Goal: Task Accomplishment & Management: Complete application form

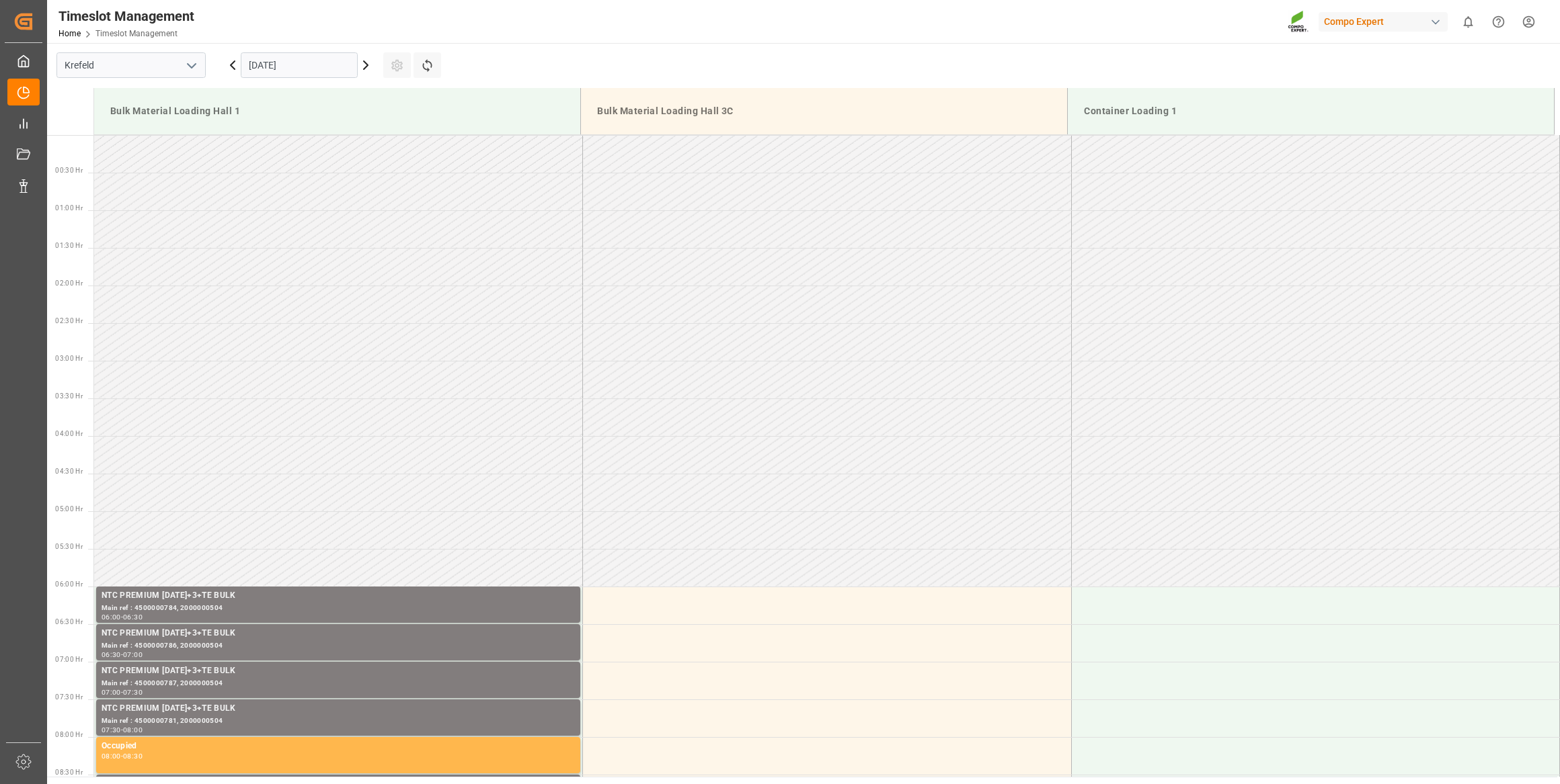
scroll to position [744, 0]
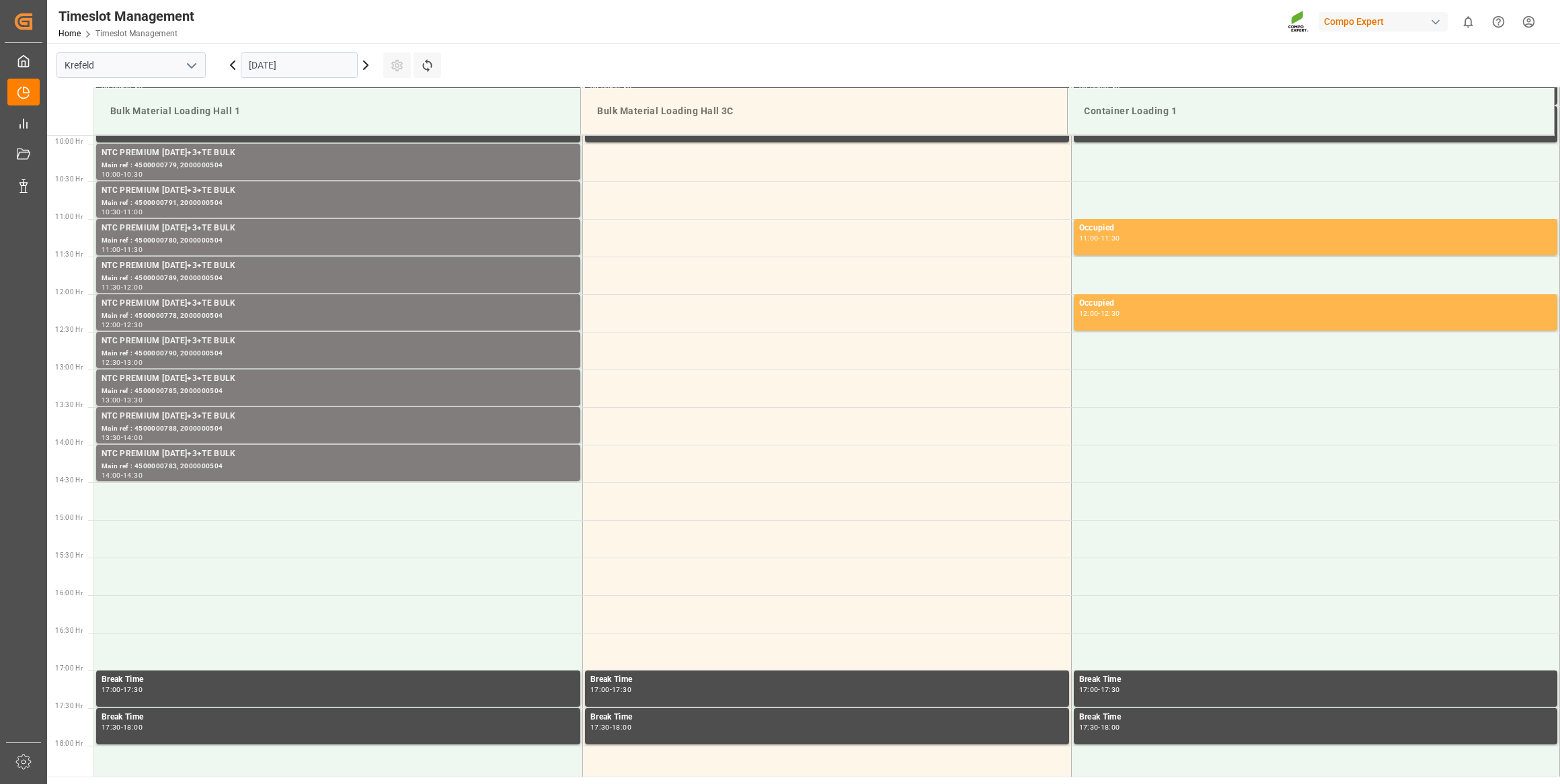
click at [296, 65] on input "17.09.2025" at bounding box center [299, 65] width 117 height 25
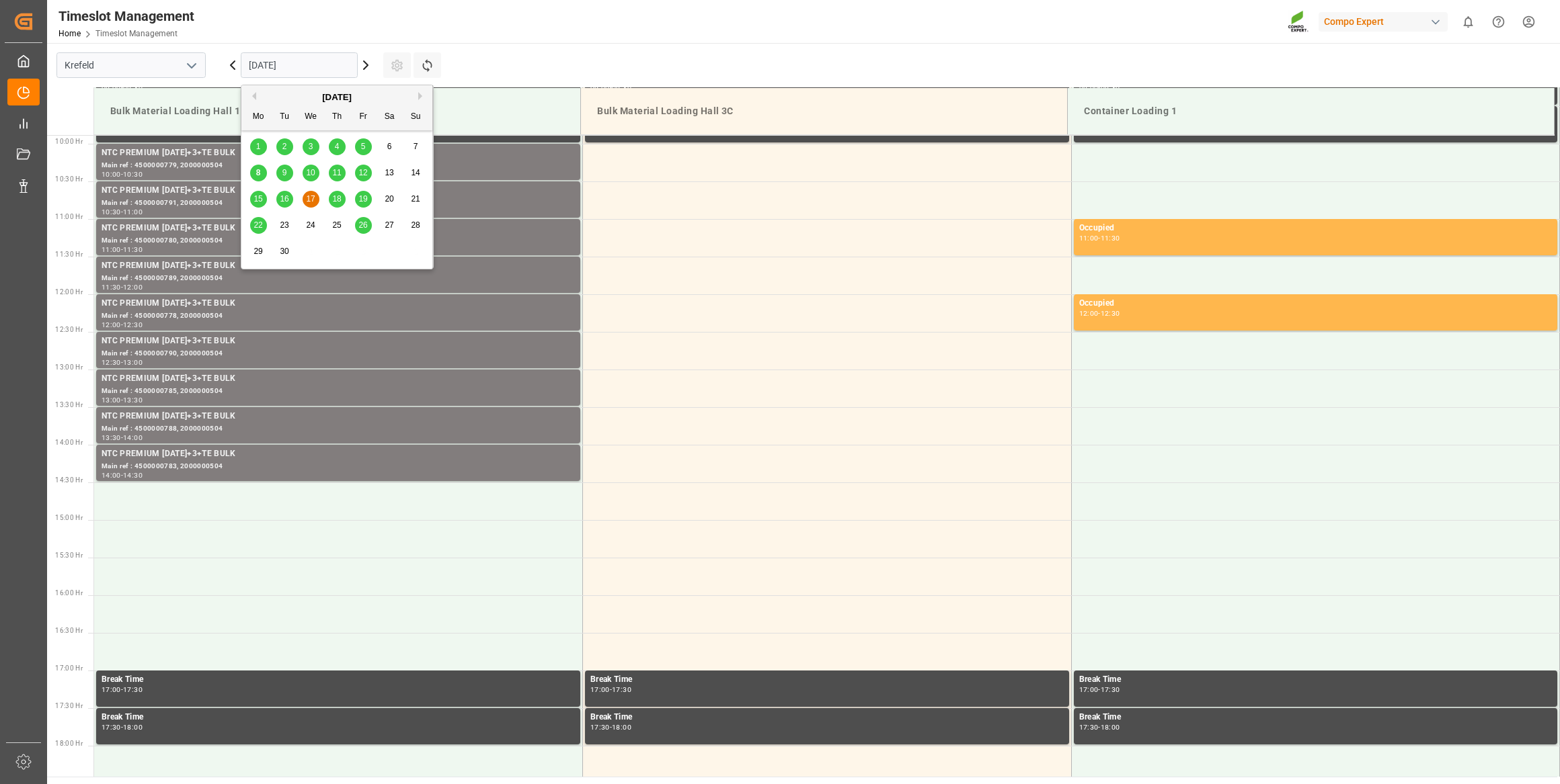
click at [257, 246] on div "29" at bounding box center [258, 252] width 17 height 16
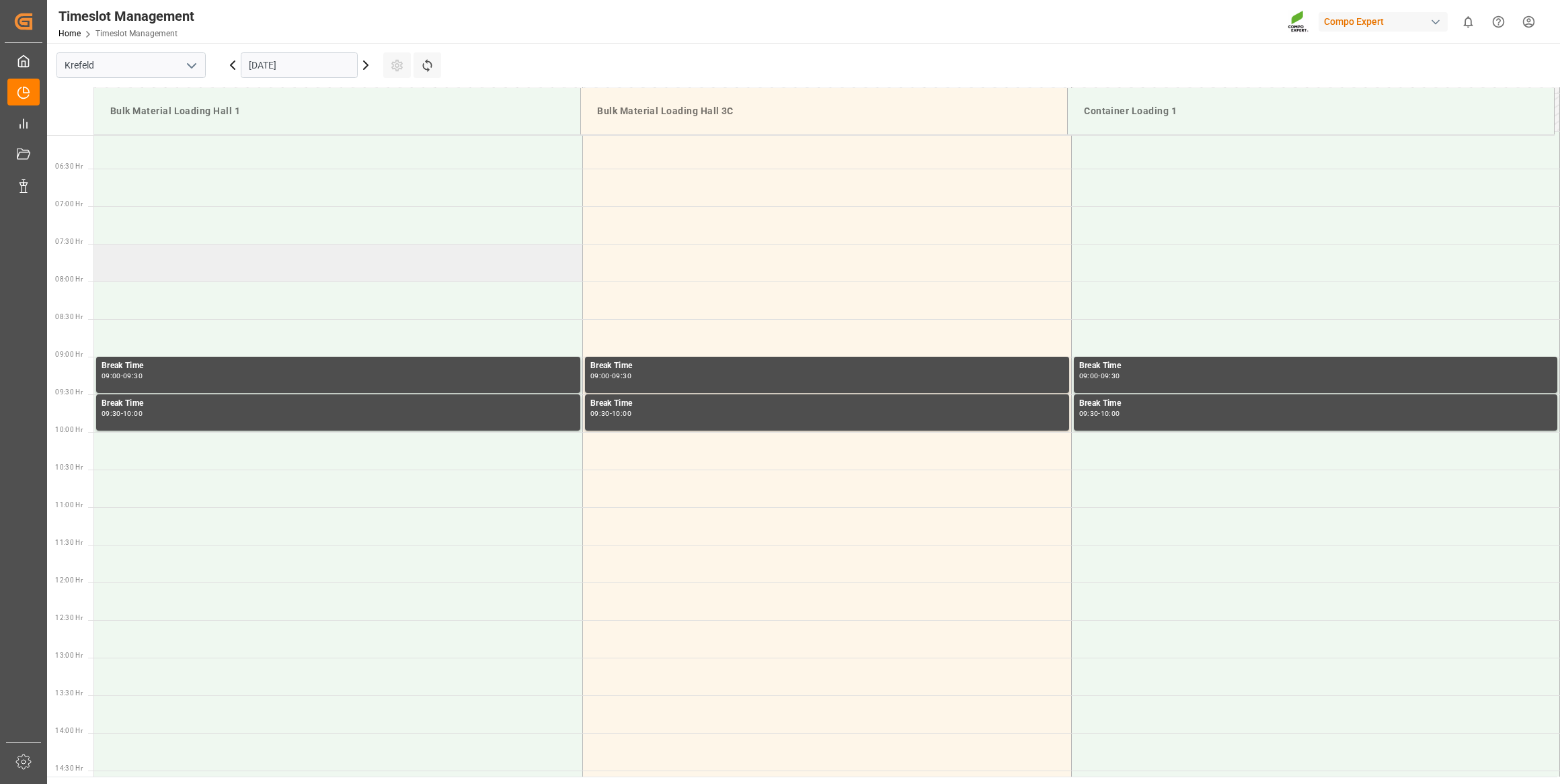
scroll to position [453, 0]
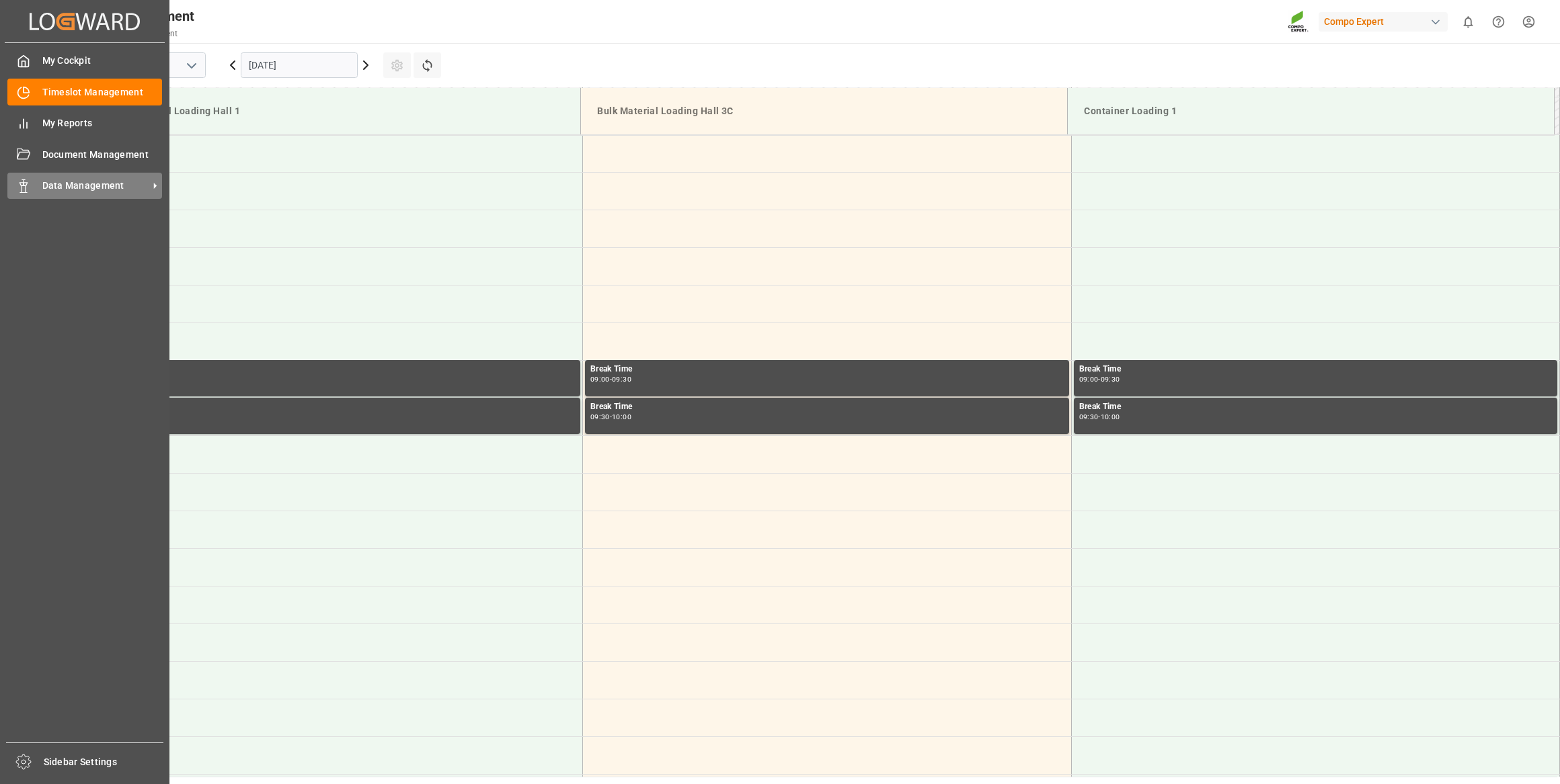
click at [61, 179] on span "Data Management" at bounding box center [95, 185] width 106 height 14
click at [61, 189] on span "Data Management" at bounding box center [95, 185] width 106 height 14
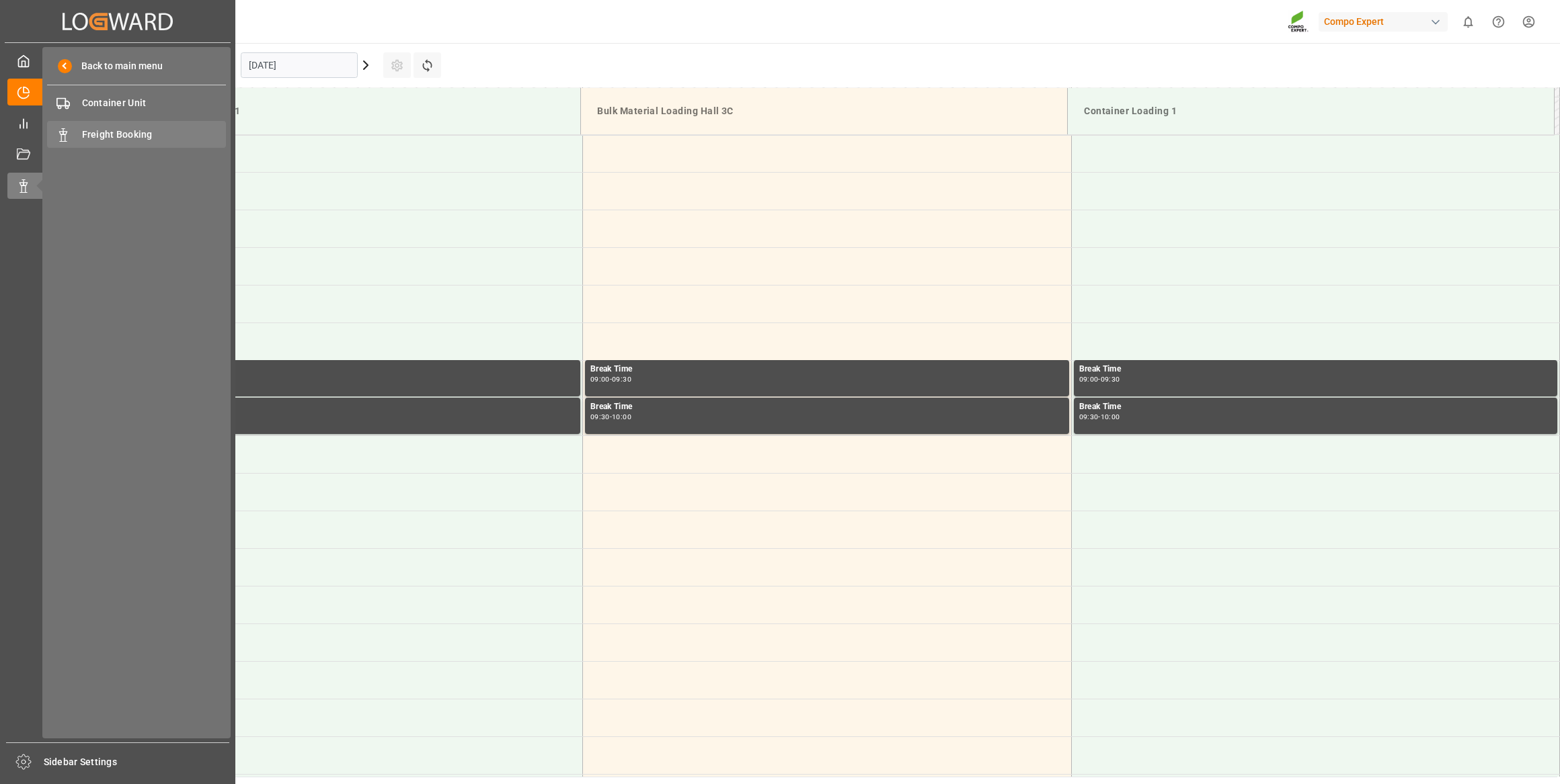
click at [138, 132] on span "Freight Booking" at bounding box center [154, 134] width 144 height 14
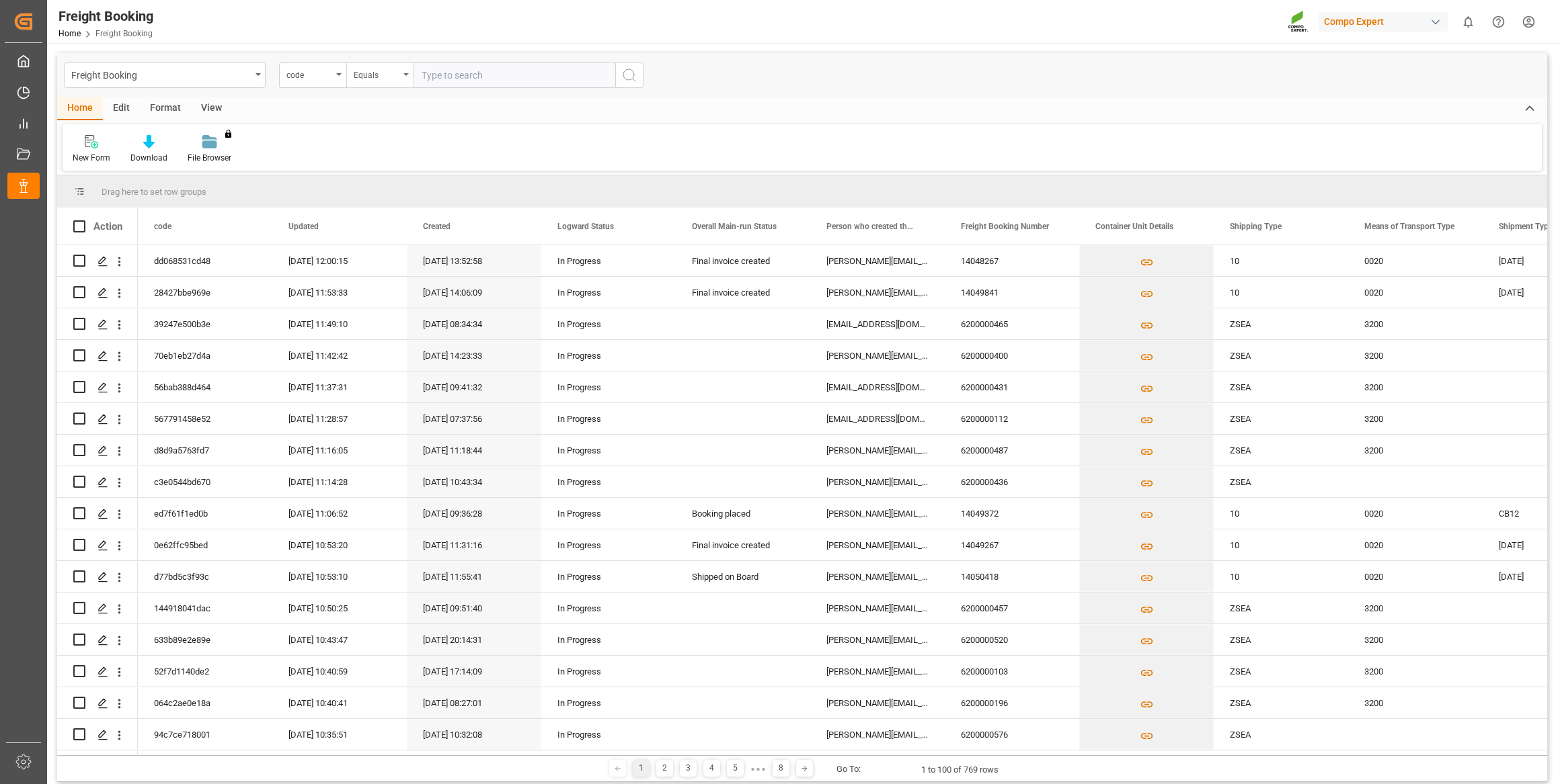
click at [350, 74] on div "Equals" at bounding box center [379, 75] width 68 height 25
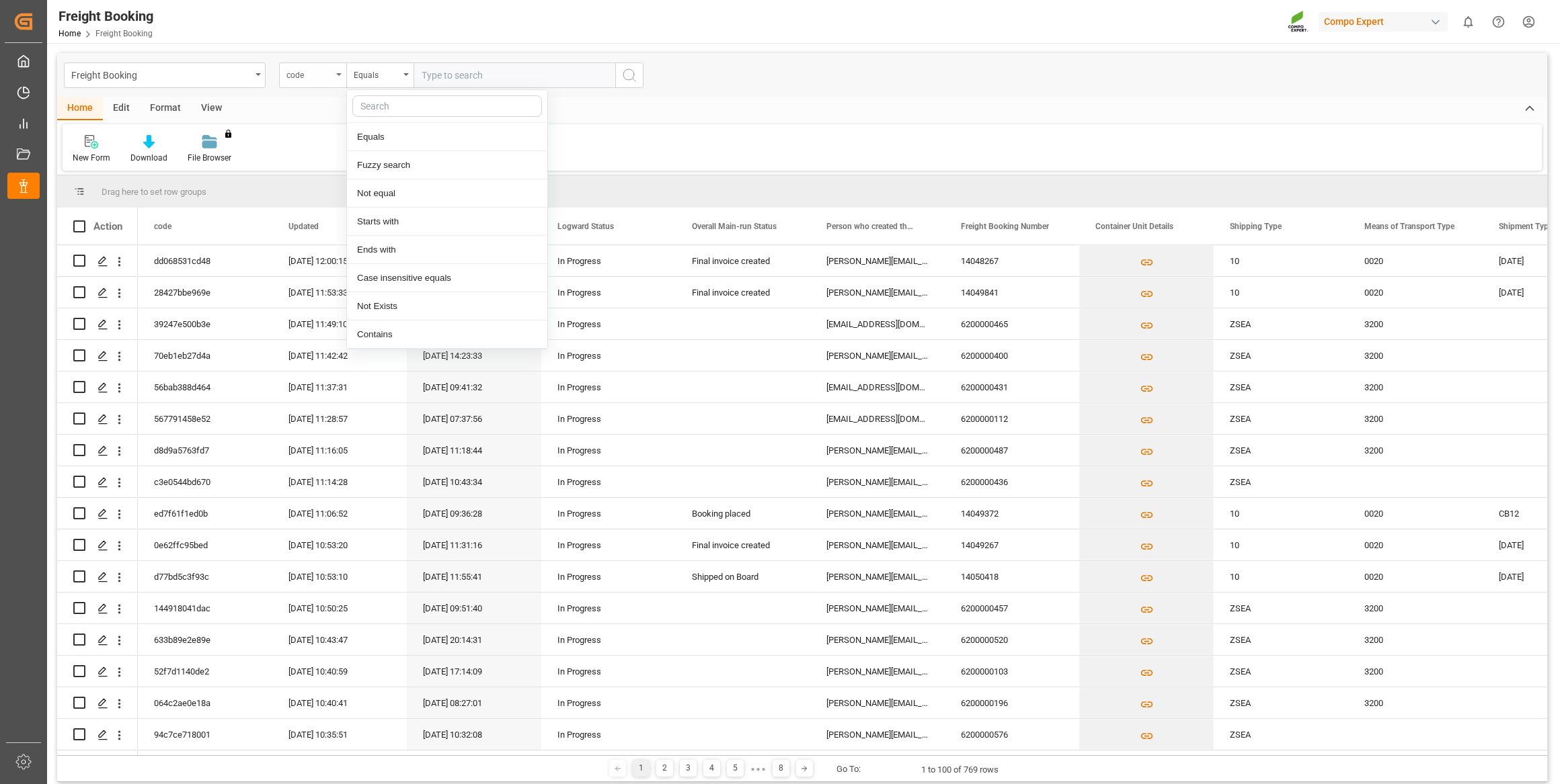
click at [339, 72] on div "code" at bounding box center [313, 75] width 68 height 25
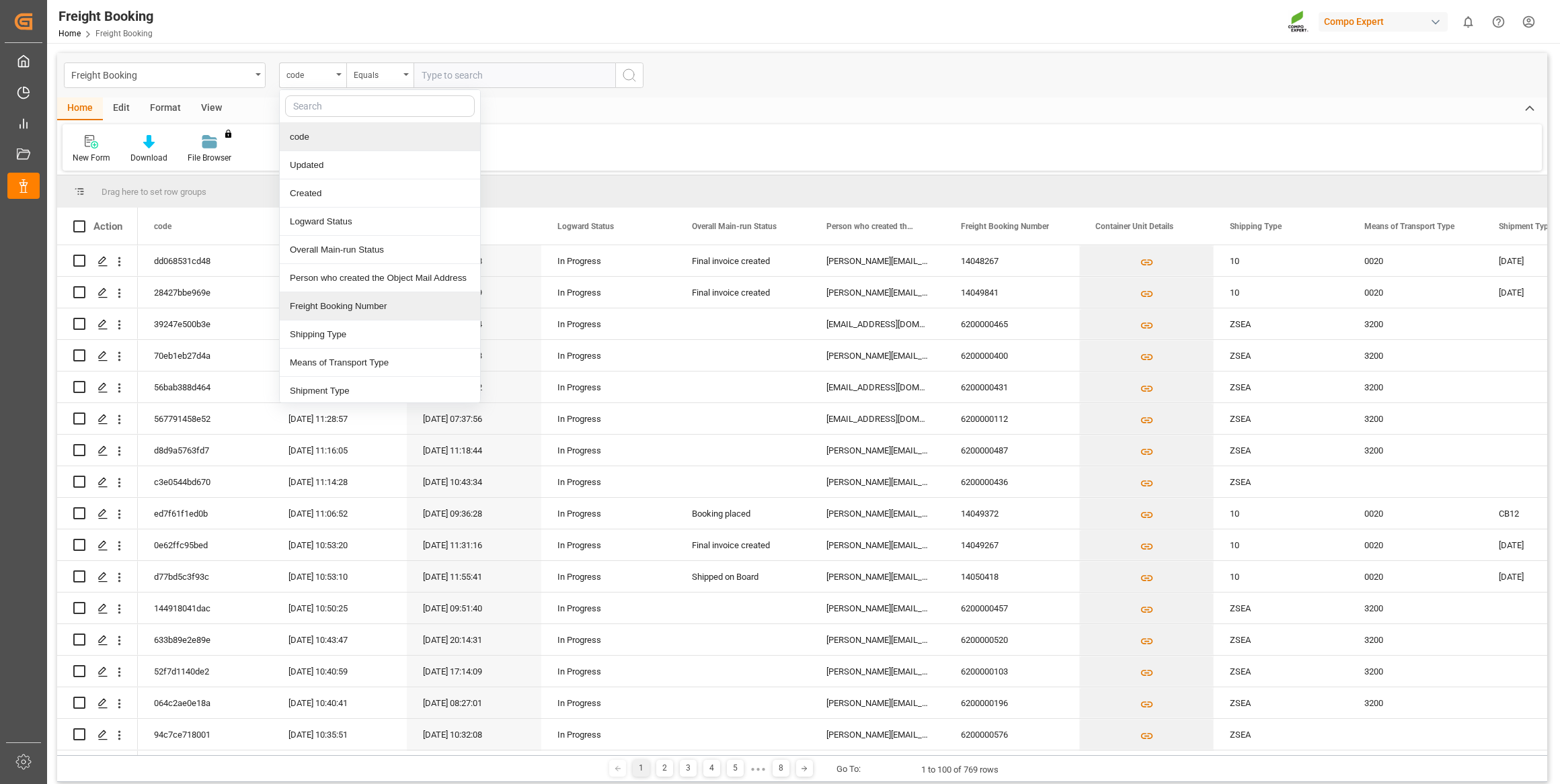
click at [335, 305] on div "Freight Booking Number" at bounding box center [379, 306] width 200 height 28
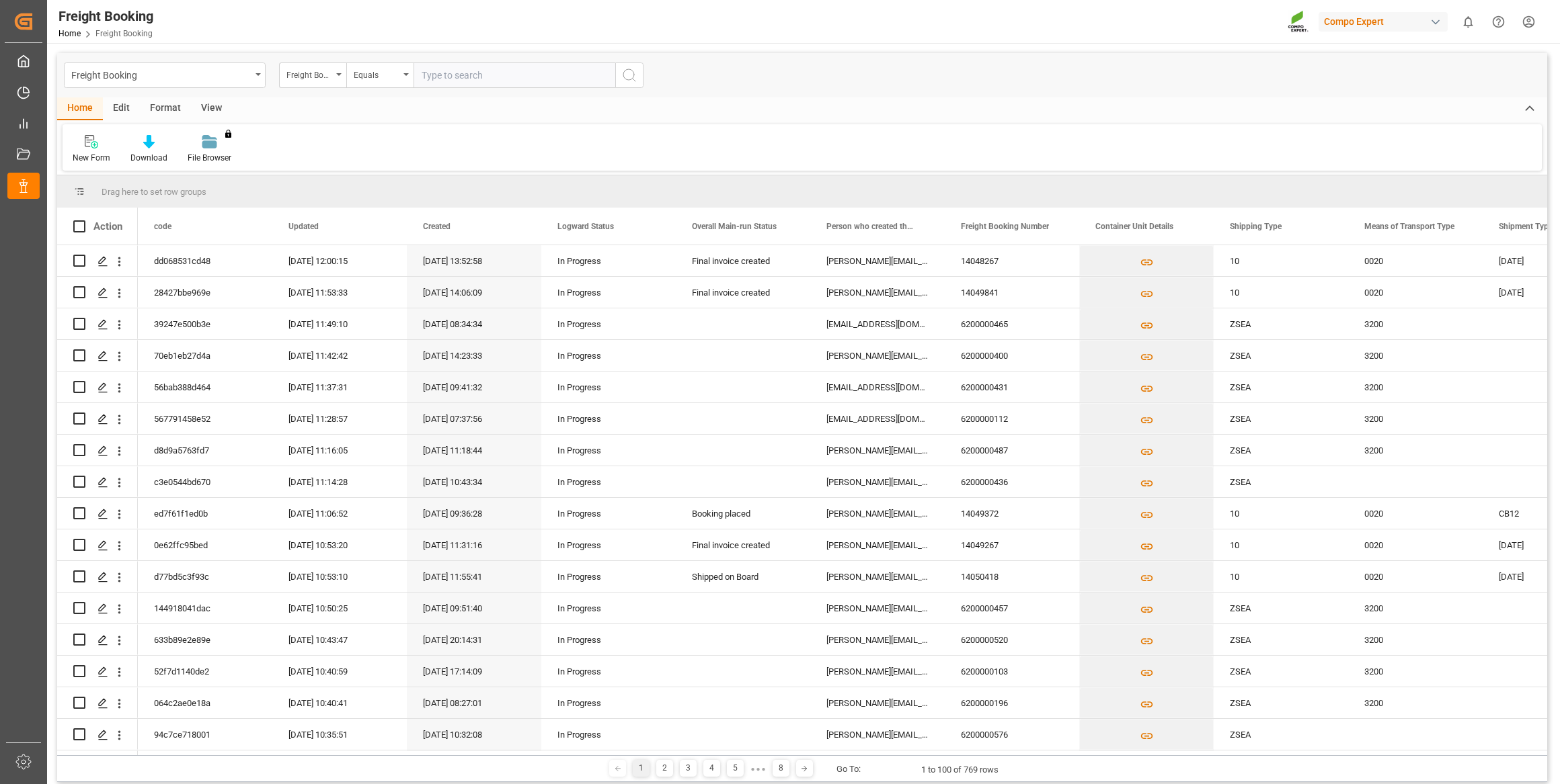
click at [455, 79] on input "text" at bounding box center [515, 75] width 202 height 25
paste input "6200000478"
type input "6200000478"
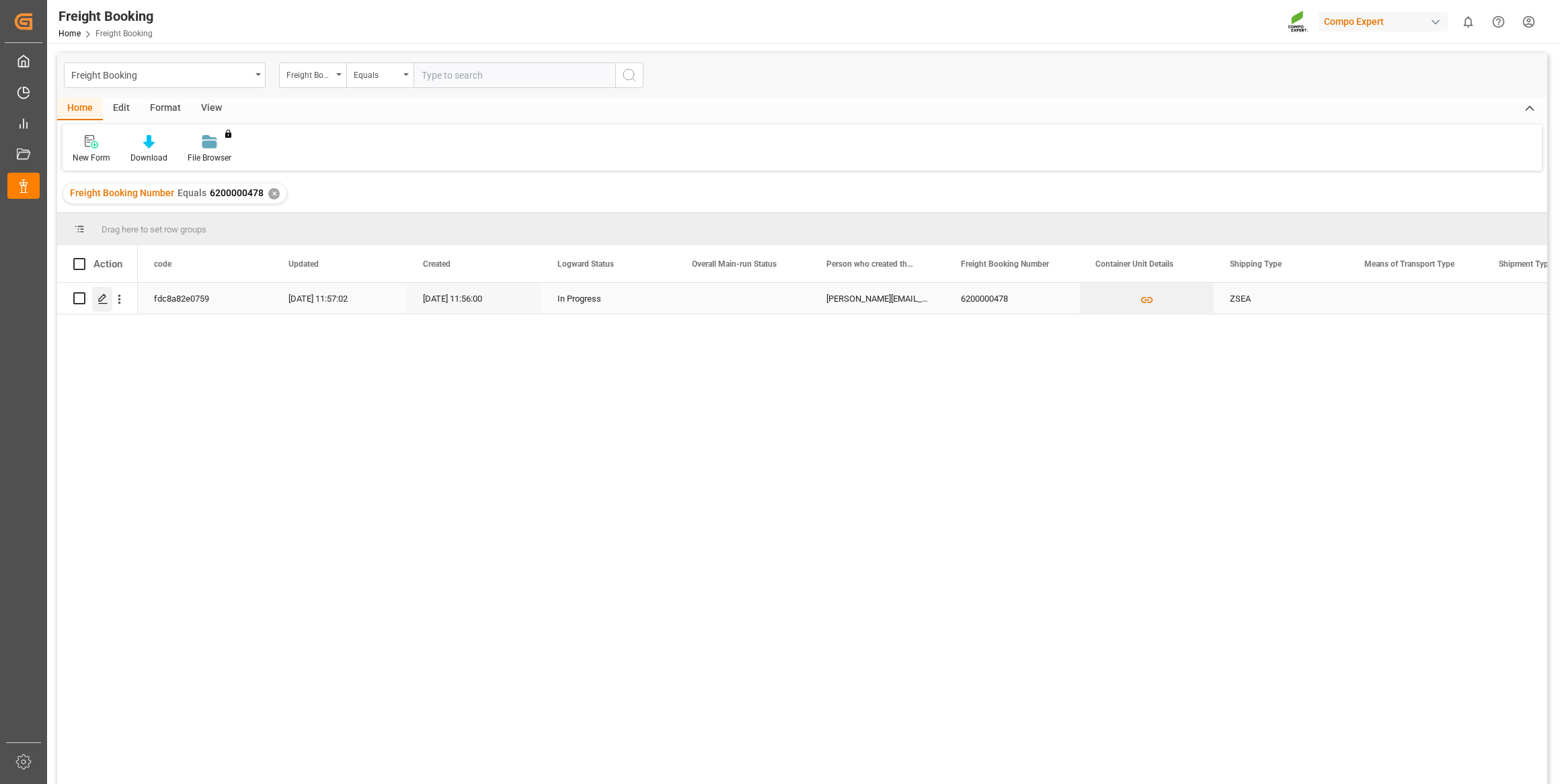
click at [109, 288] on div "Press SPACE to select this row." at bounding box center [102, 299] width 21 height 24
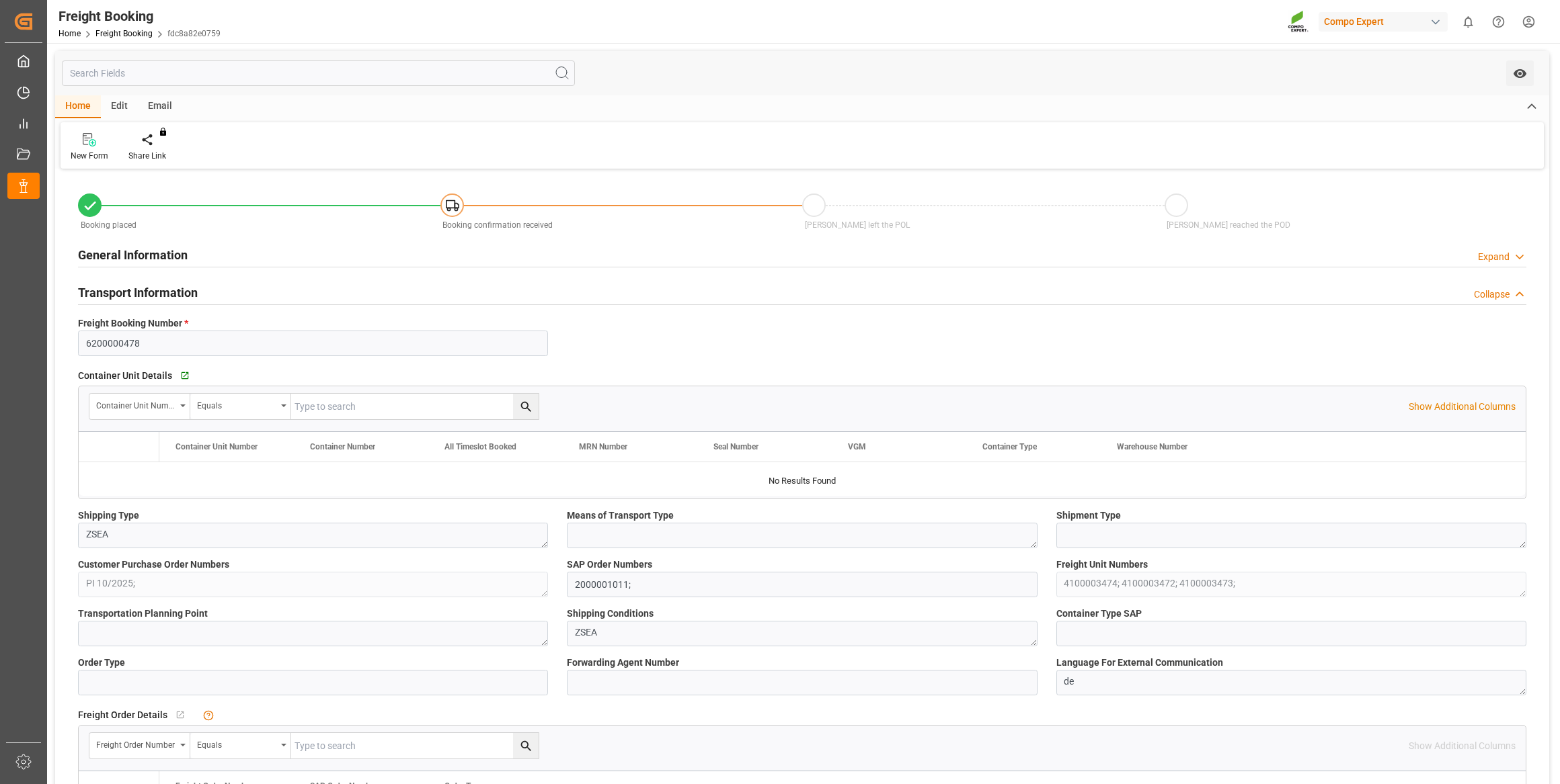
type input "LKCMB"
type input "0"
type input "63756"
type input "26.09.2025 01:00"
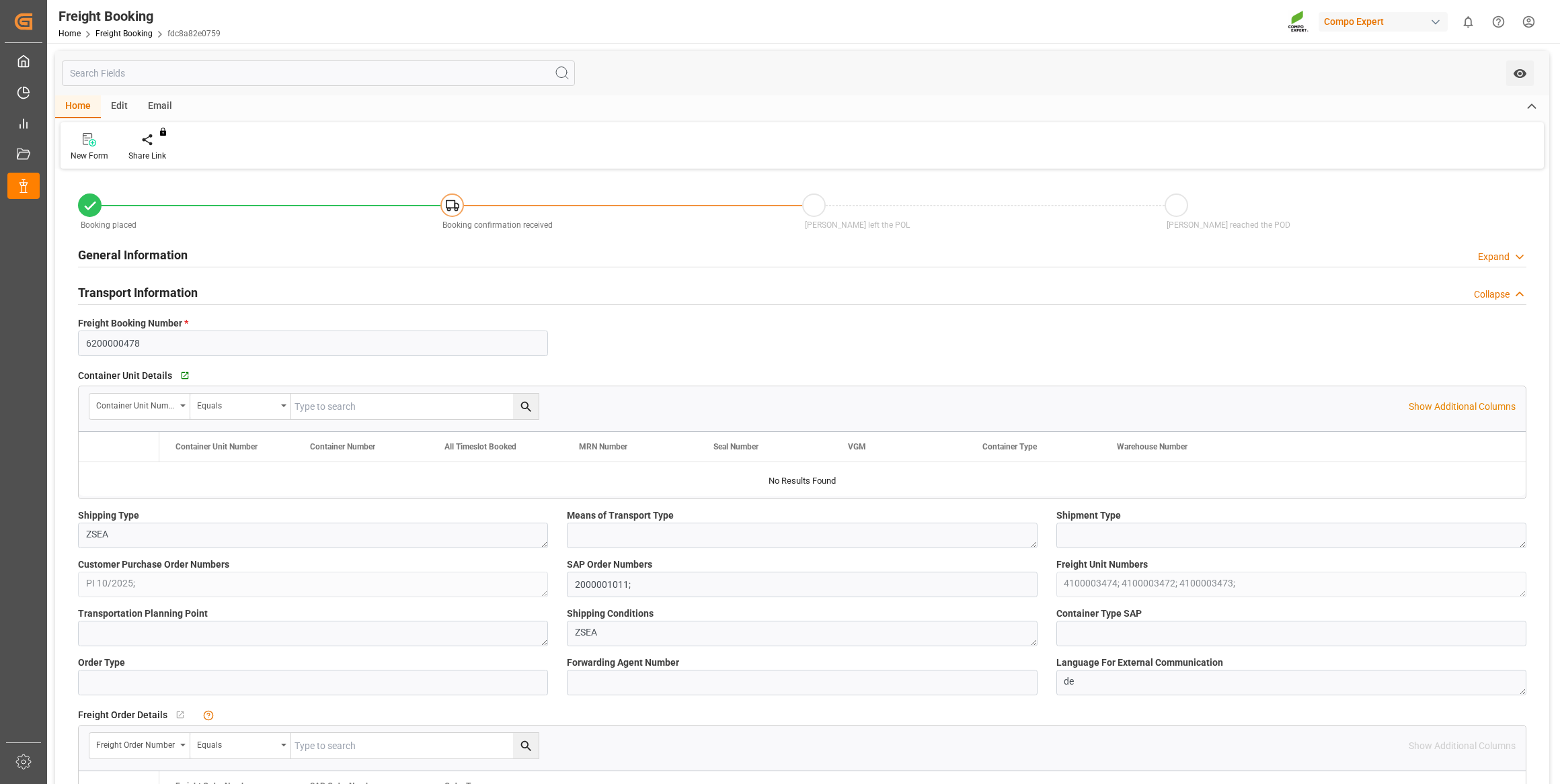
type input "14.08.2025 11:56"
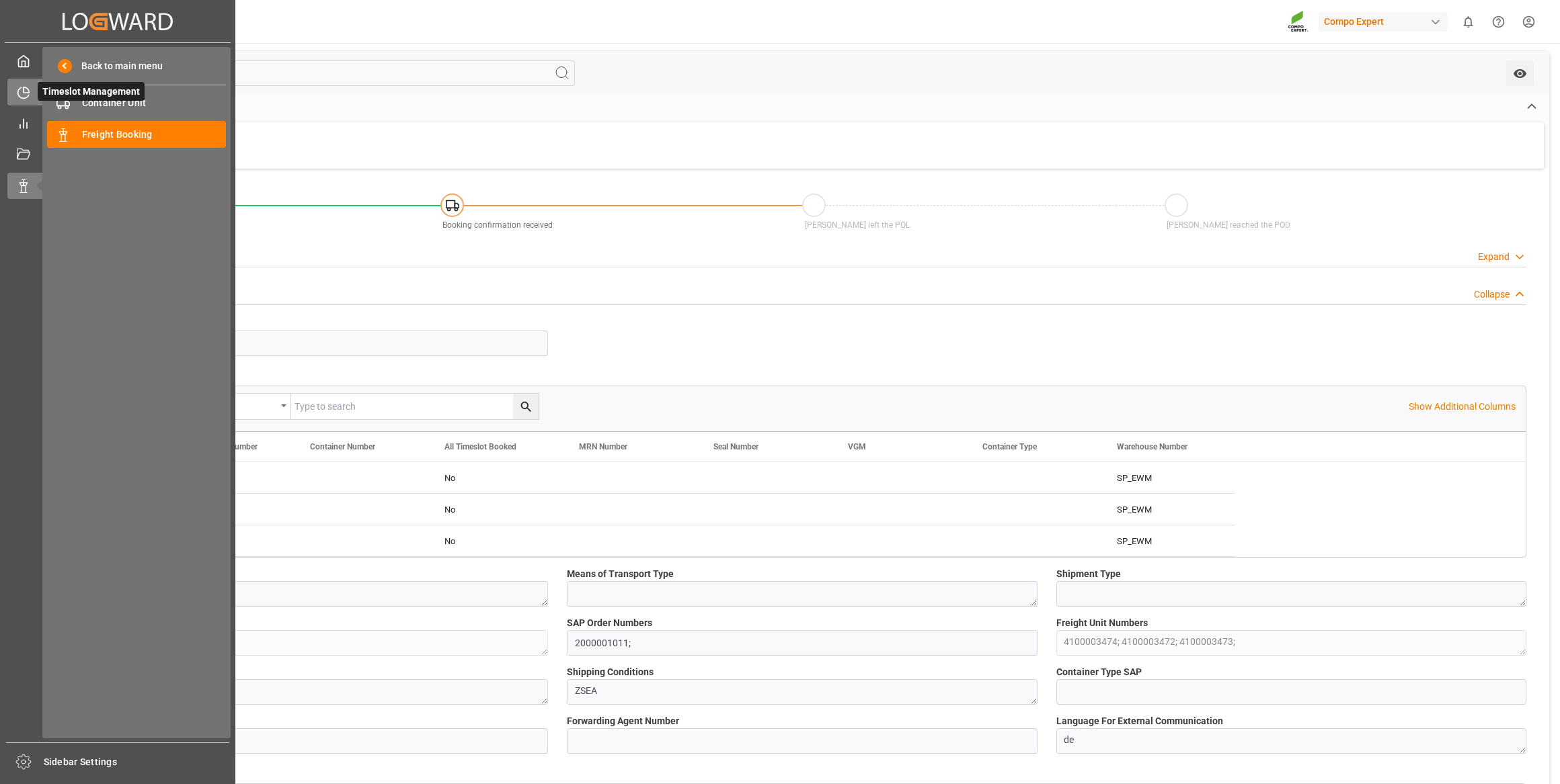
click at [28, 87] on icon at bounding box center [24, 93] width 14 height 14
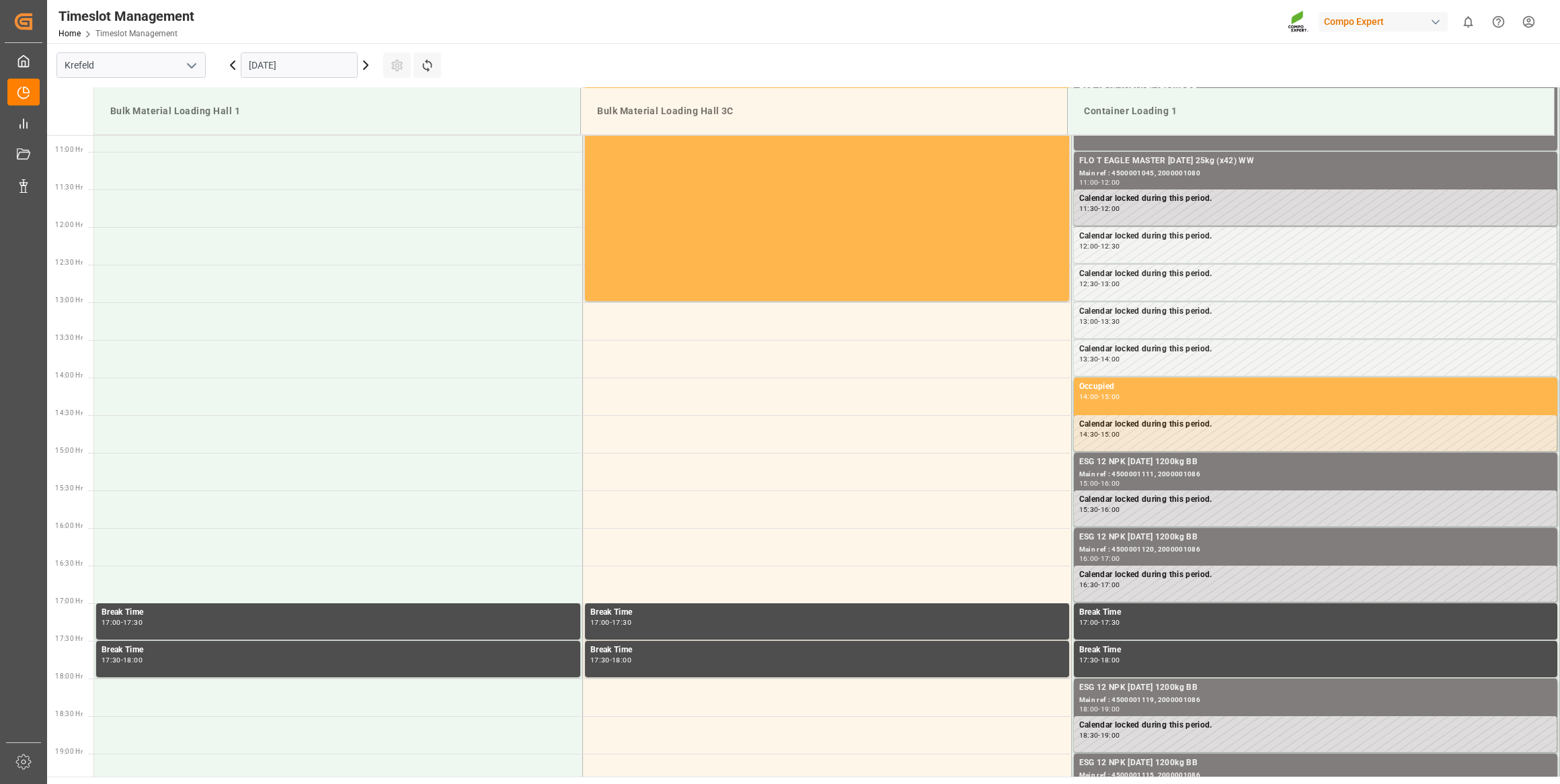
scroll to position [819, 0]
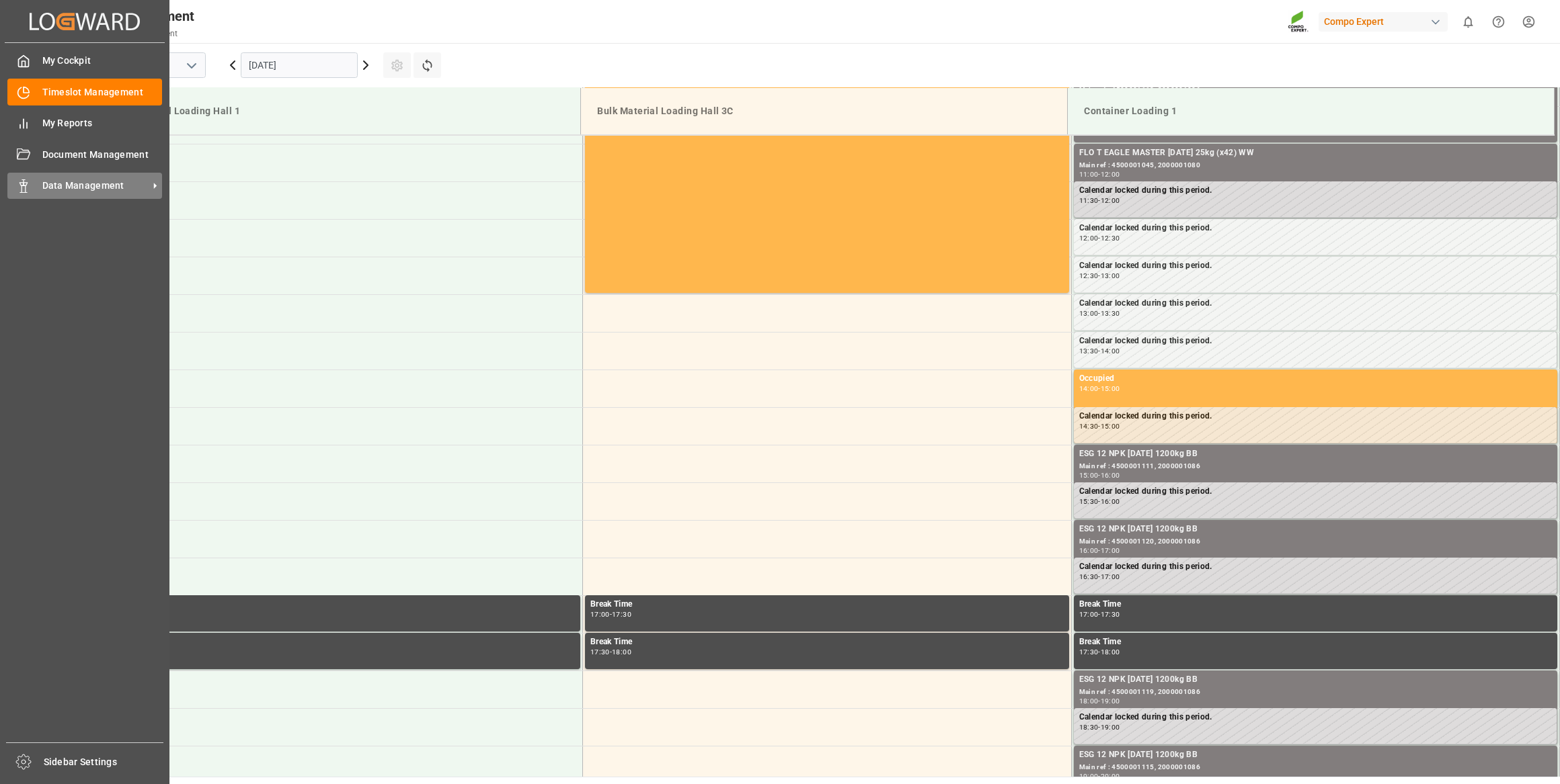
click at [31, 183] on div "Data Management Data Management" at bounding box center [85, 185] width 155 height 26
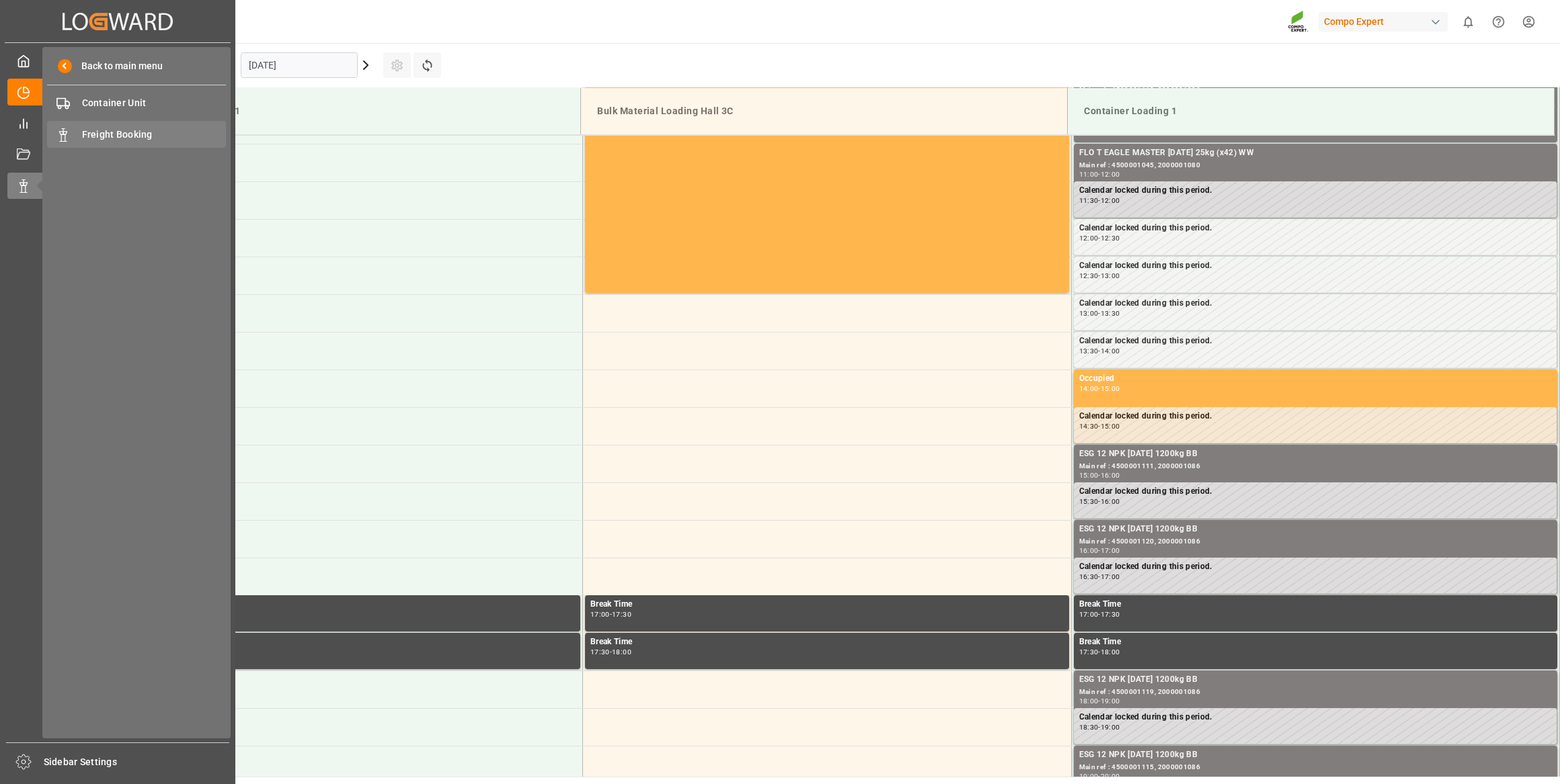
click at [123, 122] on div "Freight Booking Freight Booking" at bounding box center [136, 133] width 178 height 26
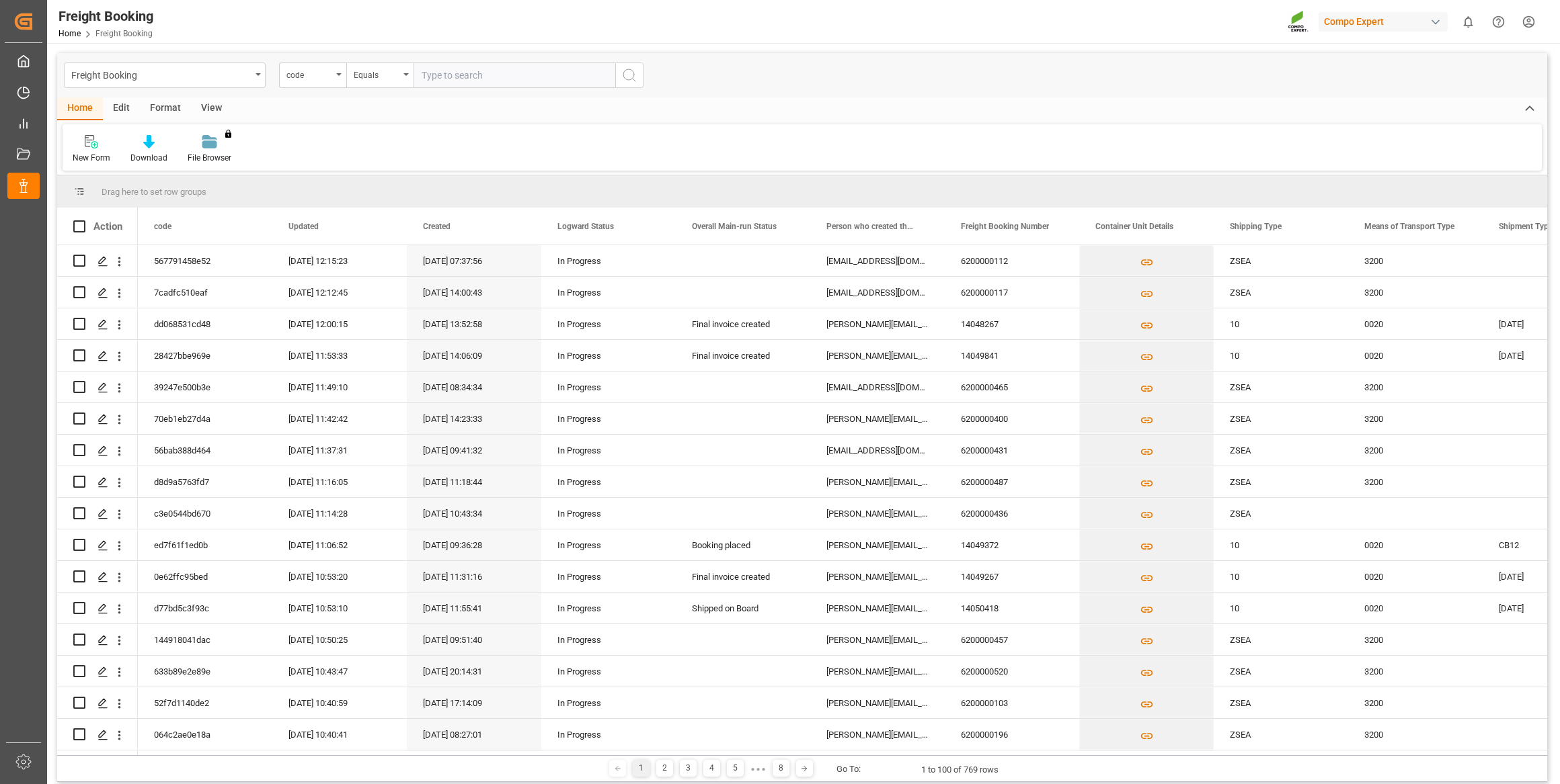
click at [316, 78] on div "code" at bounding box center [309, 74] width 46 height 16
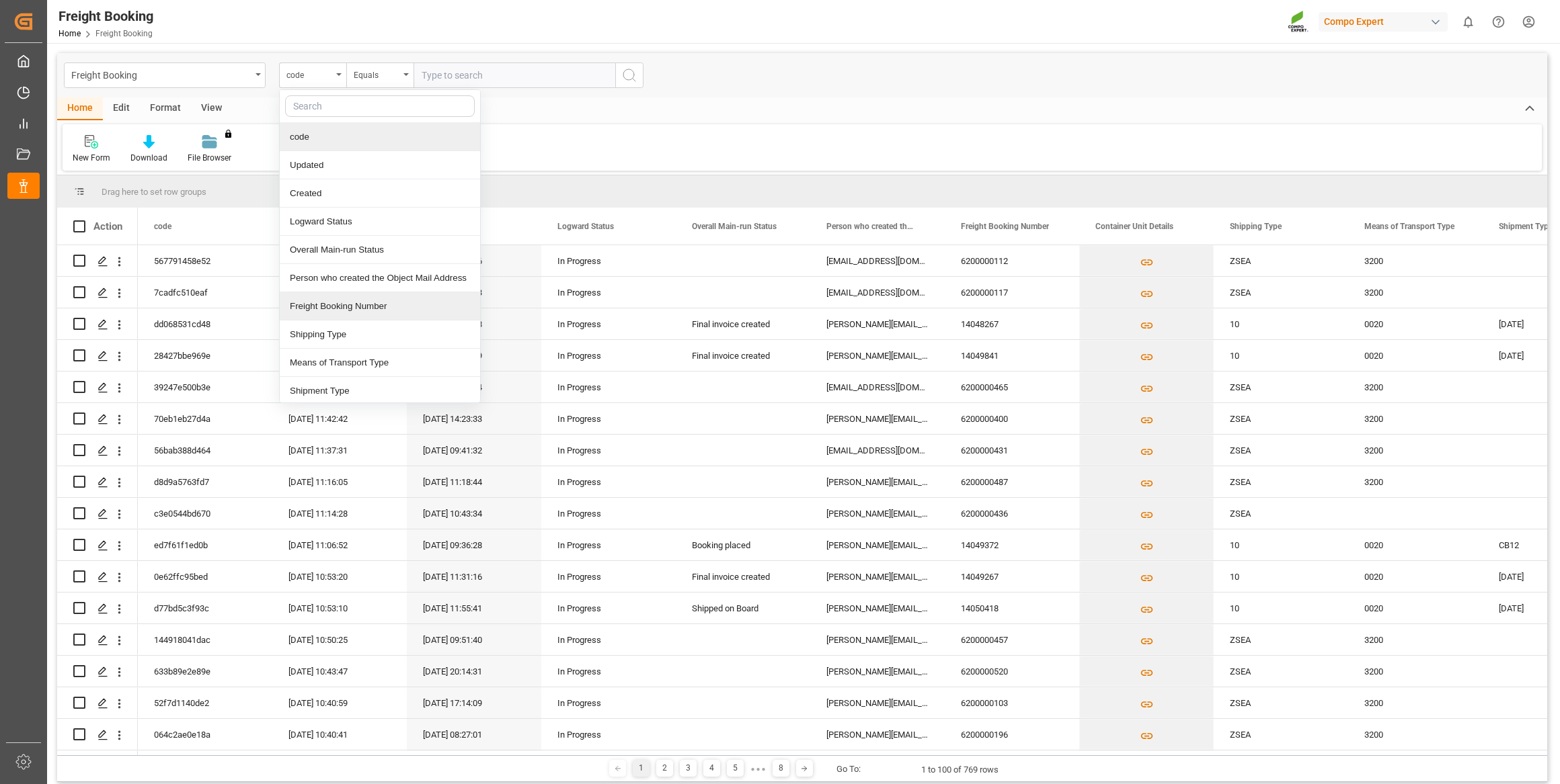
click at [358, 301] on div "Freight Booking Number" at bounding box center [379, 306] width 200 height 28
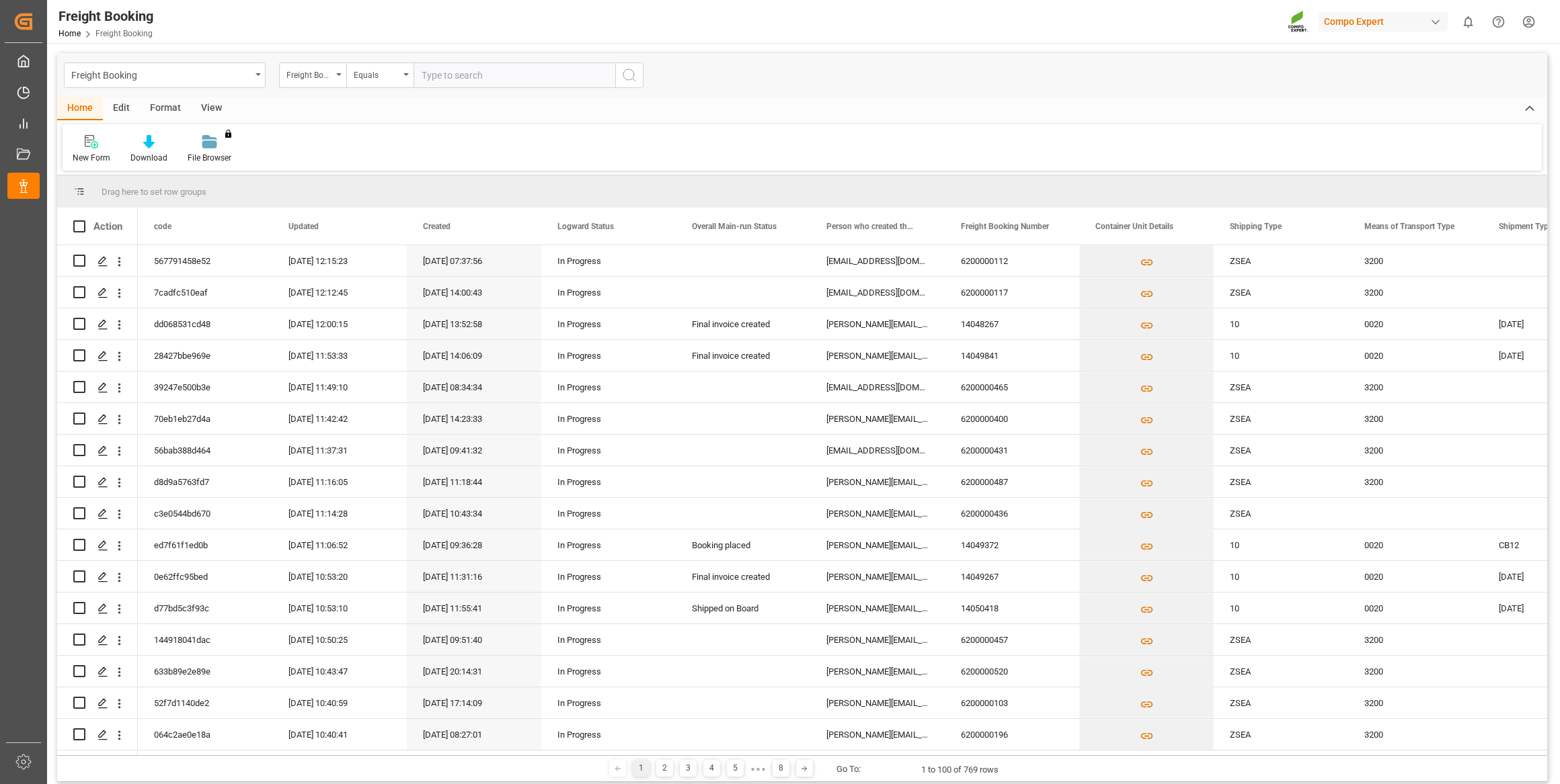
click at [418, 74] on input "text" at bounding box center [515, 75] width 202 height 25
paste input "6200000478"
type input "6200000478"
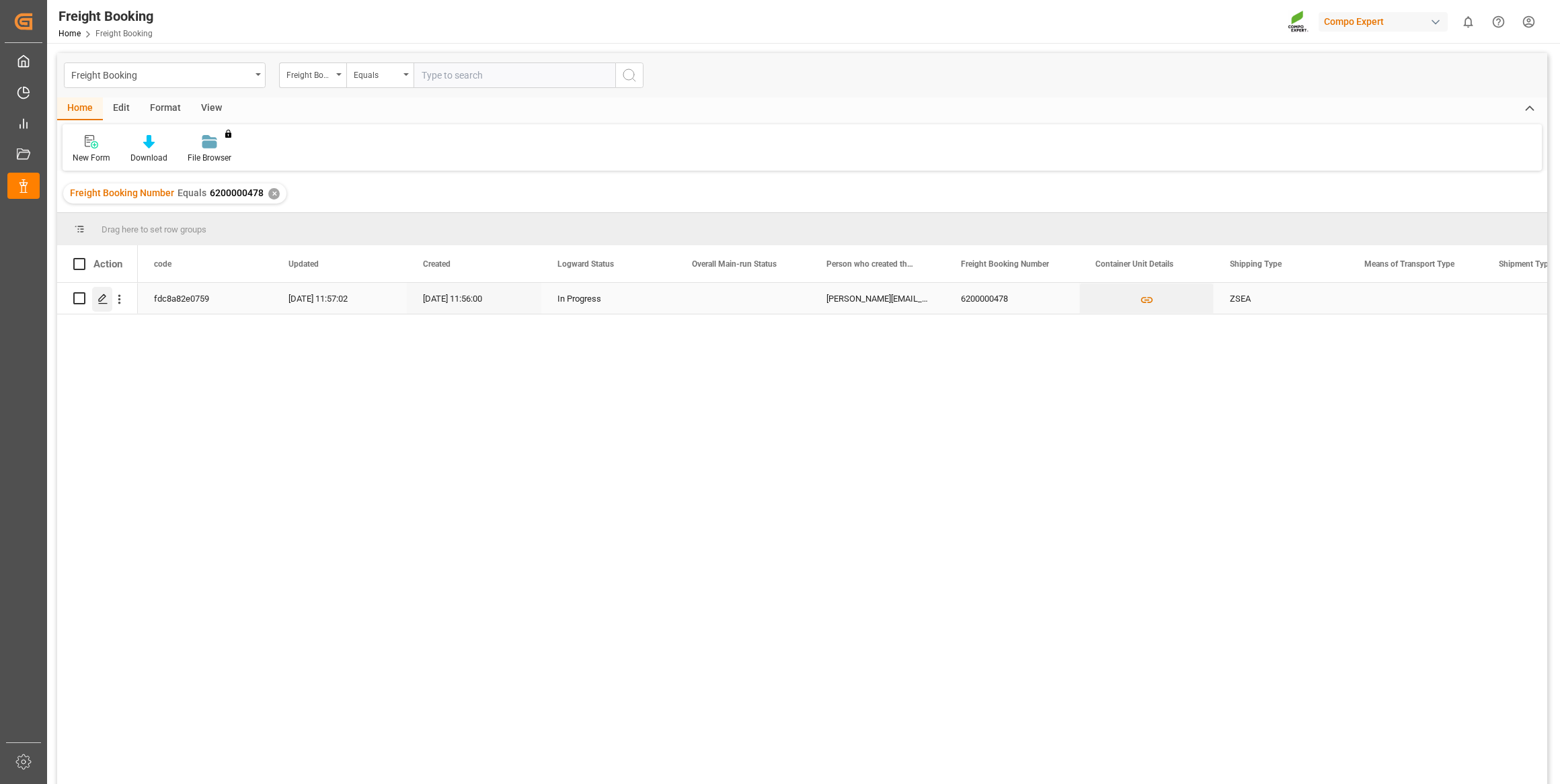
click at [106, 290] on div "Press SPACE to select this row." at bounding box center [102, 299] width 21 height 24
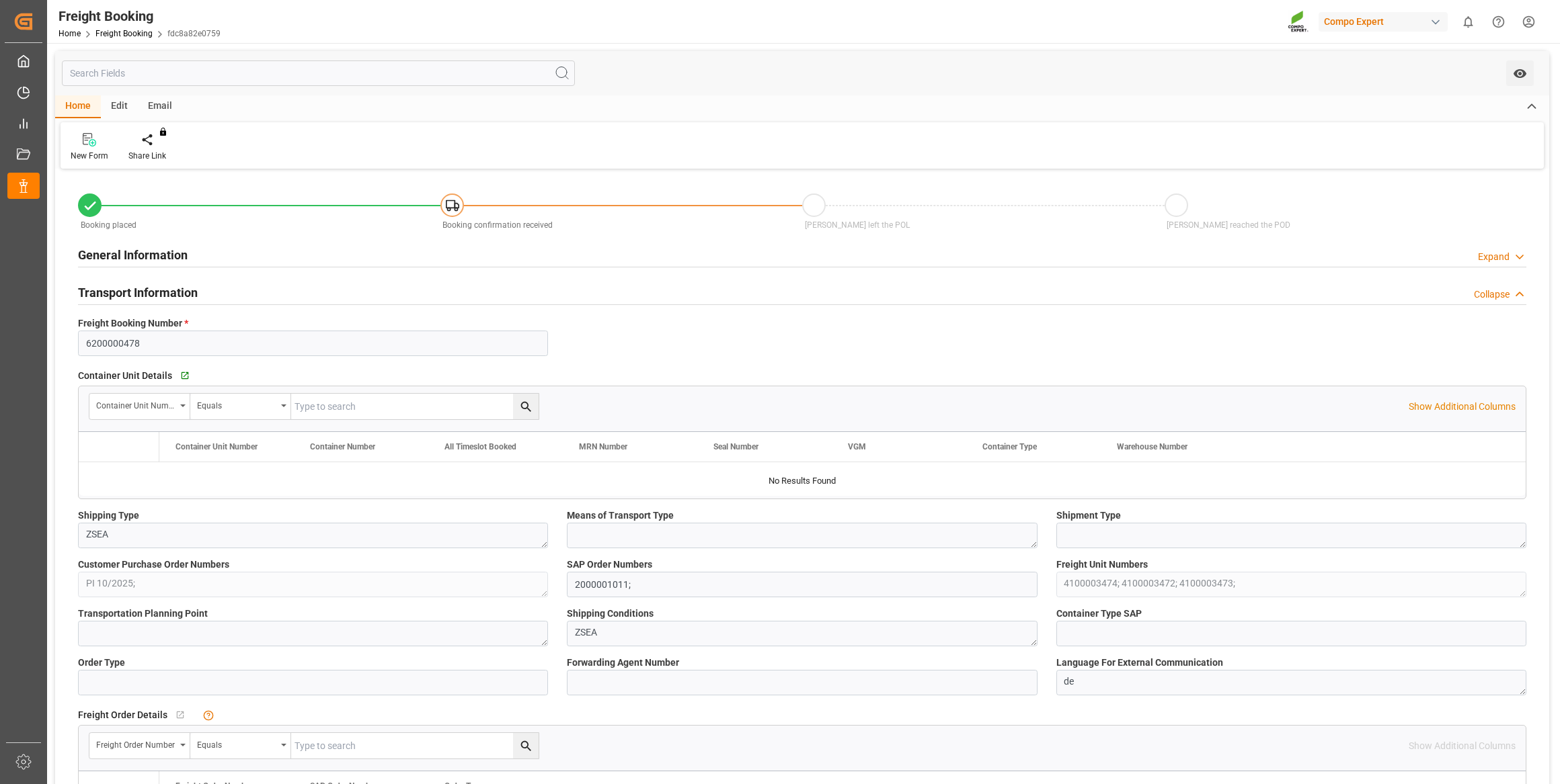
type input "LKCMB"
type input "0"
type input "63756"
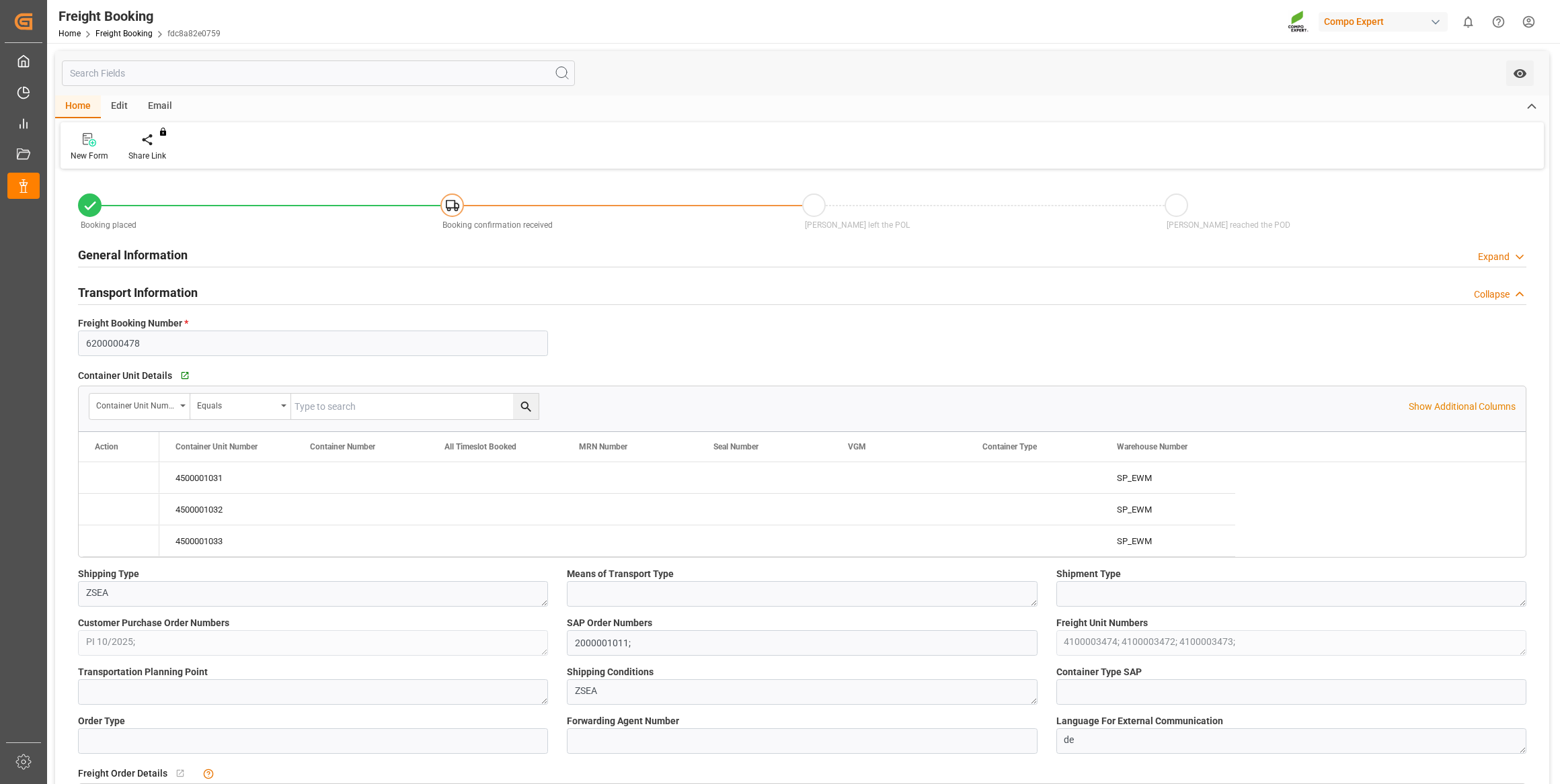
type input "26.09.2025 01:00"
type input "14.08.2025 11:56"
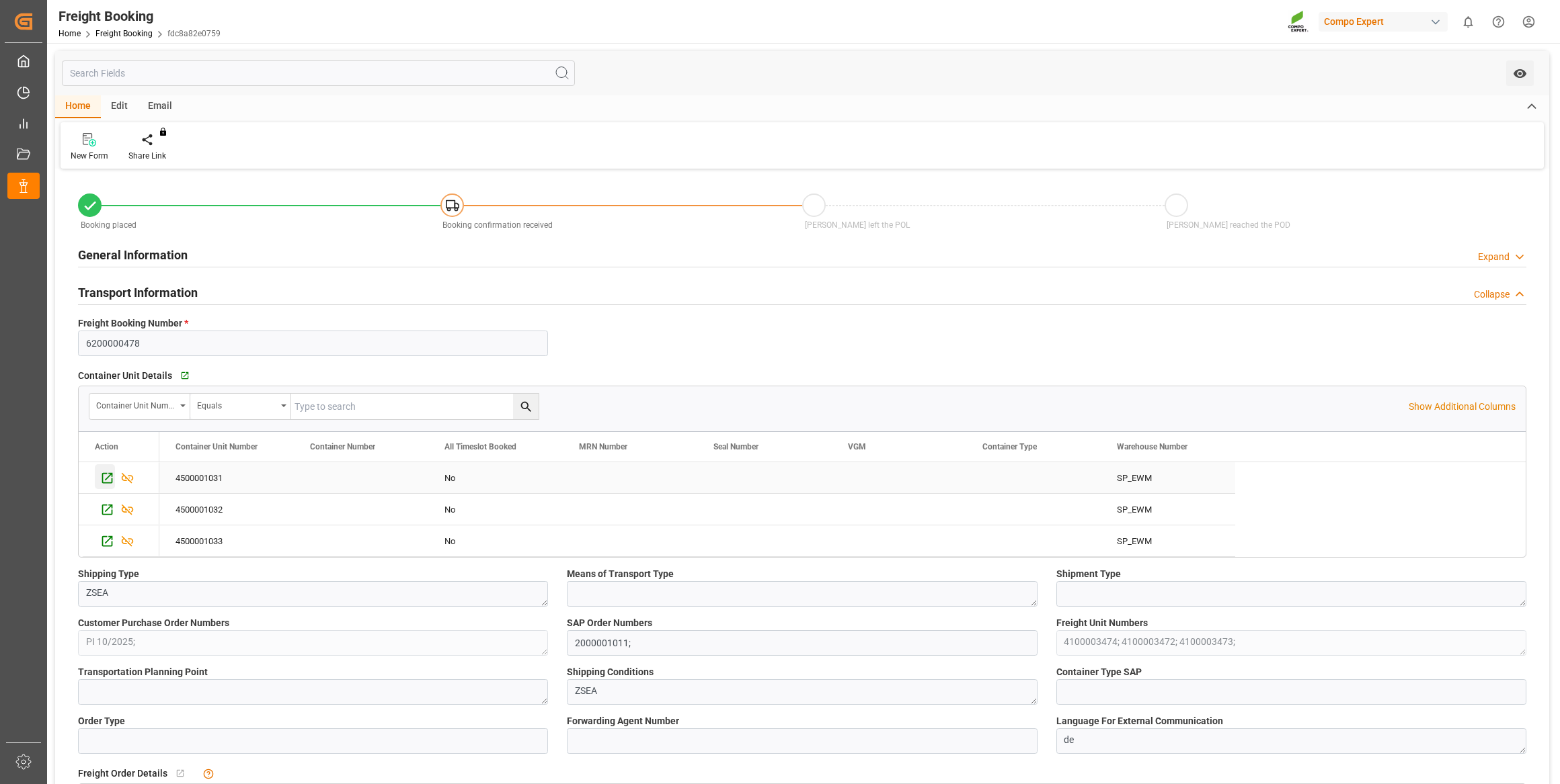
click at [105, 486] on div "Press SPACE to select this row." at bounding box center [105, 476] width 21 height 24
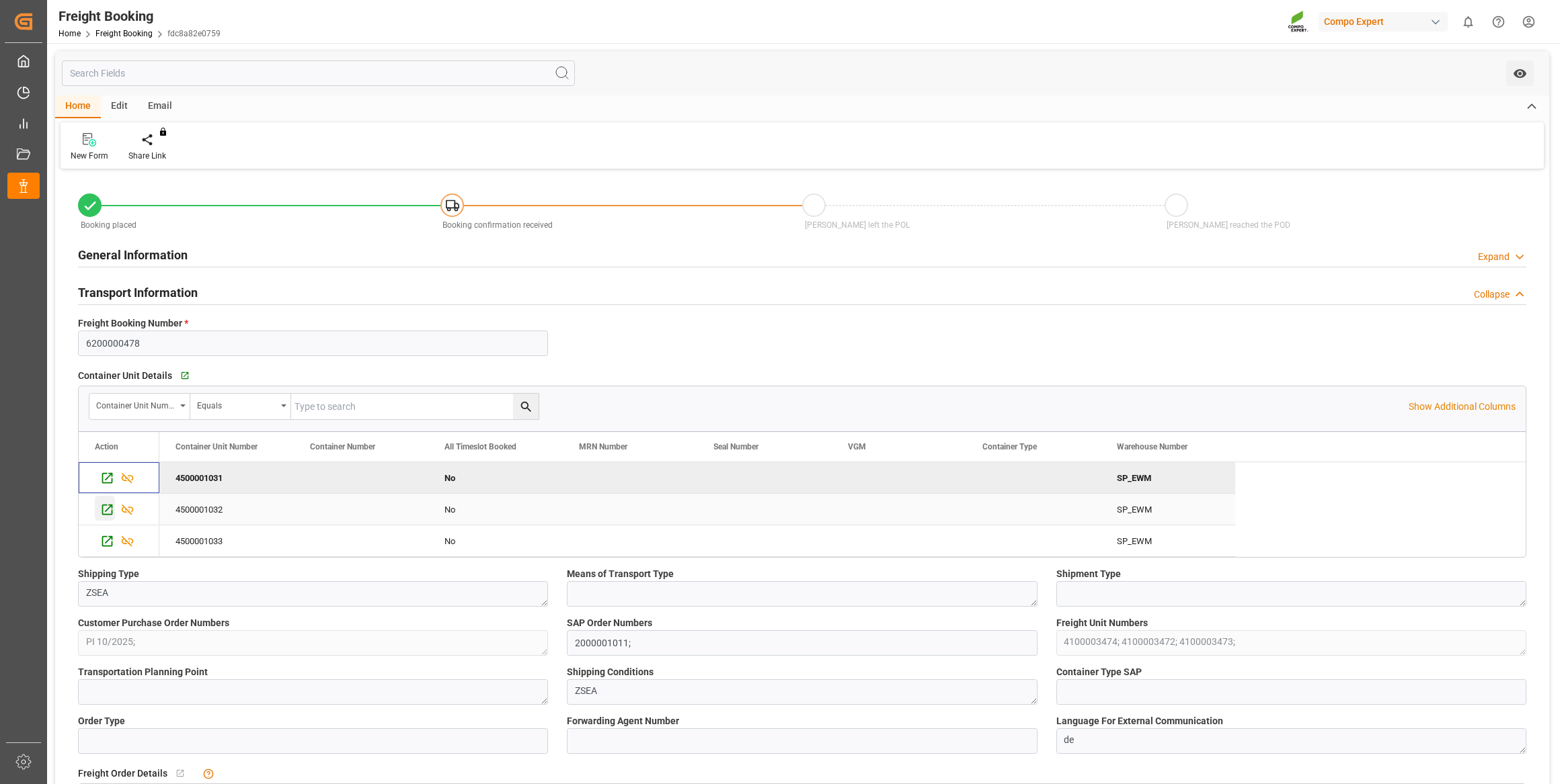
click at [104, 511] on icon "Press SPACE to select this row." at bounding box center [107, 510] width 14 height 14
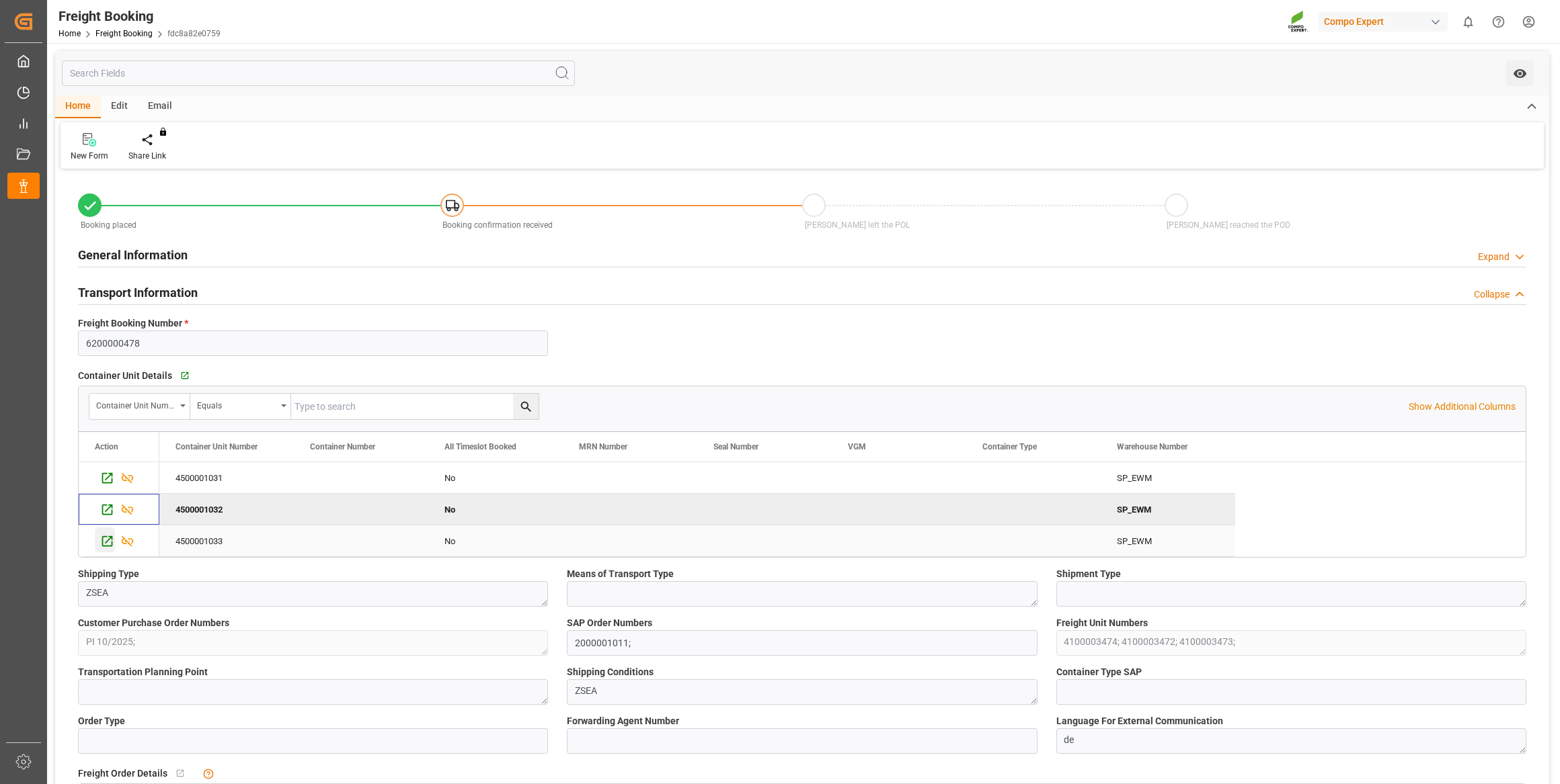
click at [106, 543] on icon "Press SPACE to select this row." at bounding box center [107, 541] width 11 height 11
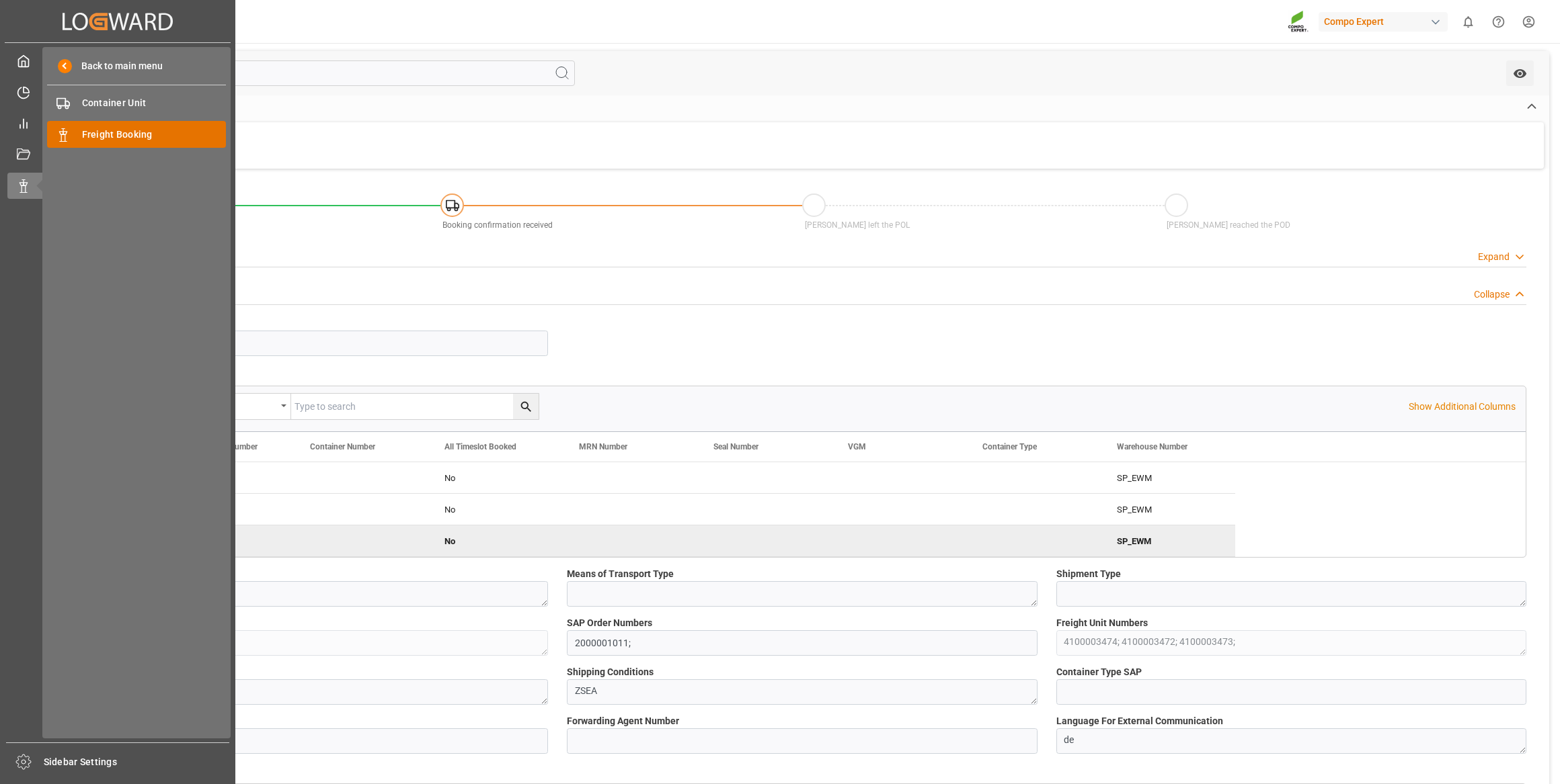
click at [115, 129] on span "Freight Booking" at bounding box center [154, 134] width 144 height 14
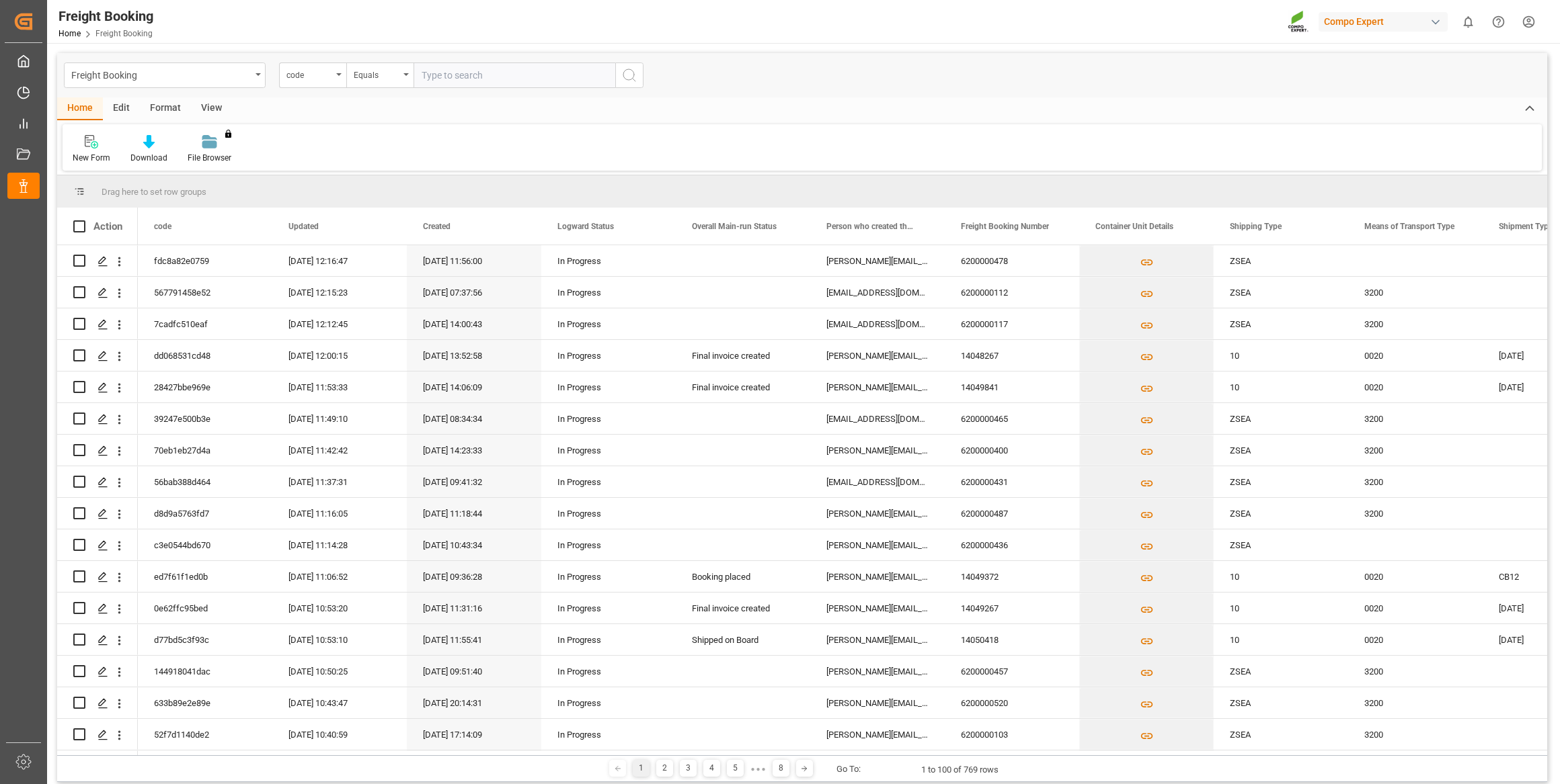
click at [319, 80] on div "code" at bounding box center [313, 75] width 68 height 25
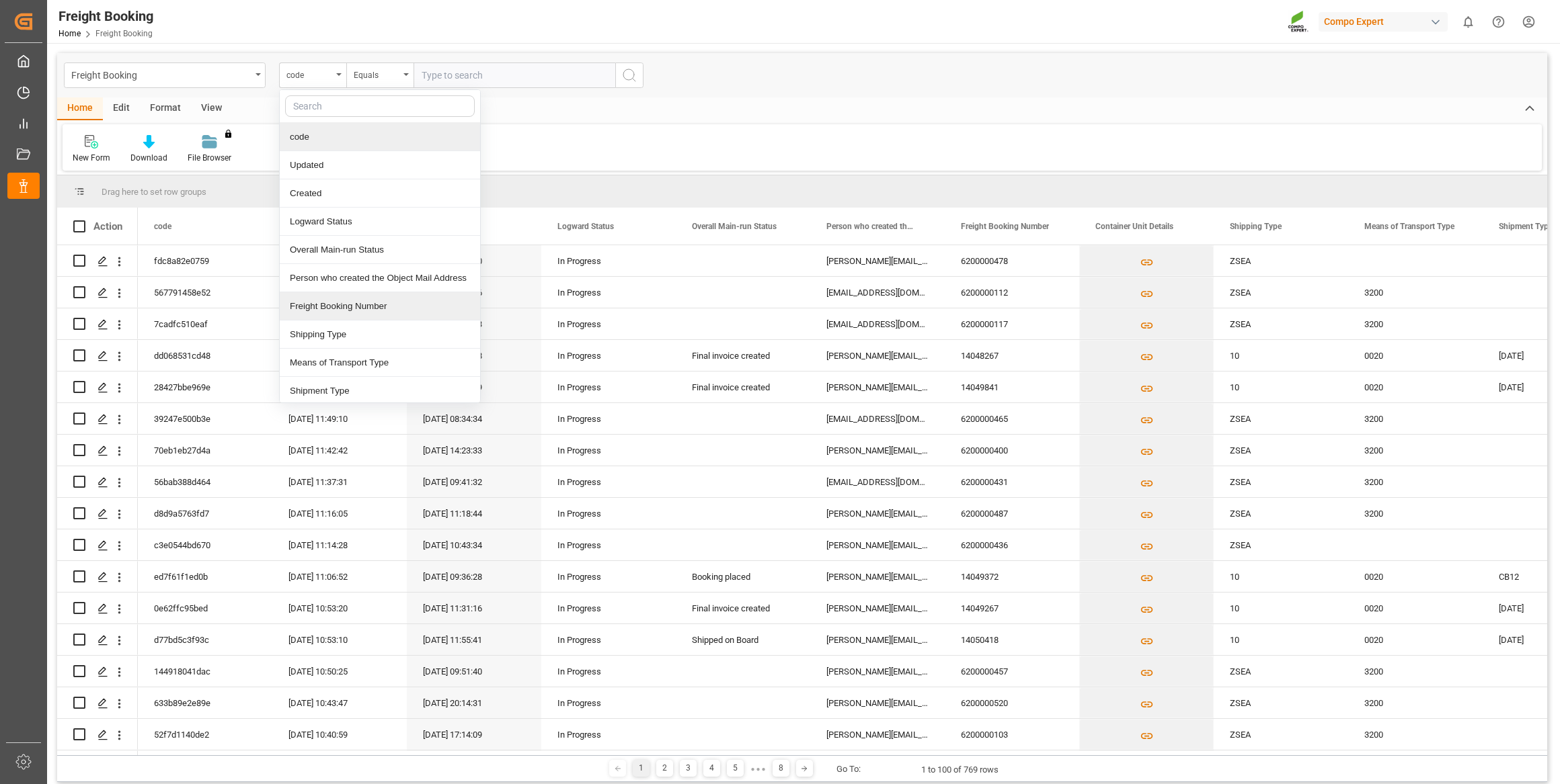
click at [327, 303] on div "Freight Booking Number" at bounding box center [379, 306] width 200 height 28
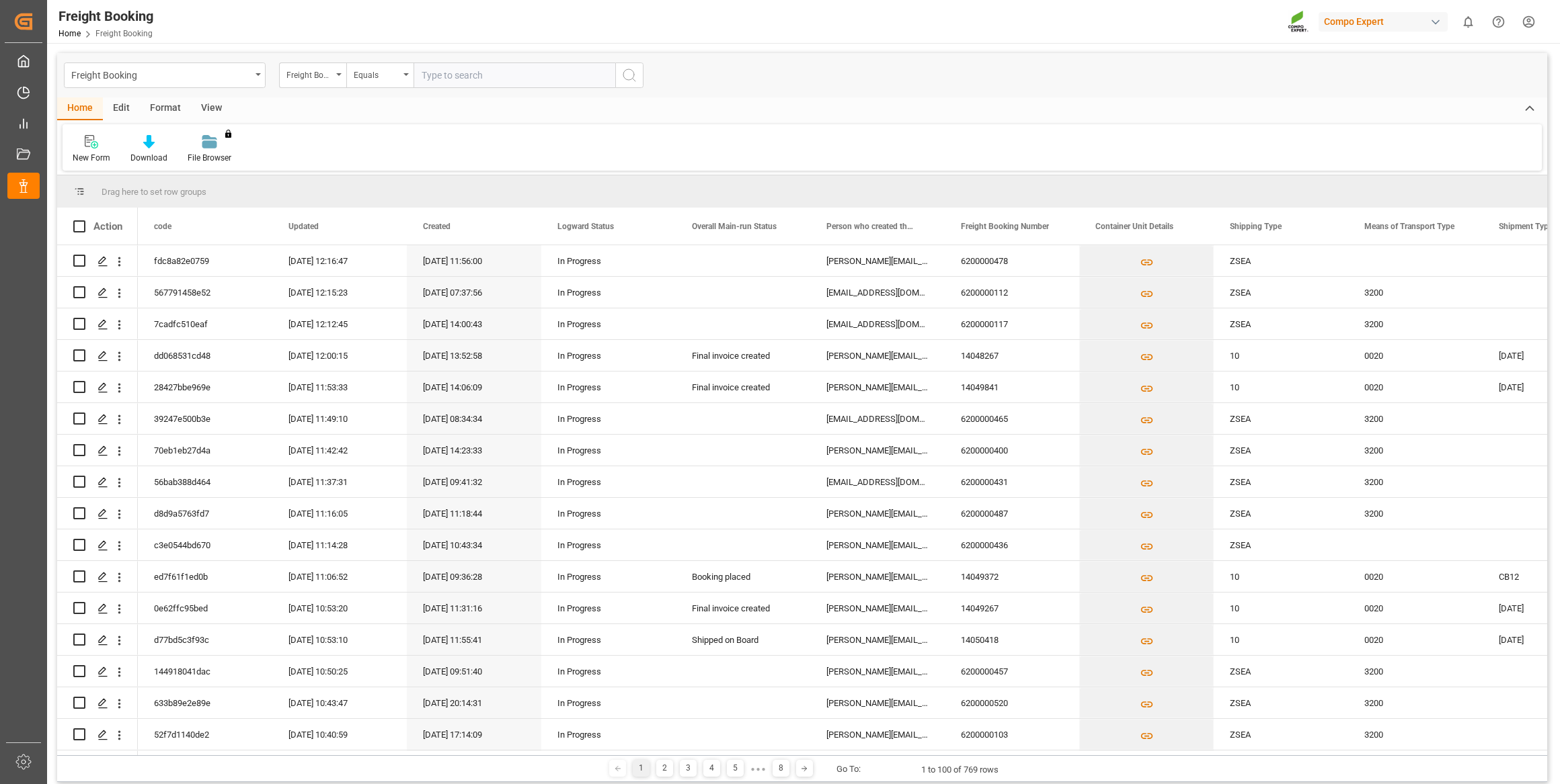
click at [451, 89] on div "Freight Booking Freight Booking Number Equals" at bounding box center [802, 74] width 1490 height 44
click at [452, 89] on div "Freight Booking Freight Booking Number Equals" at bounding box center [802, 74] width 1490 height 44
click at [455, 75] on input "text" at bounding box center [515, 75] width 202 height 25
paste input "6200000479"
type input "6200000479"
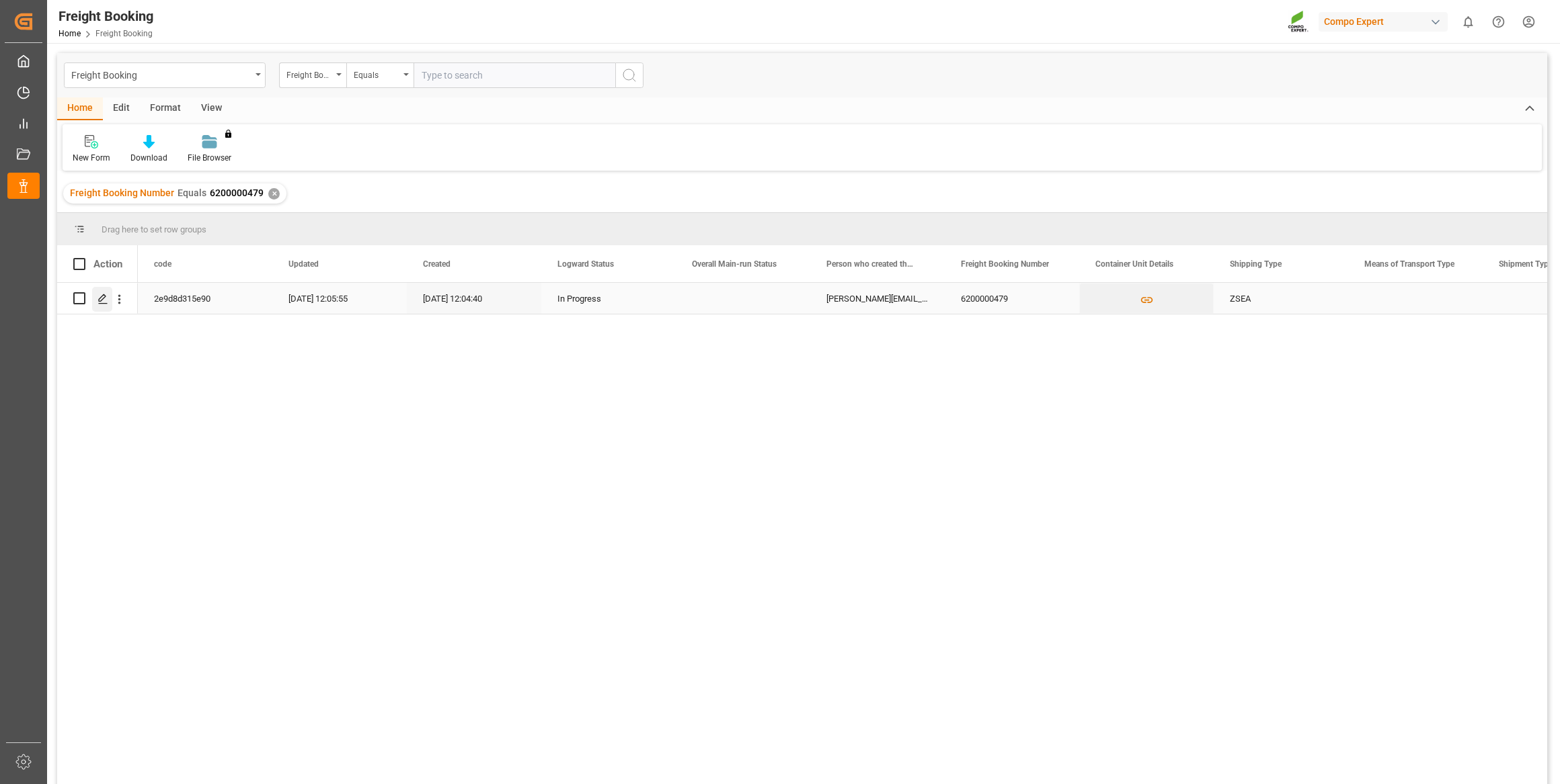
click at [99, 301] on icon "Press SPACE to select this row." at bounding box center [102, 299] width 11 height 11
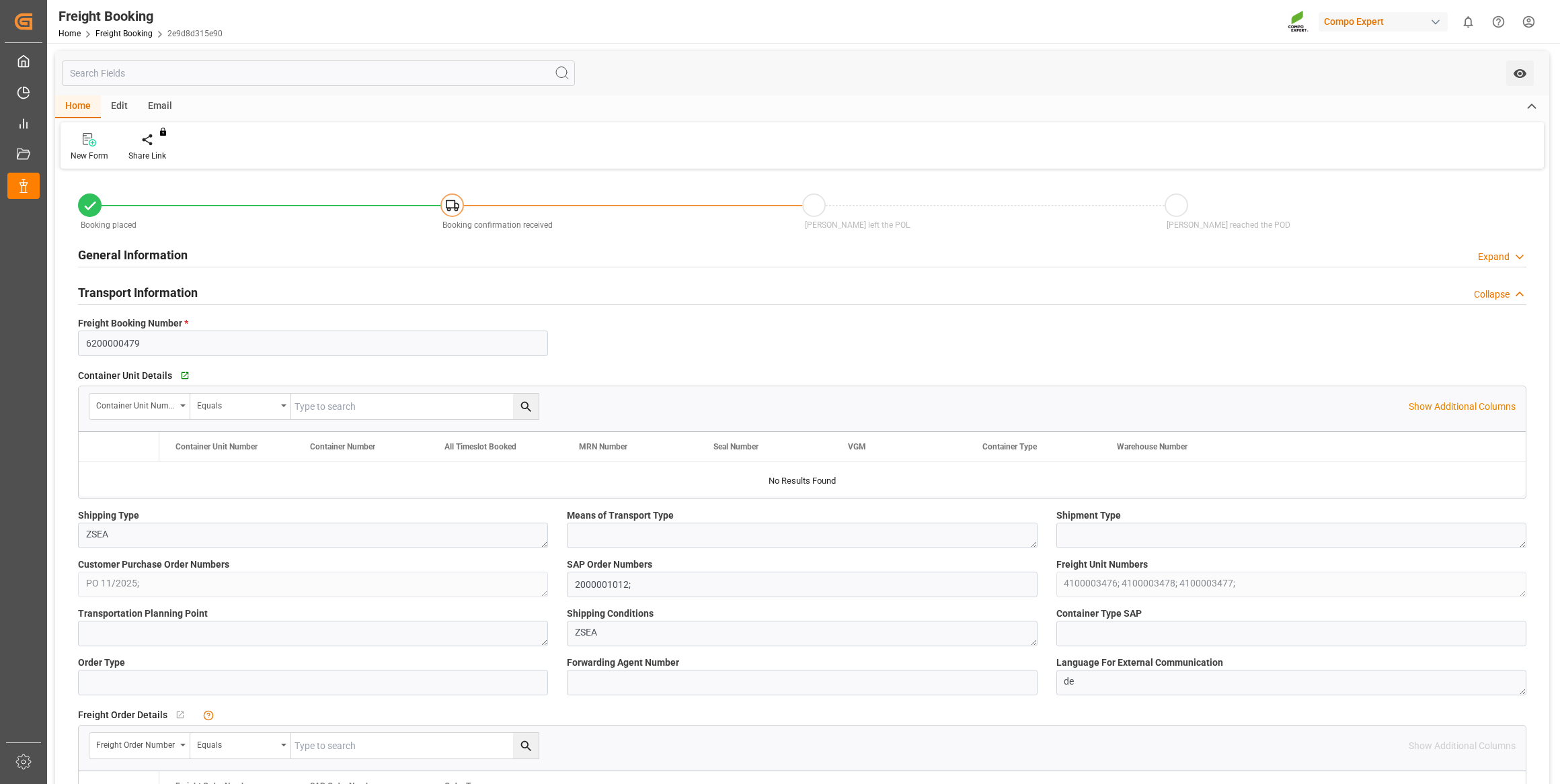
type input "LKCMB"
type input "0"
type input "63756"
type input "26.09.2025 01:00"
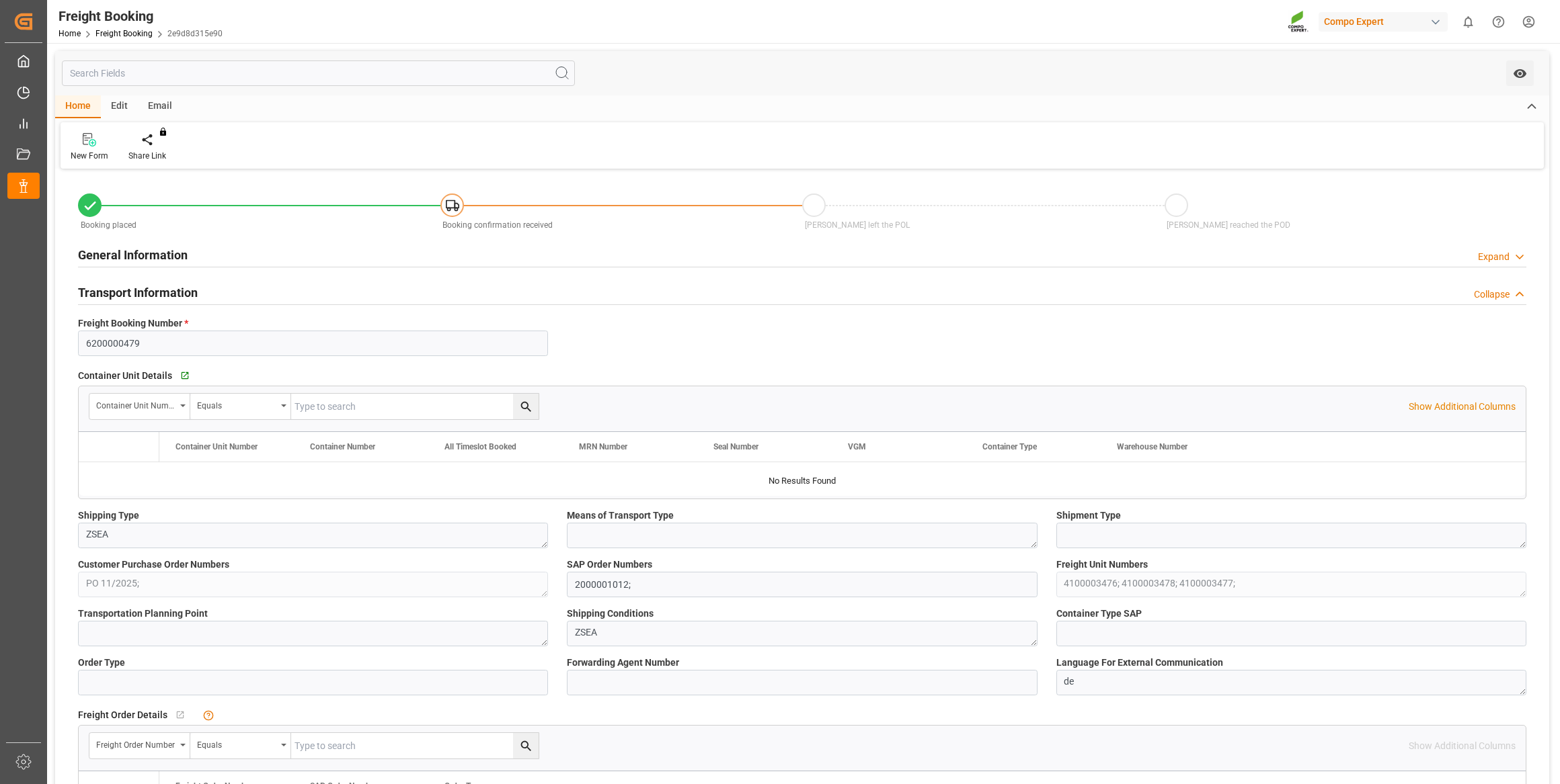
type input "14.08.2025 12:04"
type input "14.08.2025 12:05"
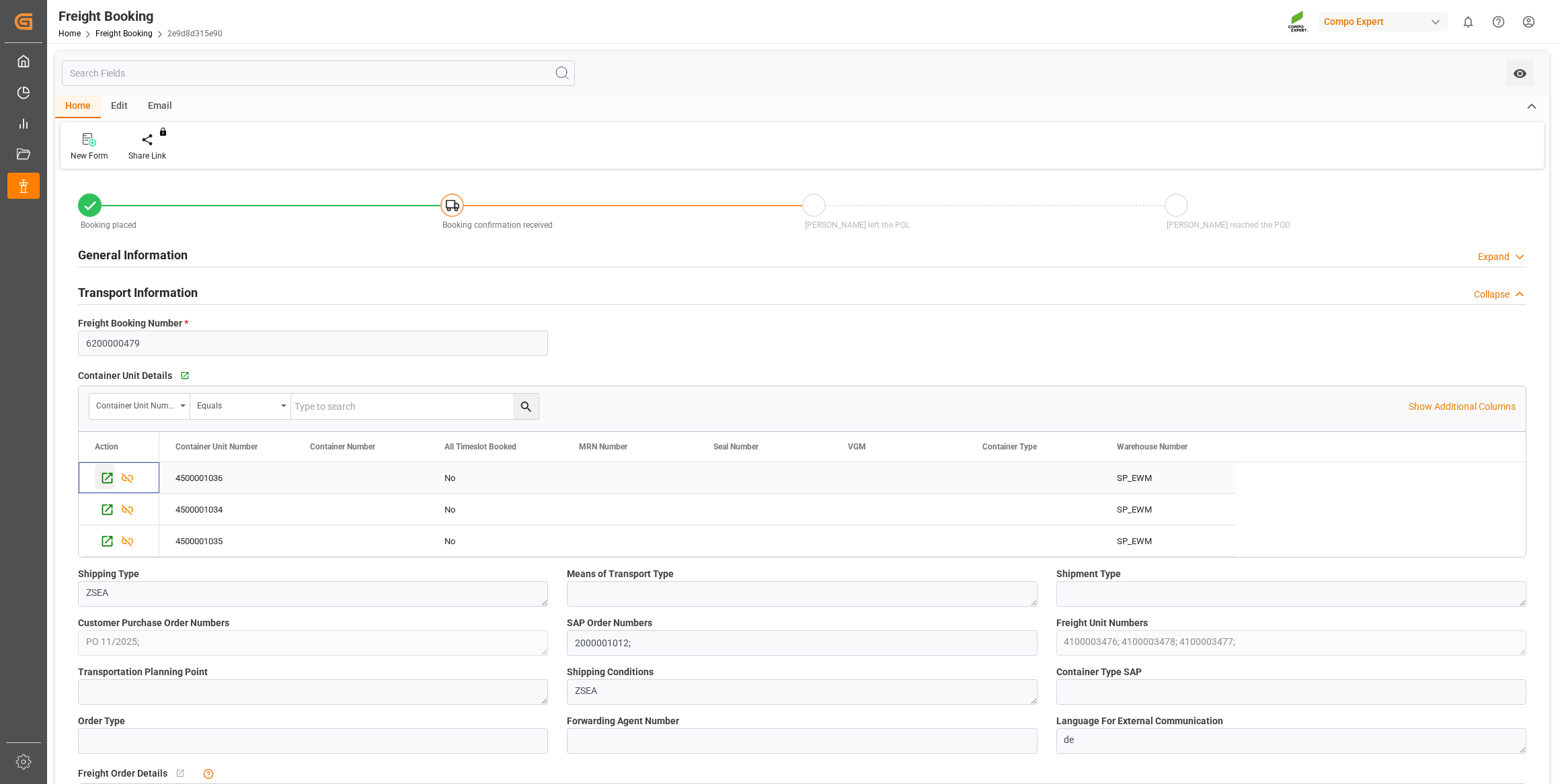
click at [98, 481] on div "Press SPACE to select this row." at bounding box center [105, 476] width 21 height 24
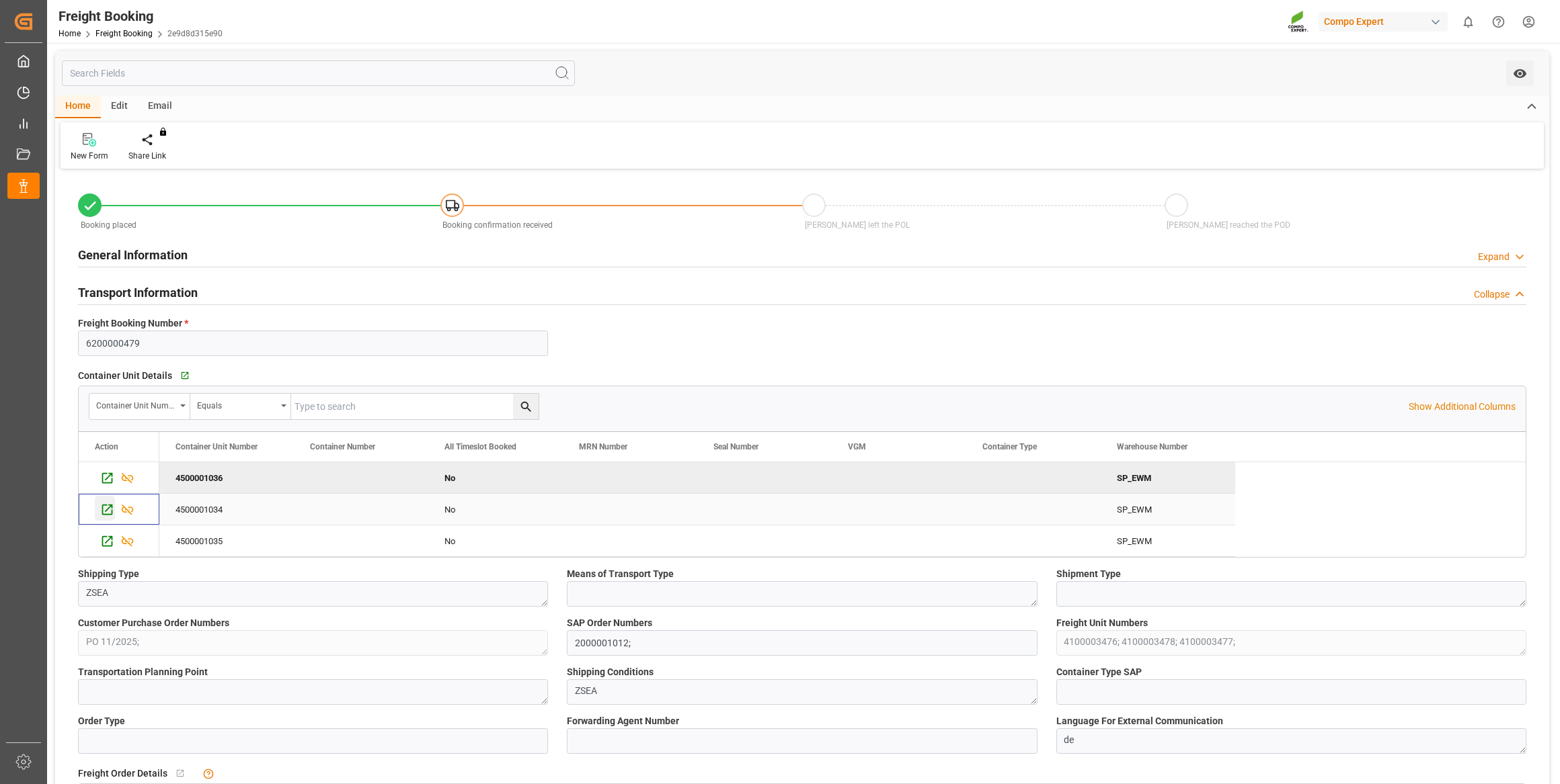
click at [109, 506] on icon "Press SPACE to select this row." at bounding box center [107, 510] width 11 height 11
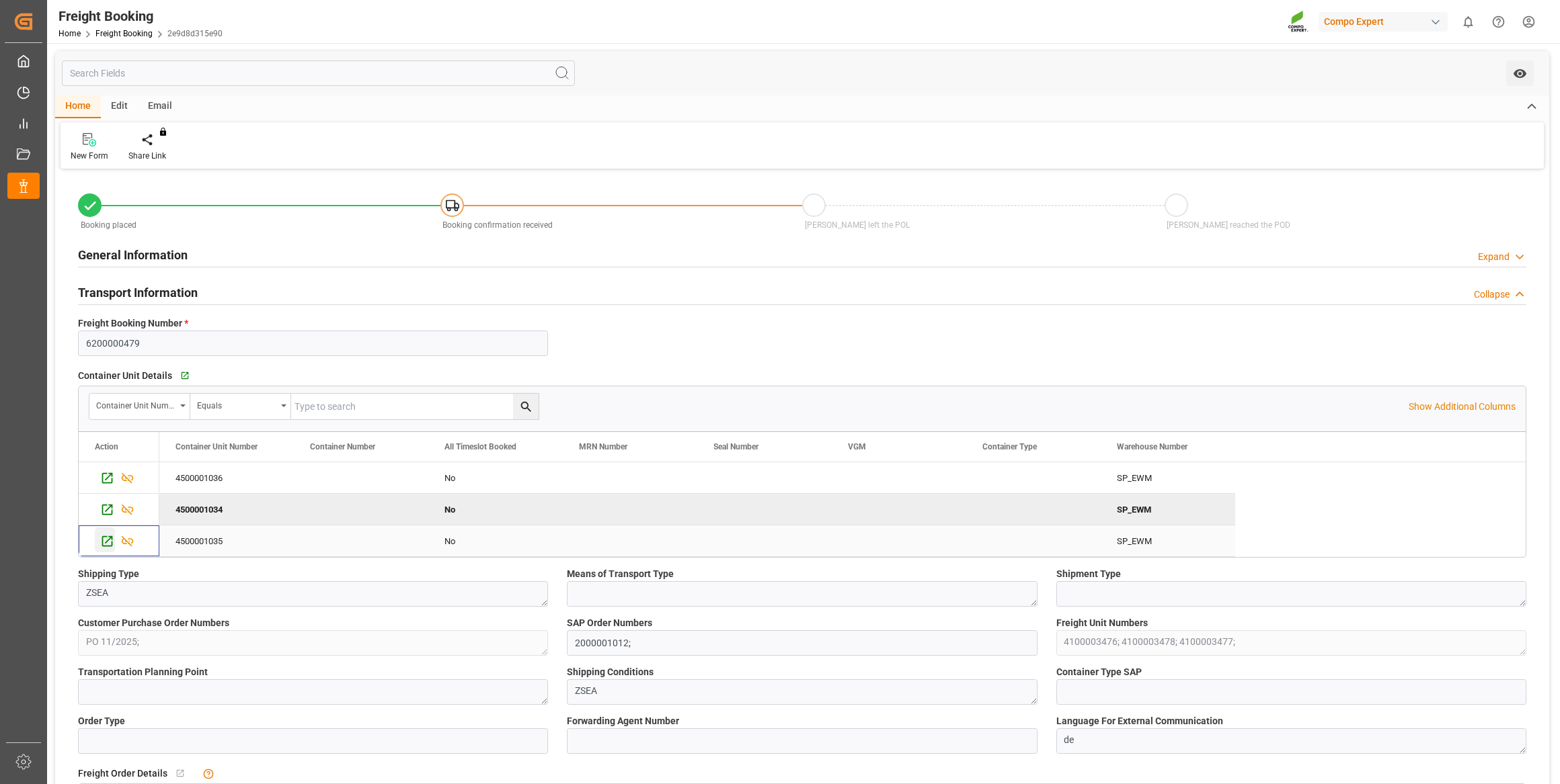
click at [108, 536] on icon "Press SPACE to select this row." at bounding box center [107, 541] width 11 height 11
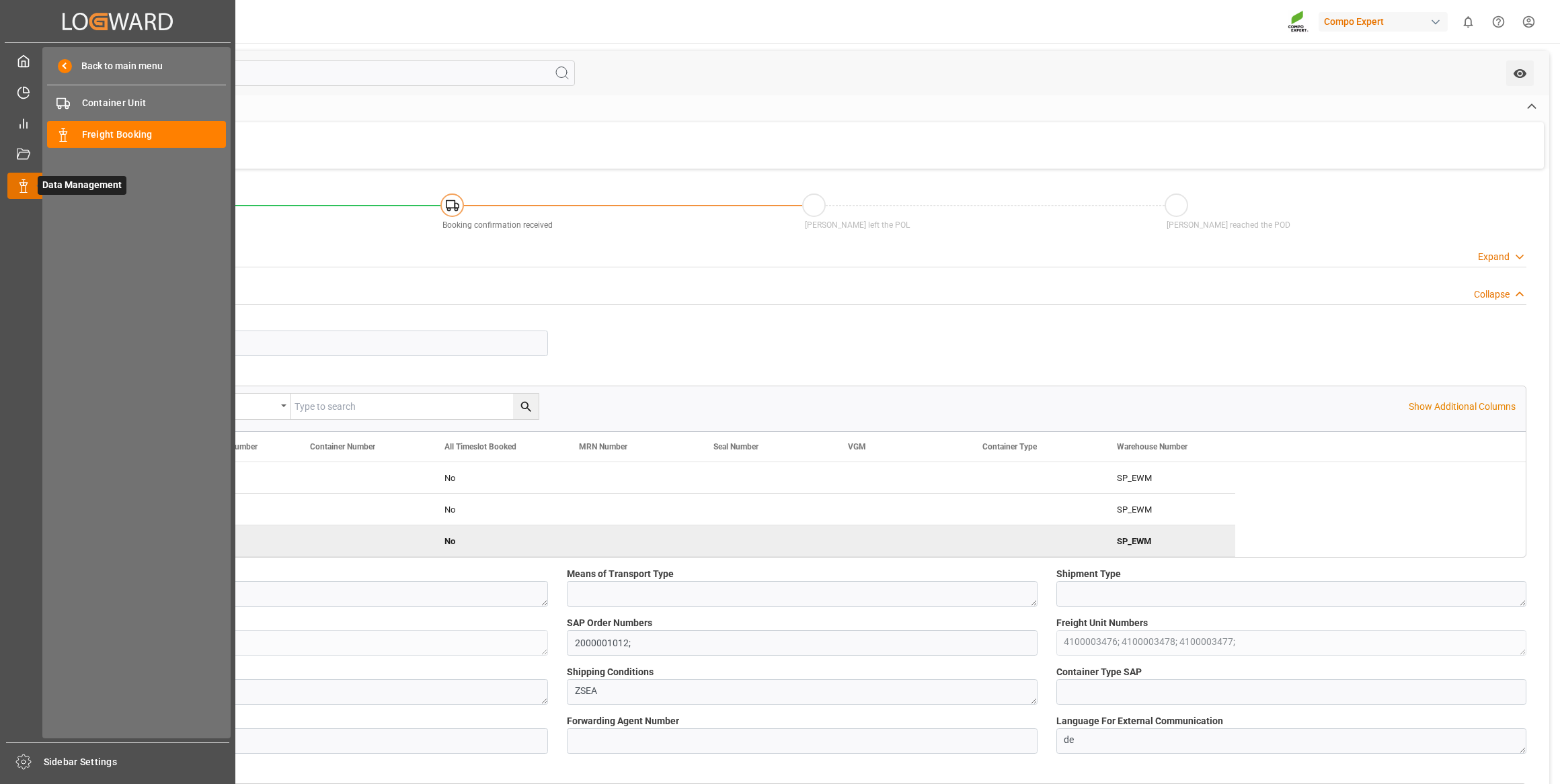
click at [30, 181] on icon at bounding box center [39, 186] width 28 height 28
click at [80, 139] on div "Freight Booking Freight Booking" at bounding box center [136, 133] width 178 height 26
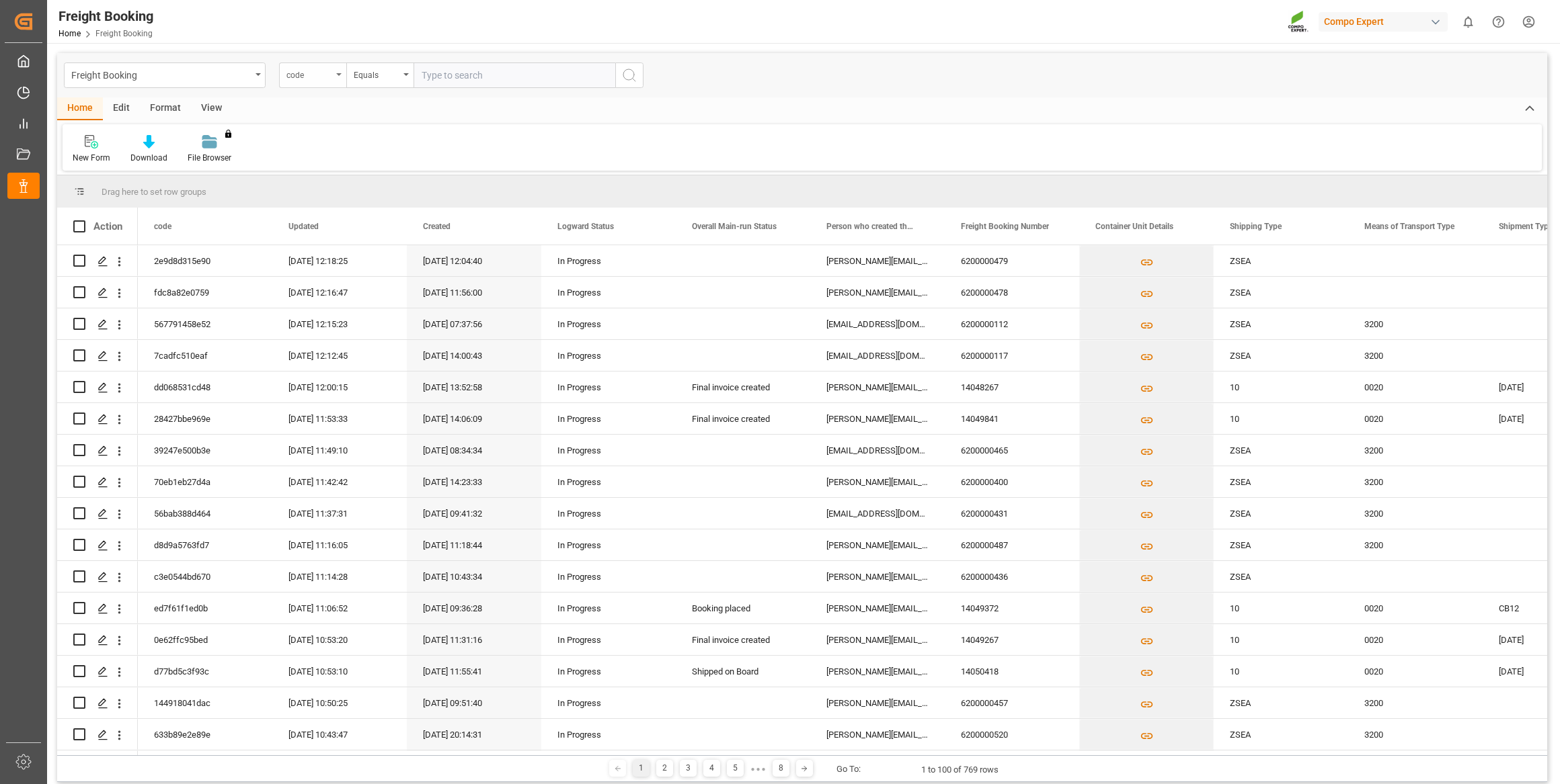
click at [299, 75] on div "code" at bounding box center [309, 74] width 46 height 16
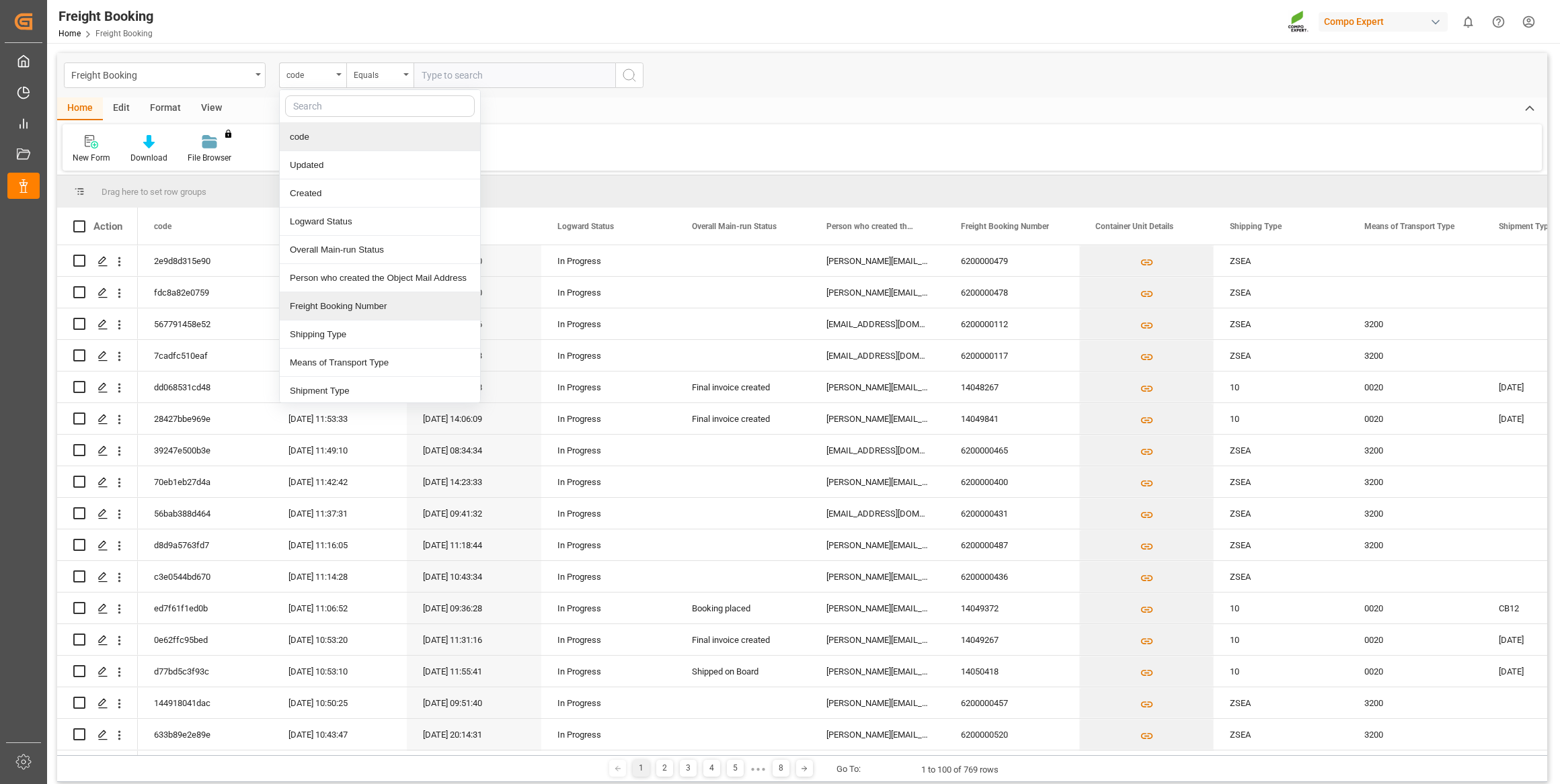
click at [337, 311] on div "Freight Booking Number" at bounding box center [379, 306] width 200 height 28
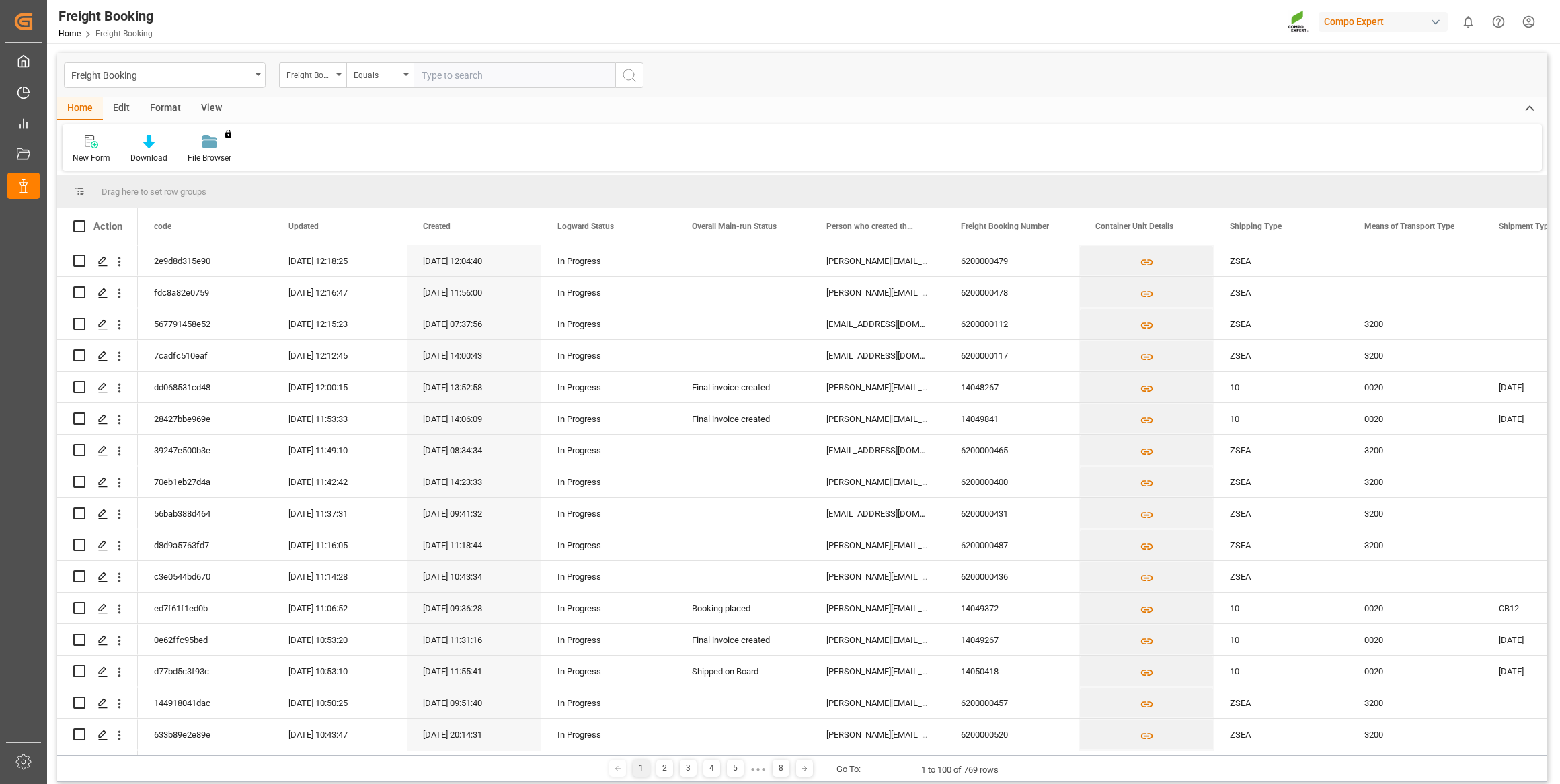
click at [447, 67] on input "text" at bounding box center [515, 75] width 202 height 25
paste input "6200000480"
type input "6200000480"
click at [616, 70] on button "search button" at bounding box center [629, 75] width 28 height 25
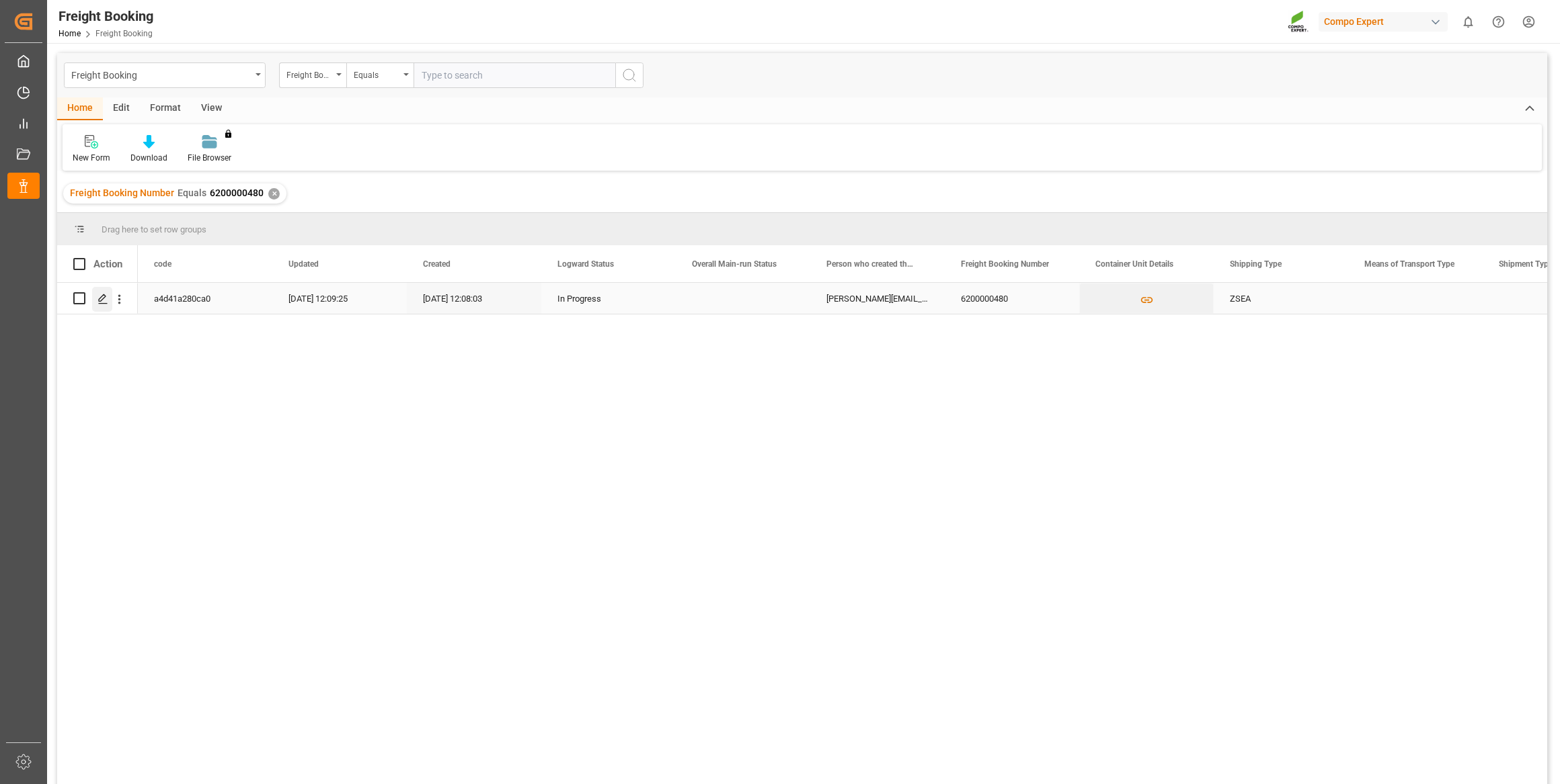
click at [108, 307] on div "Press SPACE to select this row." at bounding box center [102, 299] width 21 height 24
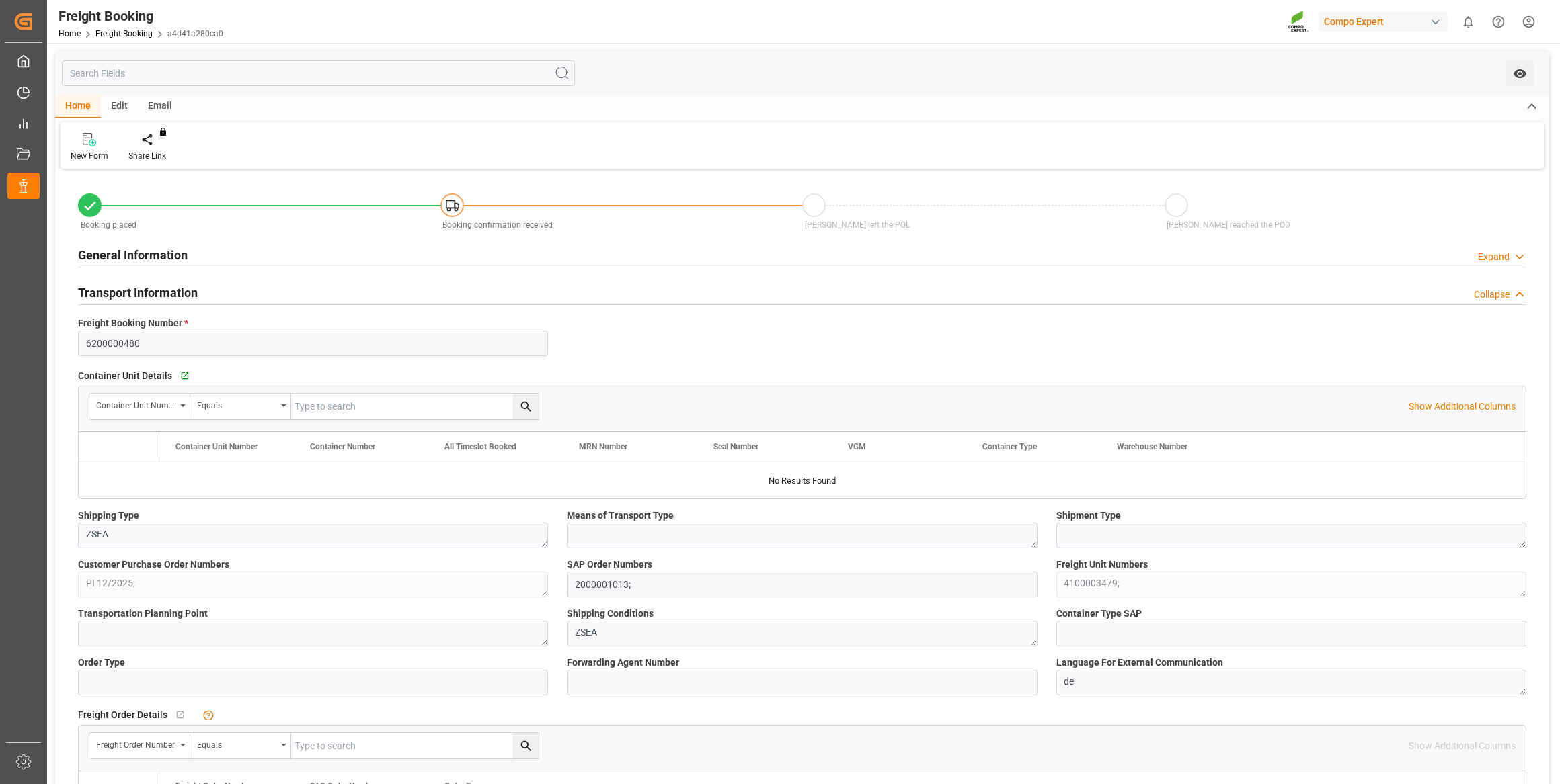
type input "LKCMB"
type input "0"
type input "21500"
type input "26.09.2025 01:00"
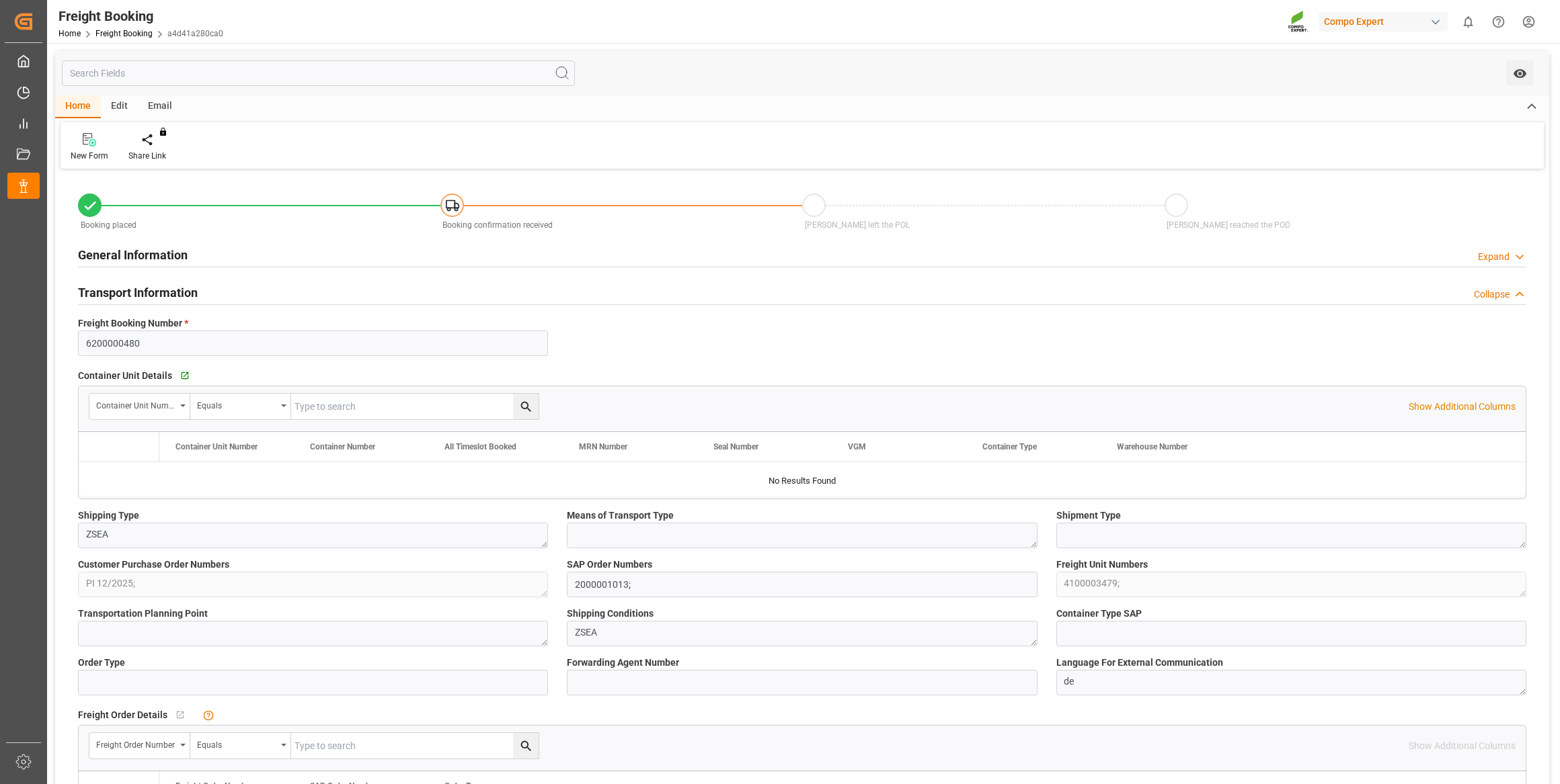
type input "14.08.2025 12:08"
type input "14.08.2025 12:09"
click at [108, 484] on icon "Press SPACE to select this row." at bounding box center [107, 478] width 14 height 14
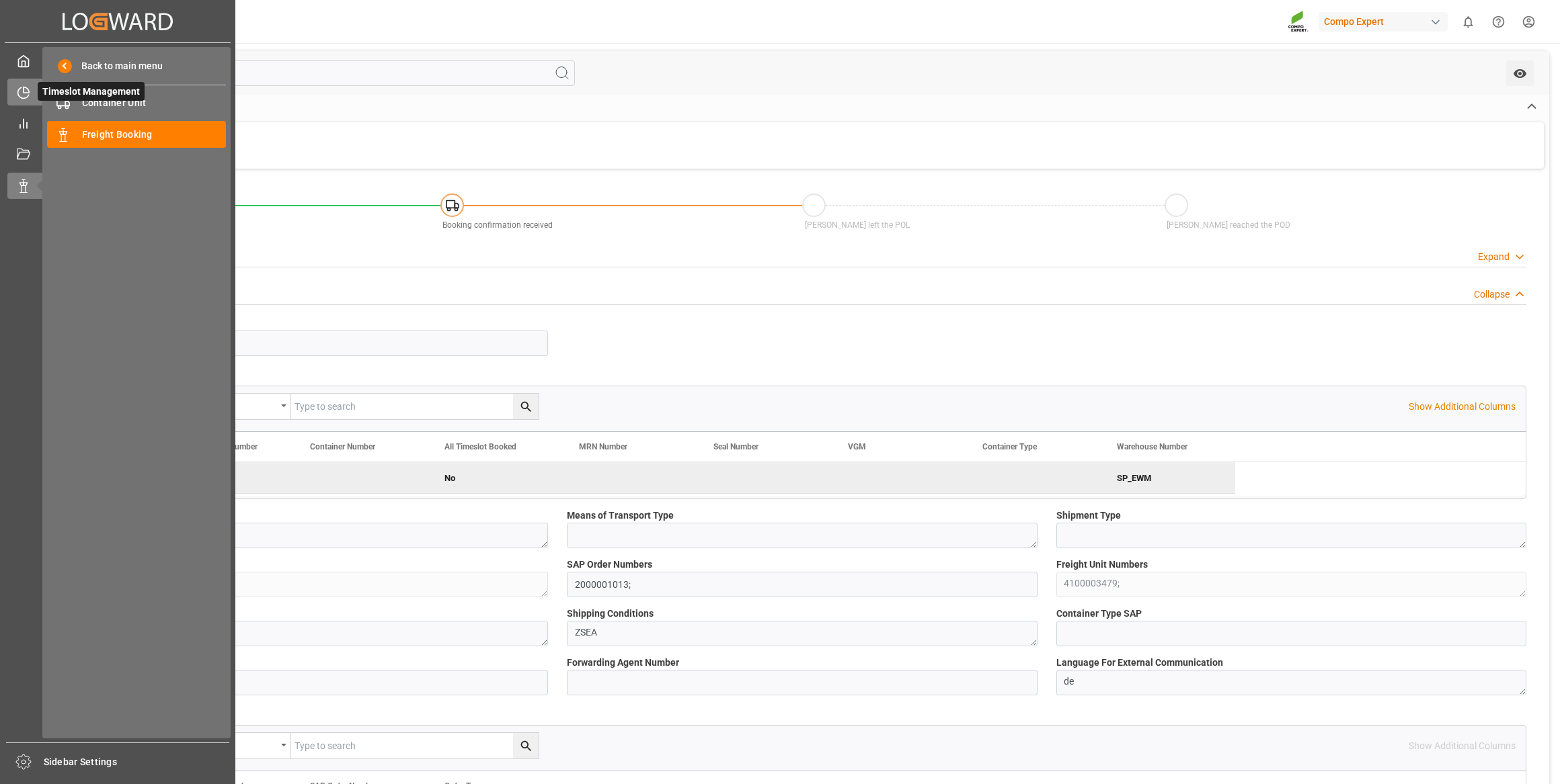
click at [31, 82] on div "Timeslot Management Timeslot Management" at bounding box center [118, 91] width 221 height 26
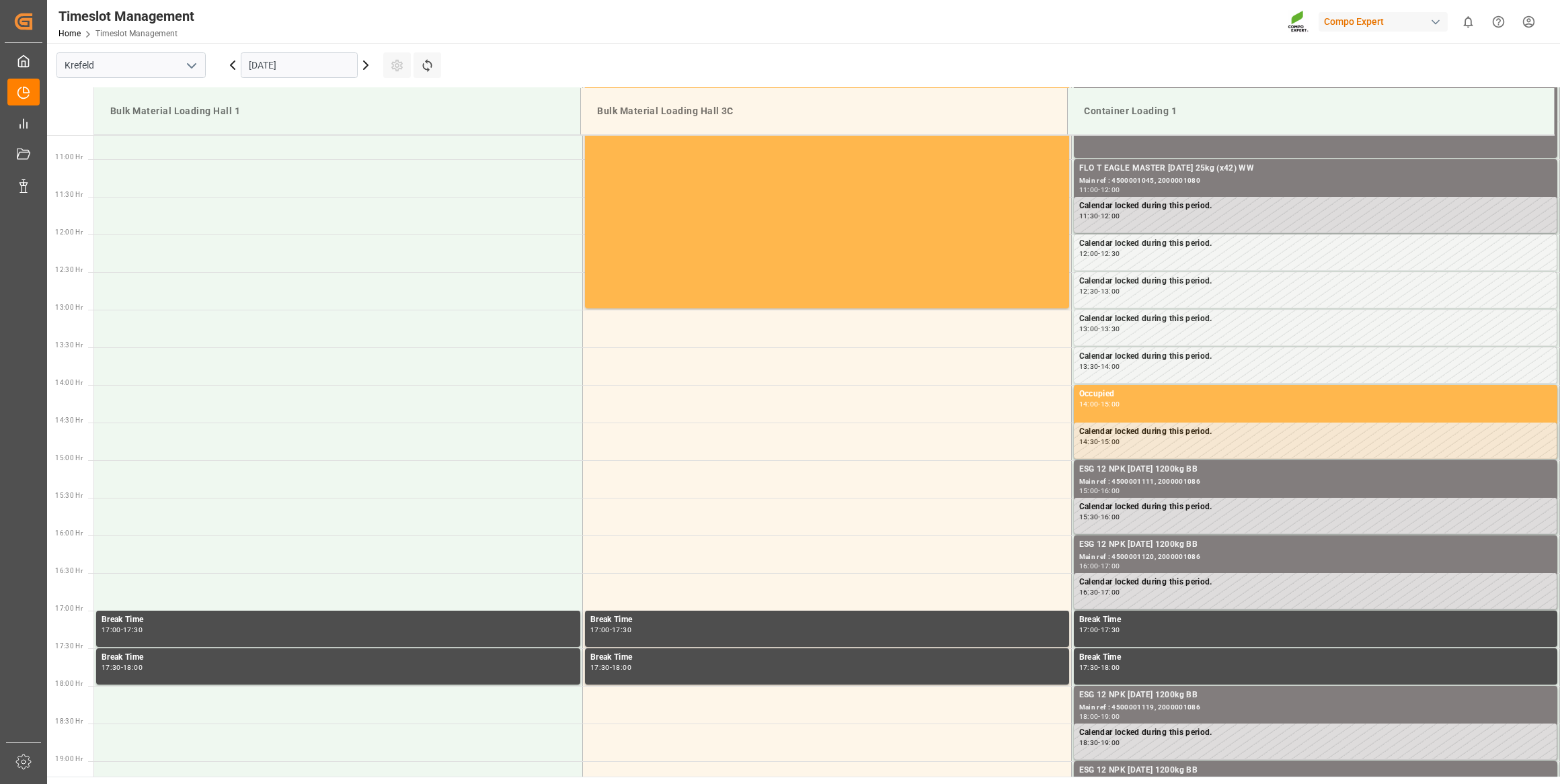
scroll to position [819, 0]
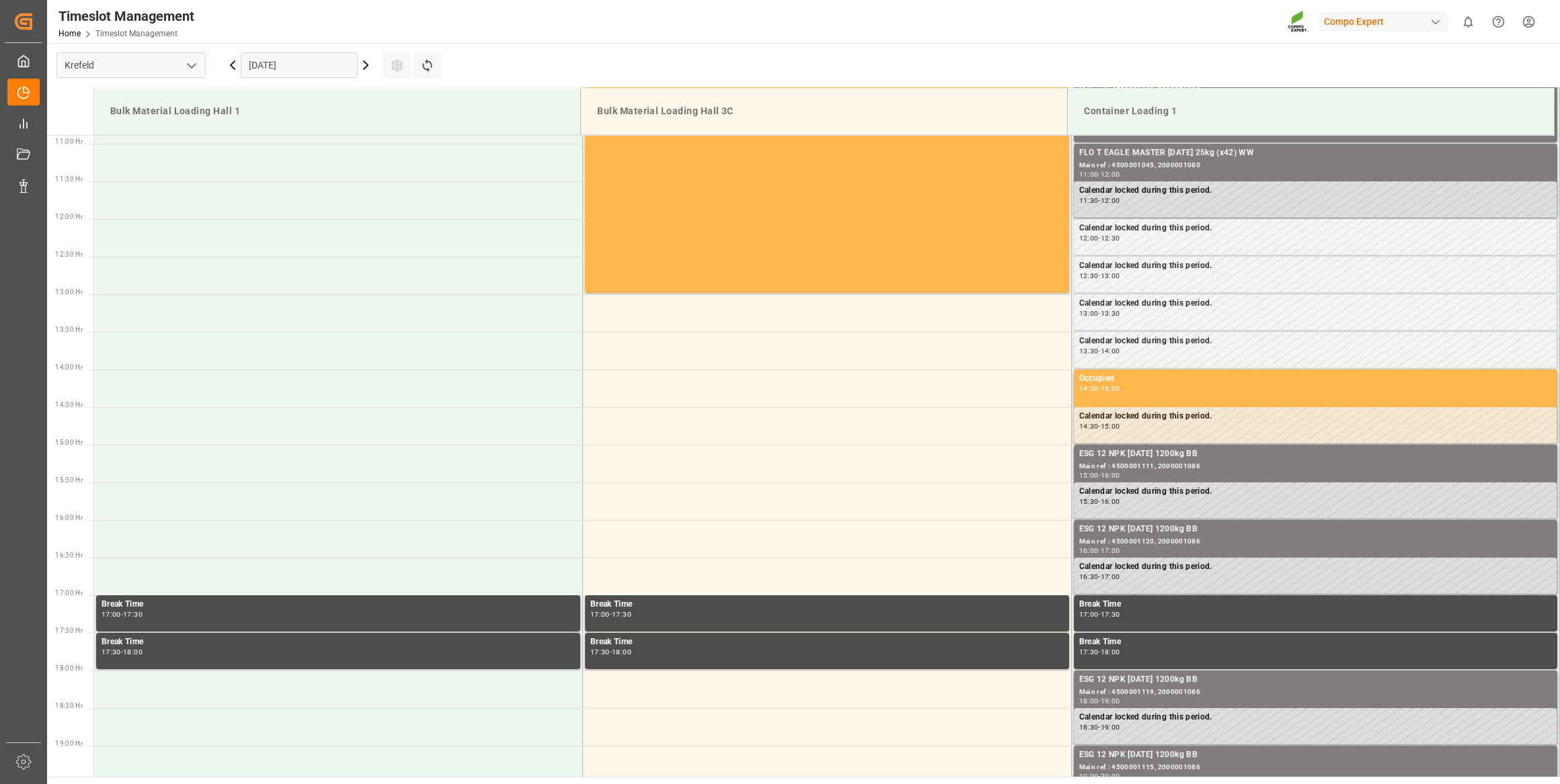
click at [276, 68] on input "[DATE]" at bounding box center [299, 65] width 117 height 25
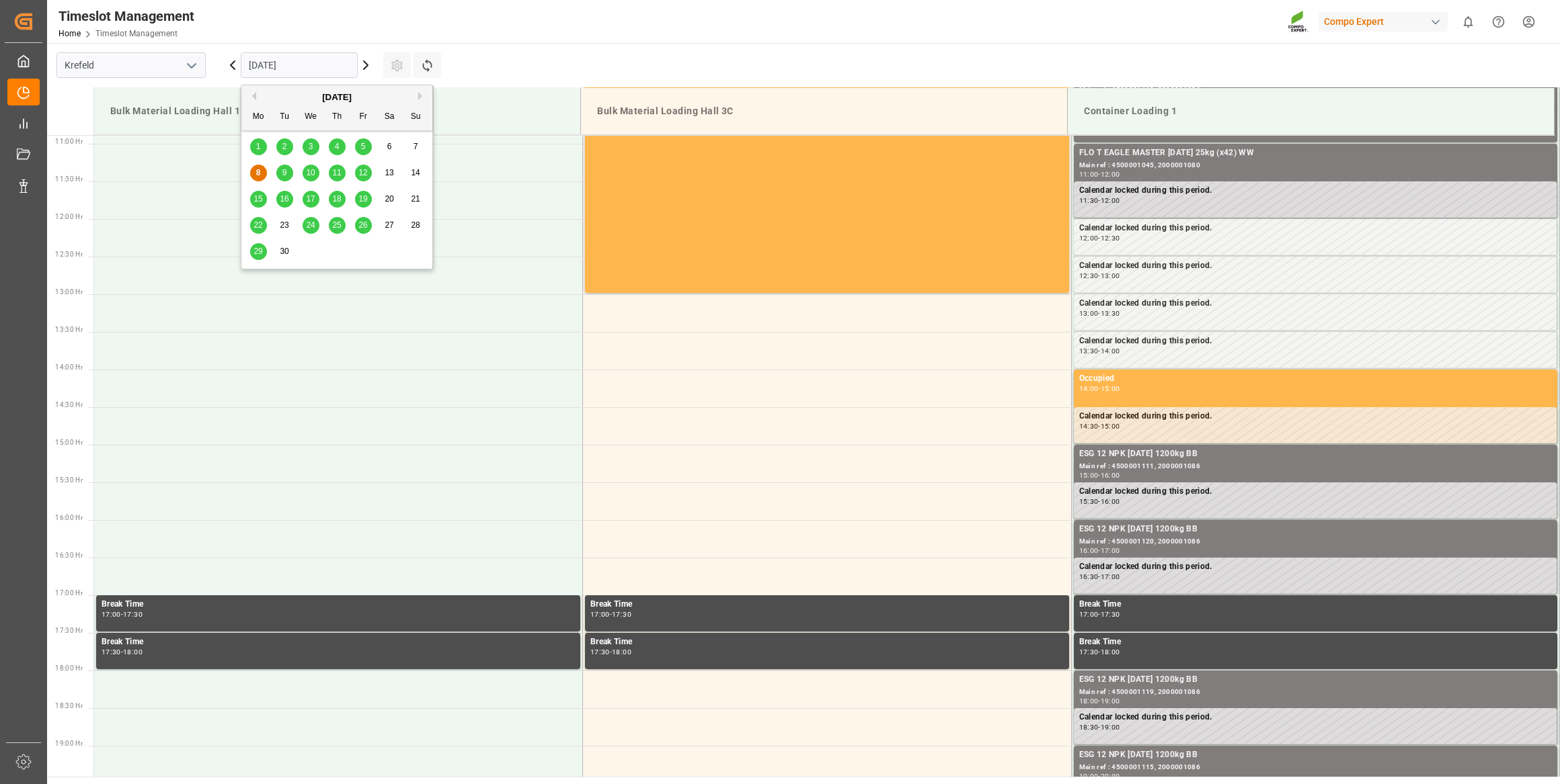
click at [279, 196] on span "16" at bounding box center [283, 199] width 9 height 10
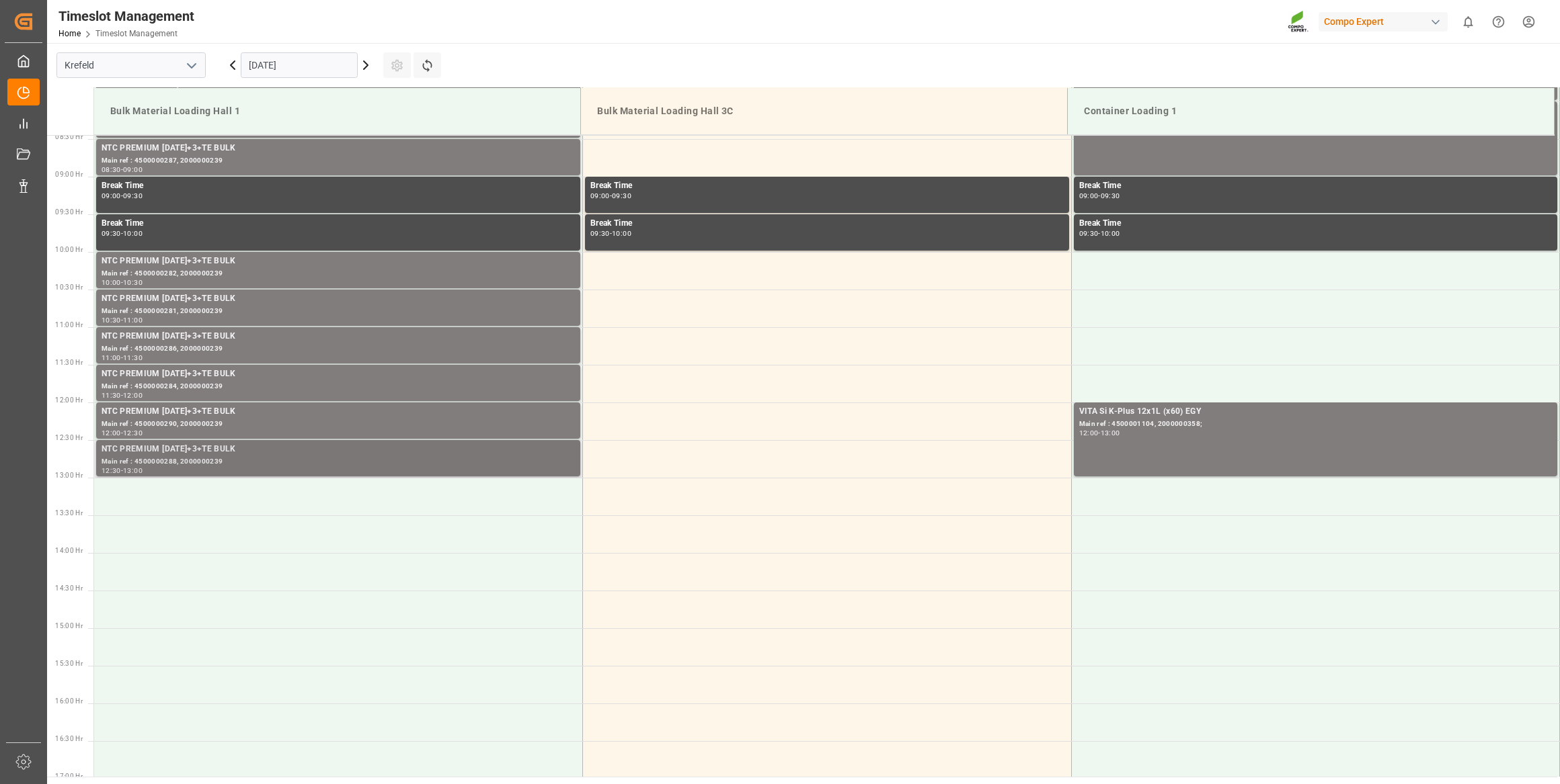
scroll to position [574, 0]
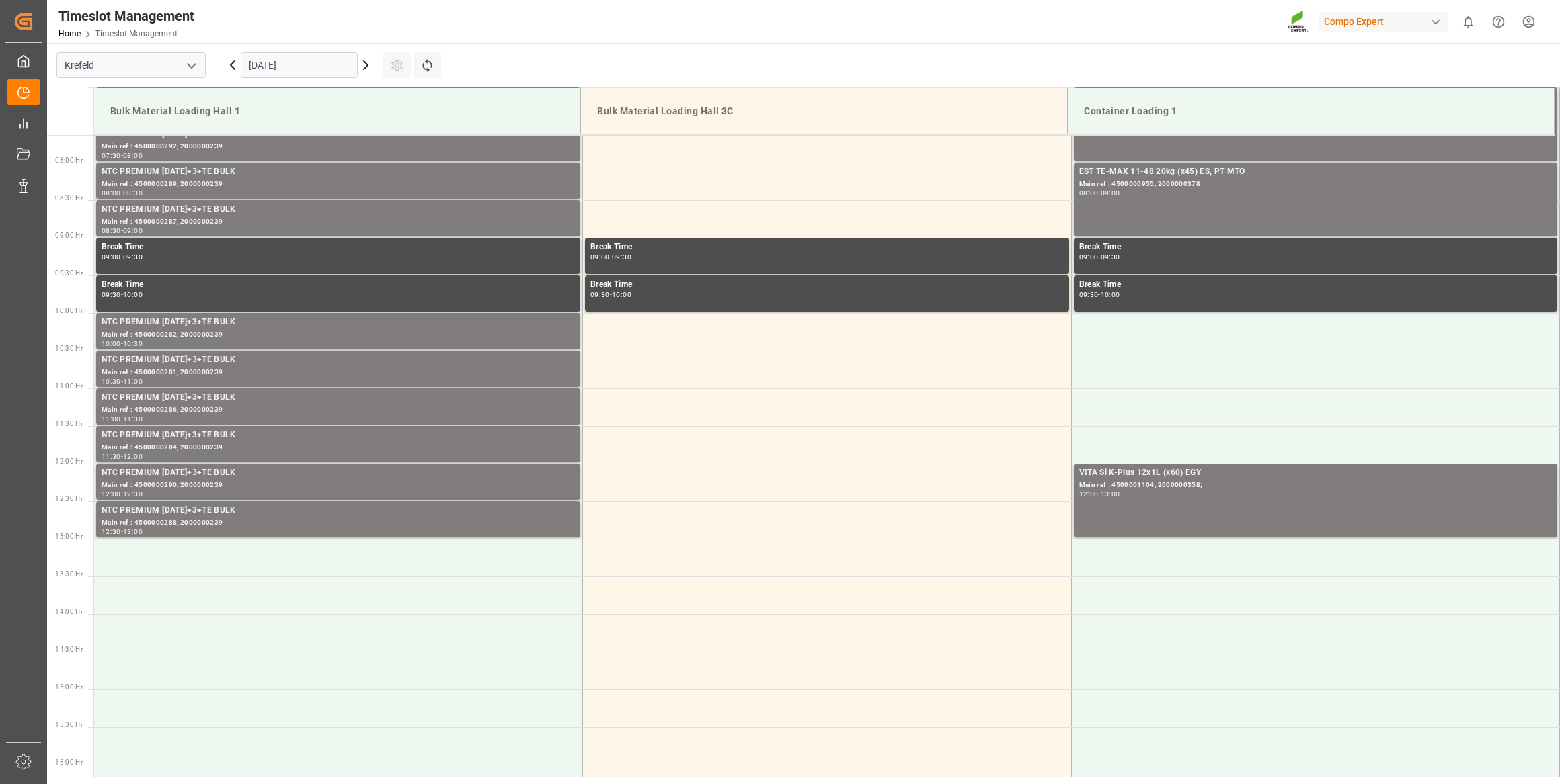
click at [302, 71] on input "[DATE]" at bounding box center [299, 65] width 117 height 25
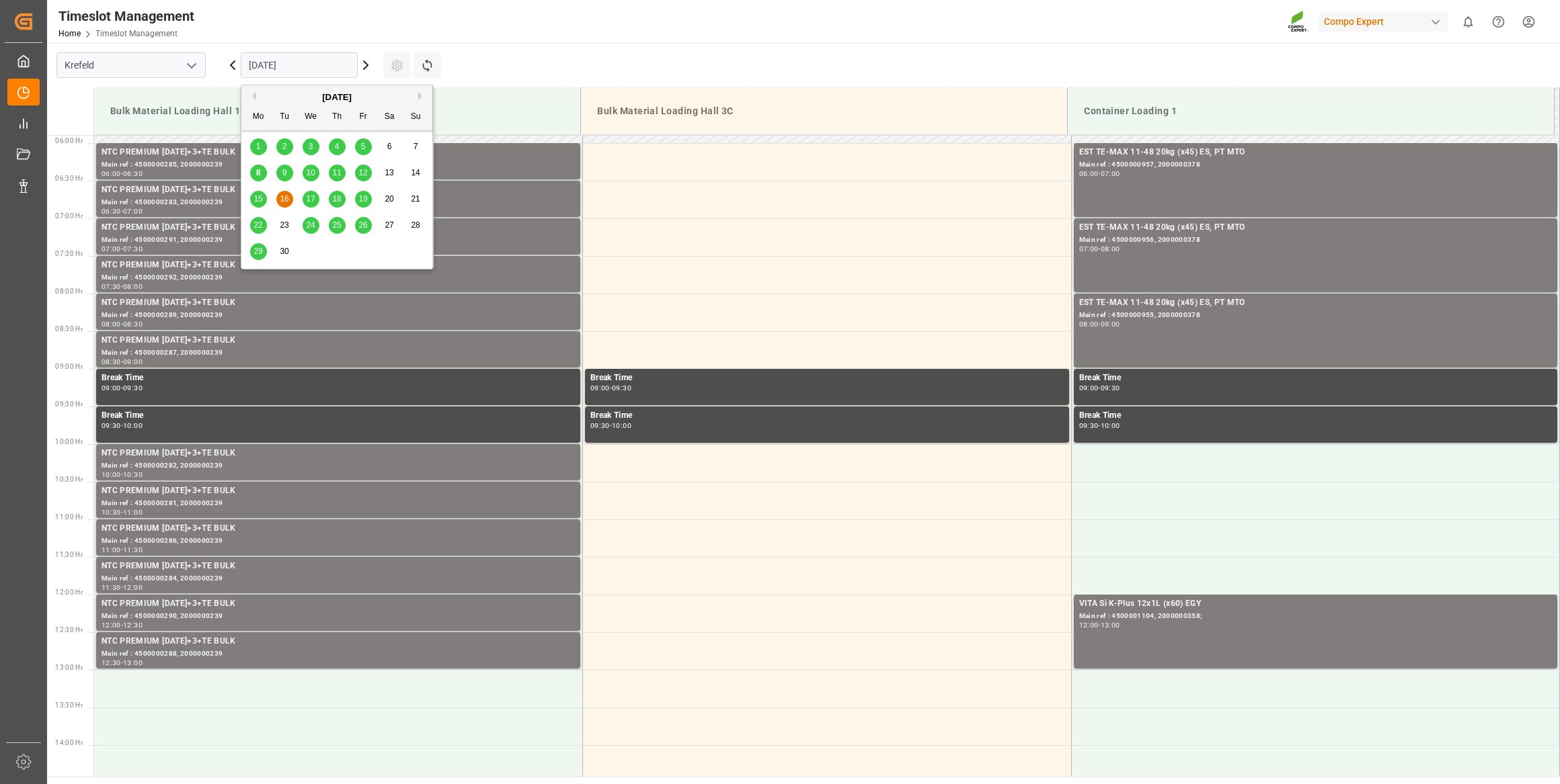
scroll to position [453, 0]
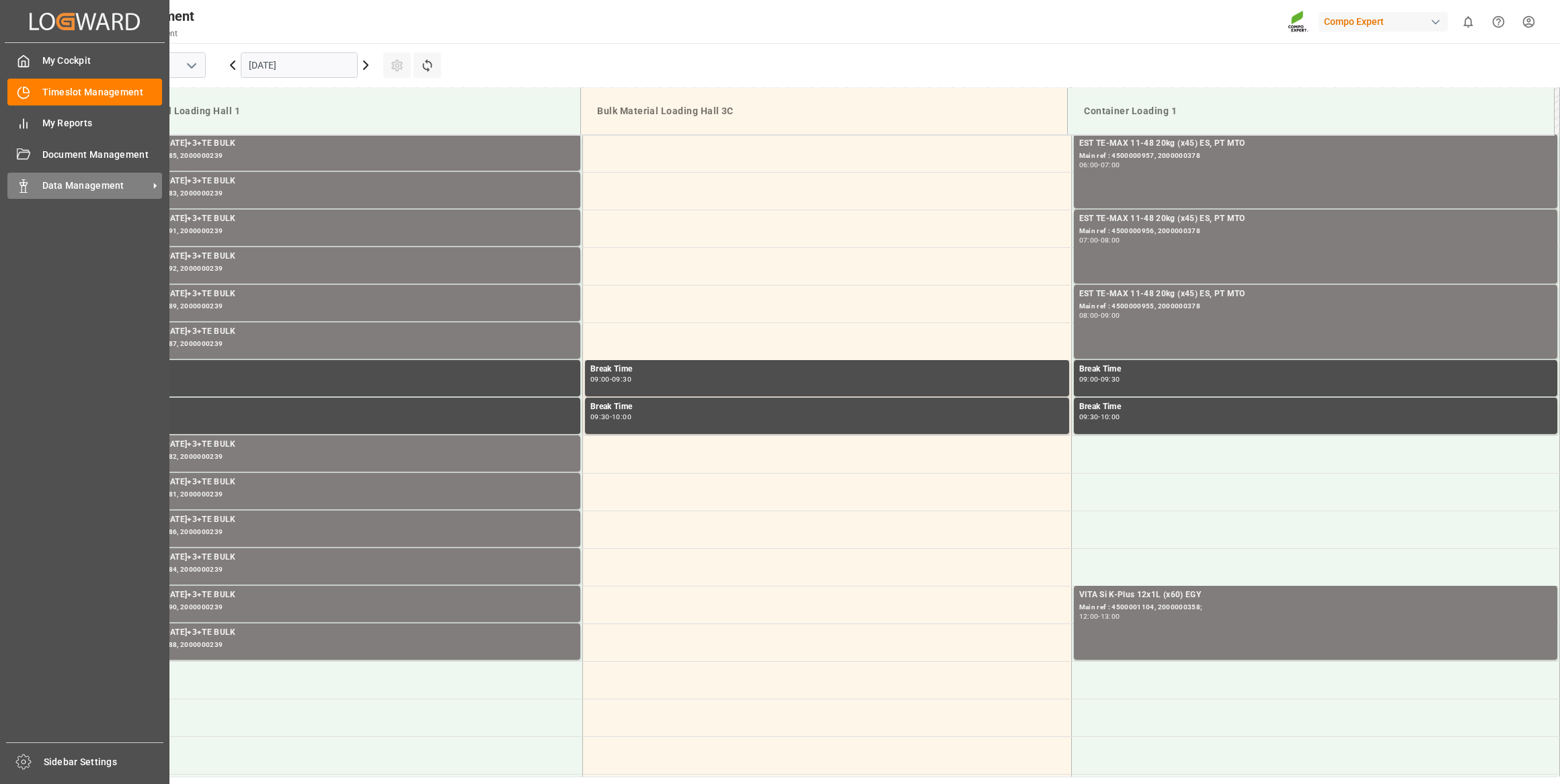
click at [48, 187] on span "Data Management" at bounding box center [95, 185] width 106 height 14
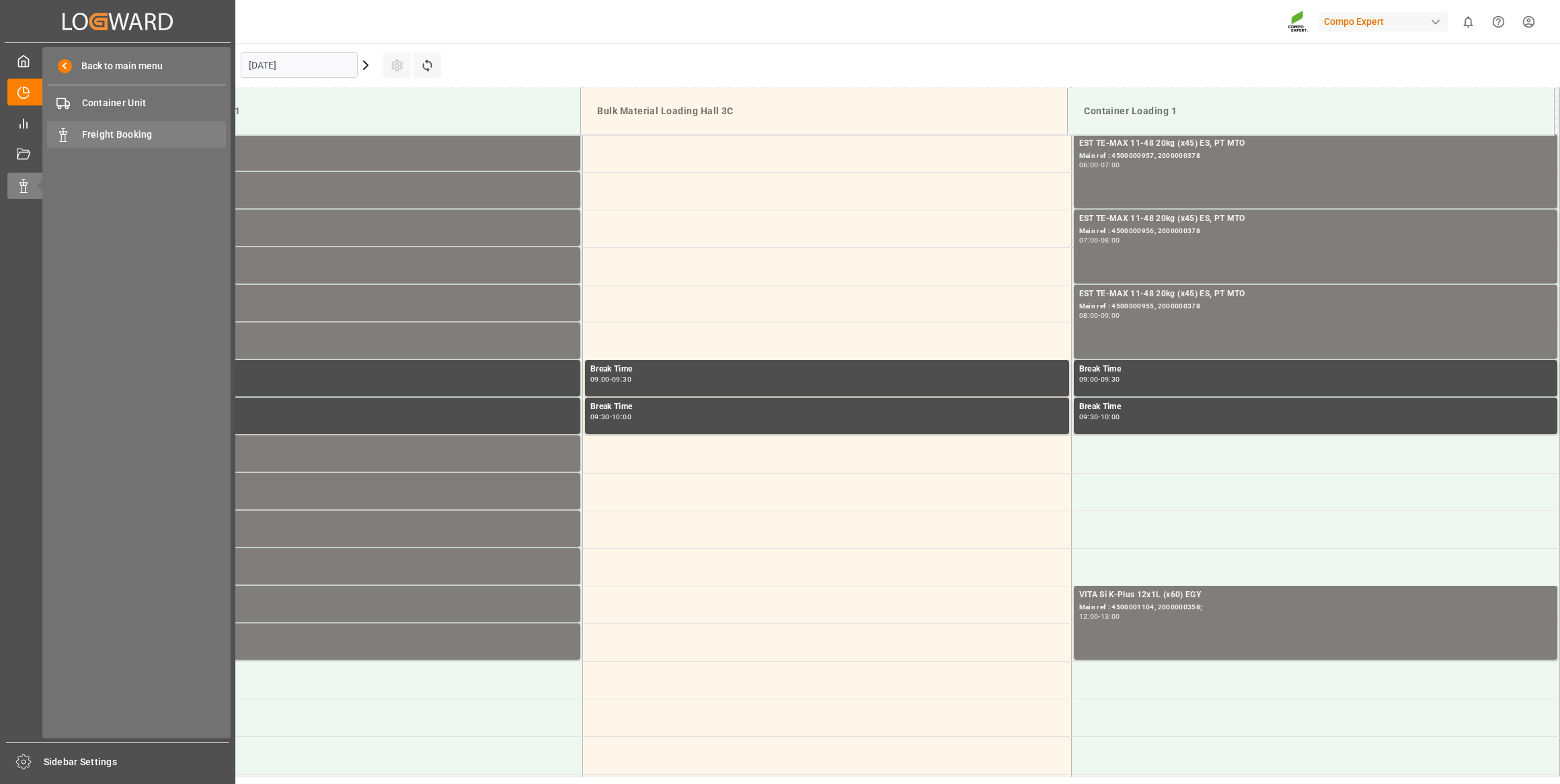
click at [104, 126] on div "Freight Booking Freight Booking" at bounding box center [136, 133] width 178 height 26
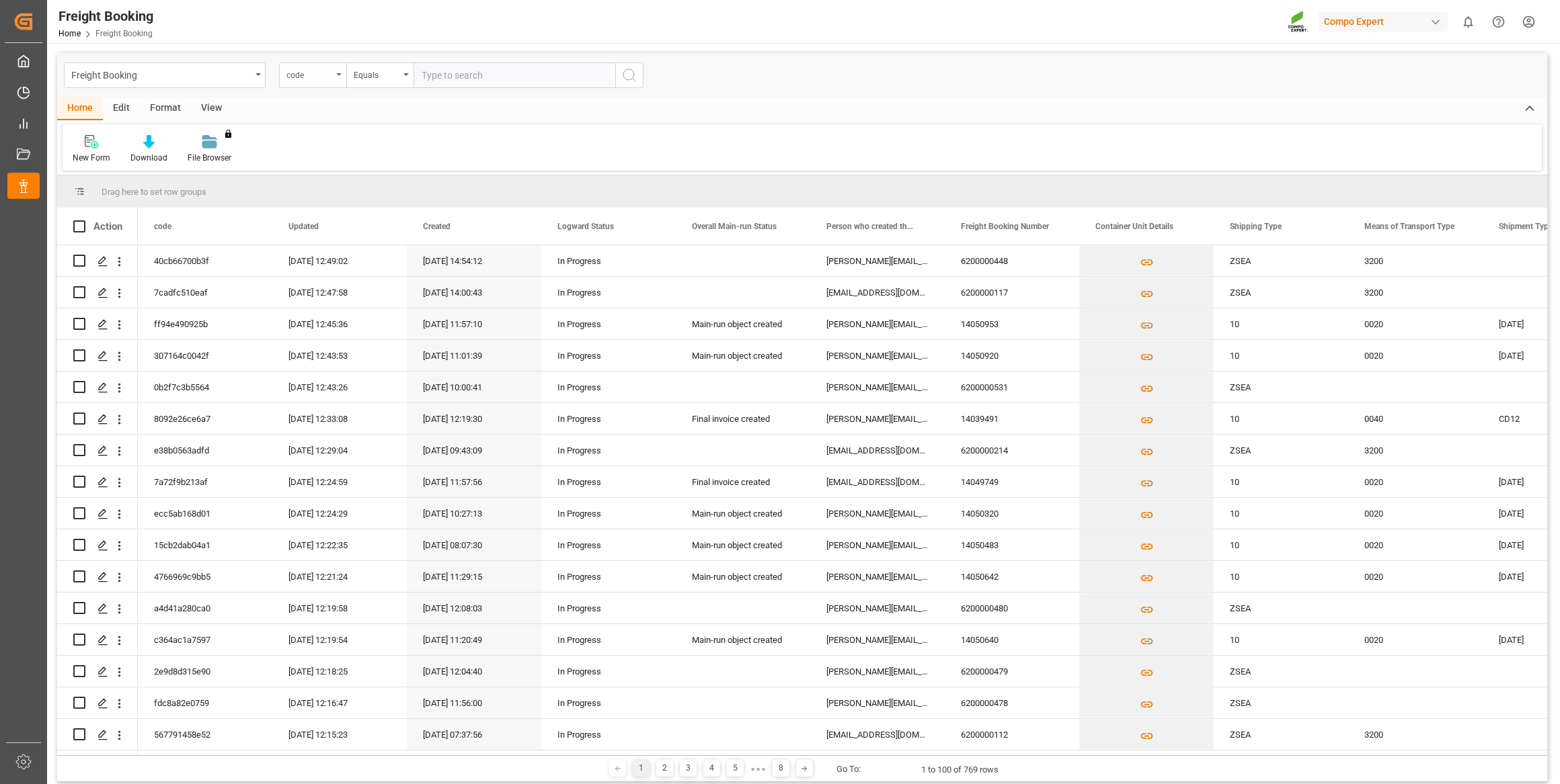
click at [325, 70] on div "code" at bounding box center [309, 74] width 46 height 16
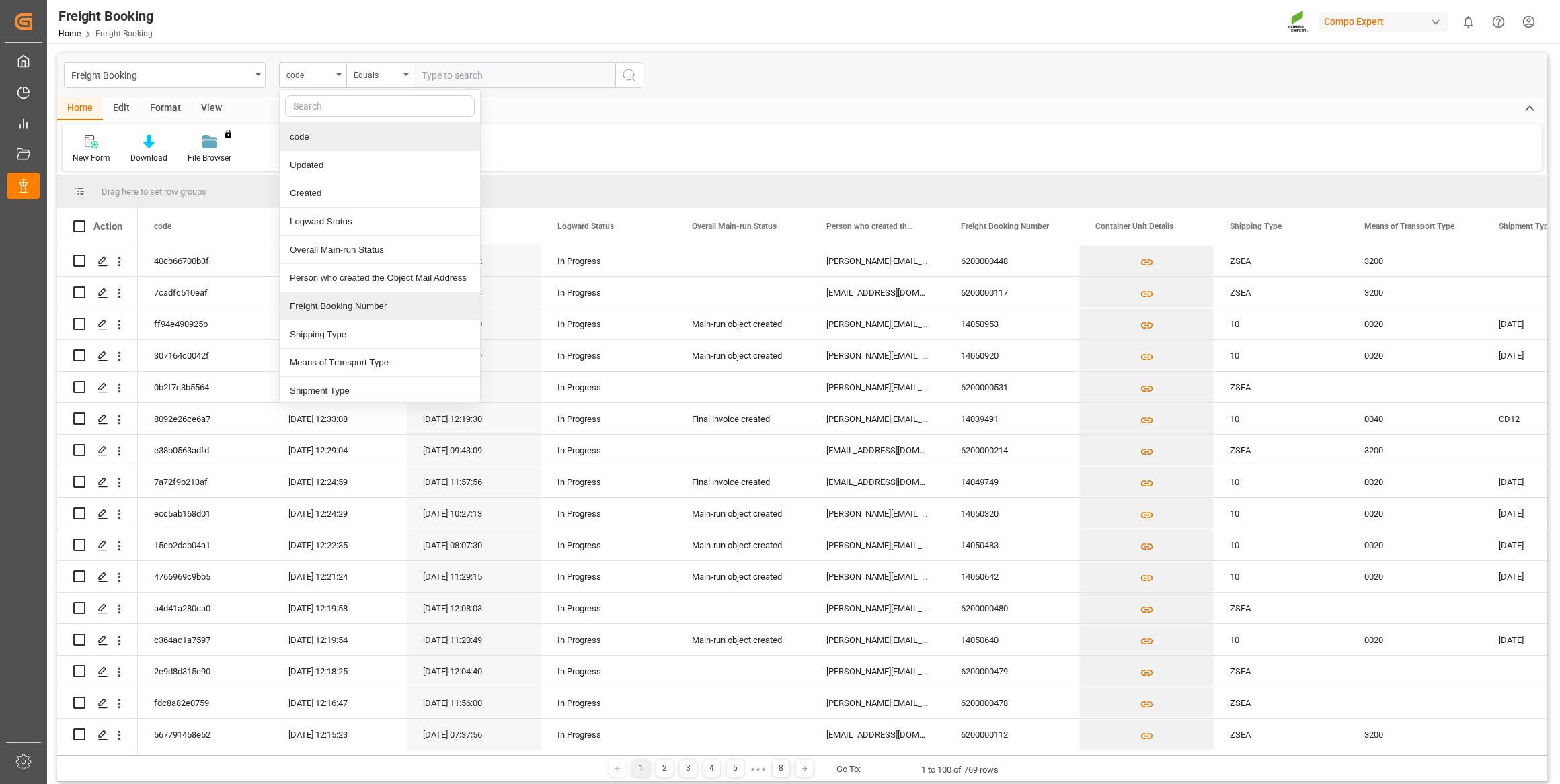
click at [369, 305] on div "Freight Booking Number" at bounding box center [379, 306] width 200 height 28
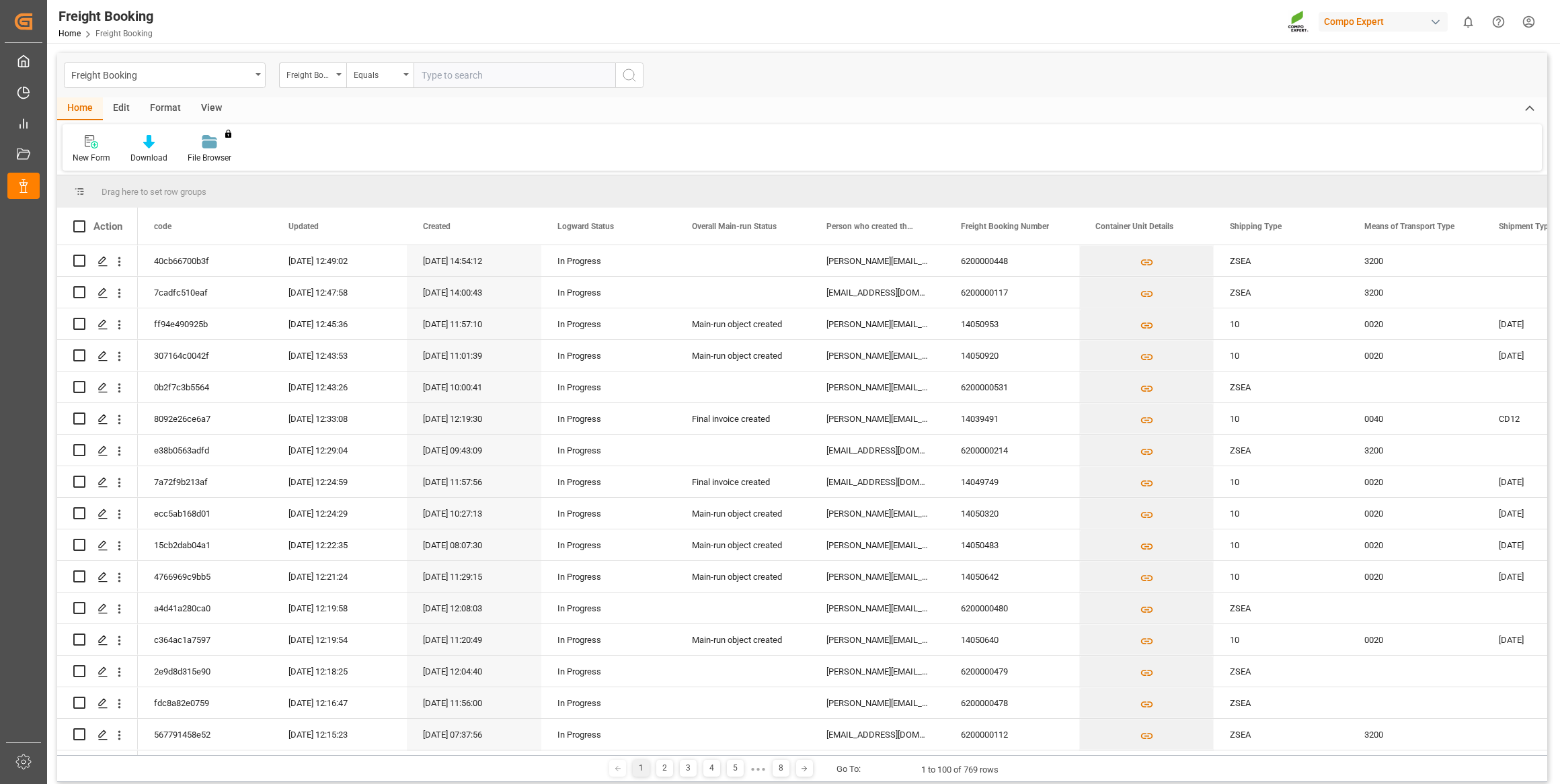
click at [504, 73] on input "text" at bounding box center [515, 75] width 202 height 25
paste input "6200000266"
type input "6200000266"
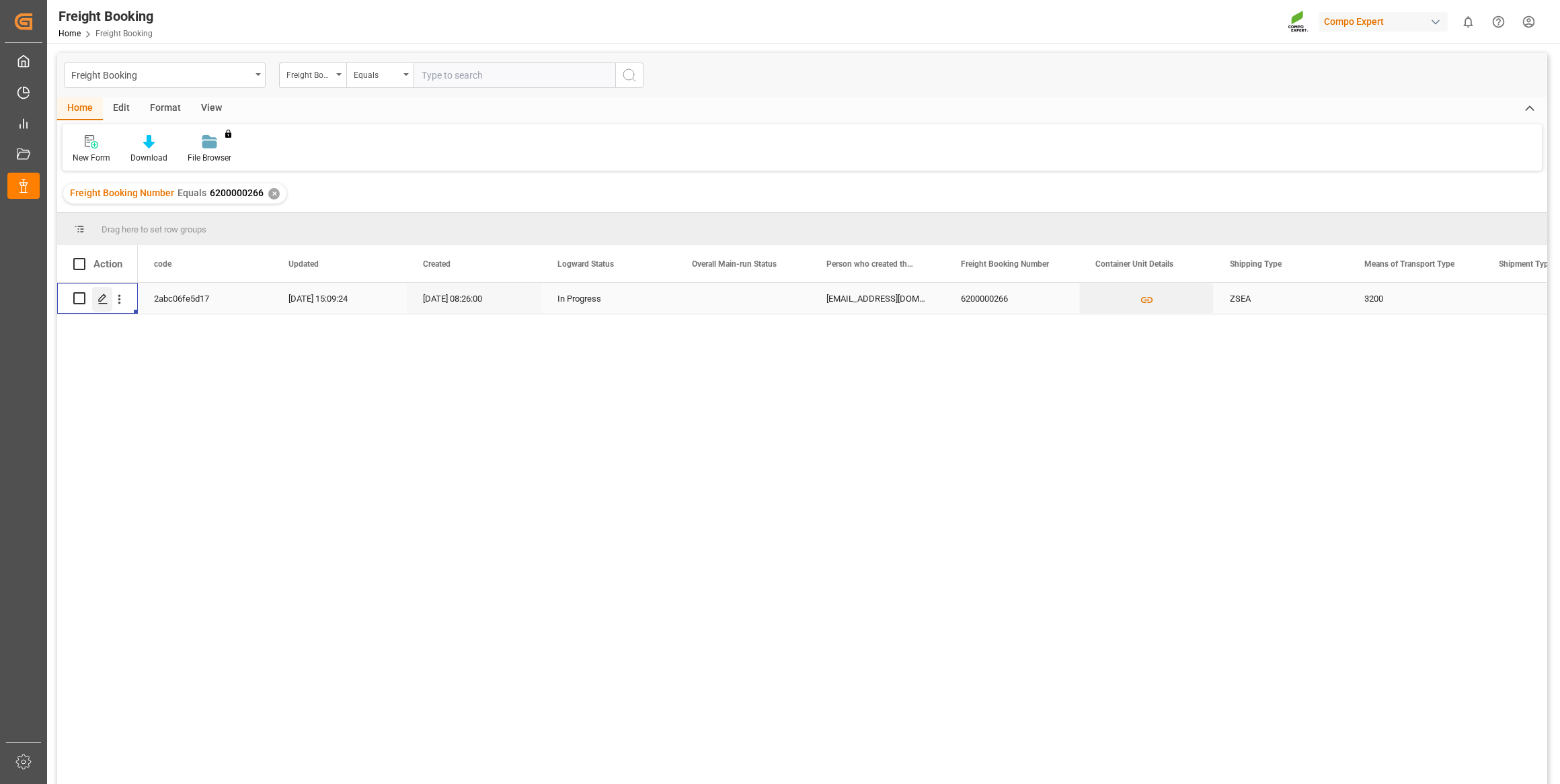
click at [103, 295] on polygon "Press SPACE to select this row." at bounding box center [102, 297] width 7 height 7
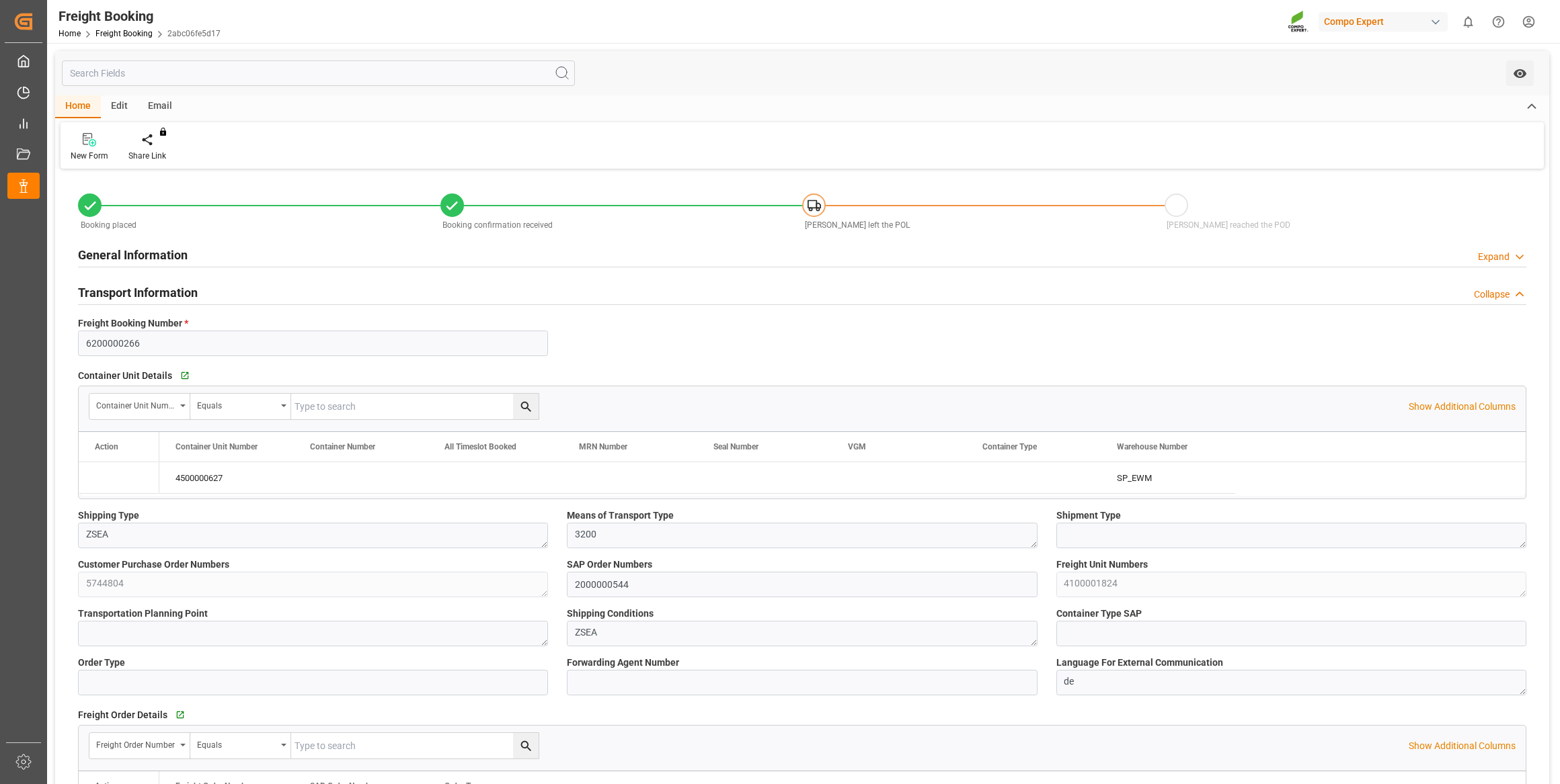
type input "01.09.2025 01:00"
type input "08.09.2025 01:00"
type input "02.10.2025 09:00"
type input "16.07.2025 08:26"
type input "16.07.2025 08:29"
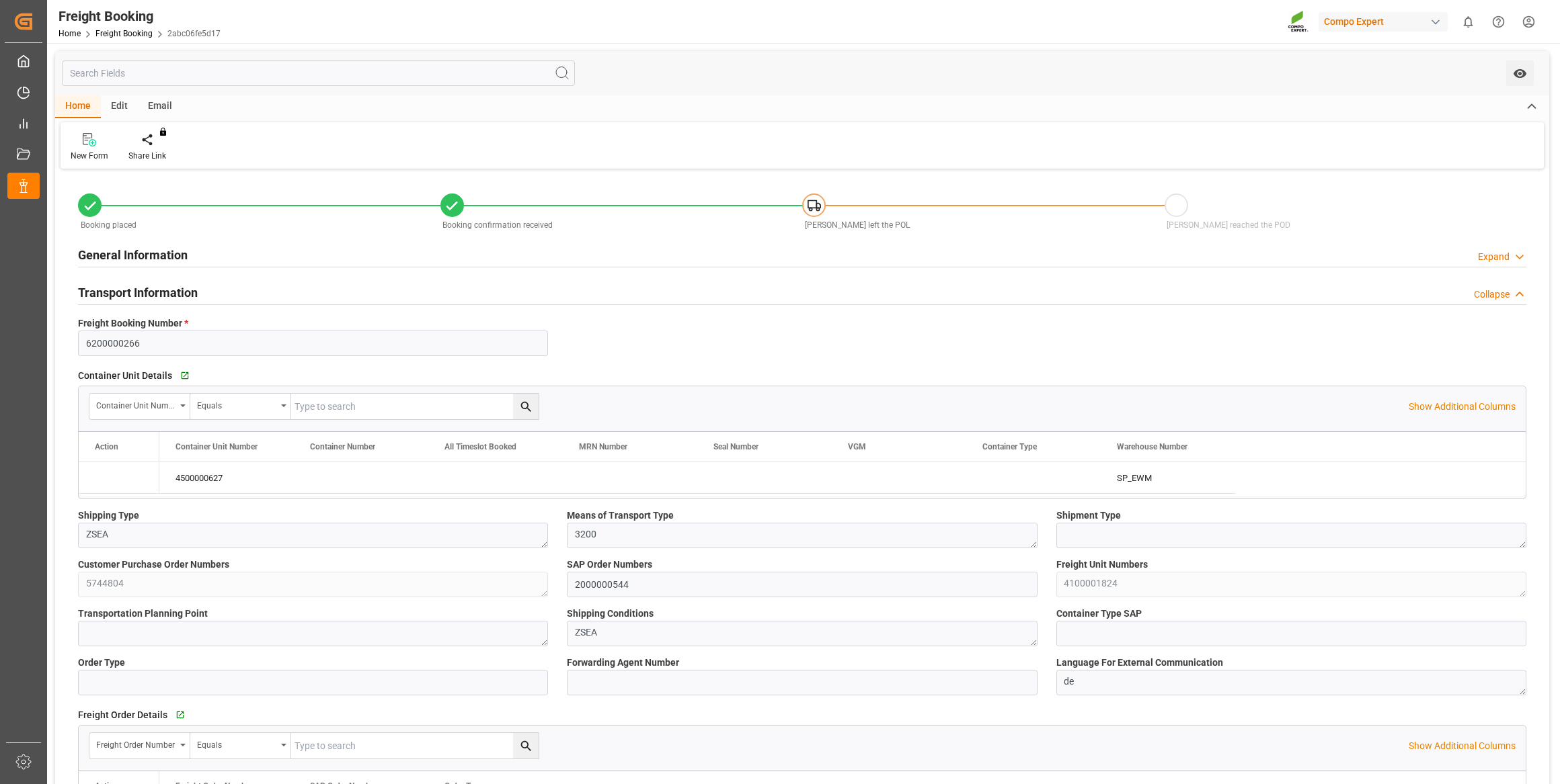
type input "16.07.2025 08:29"
type input "04.08.2025 07:44"
click at [105, 480] on icon "Press SPACE to select this row." at bounding box center [107, 478] width 14 height 14
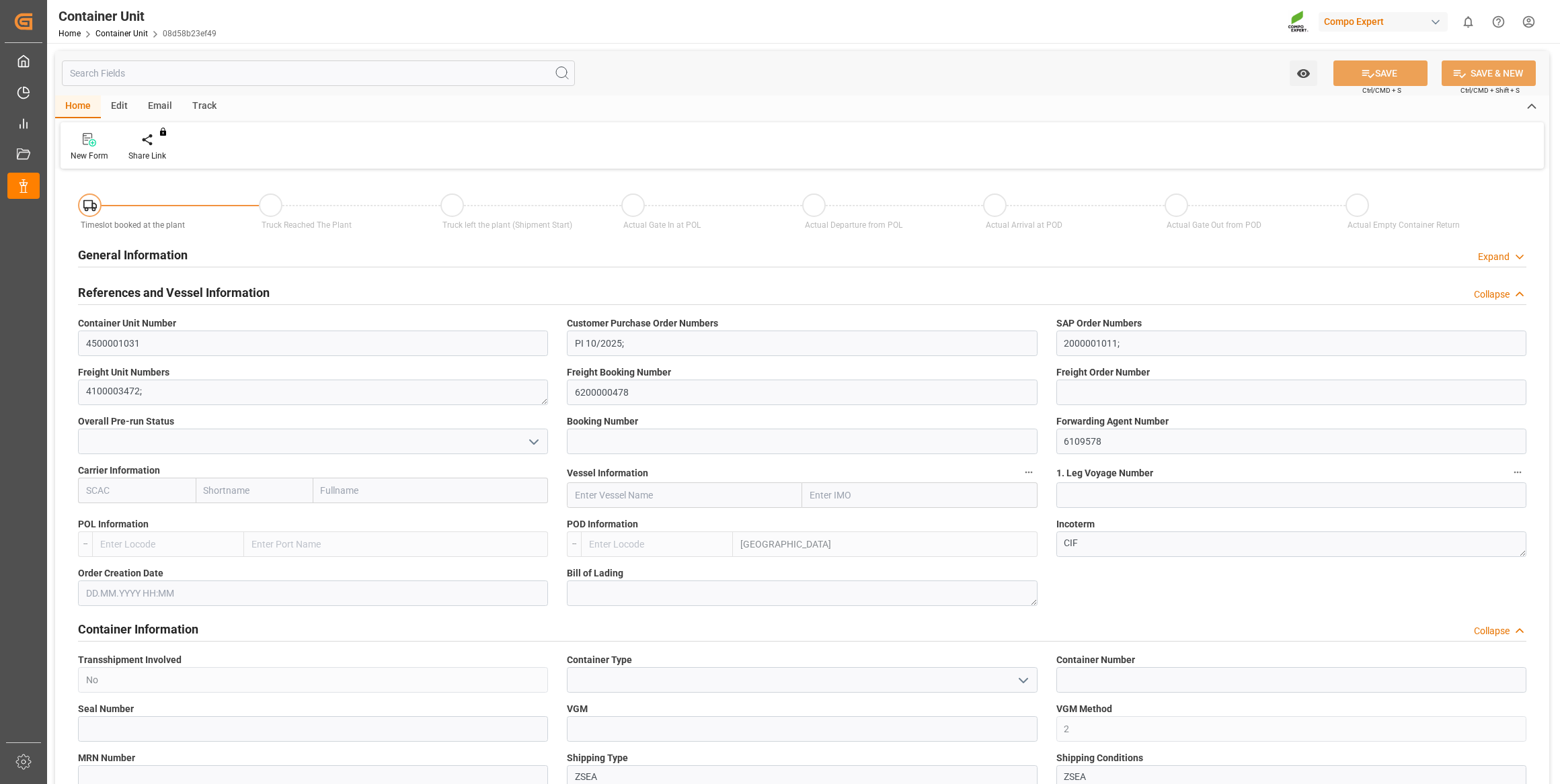
type input "LKCMB"
type input "0"
type input "21252"
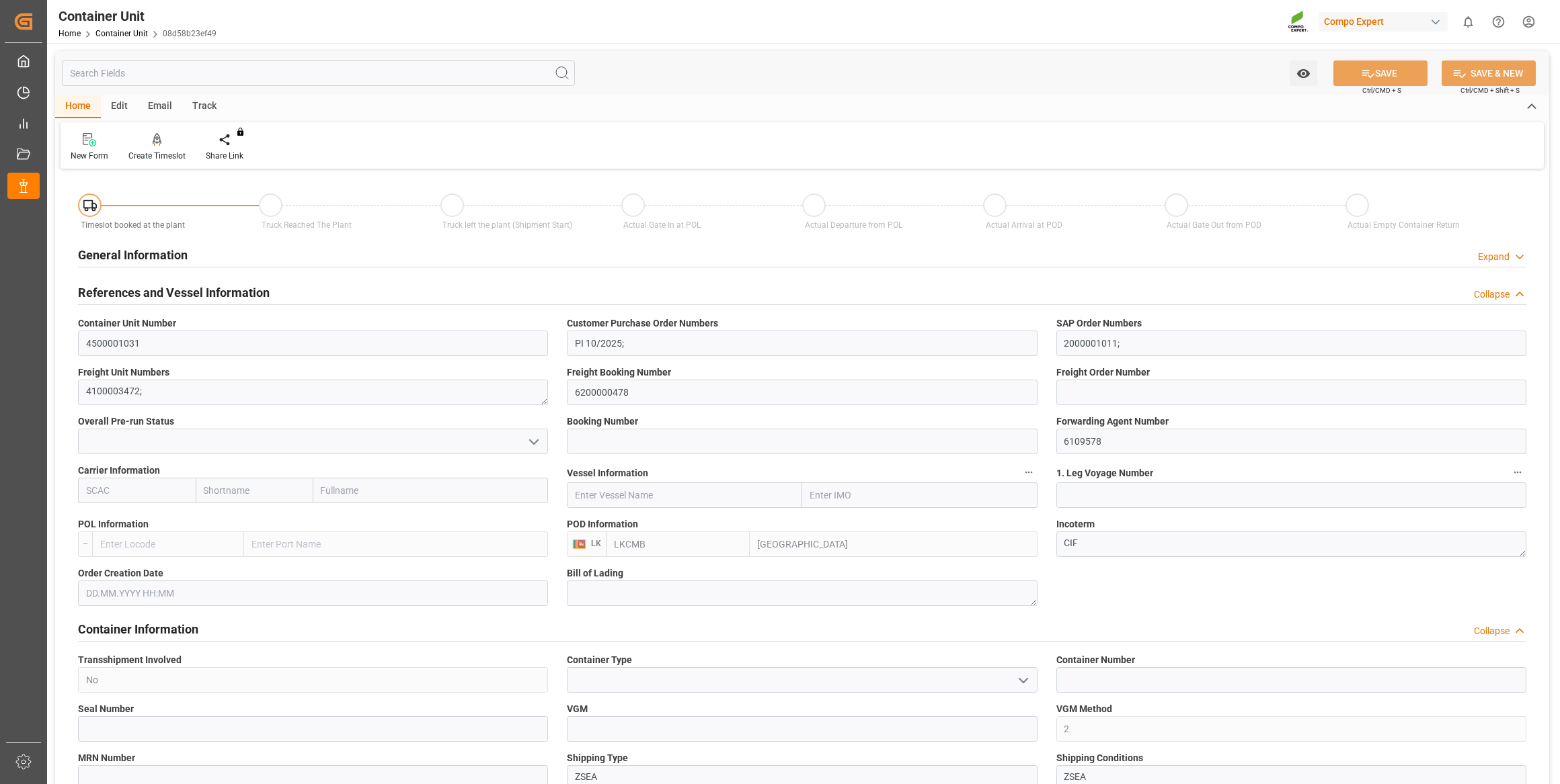
type input "26.09.2025"
click at [155, 137] on icon at bounding box center [158, 139] width 10 height 12
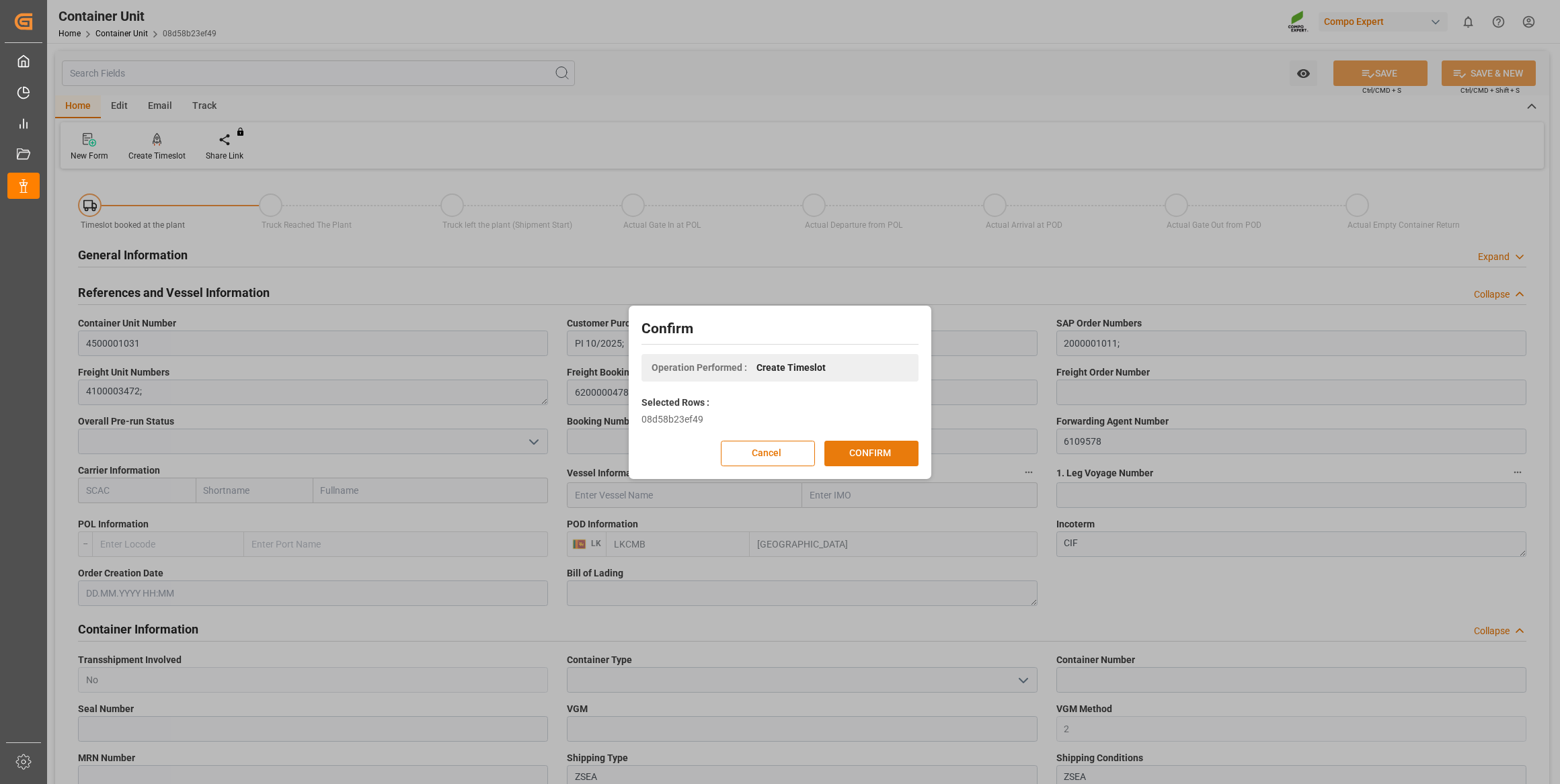
click at [899, 444] on button "CONFIRM" at bounding box center [872, 454] width 94 height 25
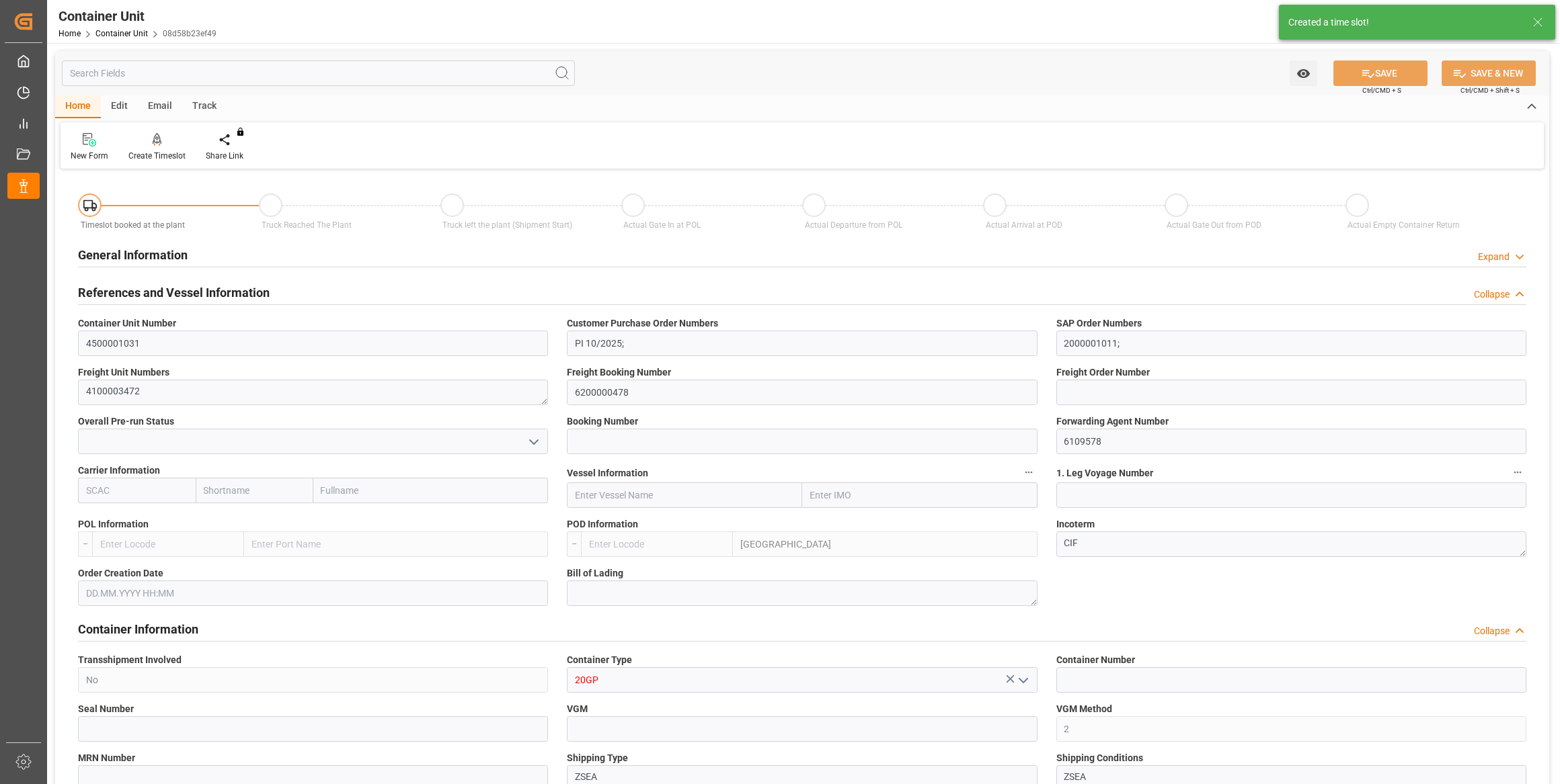
type input "4500001031"
type input "PI 10/2025;"
type input "2000001011;"
type textarea "4100003472"
type input "6200000478"
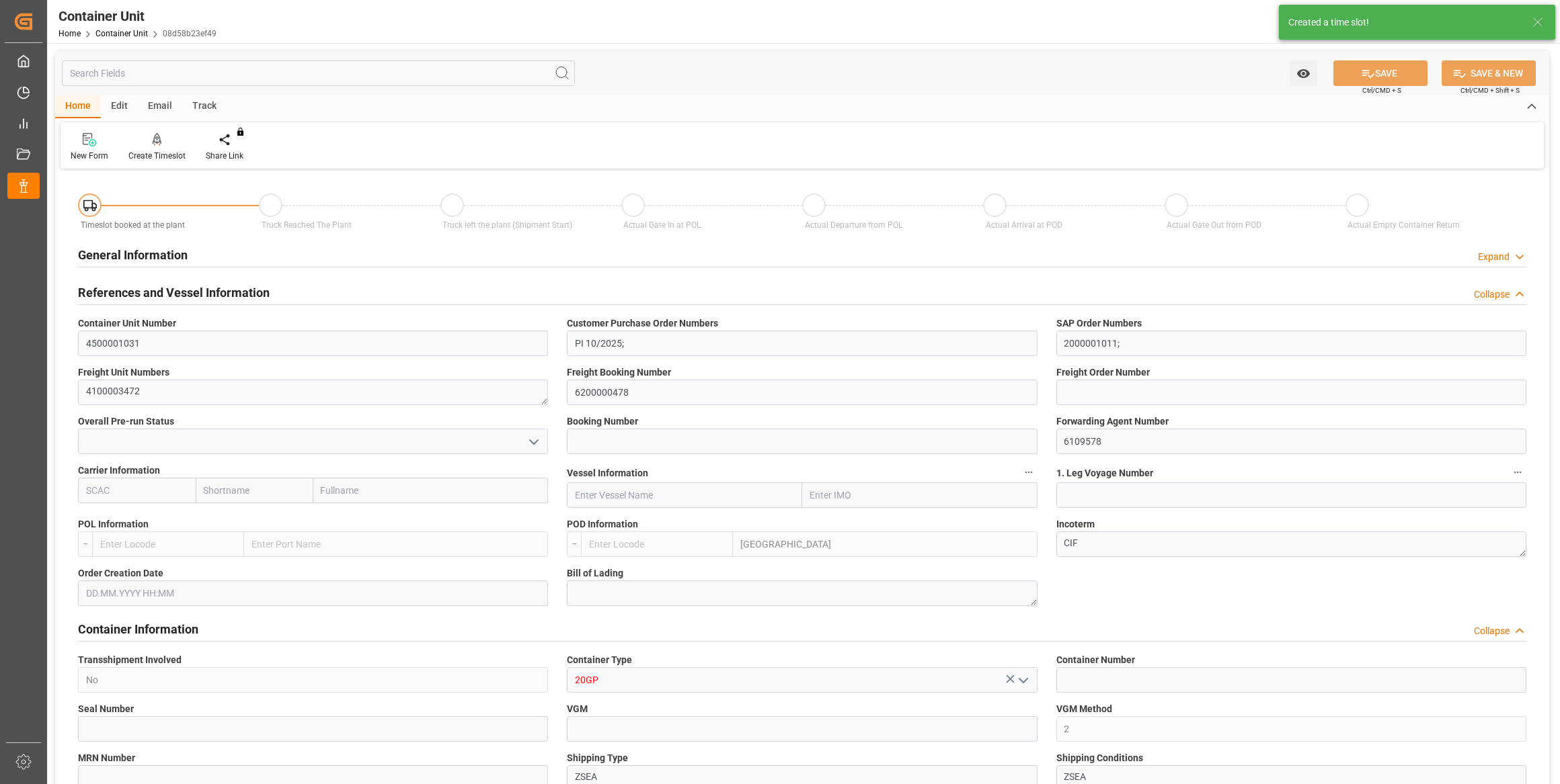
type input "6109578"
type input "Colombo"
type textarea "CIF"
type input "No"
type input "20GP"
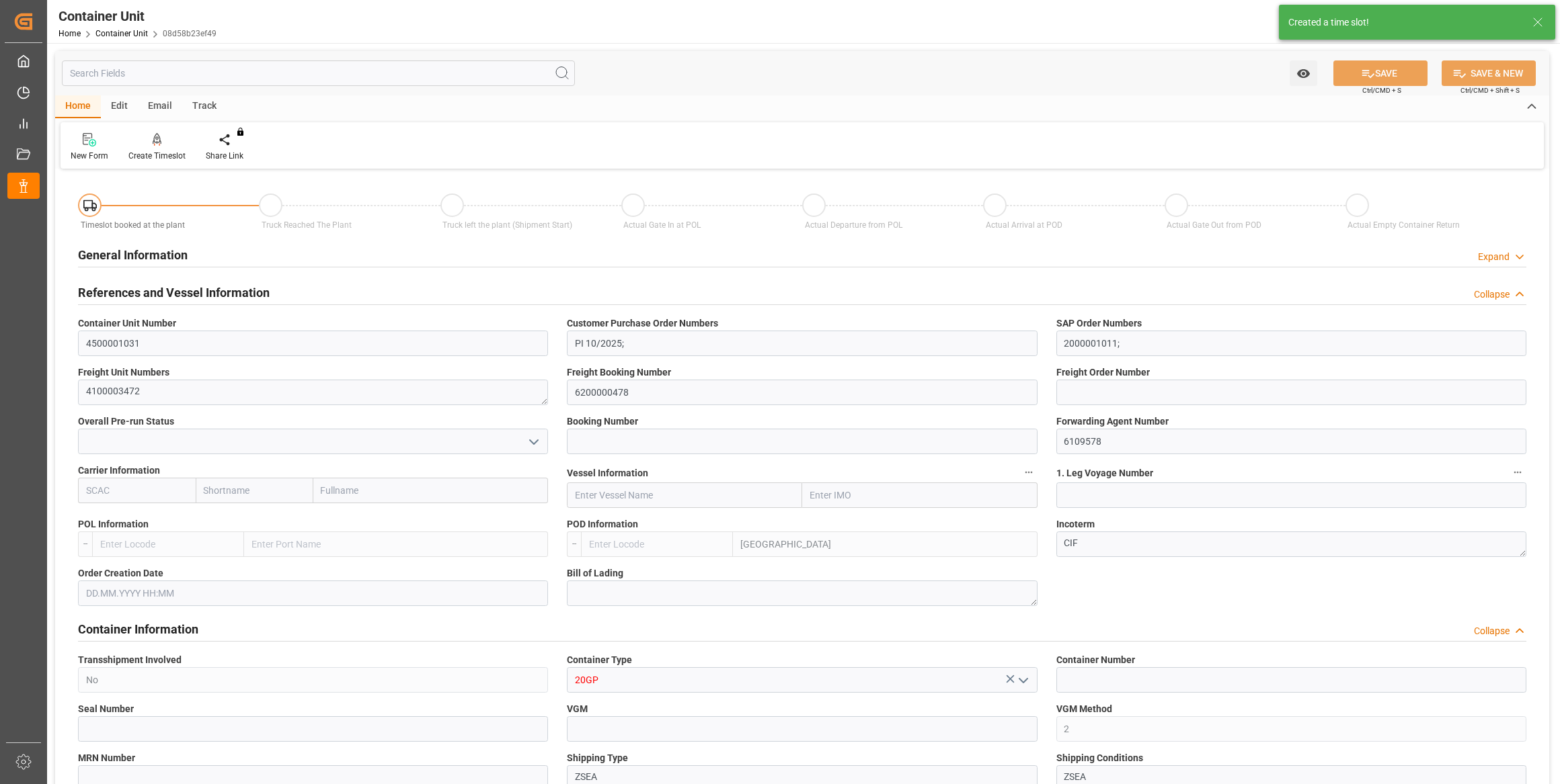
type input "2"
type textarea "ZSEA"
type input "Sri Lanka"
type input "EUR"
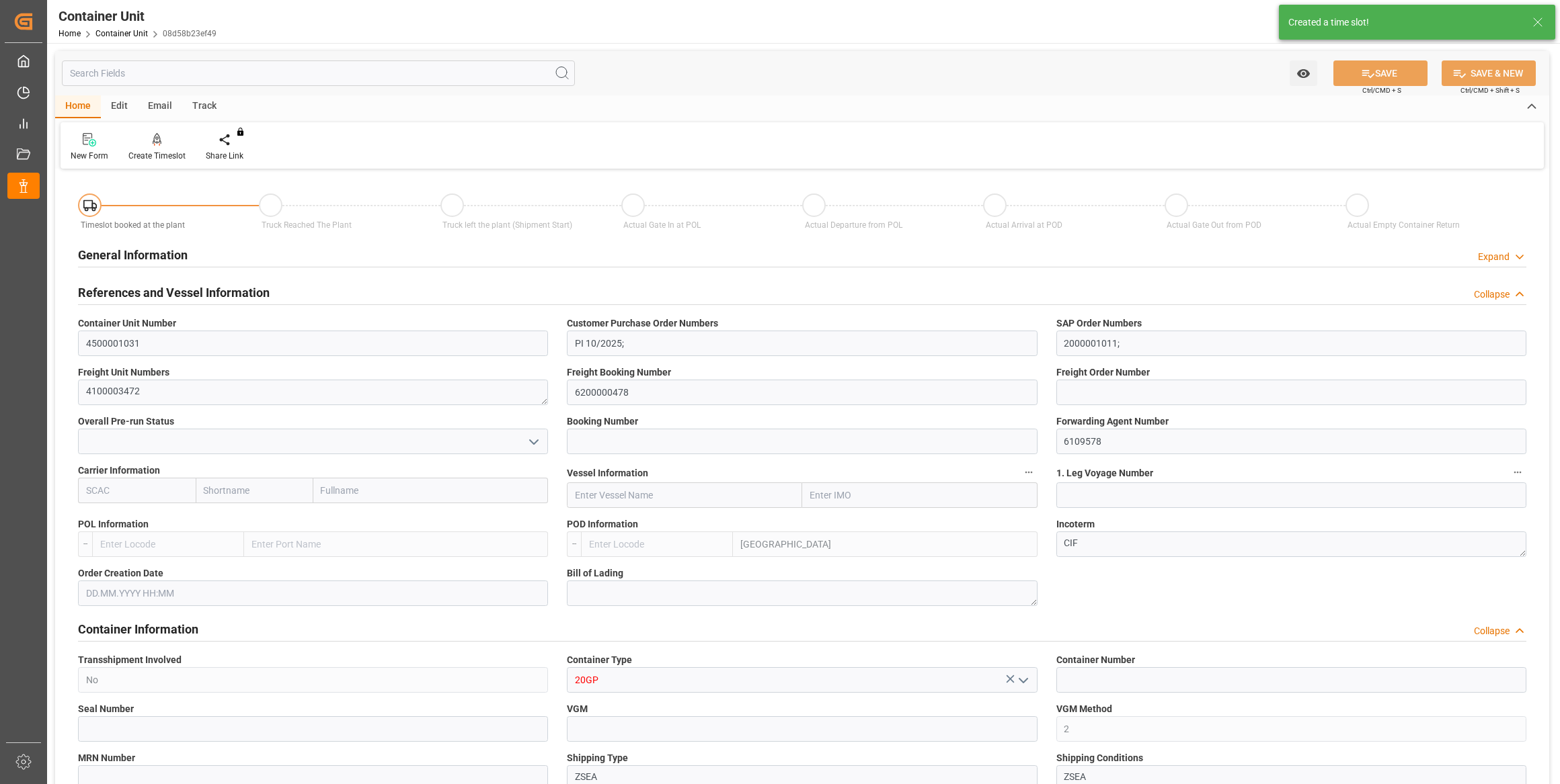
type textarea "NTC N-MAX 24-5-5 25KG (x42) INT"
type textarea "2561602899"
type input "LKCMB"
type input "7"
type input "0"
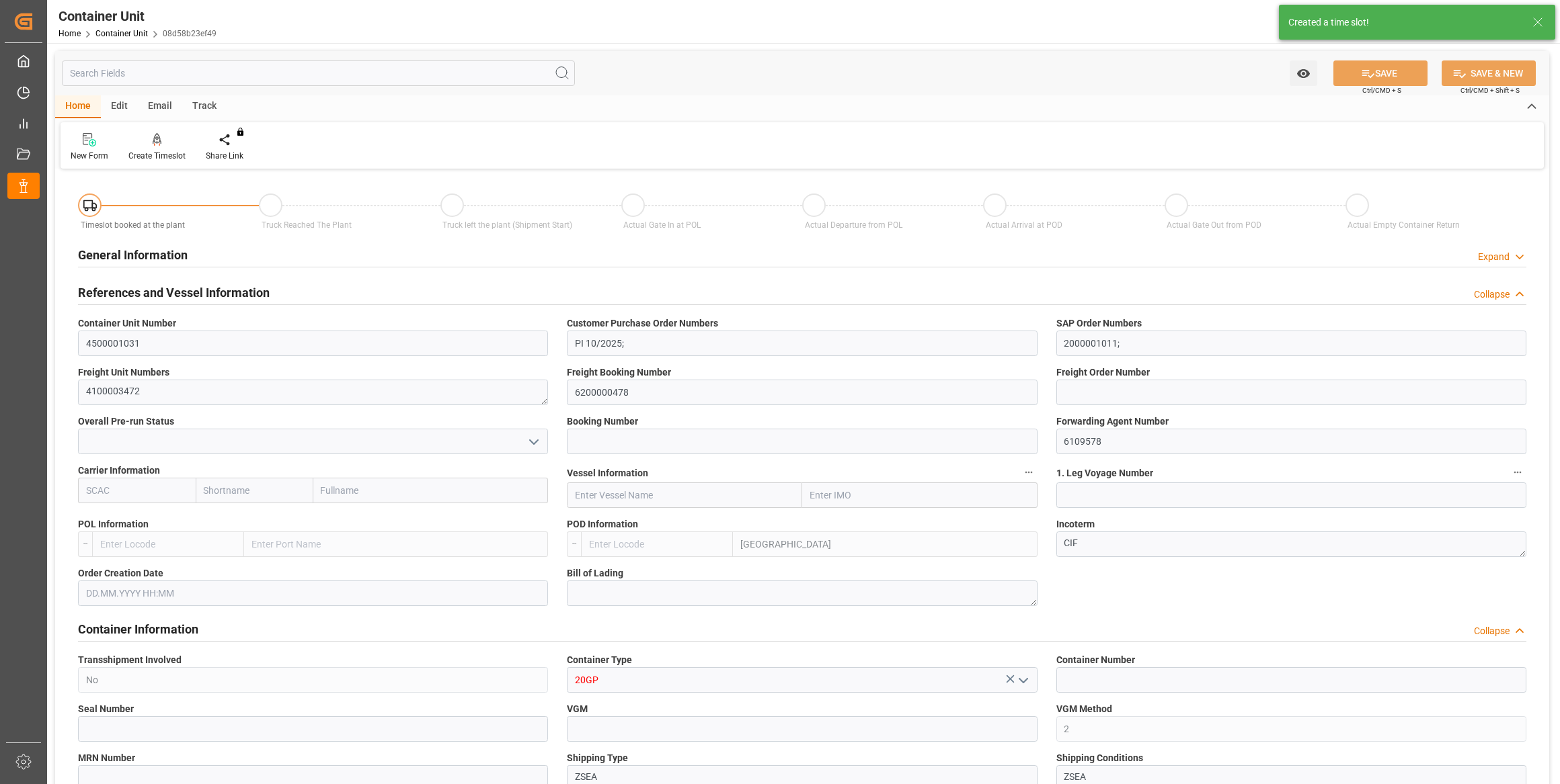
type input "7"
type input "0"
type input "21252"
type input "26.09.2025"
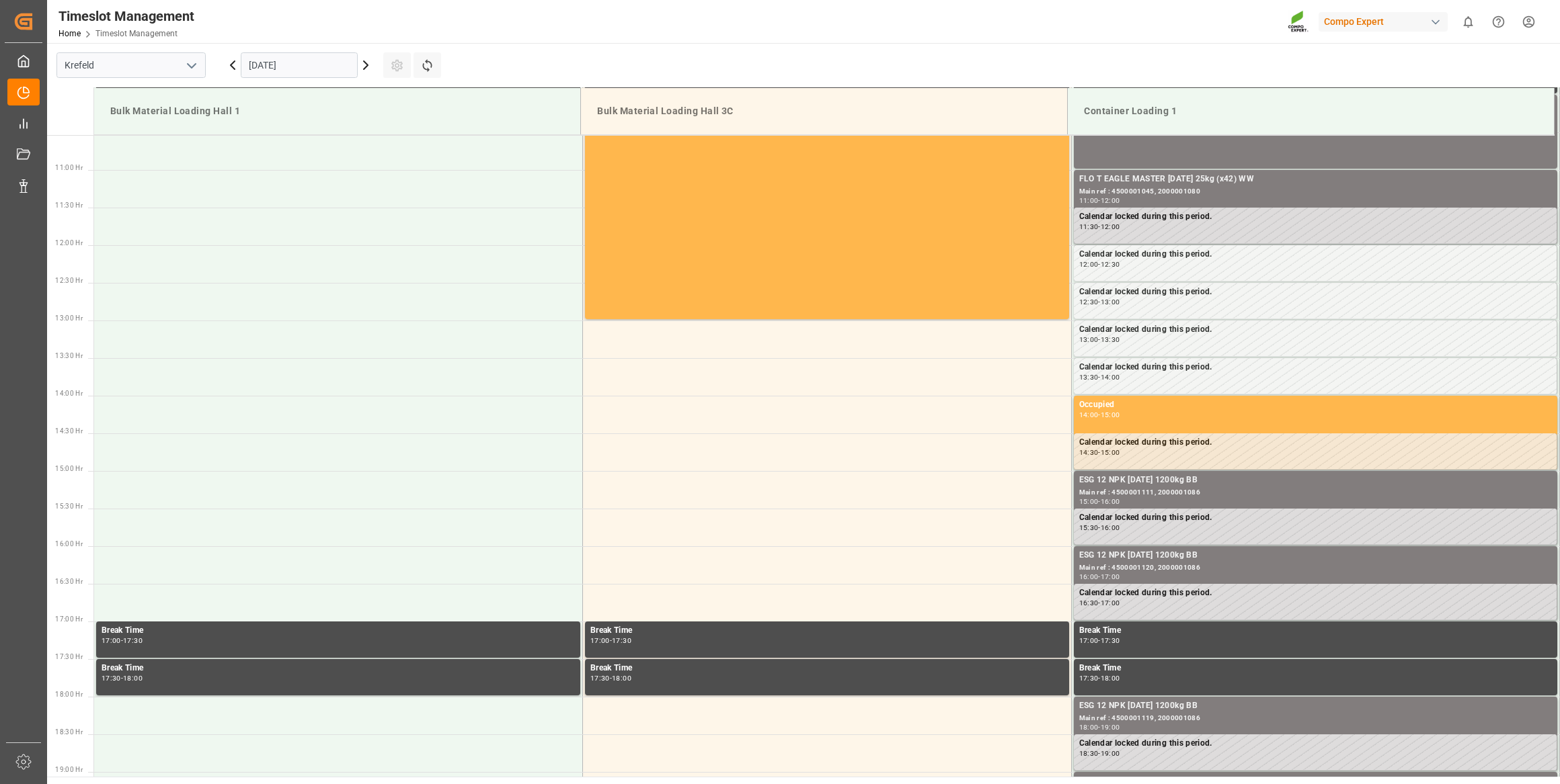
scroll to position [819, 0]
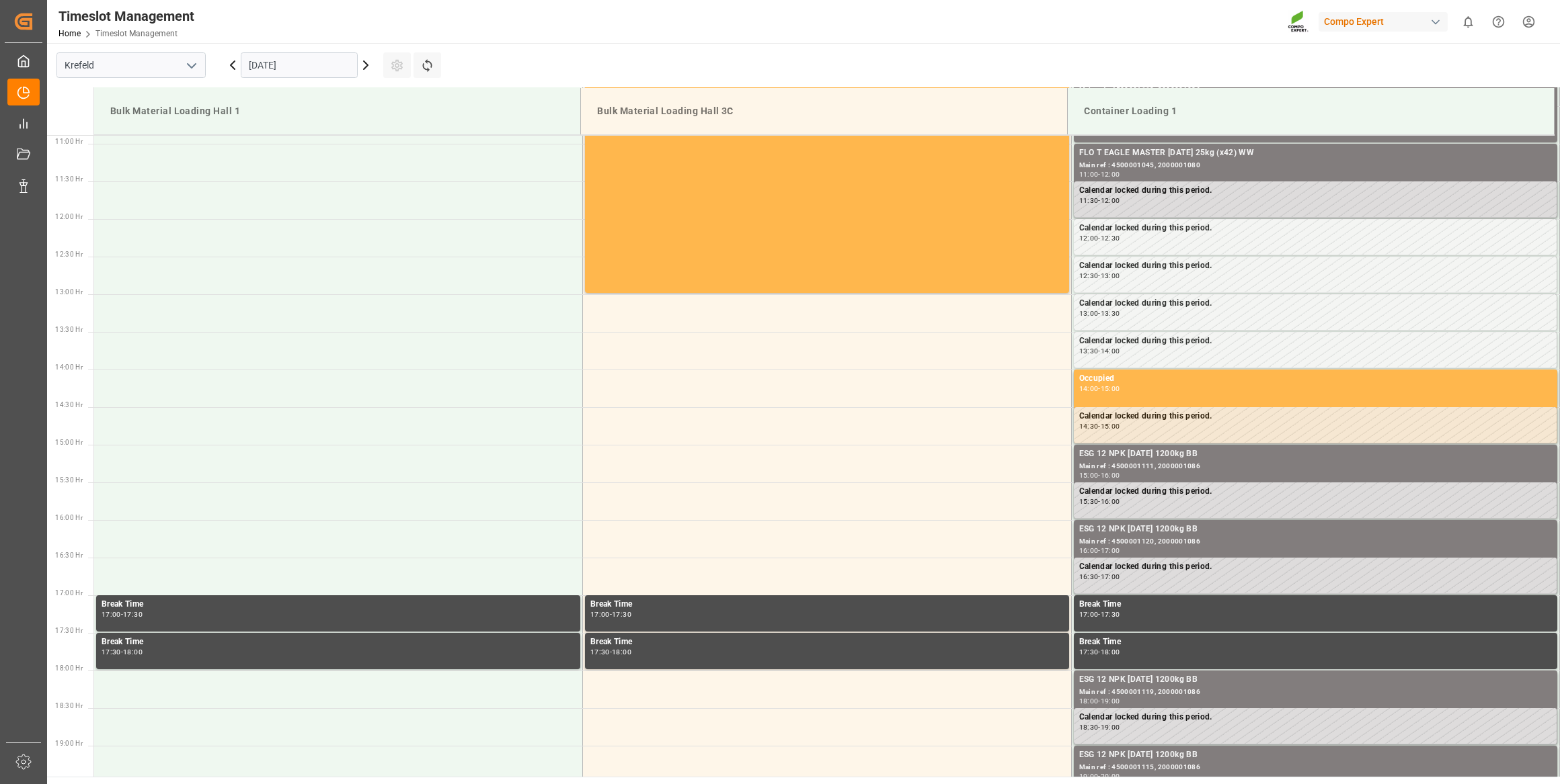
click at [330, 63] on input "[DATE]" at bounding box center [299, 65] width 117 height 25
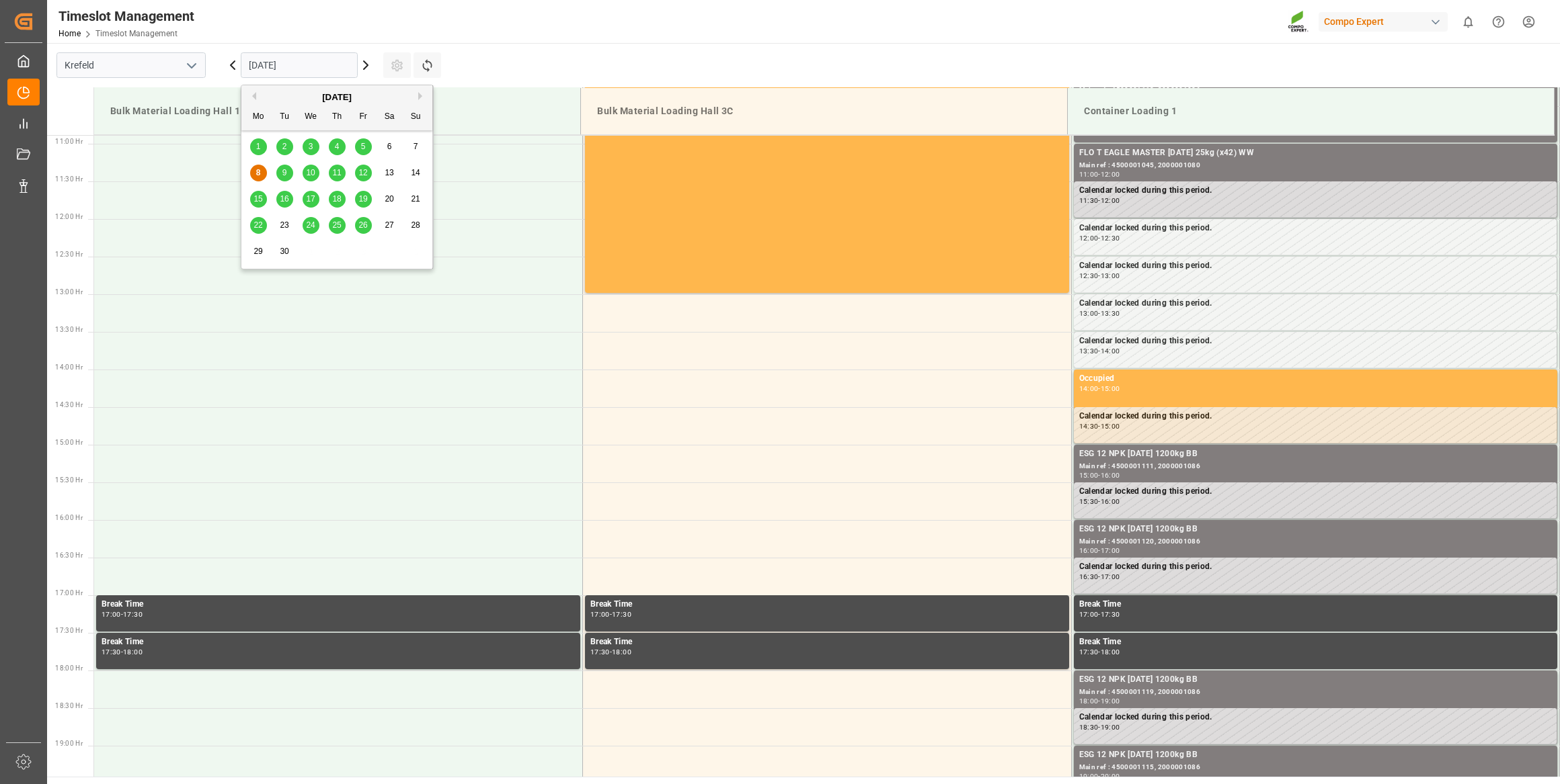
click at [263, 254] on div "29" at bounding box center [258, 252] width 17 height 16
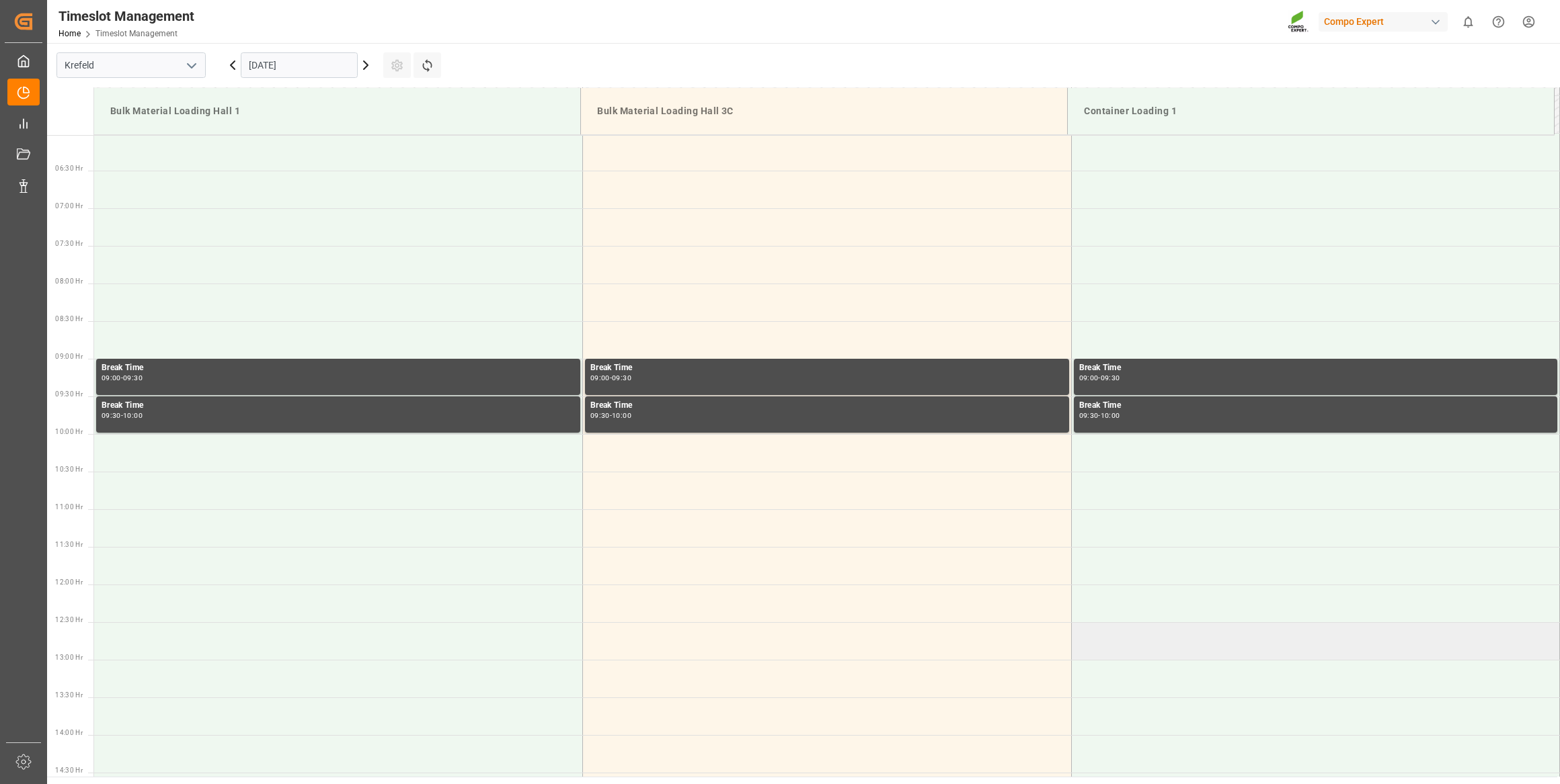
scroll to position [437, 0]
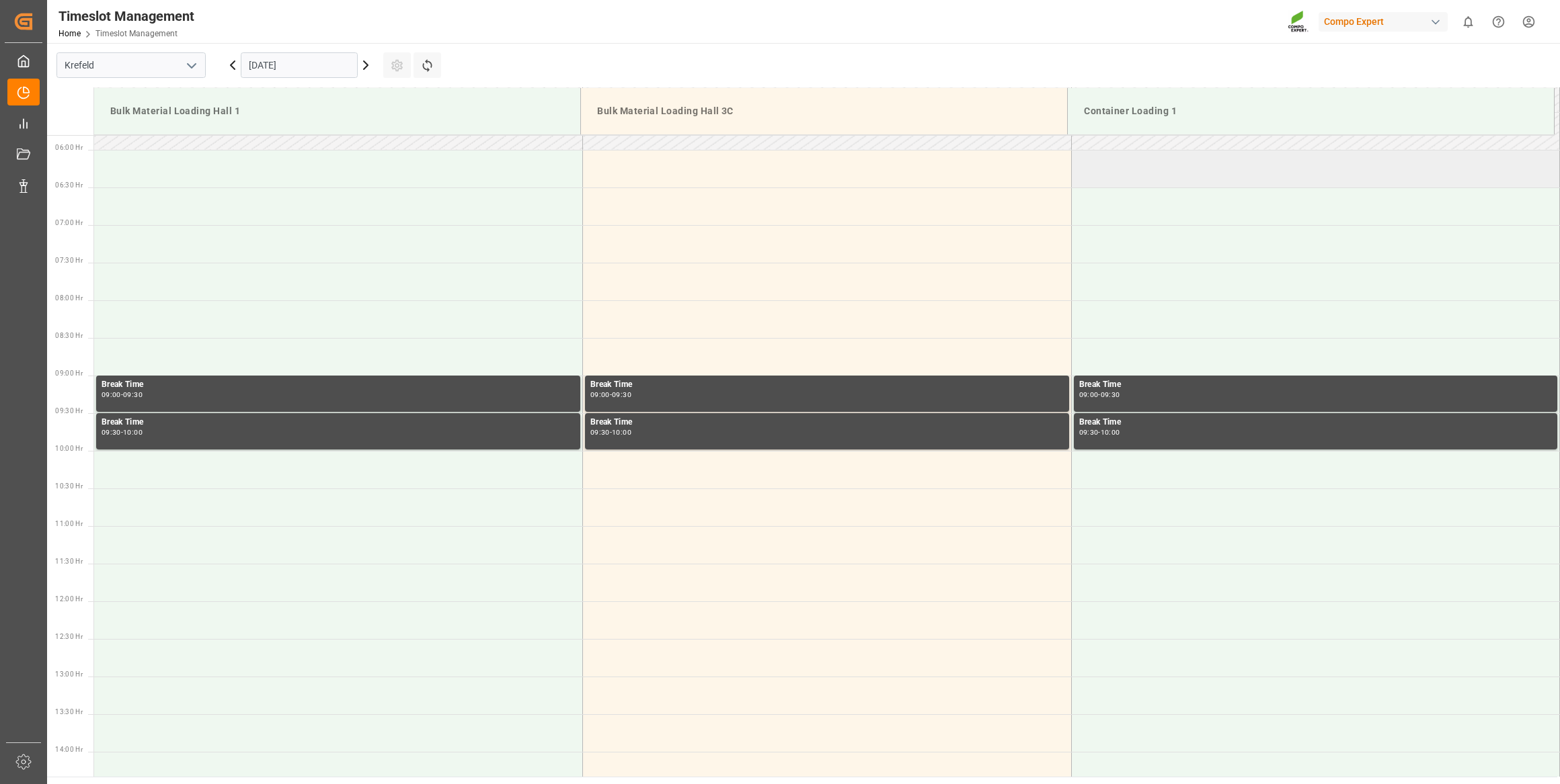
click at [1139, 182] on td at bounding box center [1315, 169] width 489 height 37
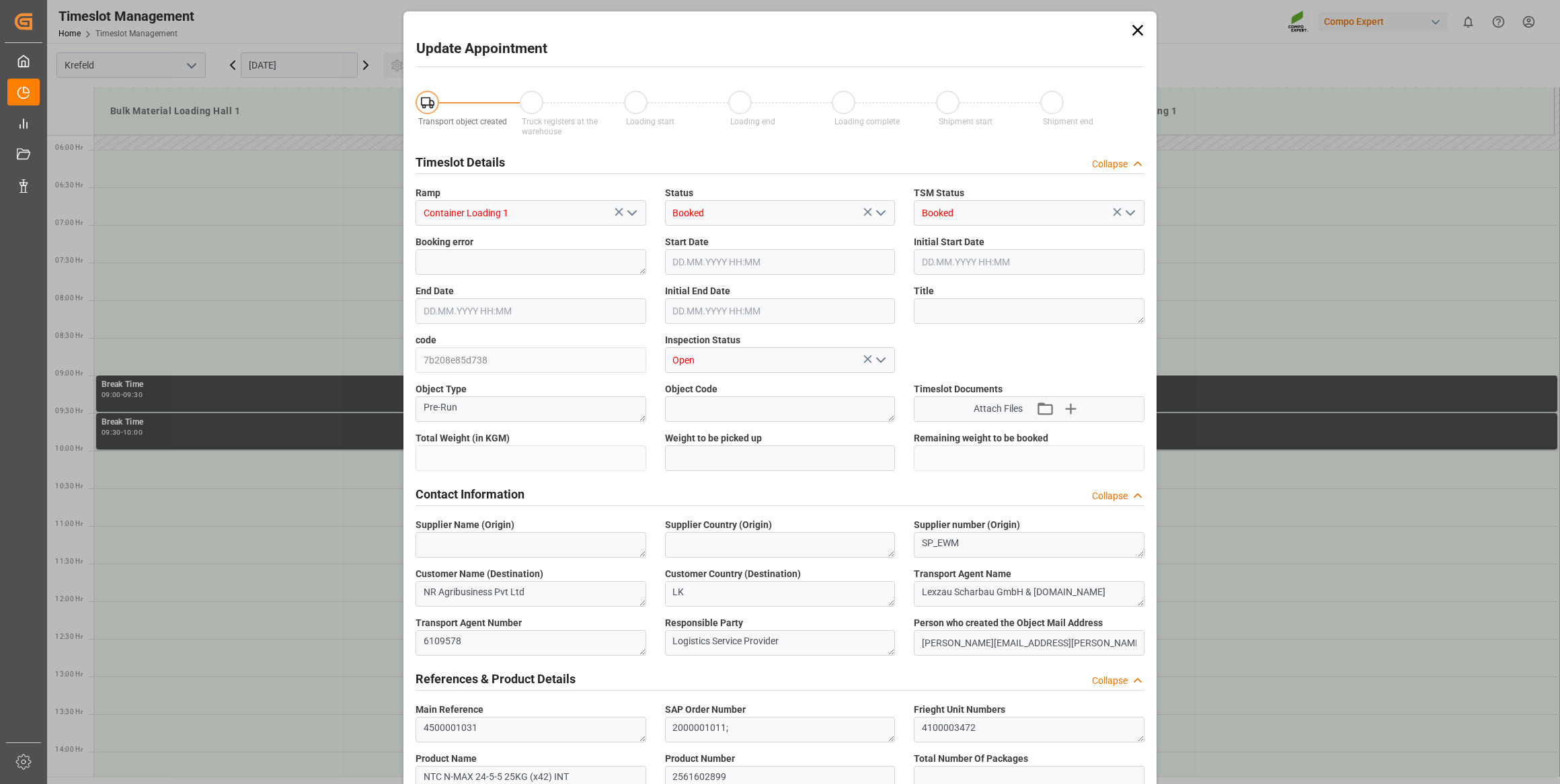
type input "21252"
type input "0"
type input "[DATE] 06:00"
type input "[DATE] 06:30"
type input "[DATE] 10:16"
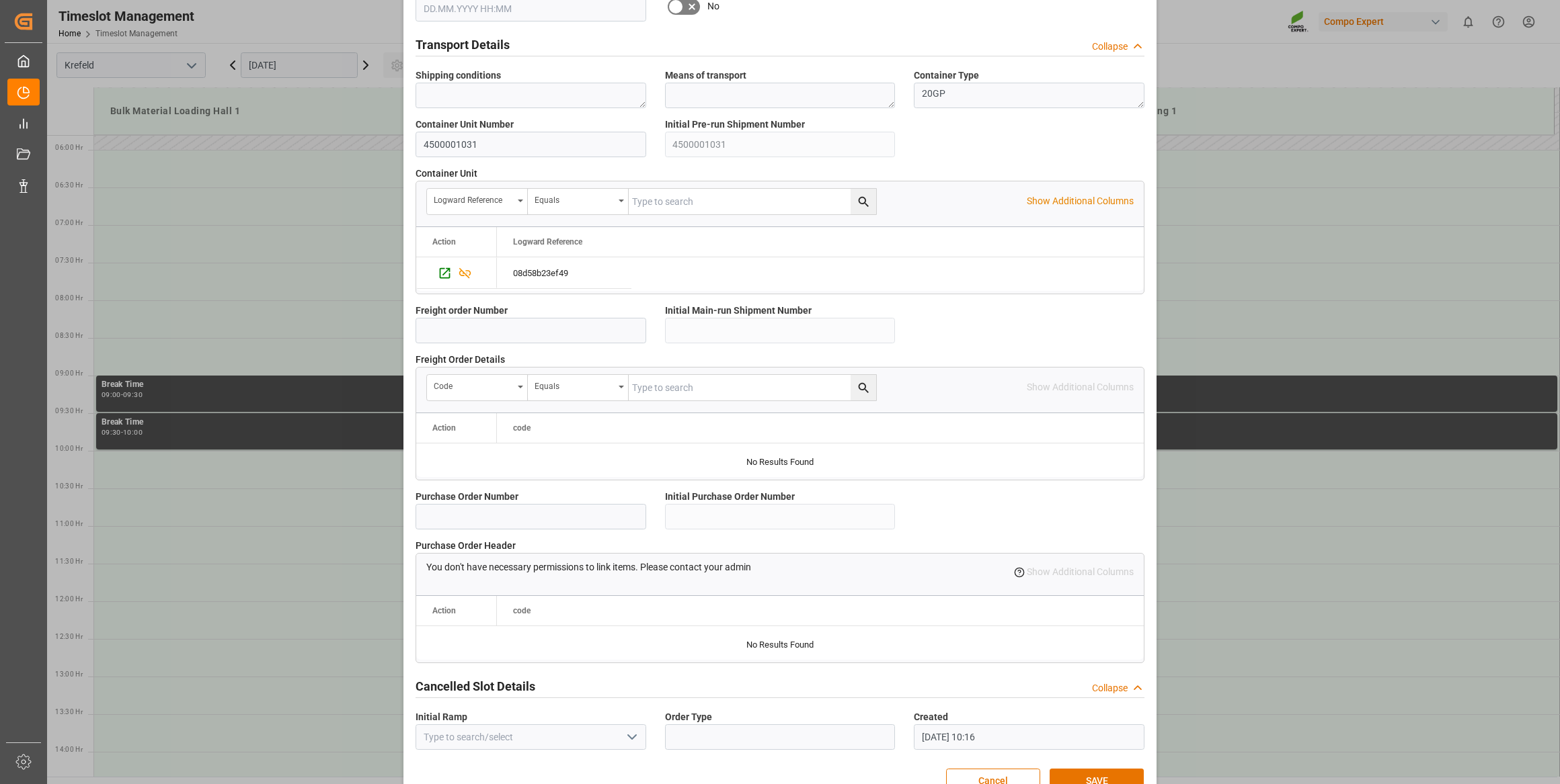
scroll to position [987, 0]
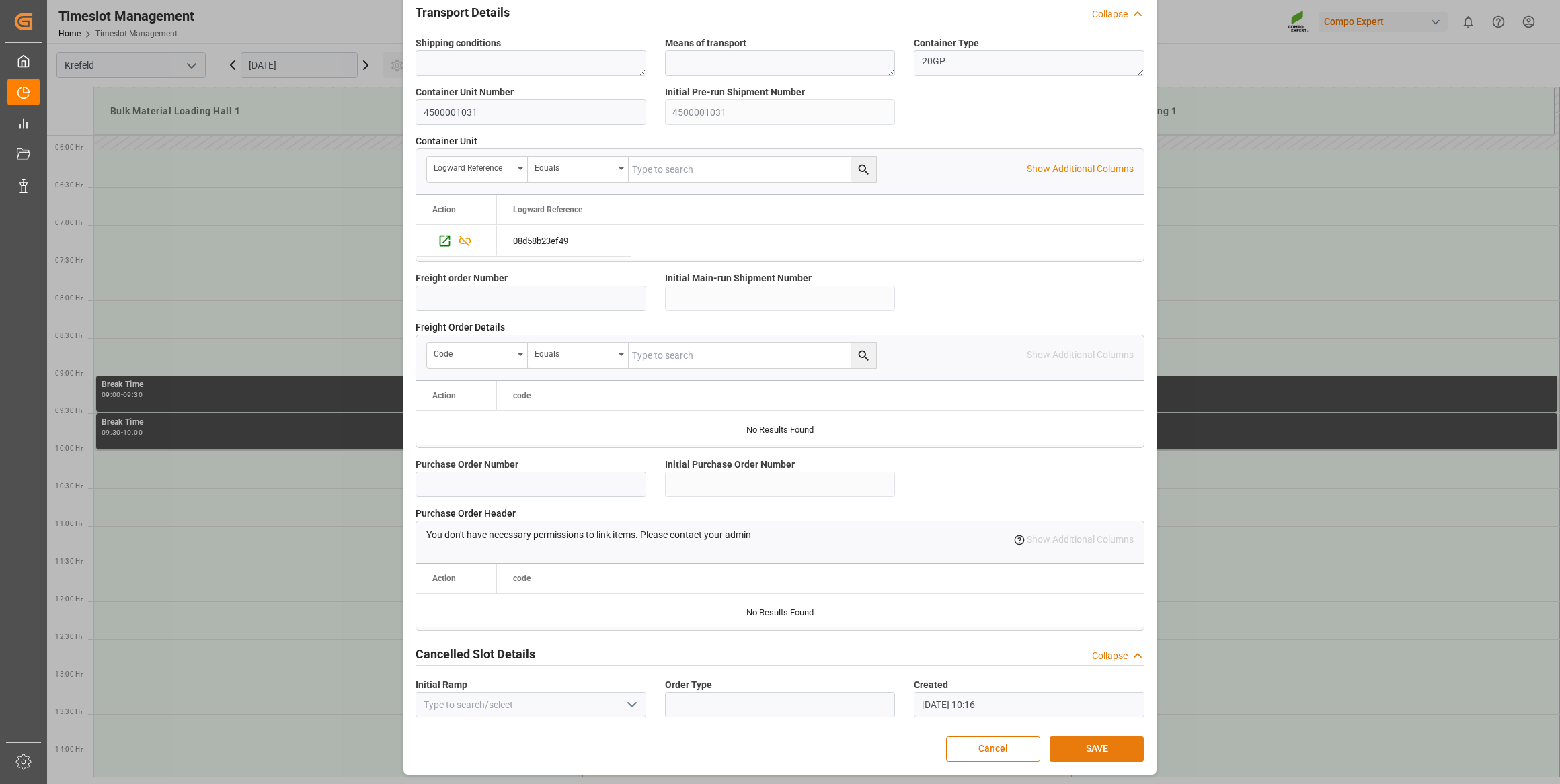
click at [1086, 737] on button "SAVE" at bounding box center [1096, 750] width 94 height 25
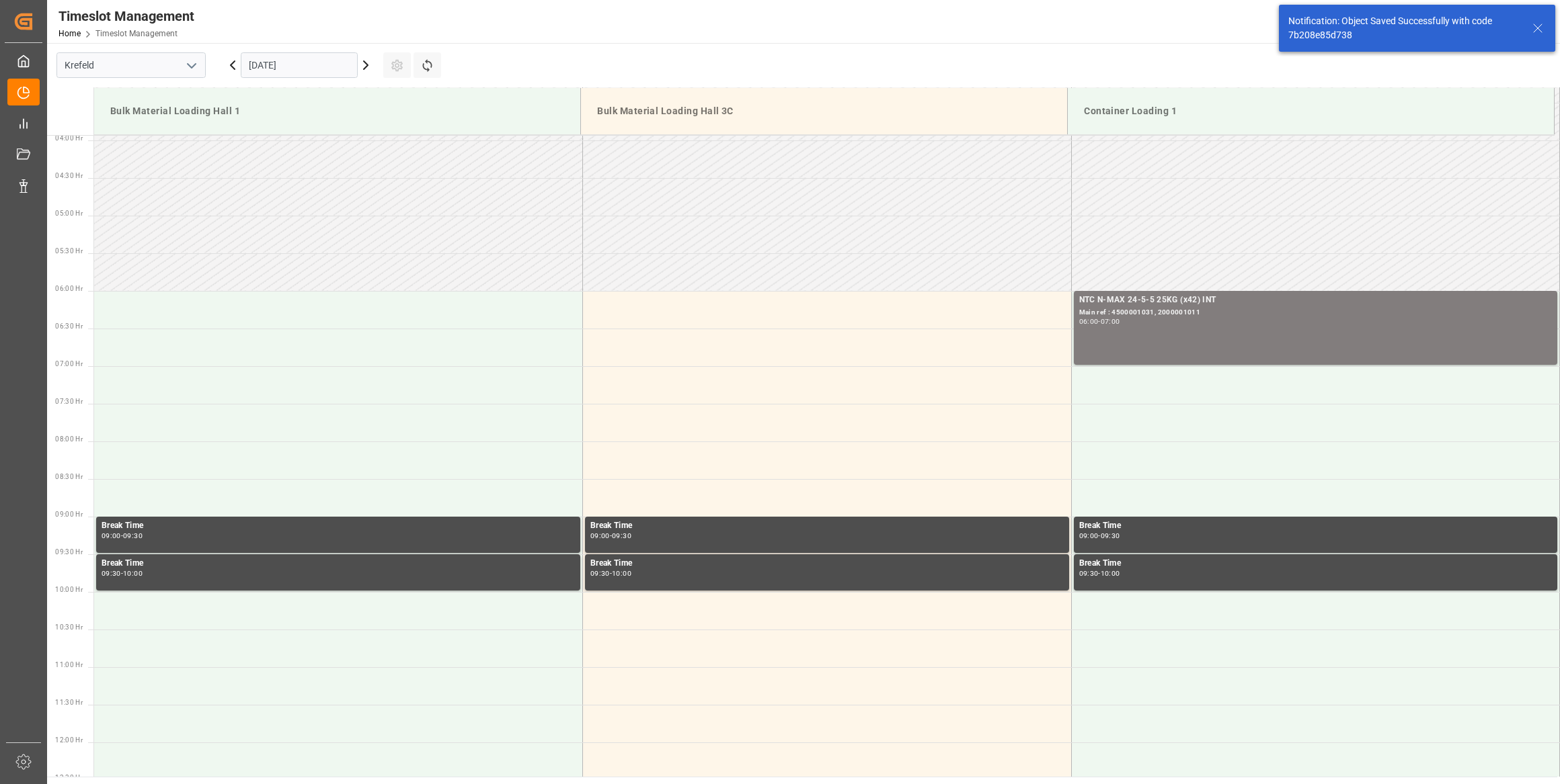
scroll to position [368, 0]
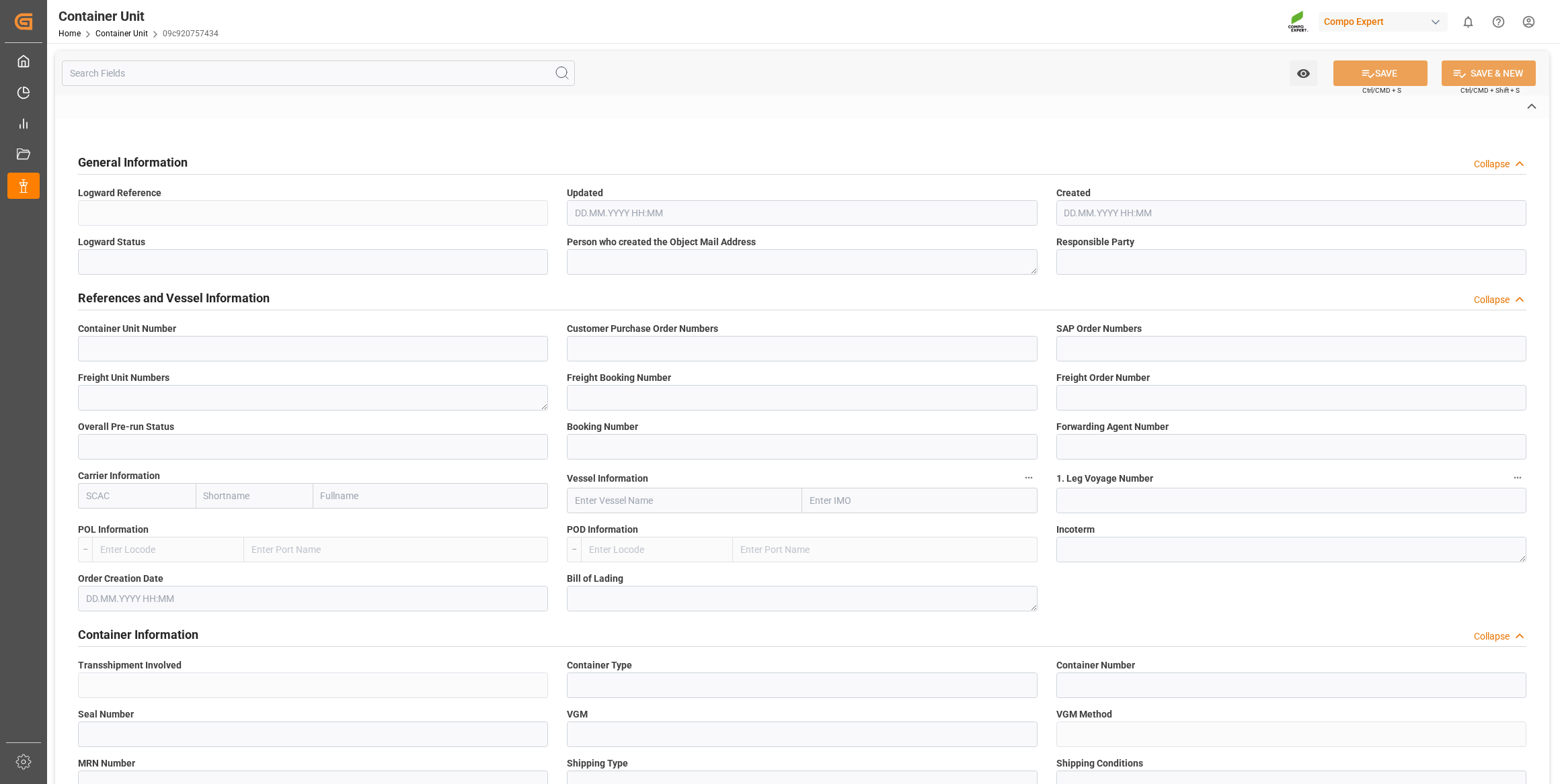
type input "4500001032"
type input "PI 10/2025"
type input "2000001011"
type textarea "4100003473"
type input "6200000478"
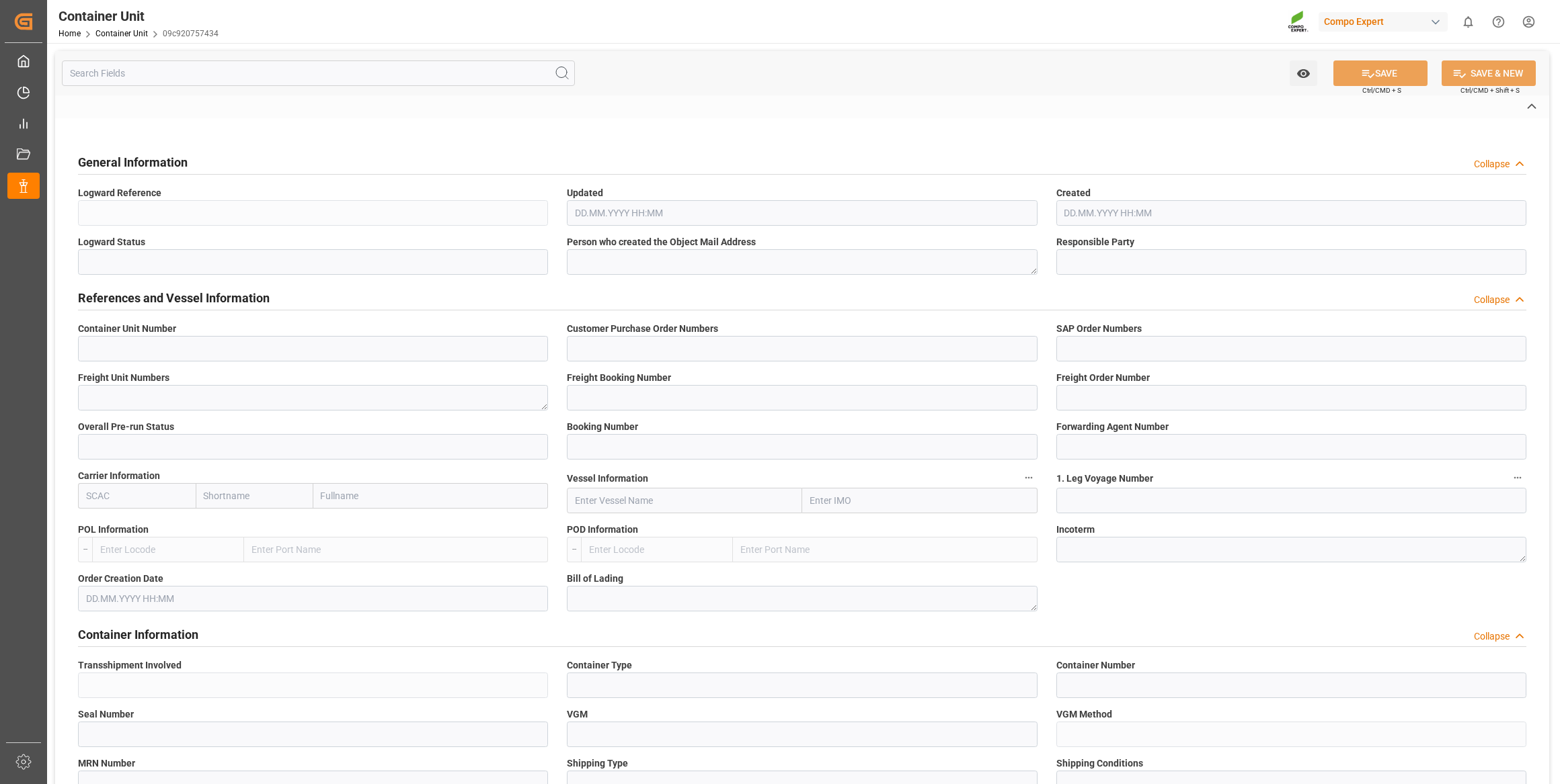
type input "6109578"
type input "Colombo"
type textarea "CIF"
type input "No"
type input "20GP"
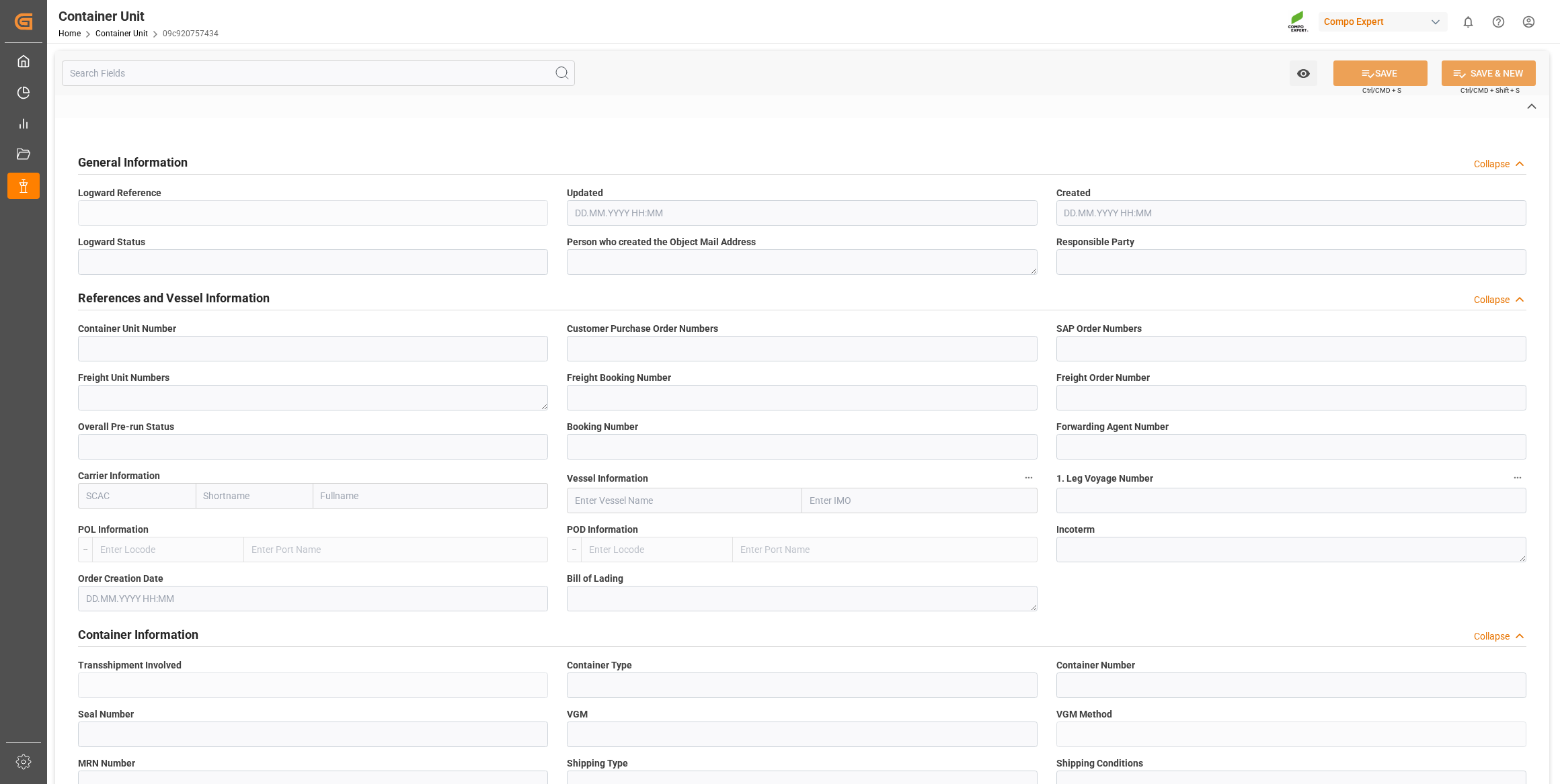
type input "2"
type textarea "ZSEA"
type input "Sri Lanka"
type input "EUR"
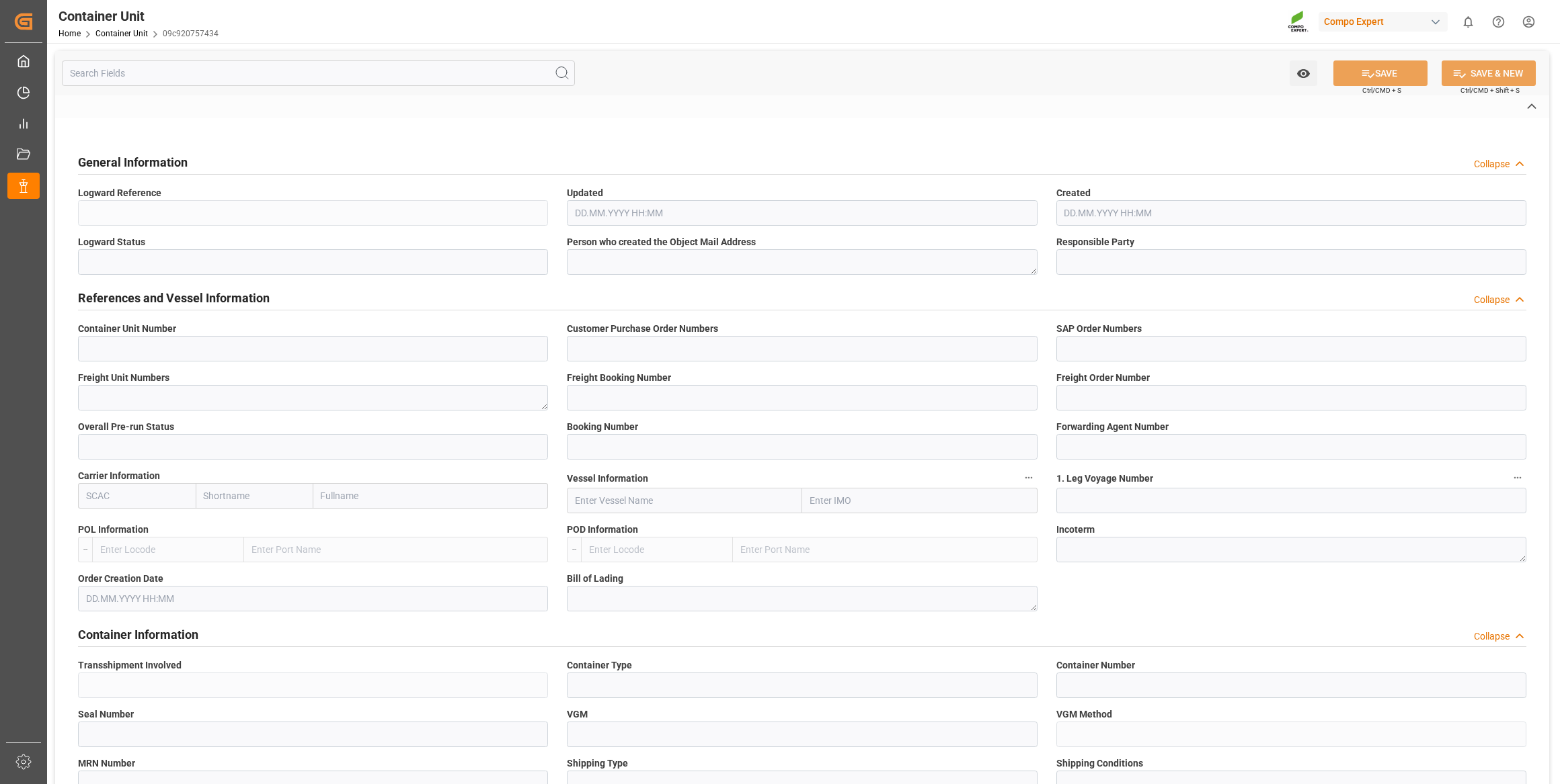
type textarea "NTC N-MAX 24-5-5 25KG (x42) INT"
type textarea "2561602899"
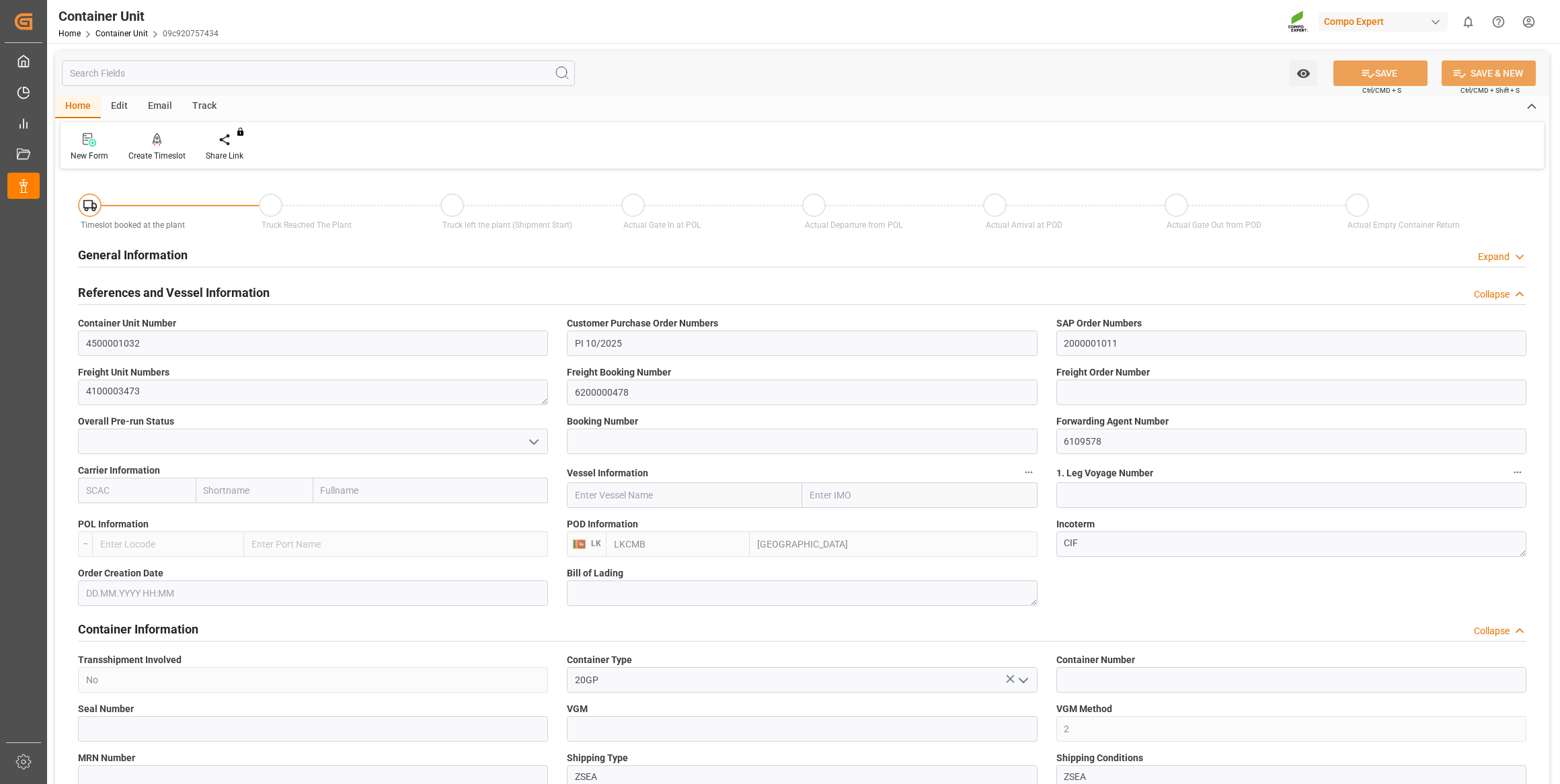
type input "LKCMB"
type input "7"
type input "0"
type input "7"
type input "0"
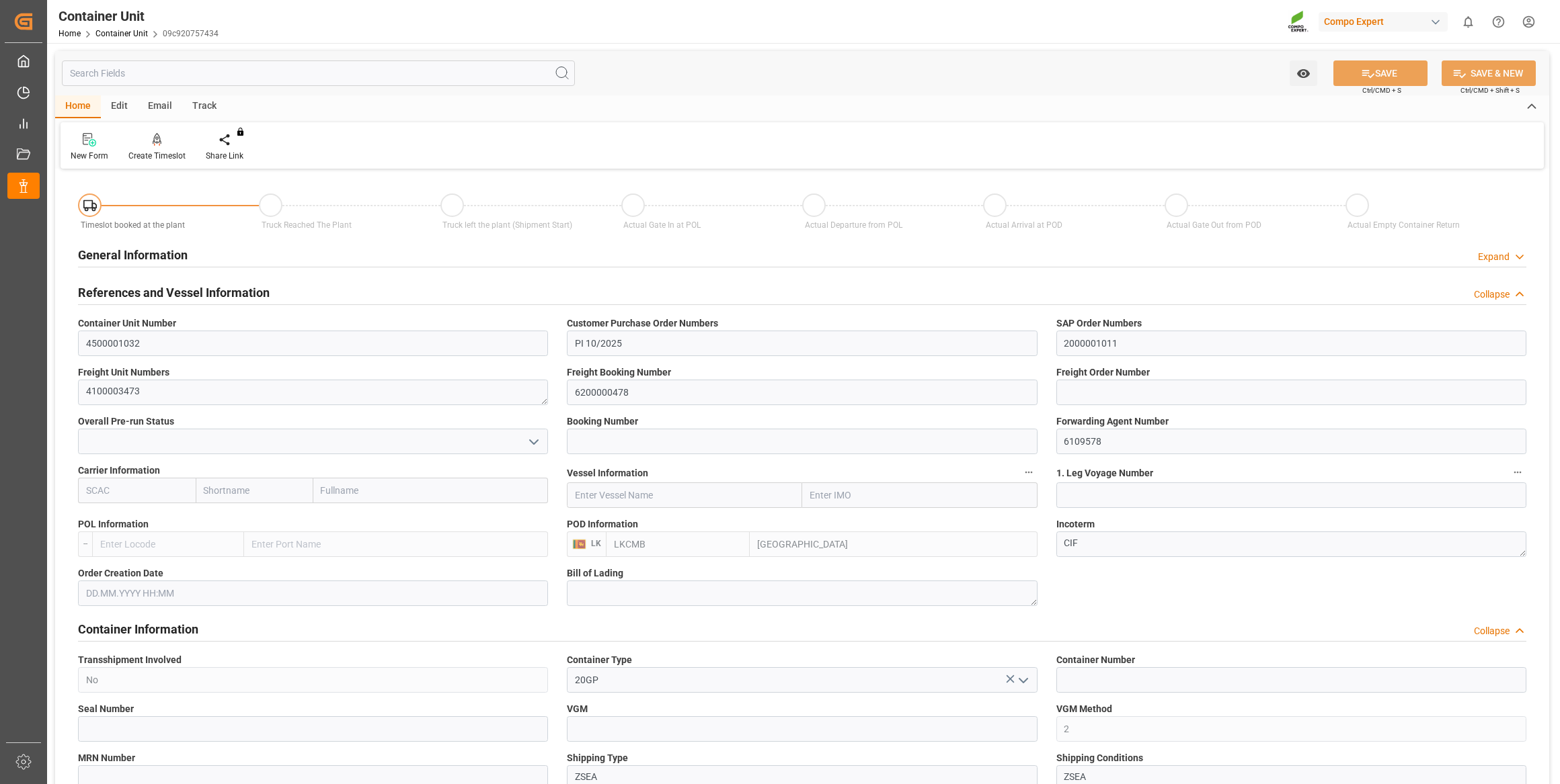
type input "0"
type input "21252"
type input "26.09.2025"
click at [156, 139] on icon at bounding box center [158, 140] width 10 height 14
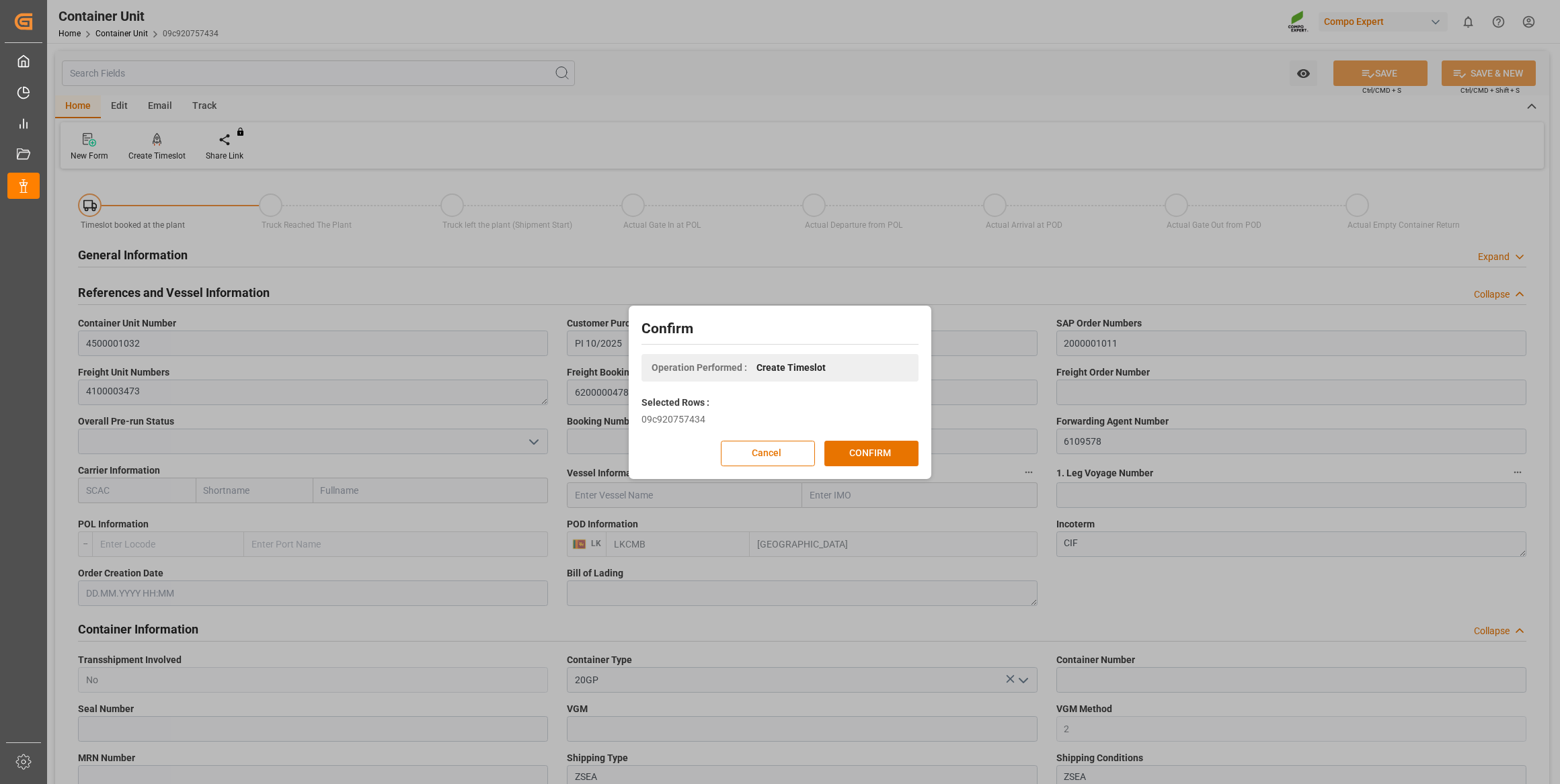
click at [871, 439] on div "Confirm Operation Performed : Create Timeslot Selected Rows : 09c920757434 Canc…" at bounding box center [780, 392] width 296 height 167
click at [871, 450] on button "CONFIRM" at bounding box center [872, 454] width 94 height 25
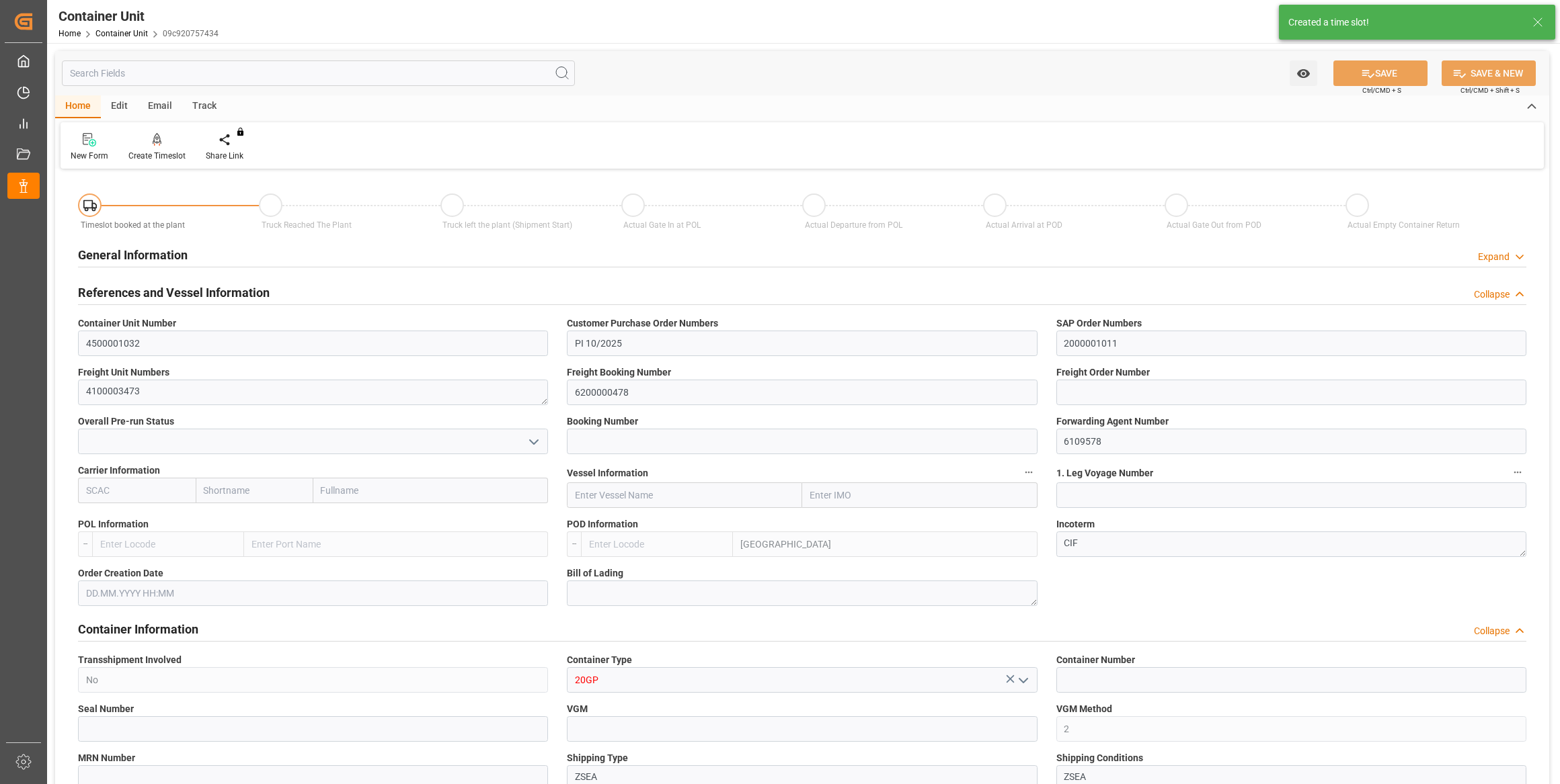
type input "LKCMB"
type input "7"
type input "0"
type input "7"
type input "0"
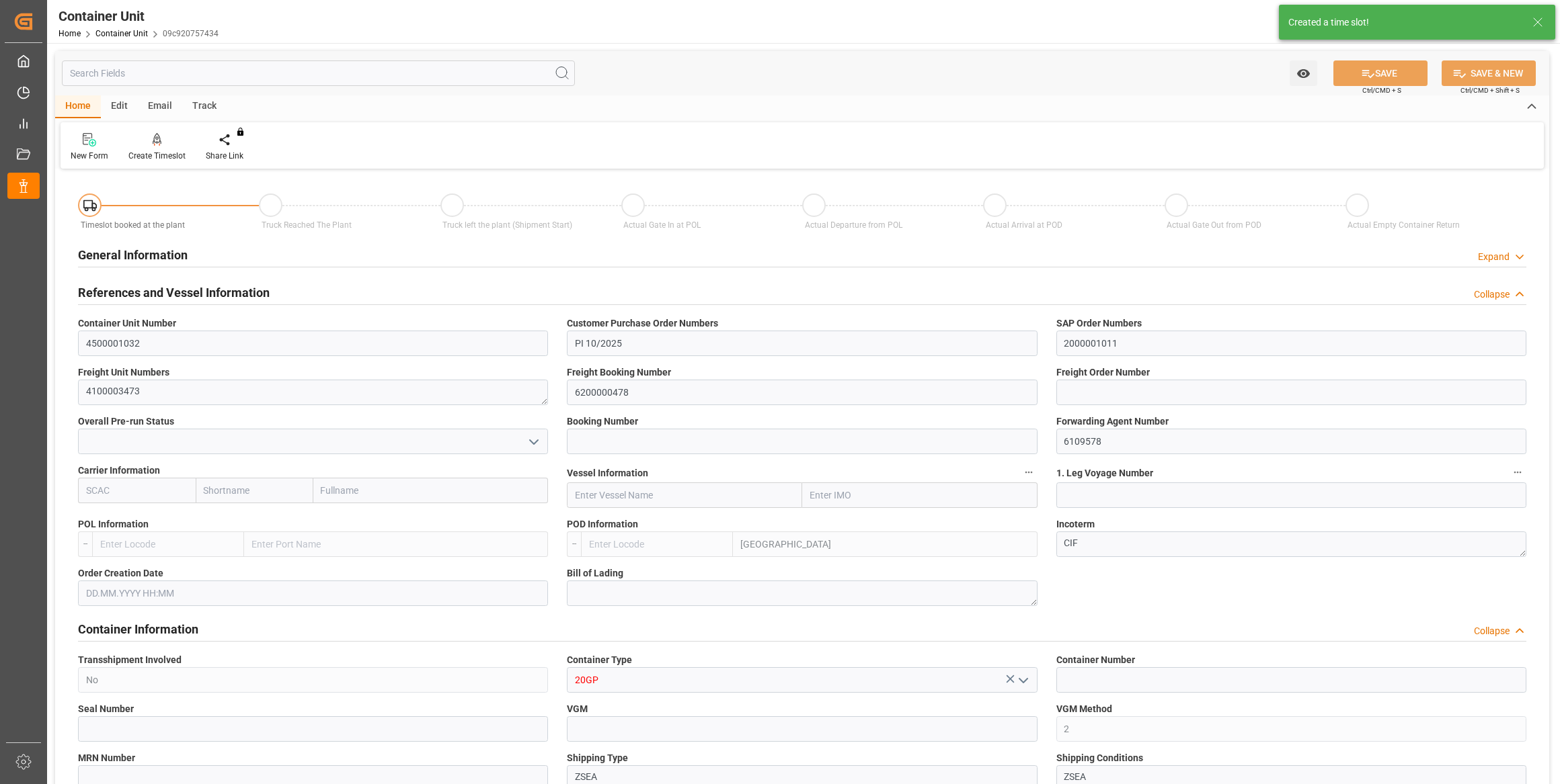
type input "0"
type input "21252"
type input "[DATE]"
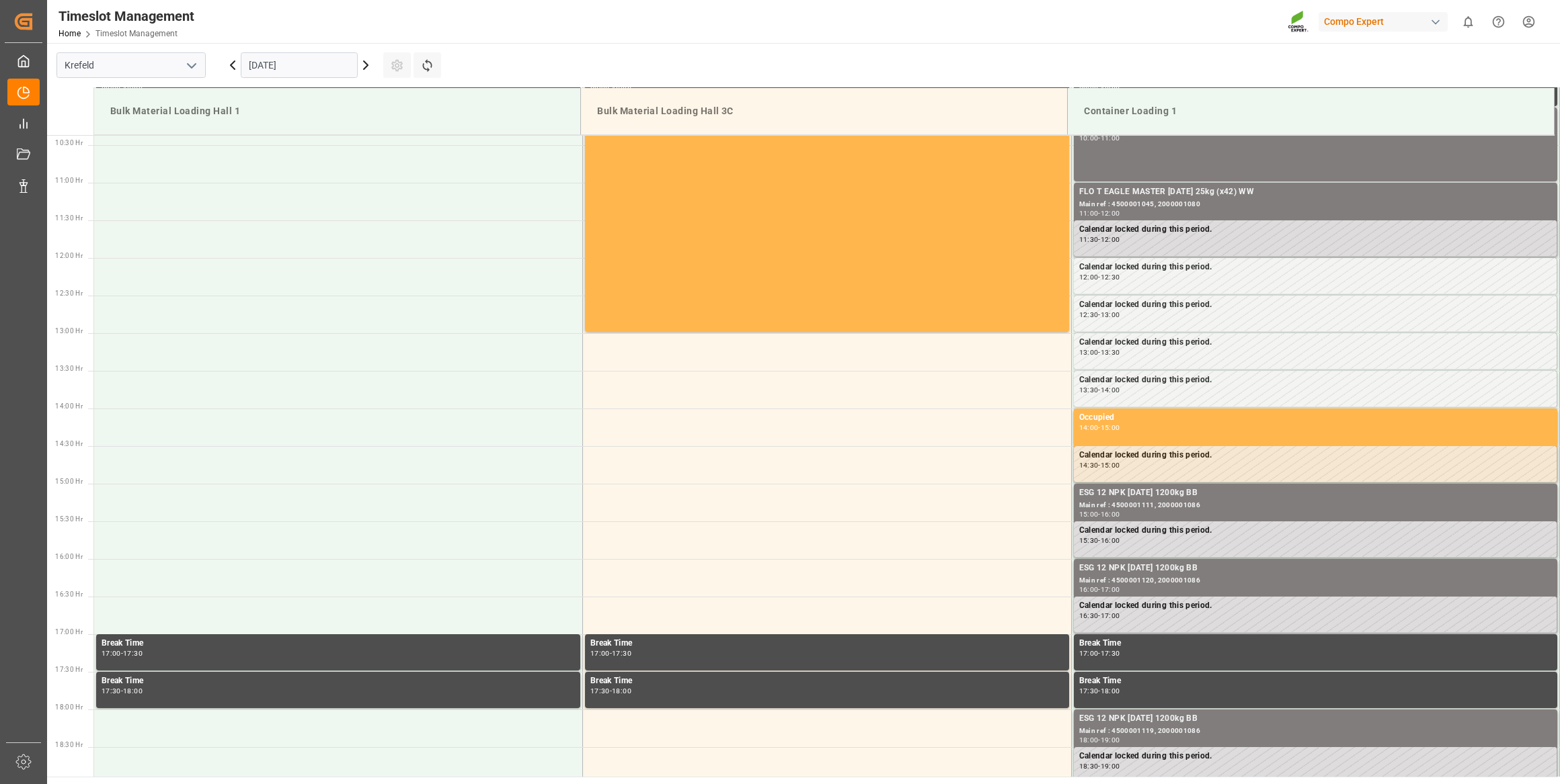
scroll to position [819, 0]
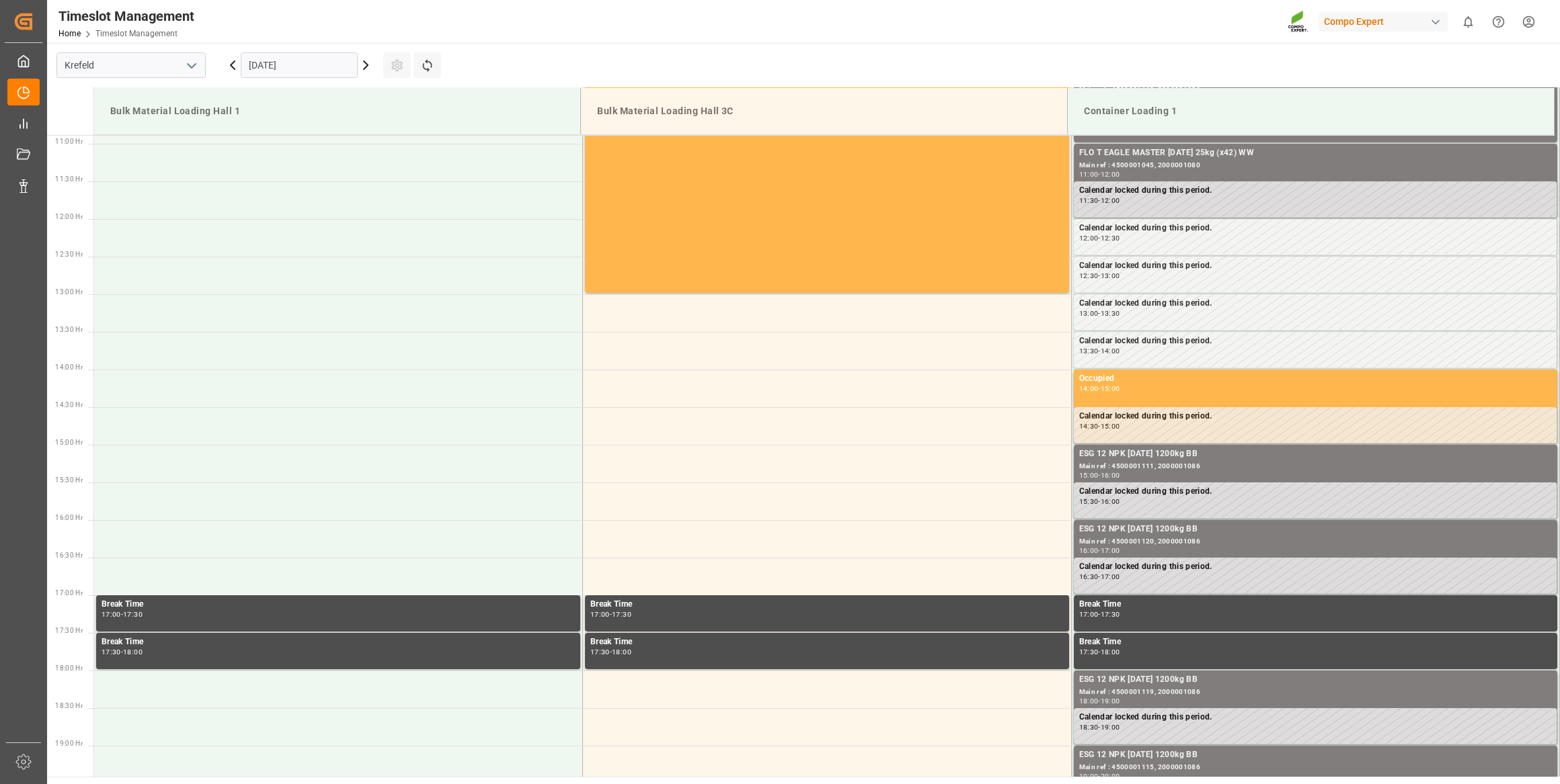
click at [320, 57] on input "[DATE]" at bounding box center [299, 65] width 117 height 25
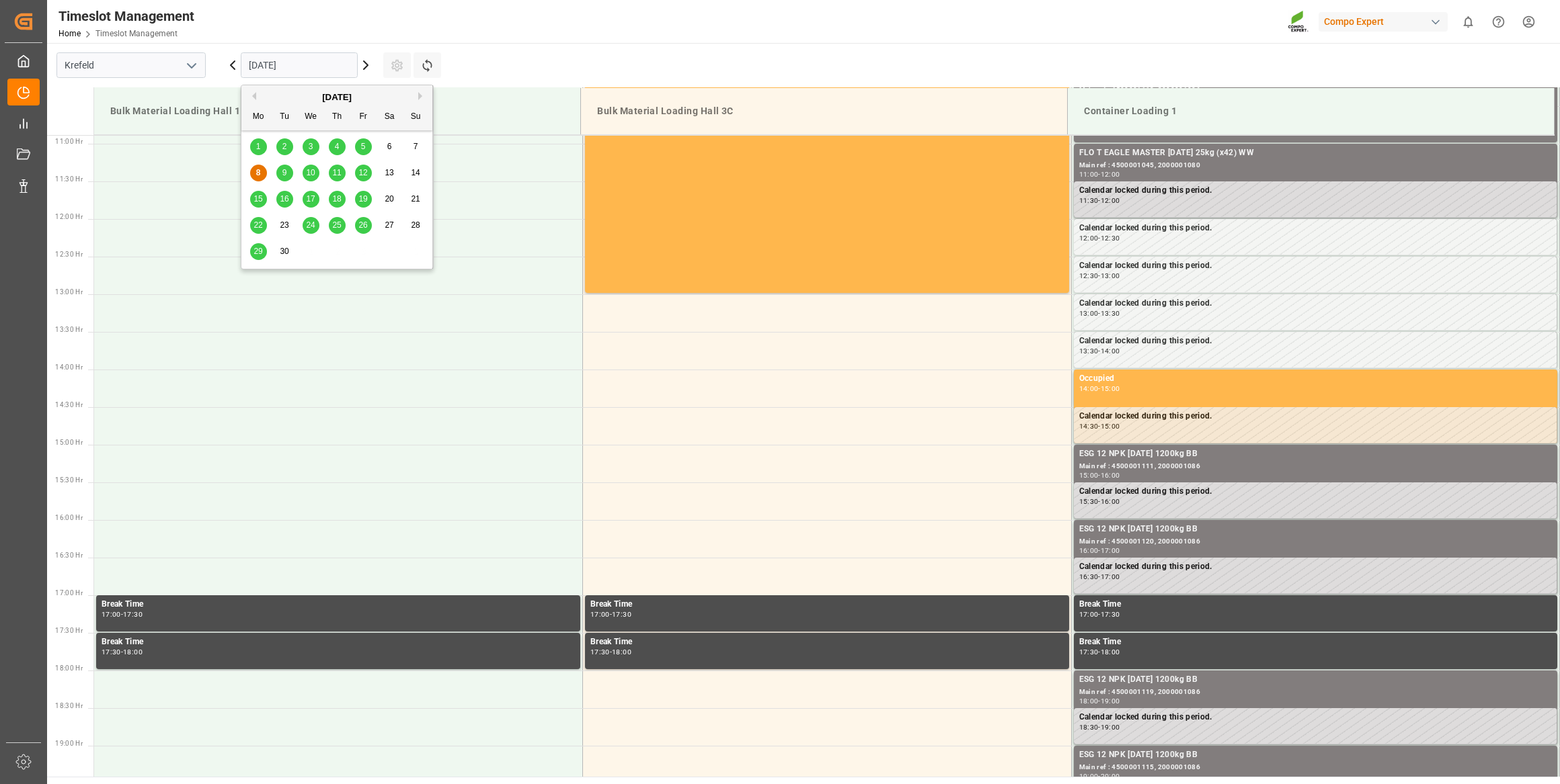
click at [258, 252] on span "29" at bounding box center [258, 252] width 9 height 10
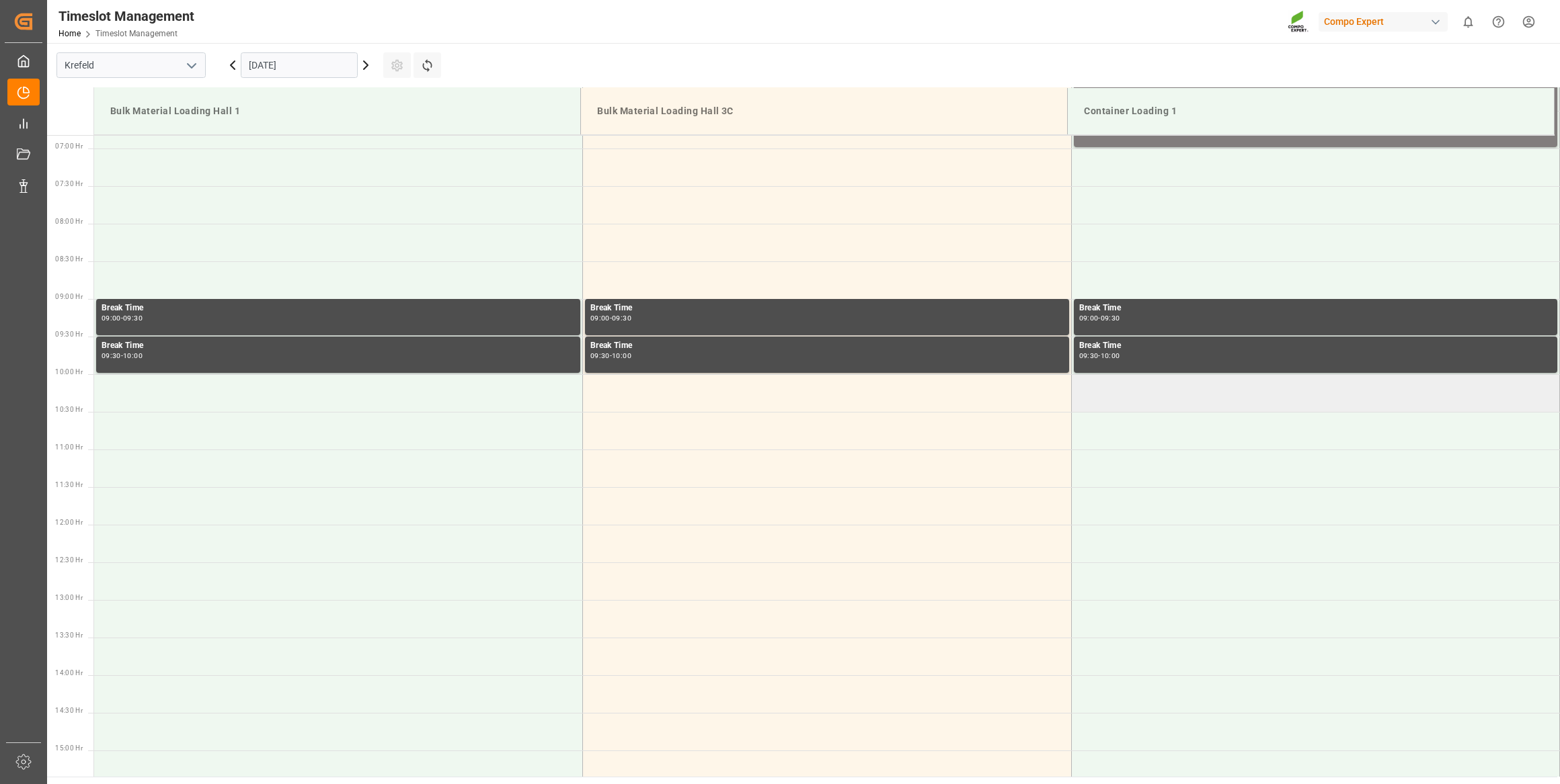
scroll to position [147, 0]
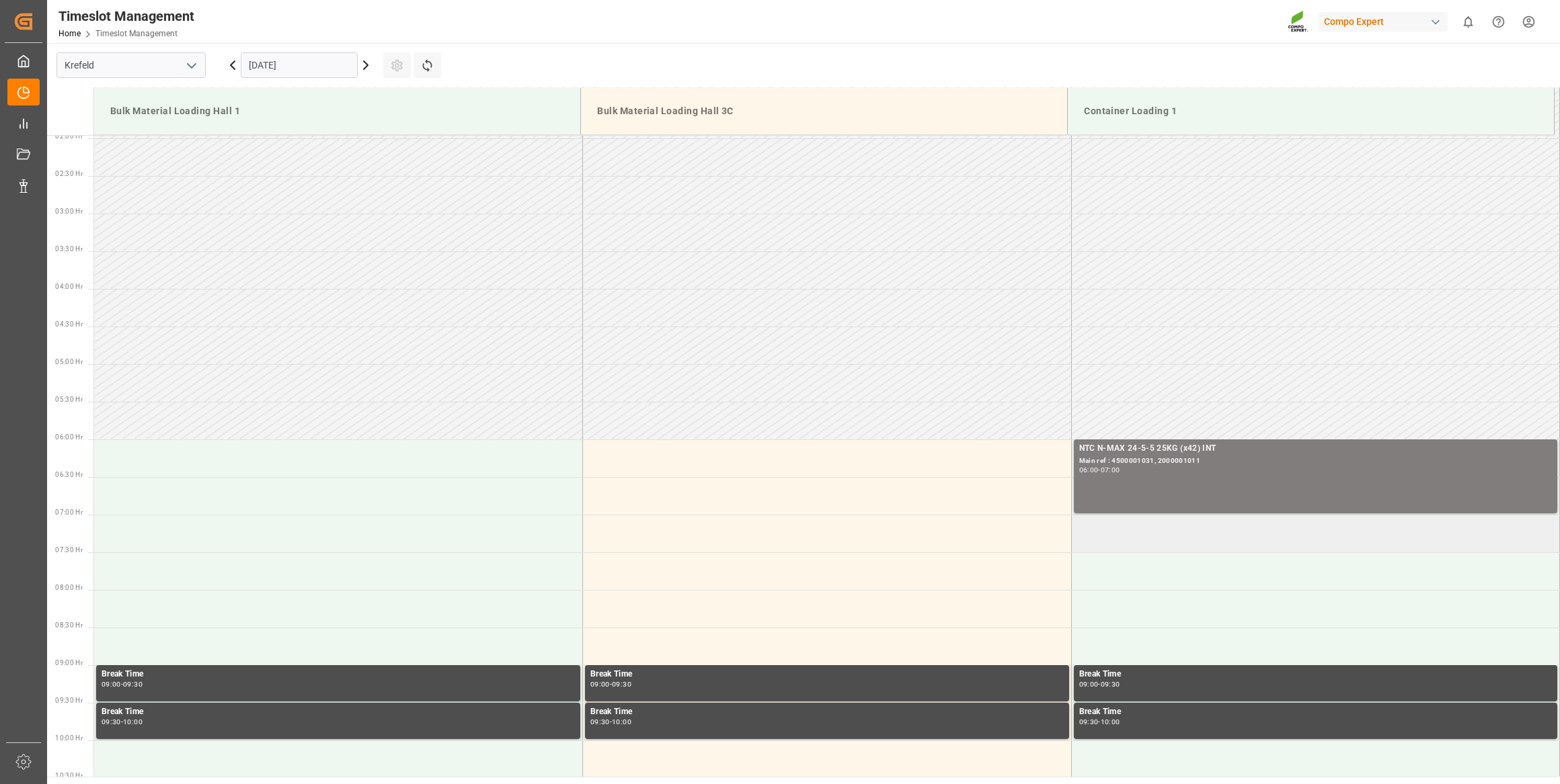
click at [1149, 525] on td at bounding box center [1315, 533] width 489 height 37
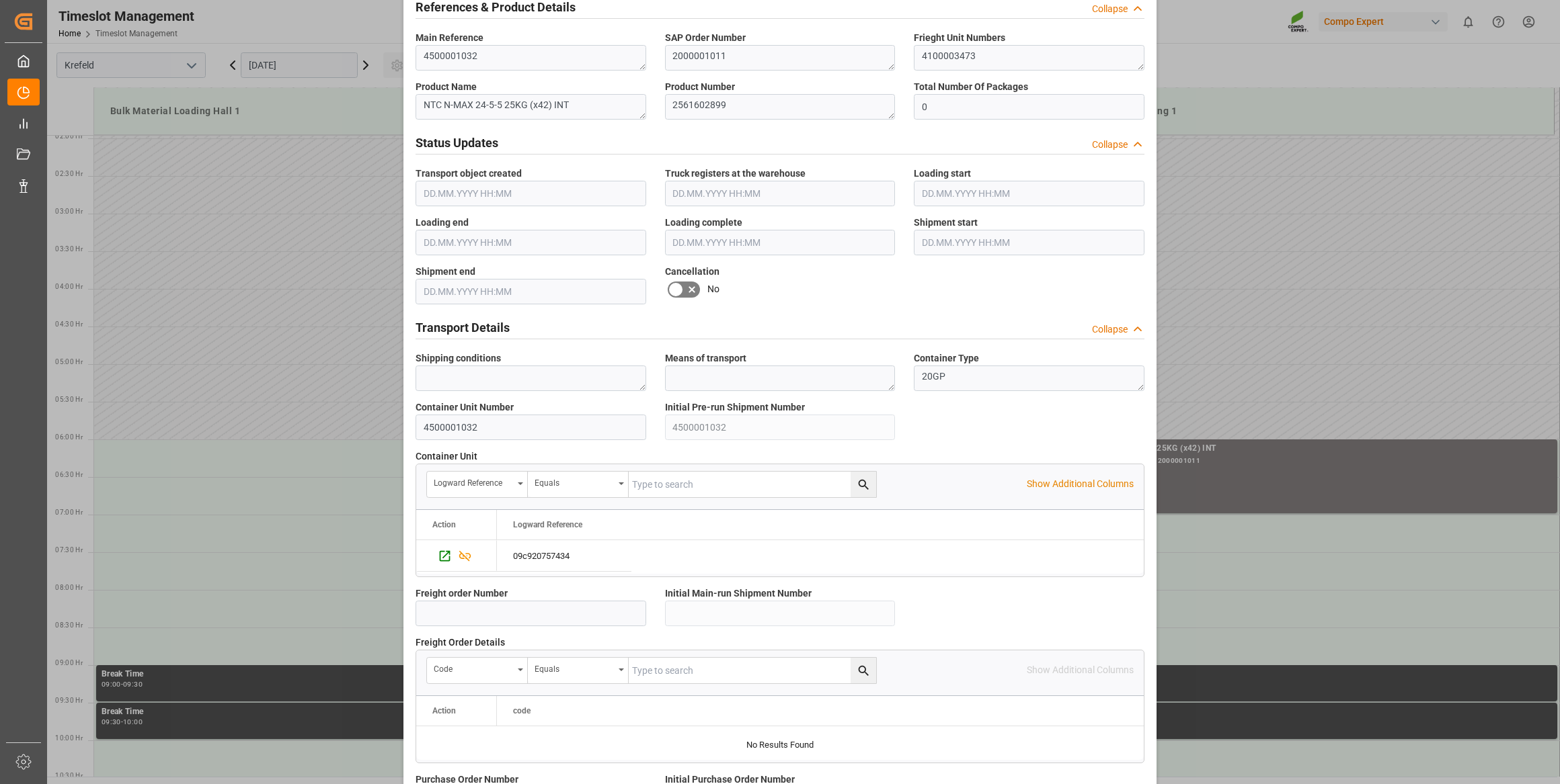
scroll to position [987, 0]
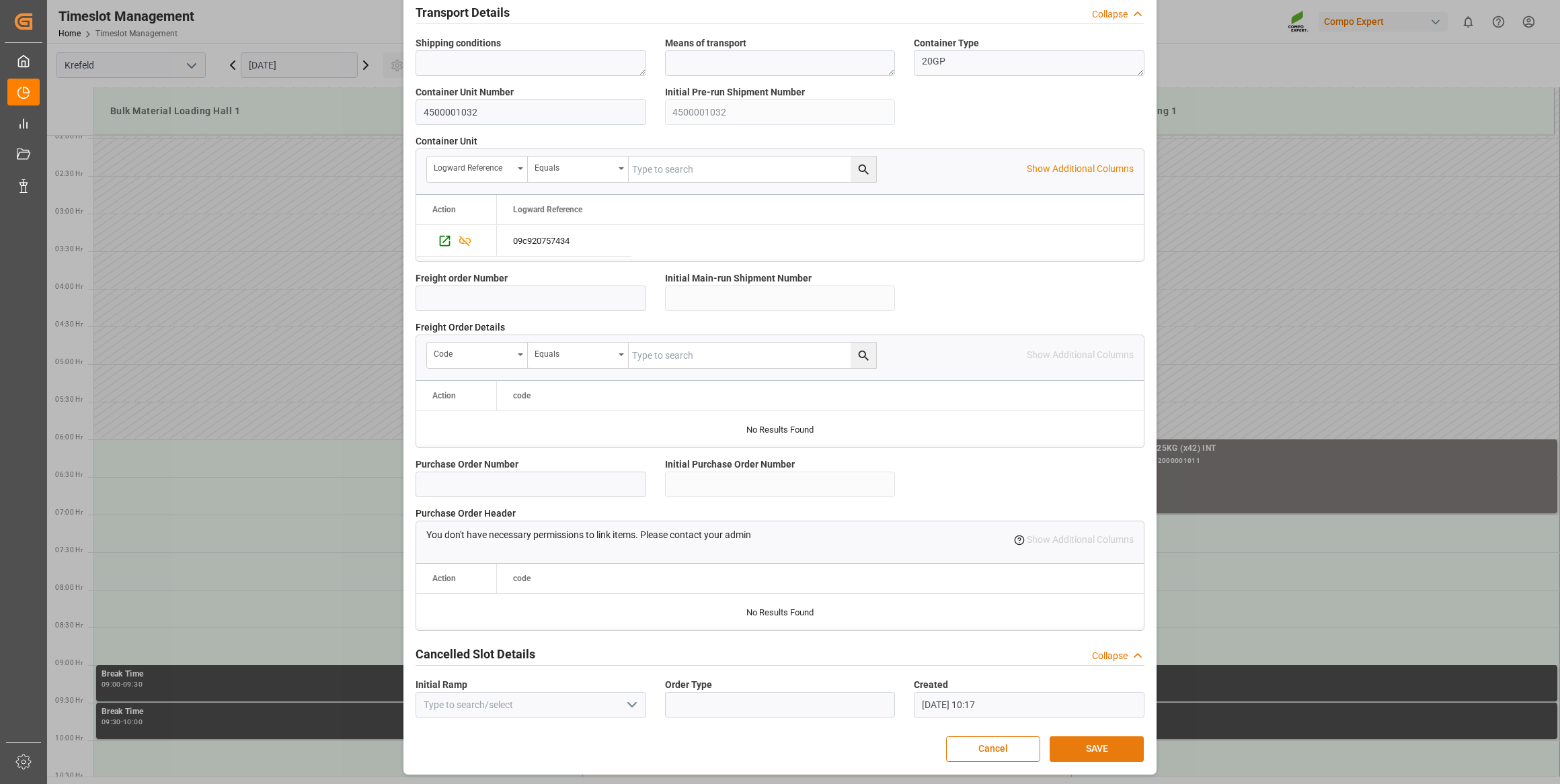
click at [1075, 742] on button "SAVE" at bounding box center [1096, 750] width 94 height 25
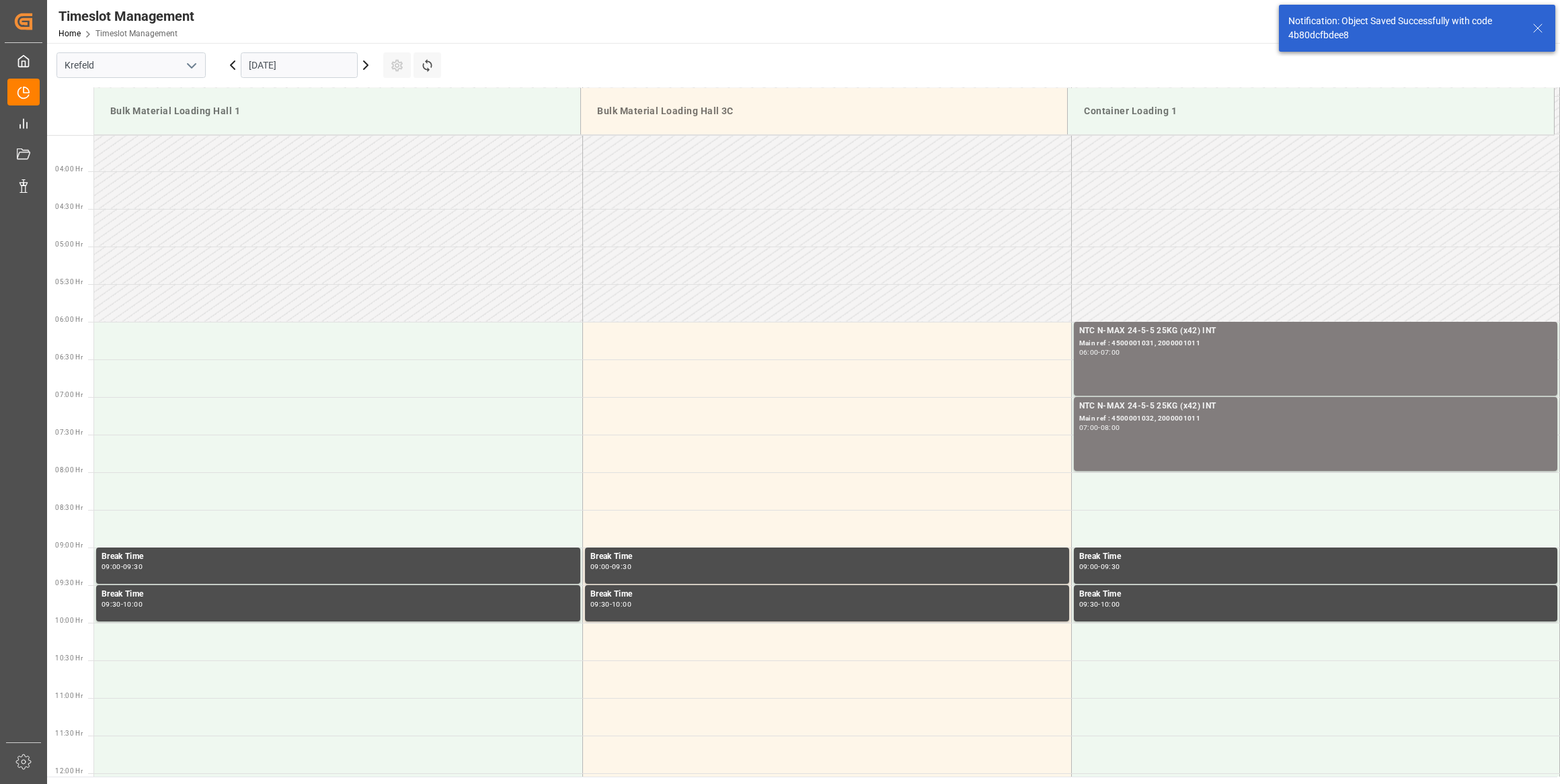
scroll to position [443, 0]
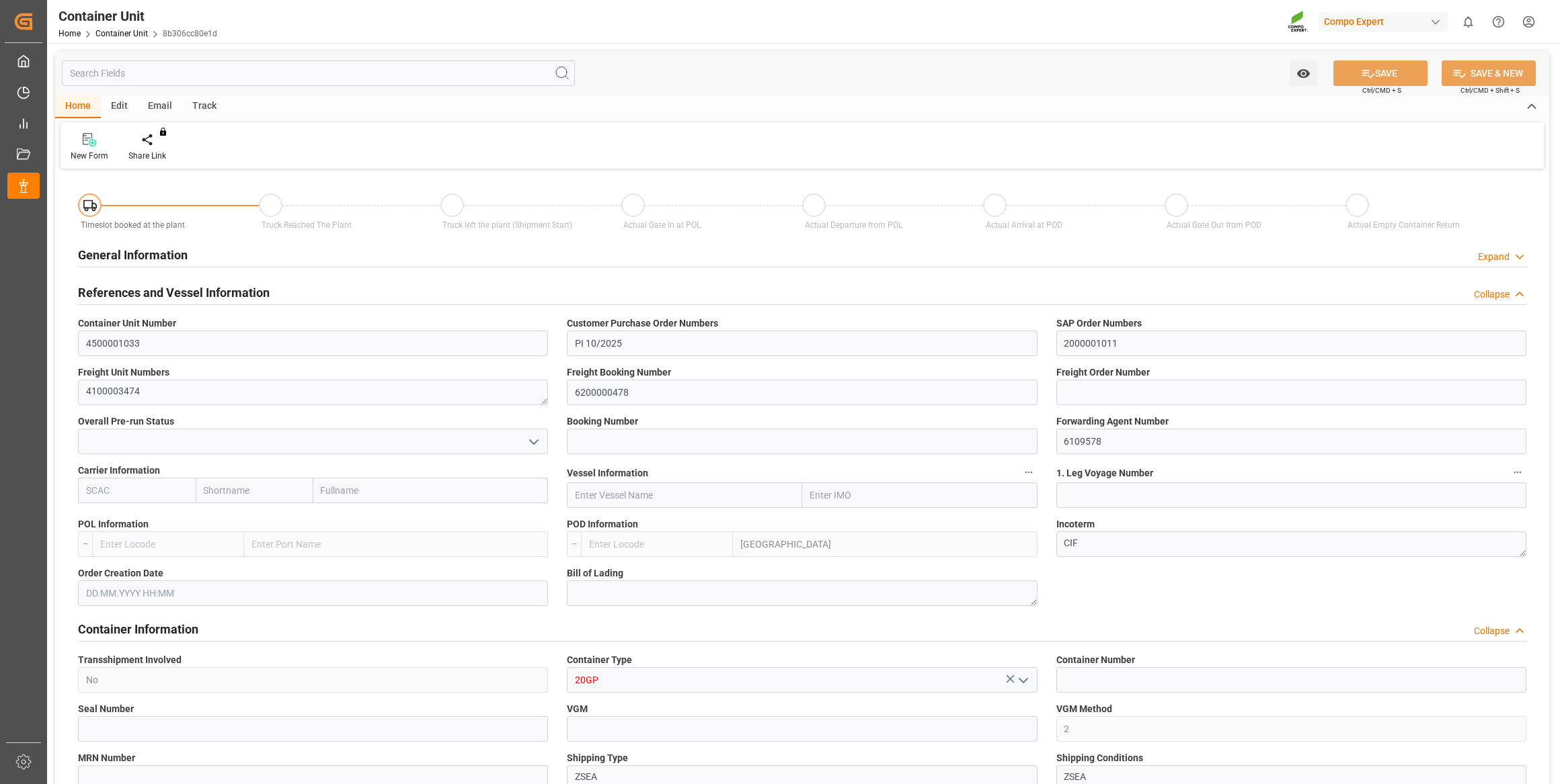
type input "LKCMB"
type input "7"
type input "0"
type input "7"
type input "0"
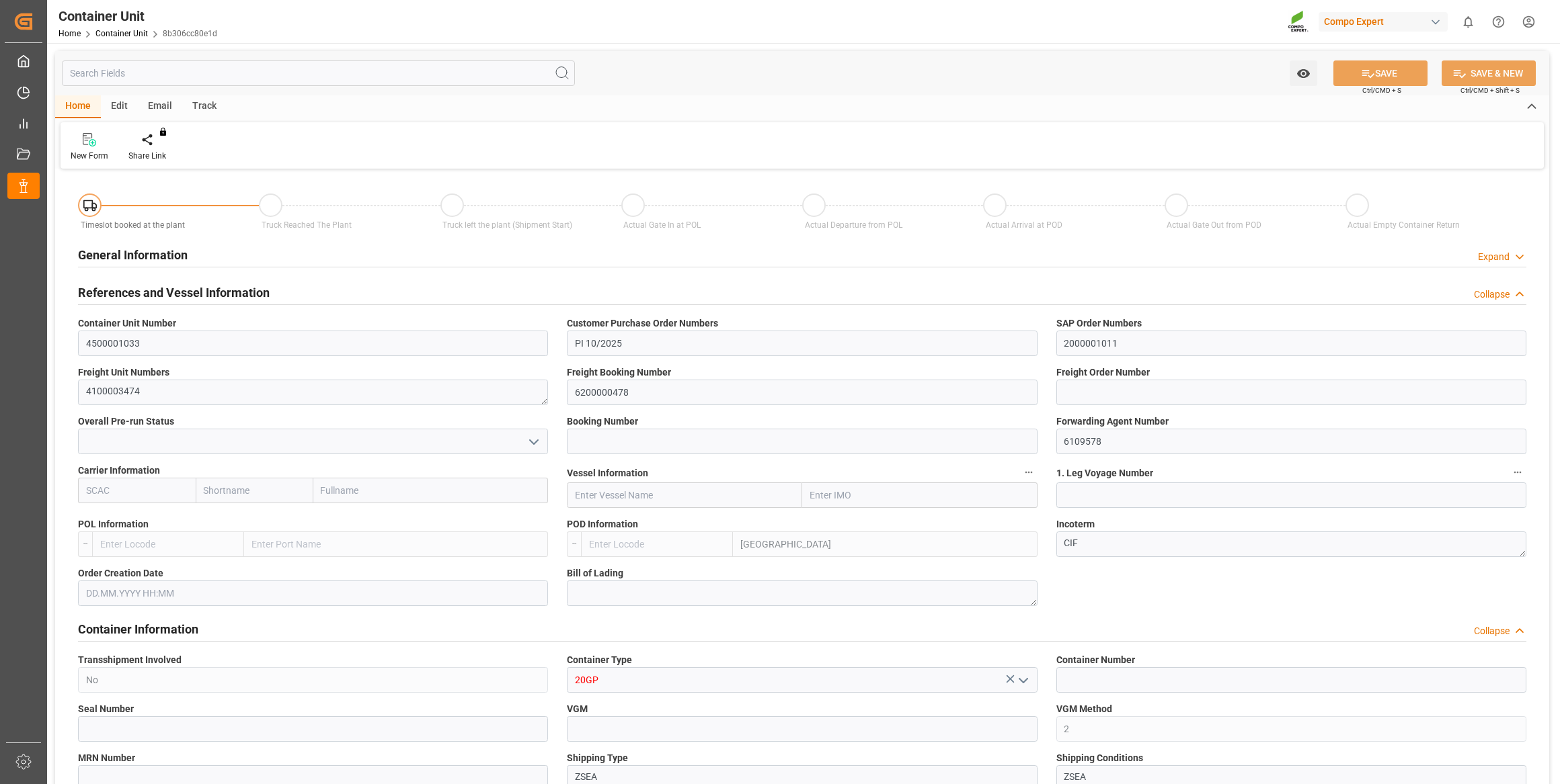
type input "0"
type input "21252"
type input "26.09.2025"
click at [153, 136] on icon at bounding box center [158, 140] width 10 height 14
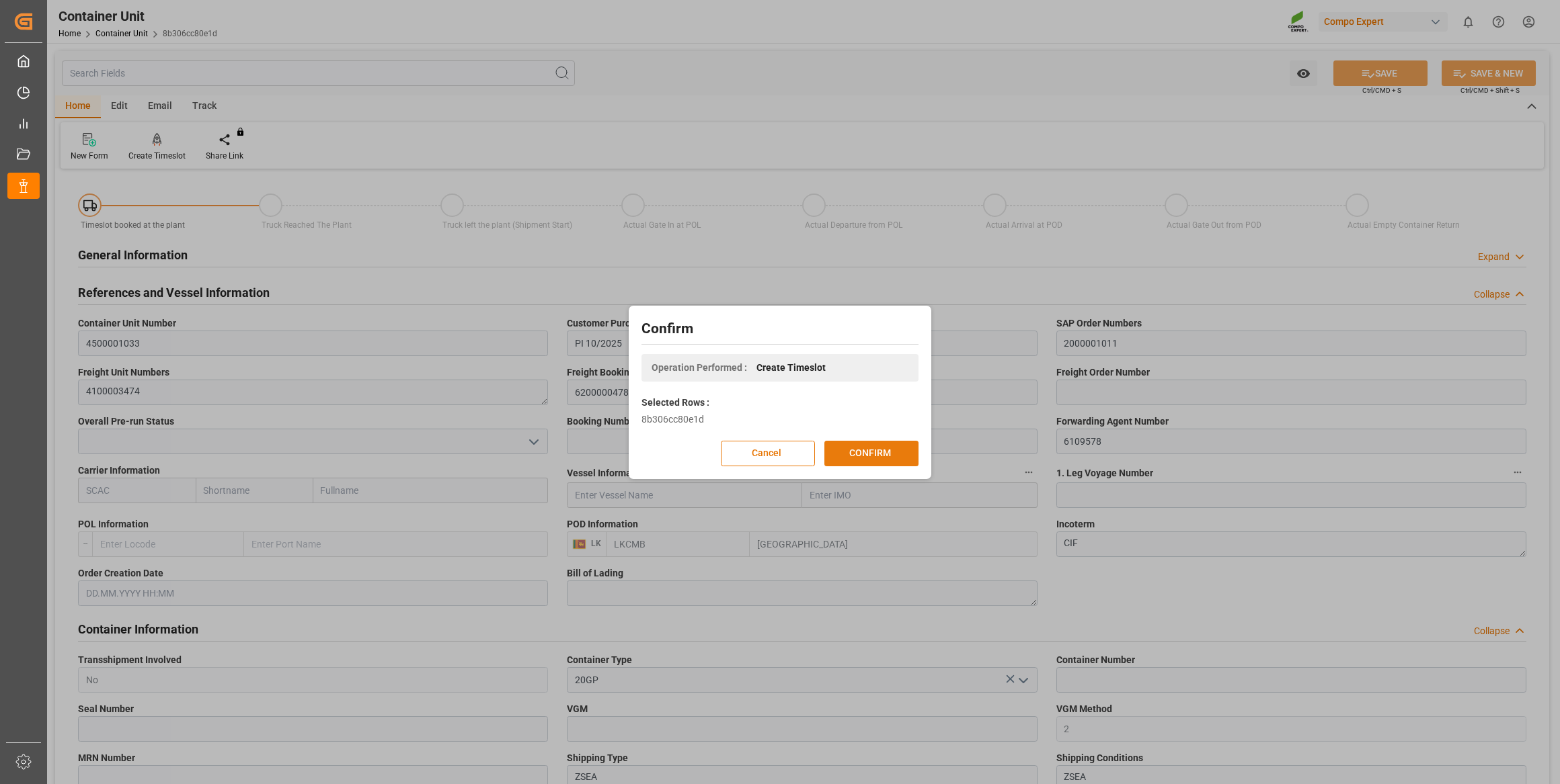
click at [903, 457] on button "CONFIRM" at bounding box center [872, 454] width 94 height 25
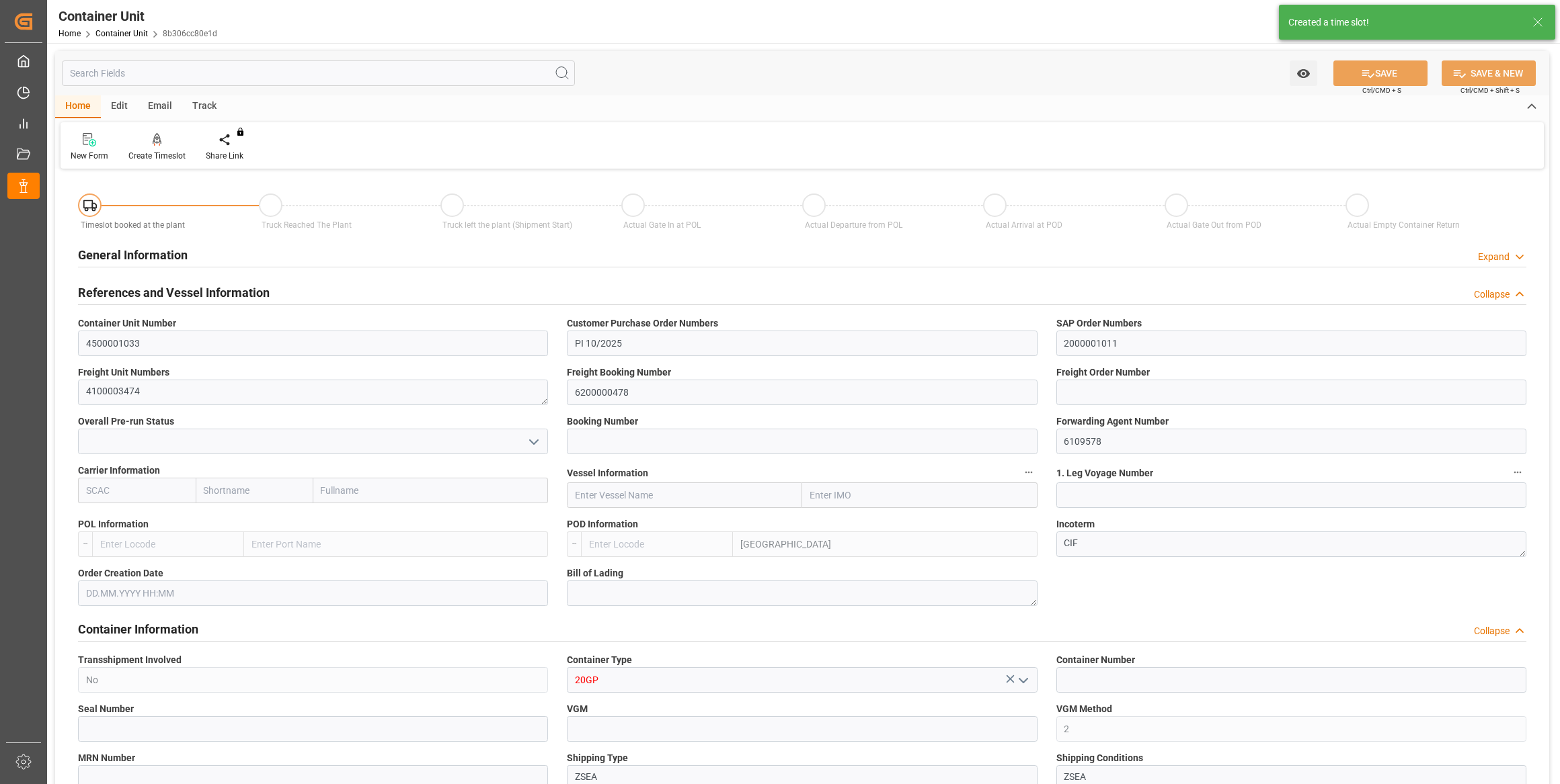
type input "LKCMB"
type input "7"
type input "0"
type input "7"
type input "0"
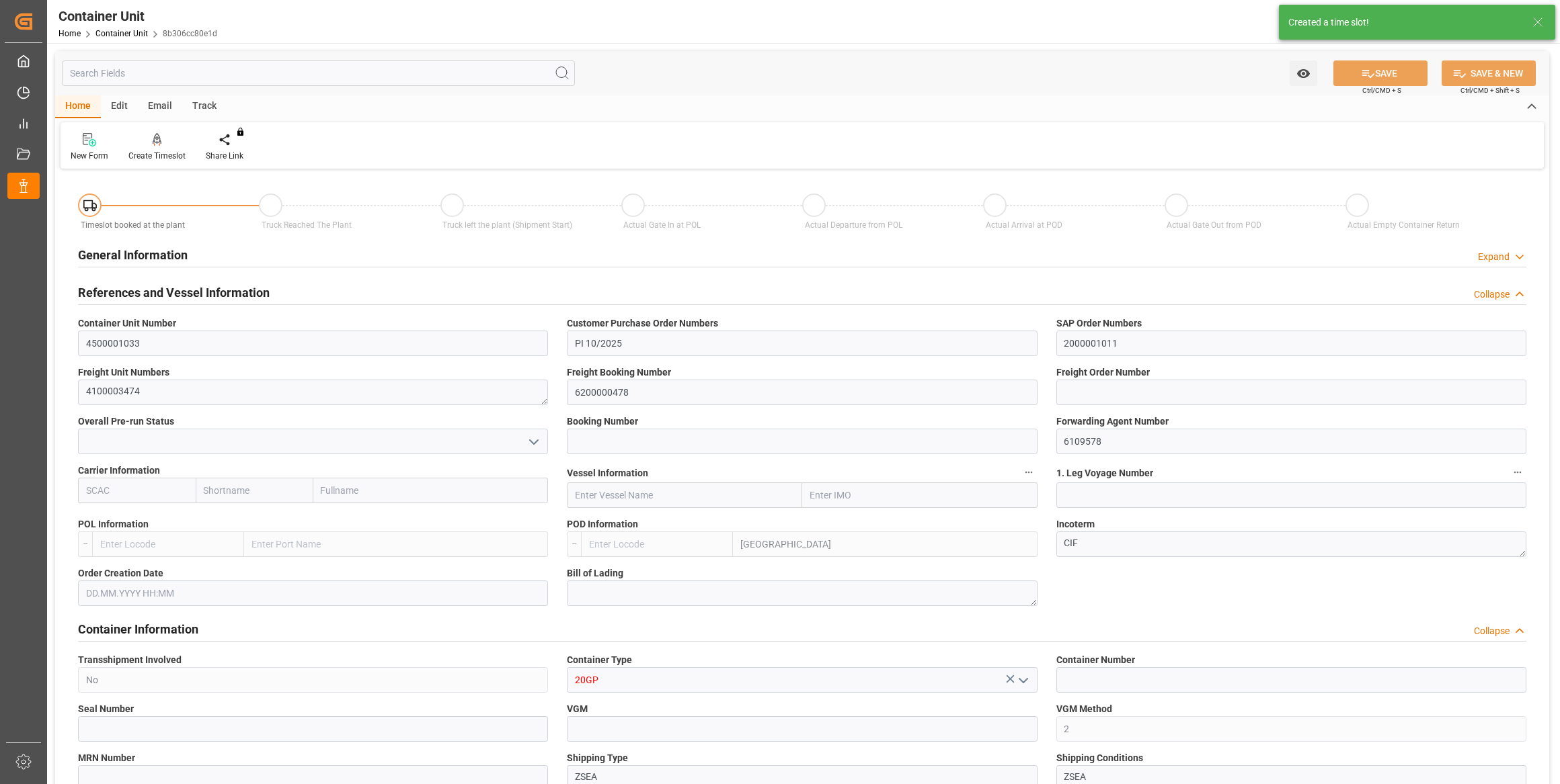
type input "0"
type input "21252"
type input "26.09.2025"
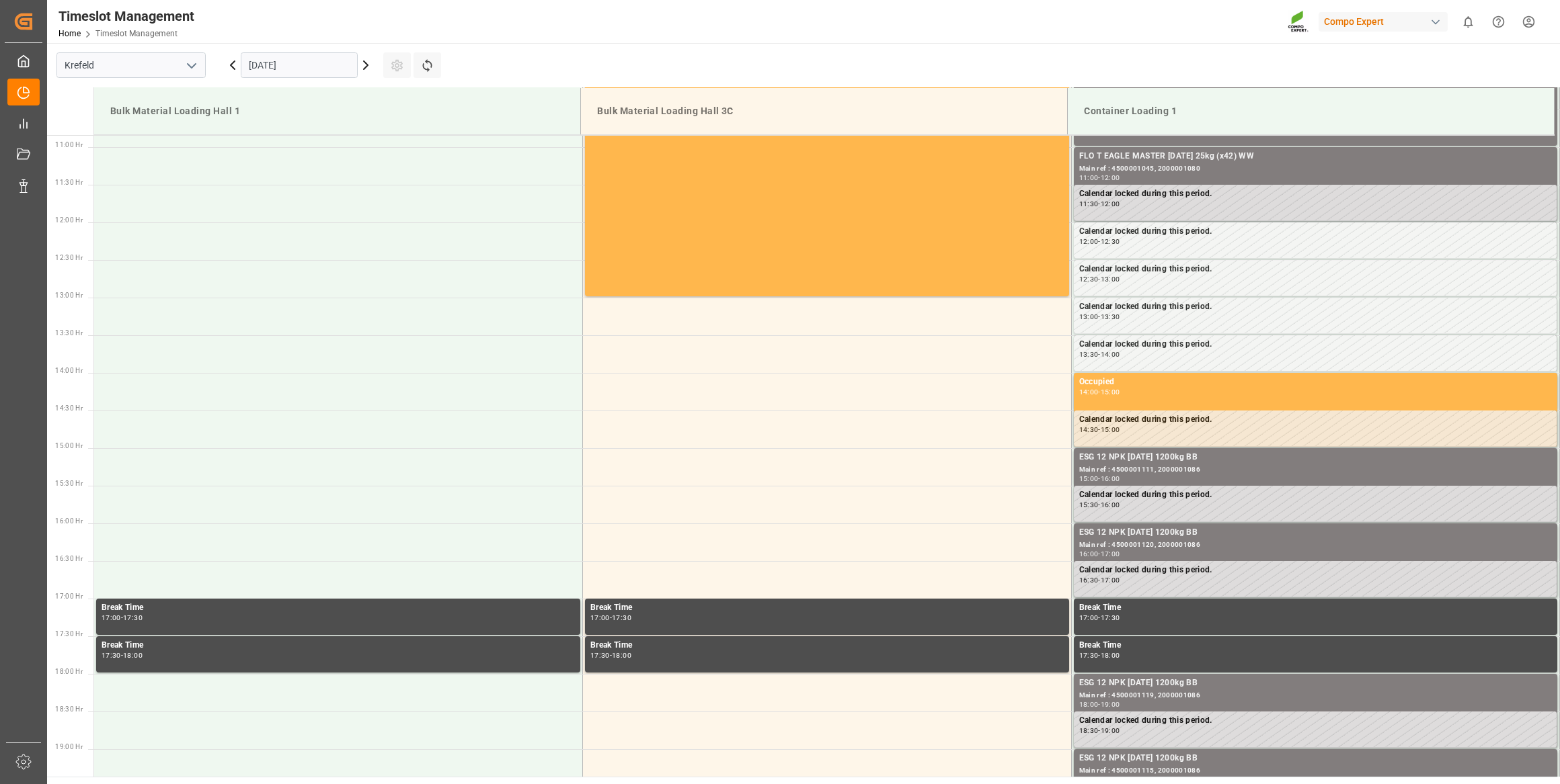
scroll to position [819, 0]
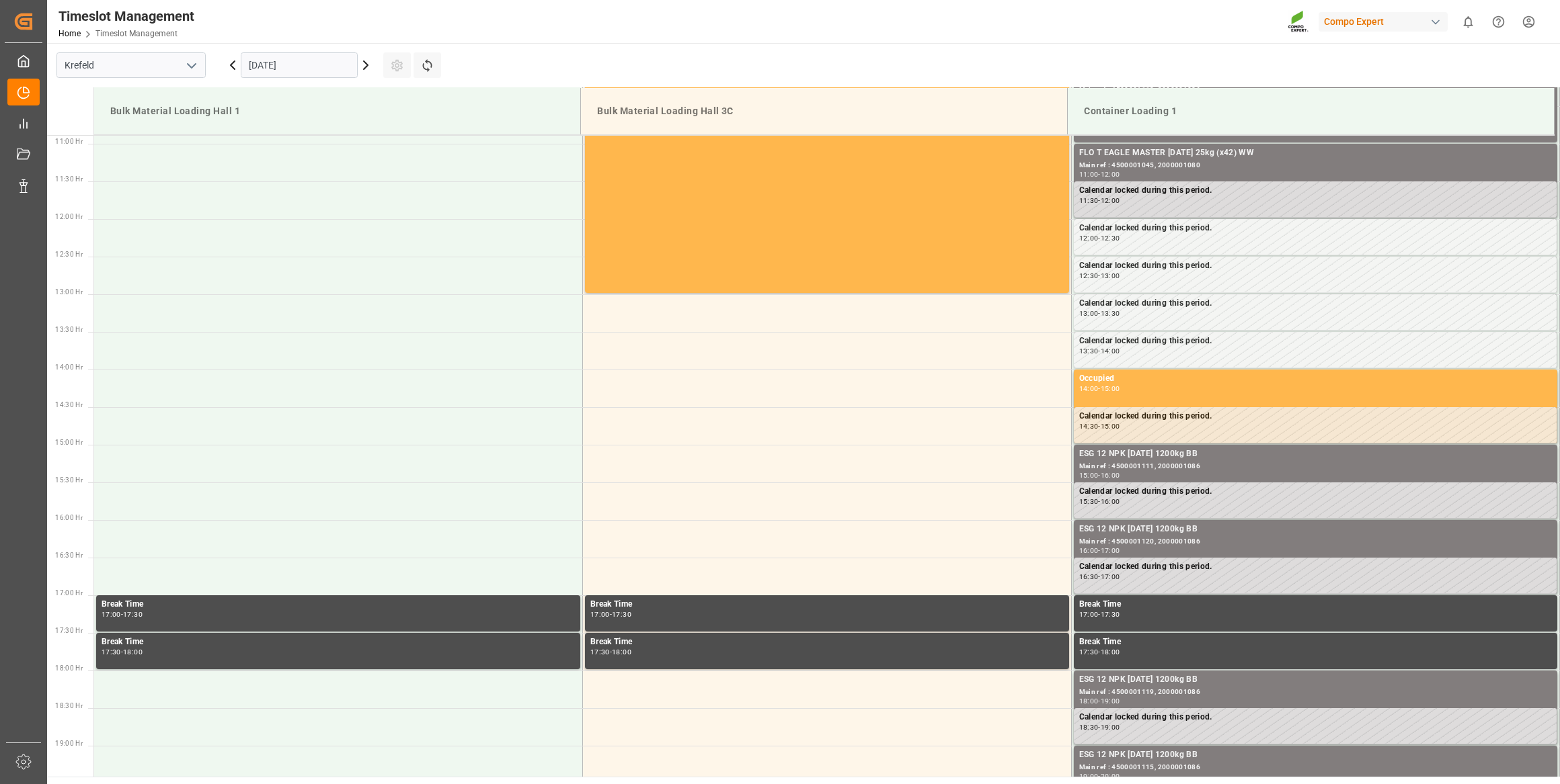
click at [245, 72] on input "[DATE]" at bounding box center [299, 65] width 117 height 25
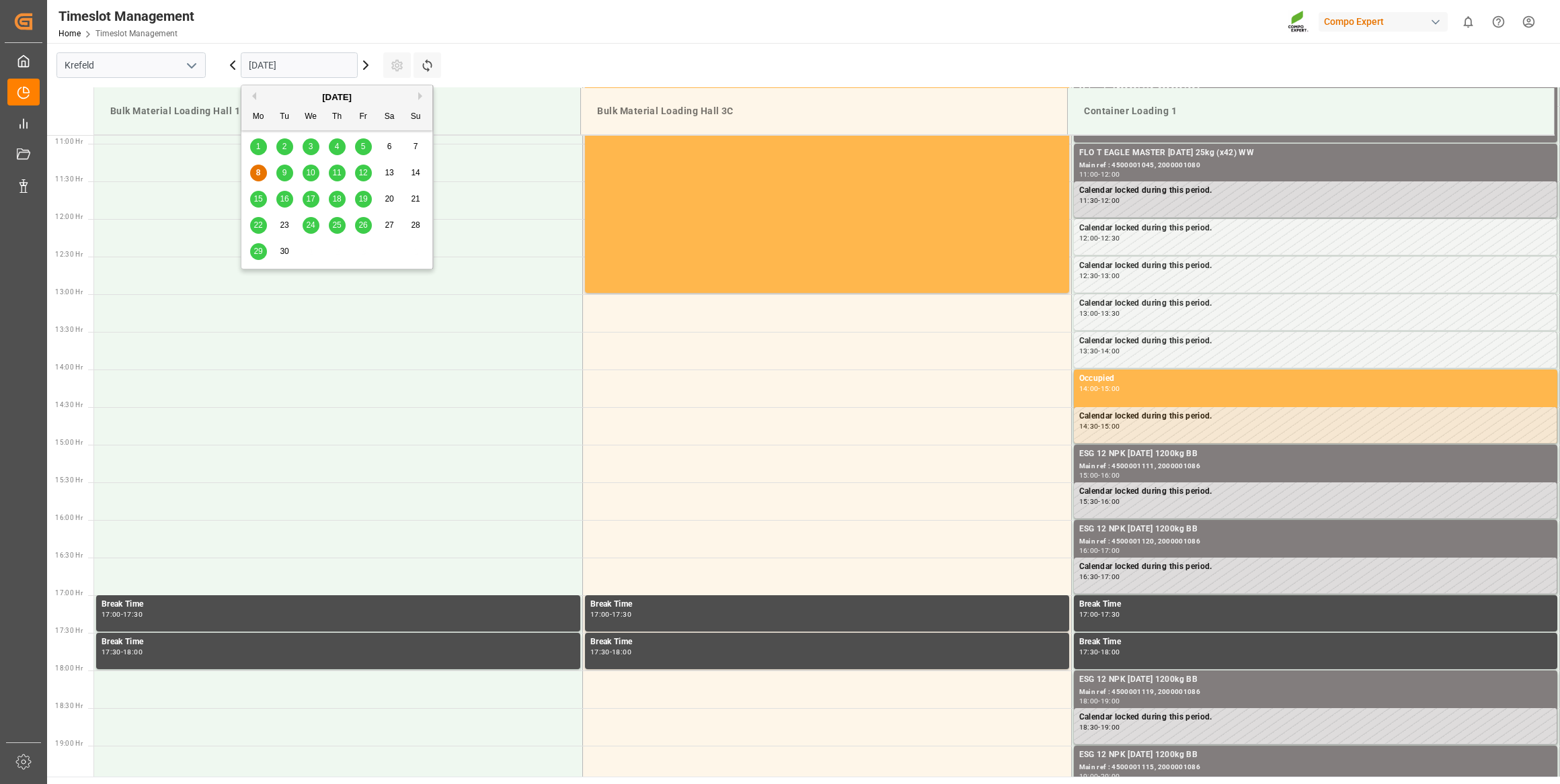
click at [259, 251] on span "29" at bounding box center [258, 252] width 9 height 10
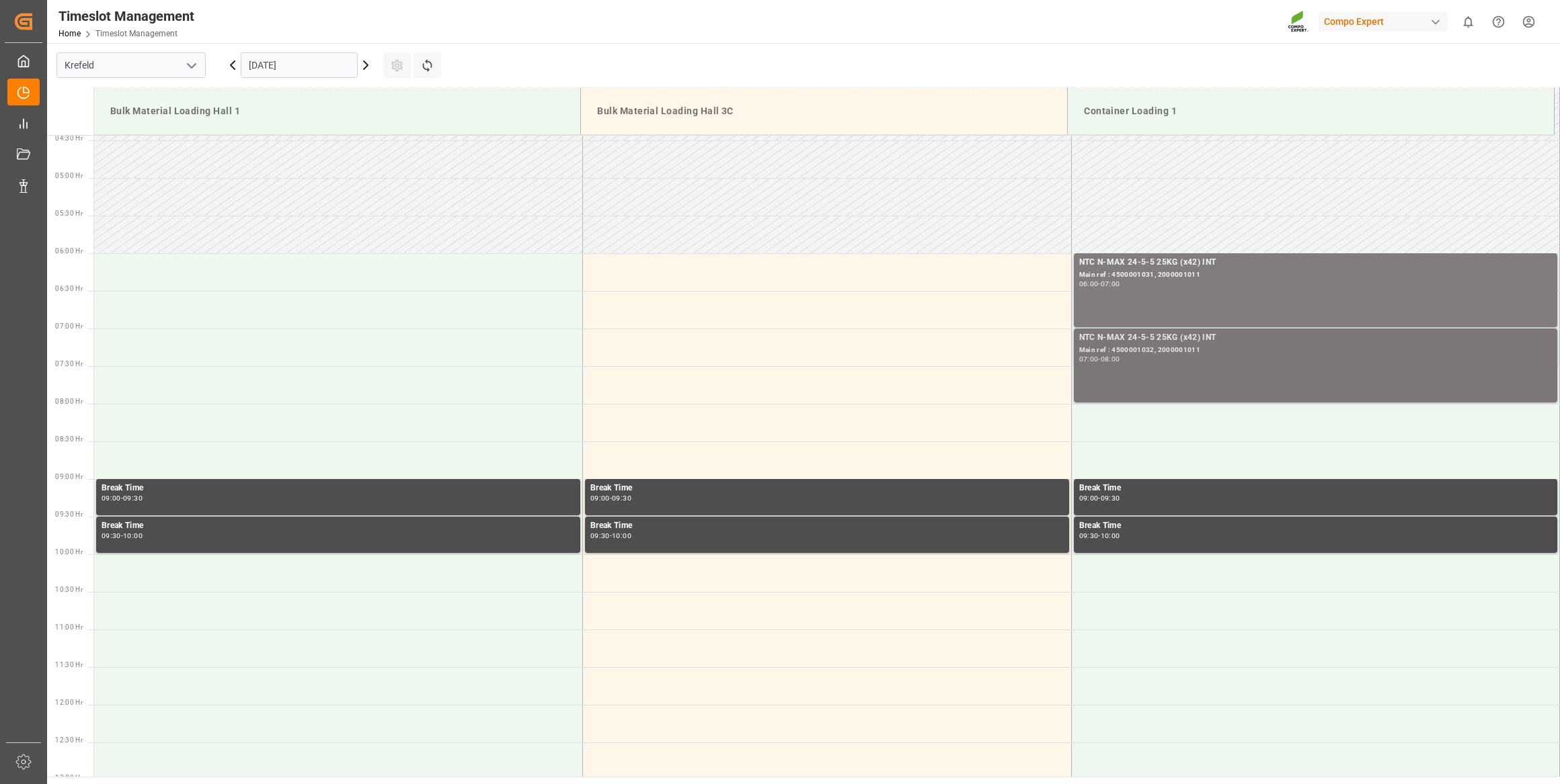
scroll to position [330, 0]
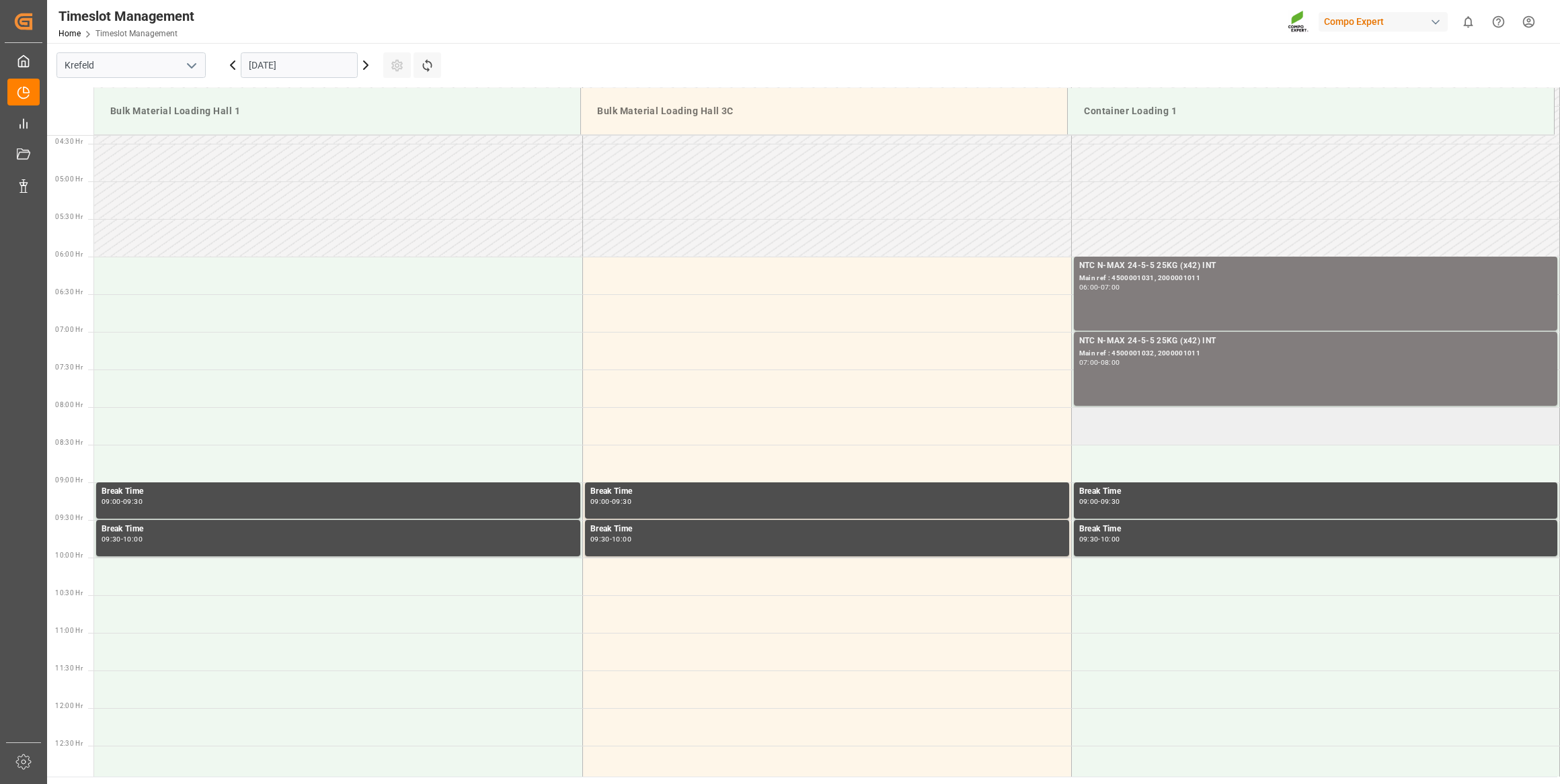
click at [1231, 416] on td at bounding box center [1315, 426] width 489 height 37
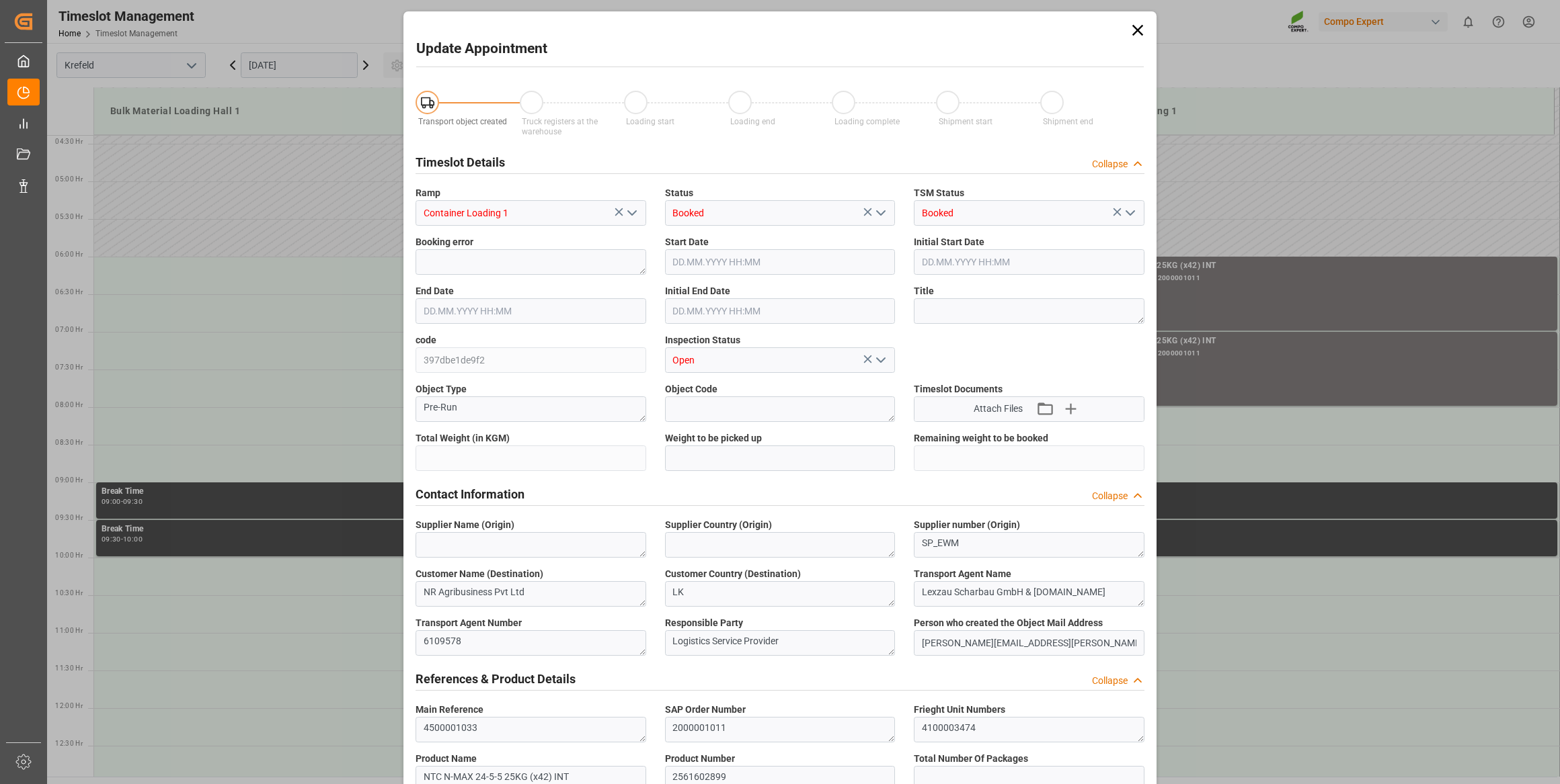
type input "21252"
type input "0"
type input "[DATE] 08:00"
type input "[DATE] 08:30"
type input "[DATE] 10:17"
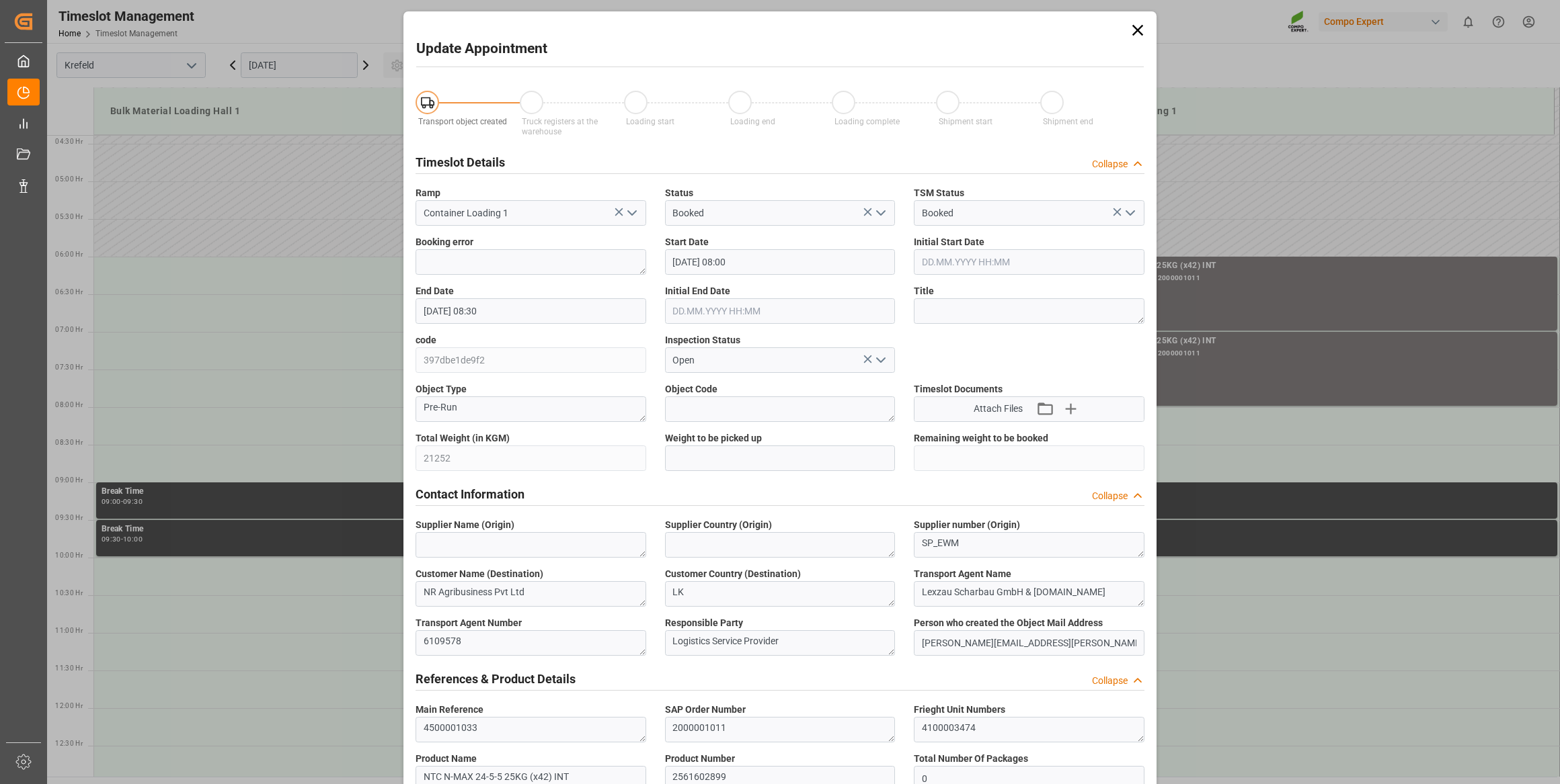
click at [1224, 417] on div "Update Appointment Transport object created Truck registers at the warehouse Lo…" at bounding box center [780, 392] width 1560 height 784
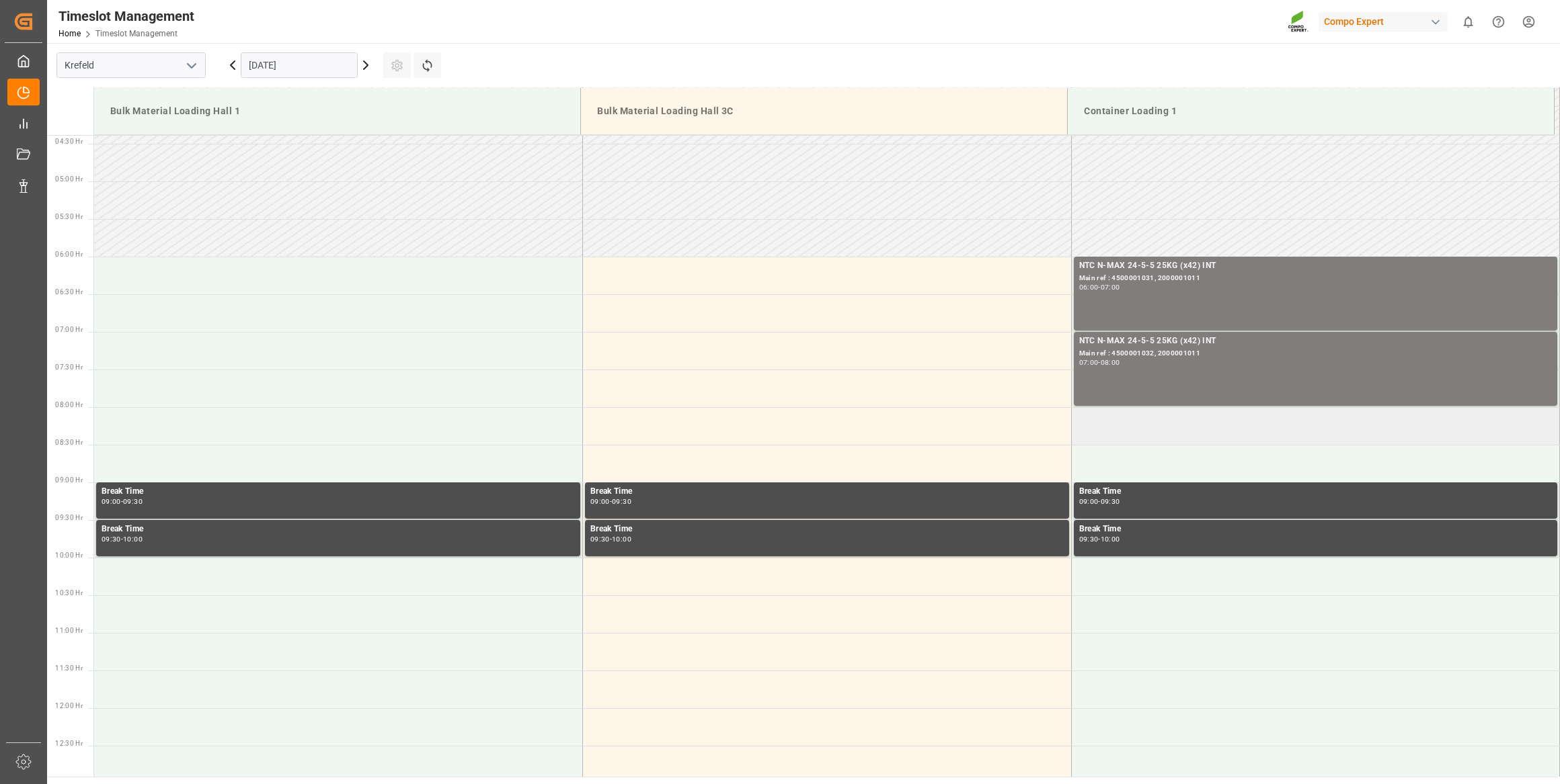
click at [1174, 415] on td at bounding box center [1315, 426] width 489 height 37
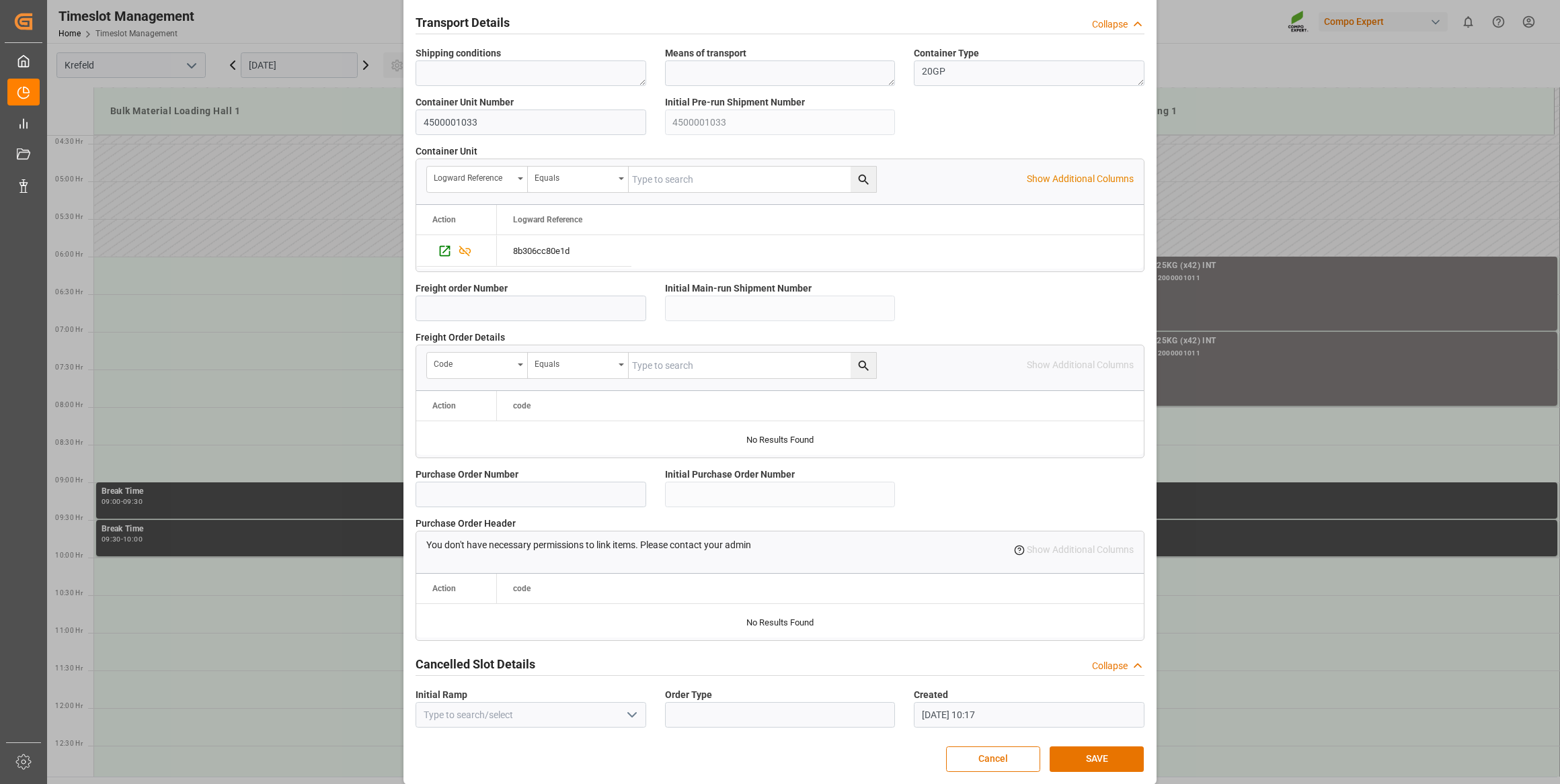
scroll to position [987, 0]
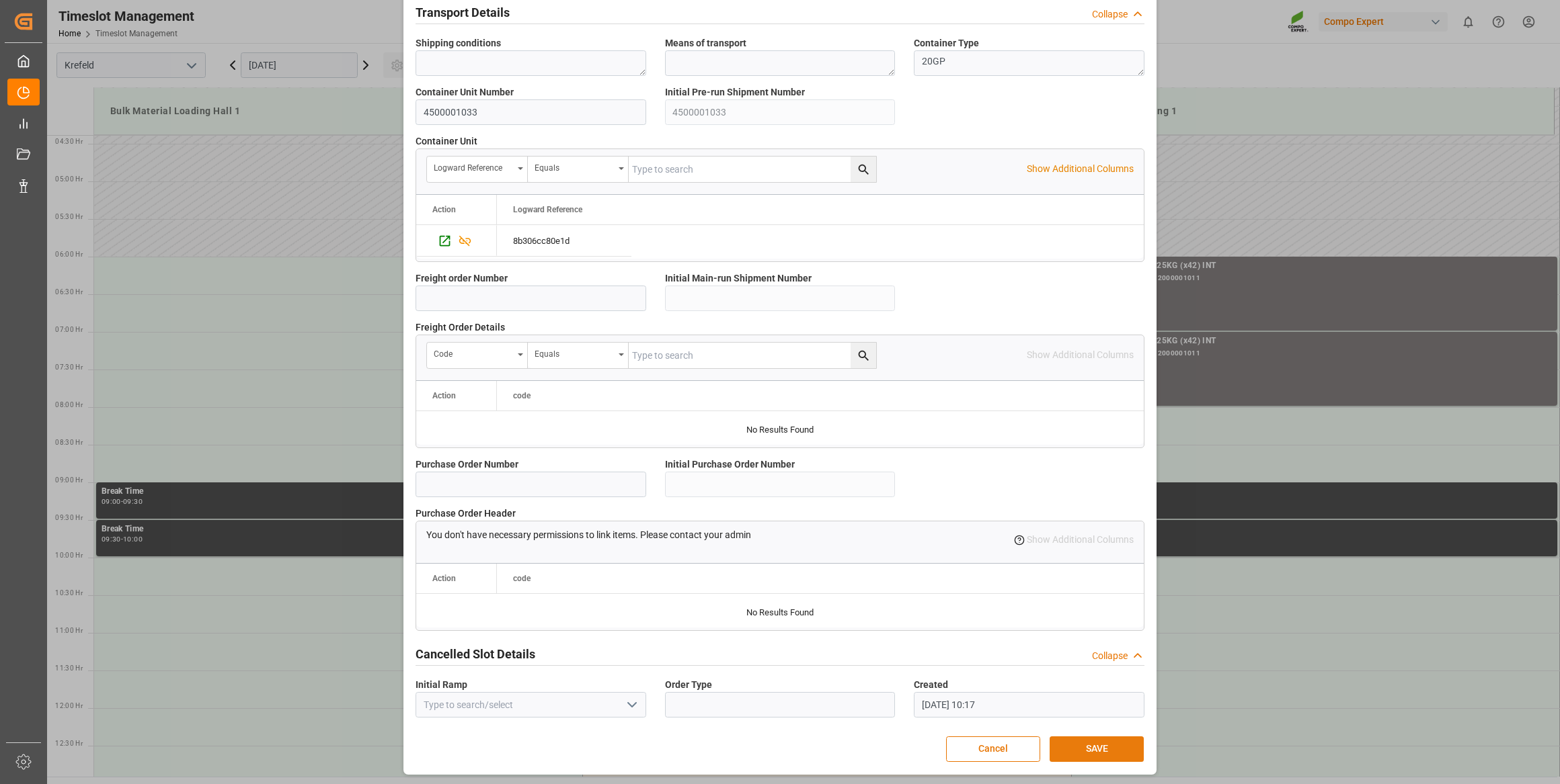
click at [1066, 756] on button "SAVE" at bounding box center [1096, 750] width 94 height 25
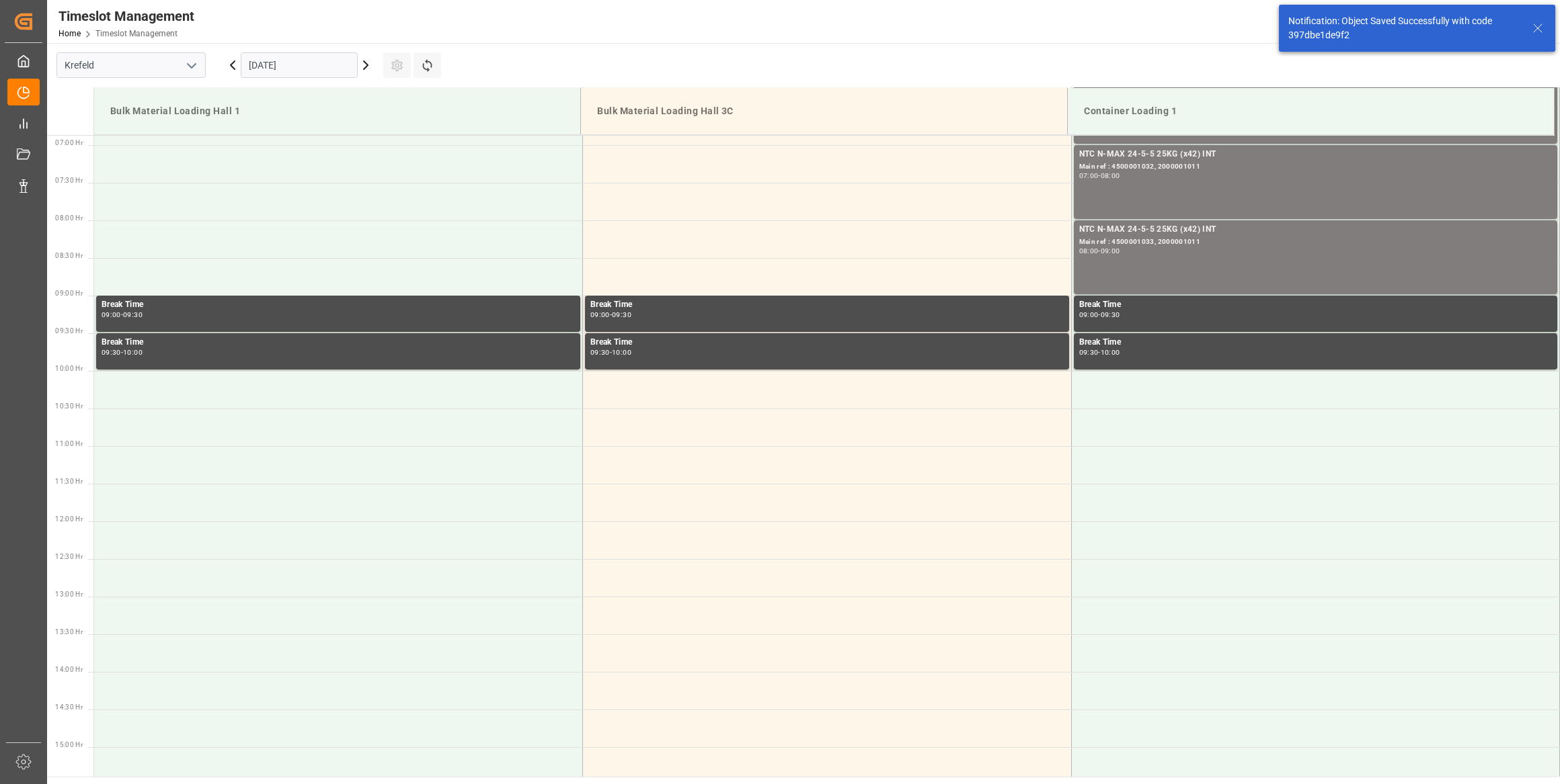
scroll to position [517, 0]
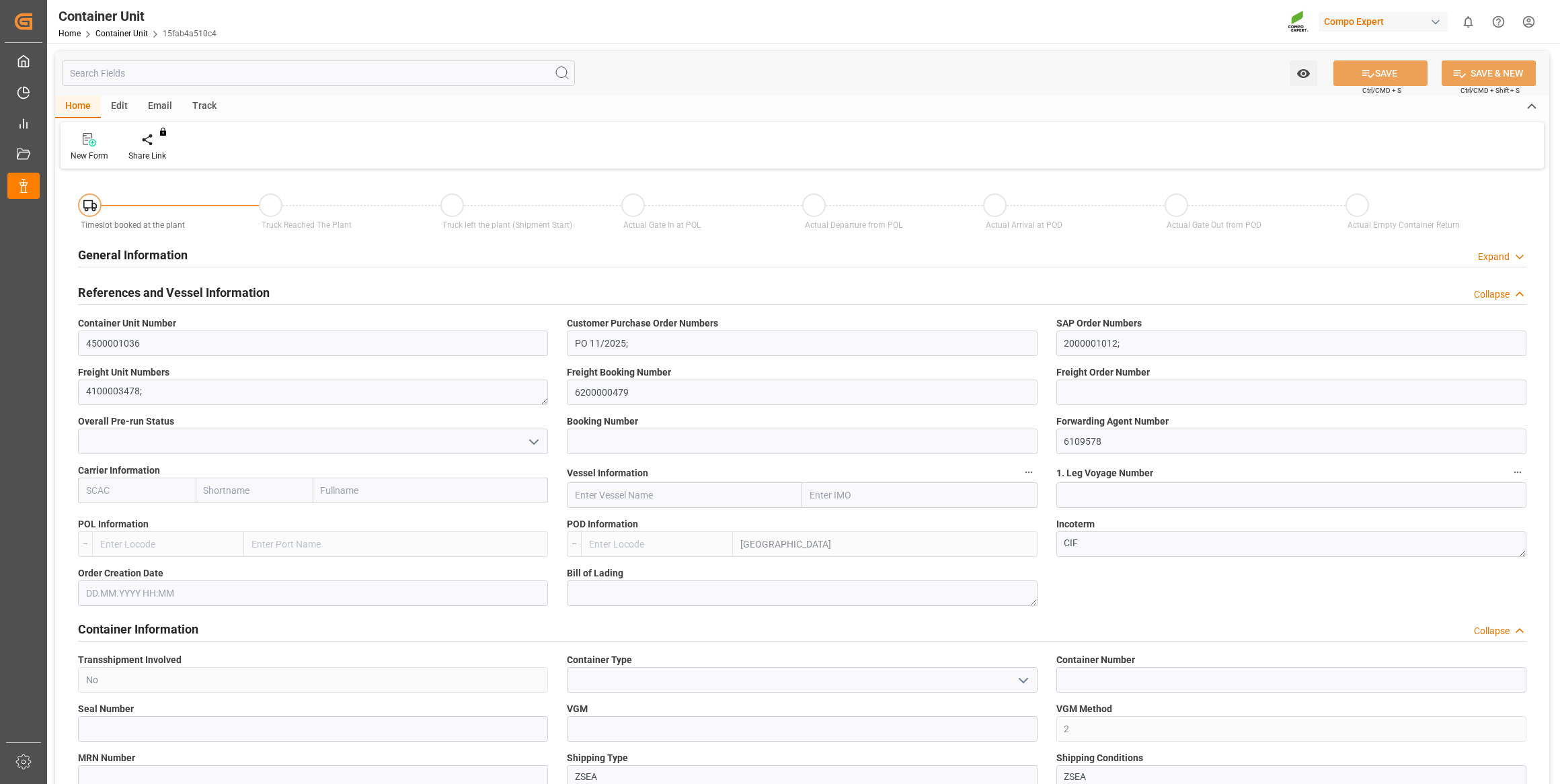
type input "LKCMB"
type input "0"
type input "21252"
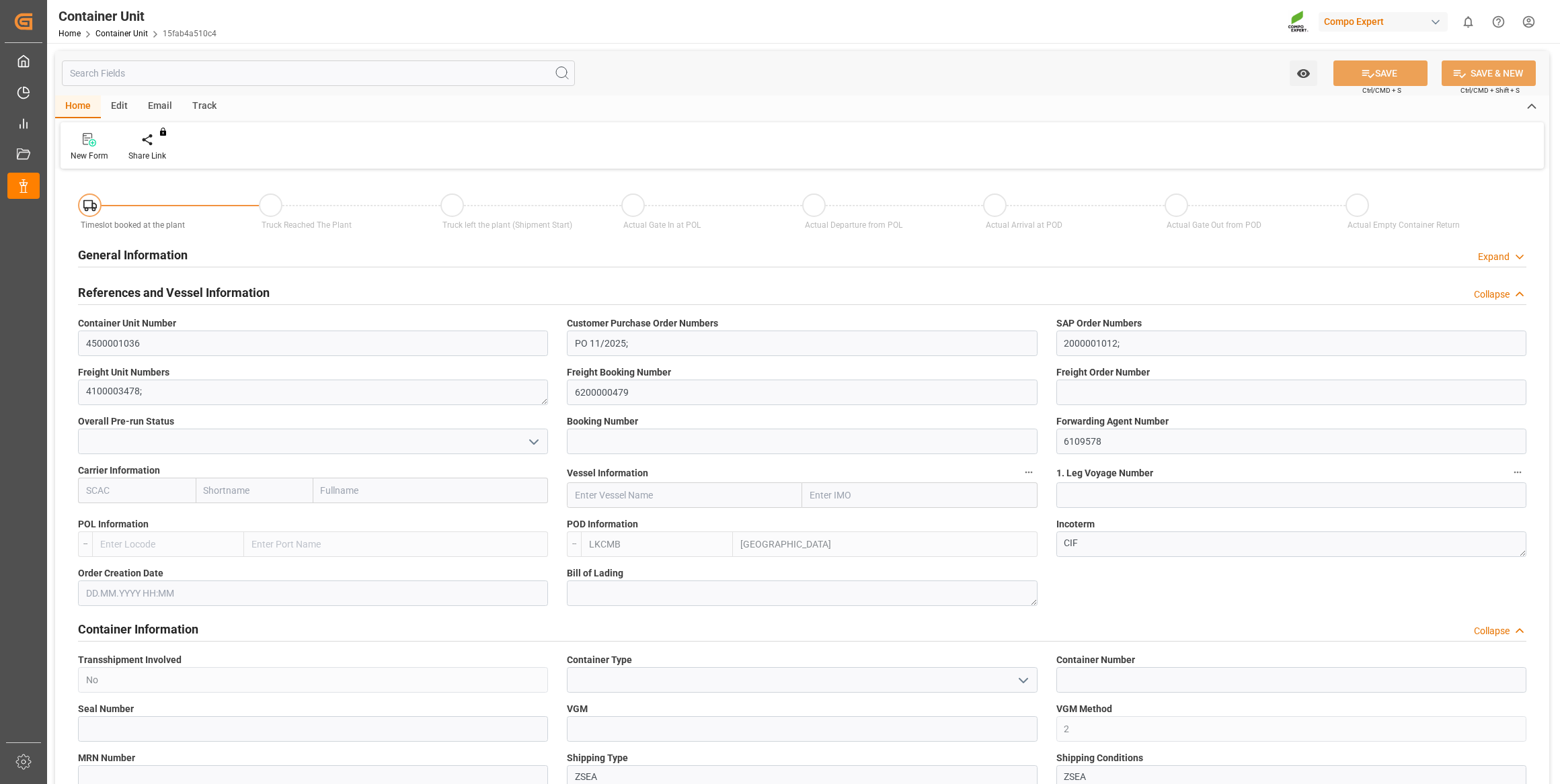
type input "[DATE]"
click at [145, 153] on div "Create Timeslot" at bounding box center [157, 156] width 57 height 12
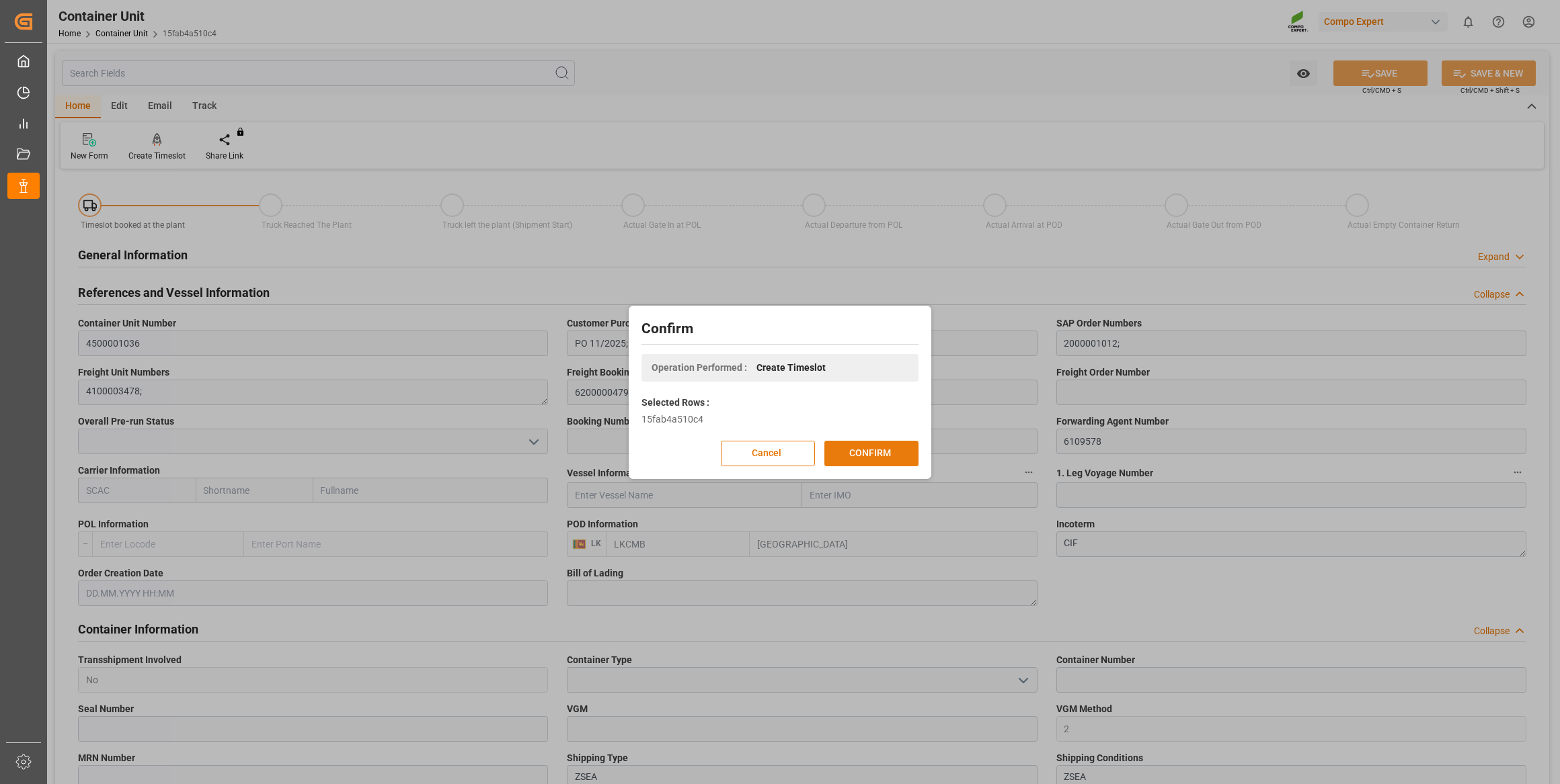
click at [879, 454] on button "CONFIRM" at bounding box center [872, 454] width 94 height 25
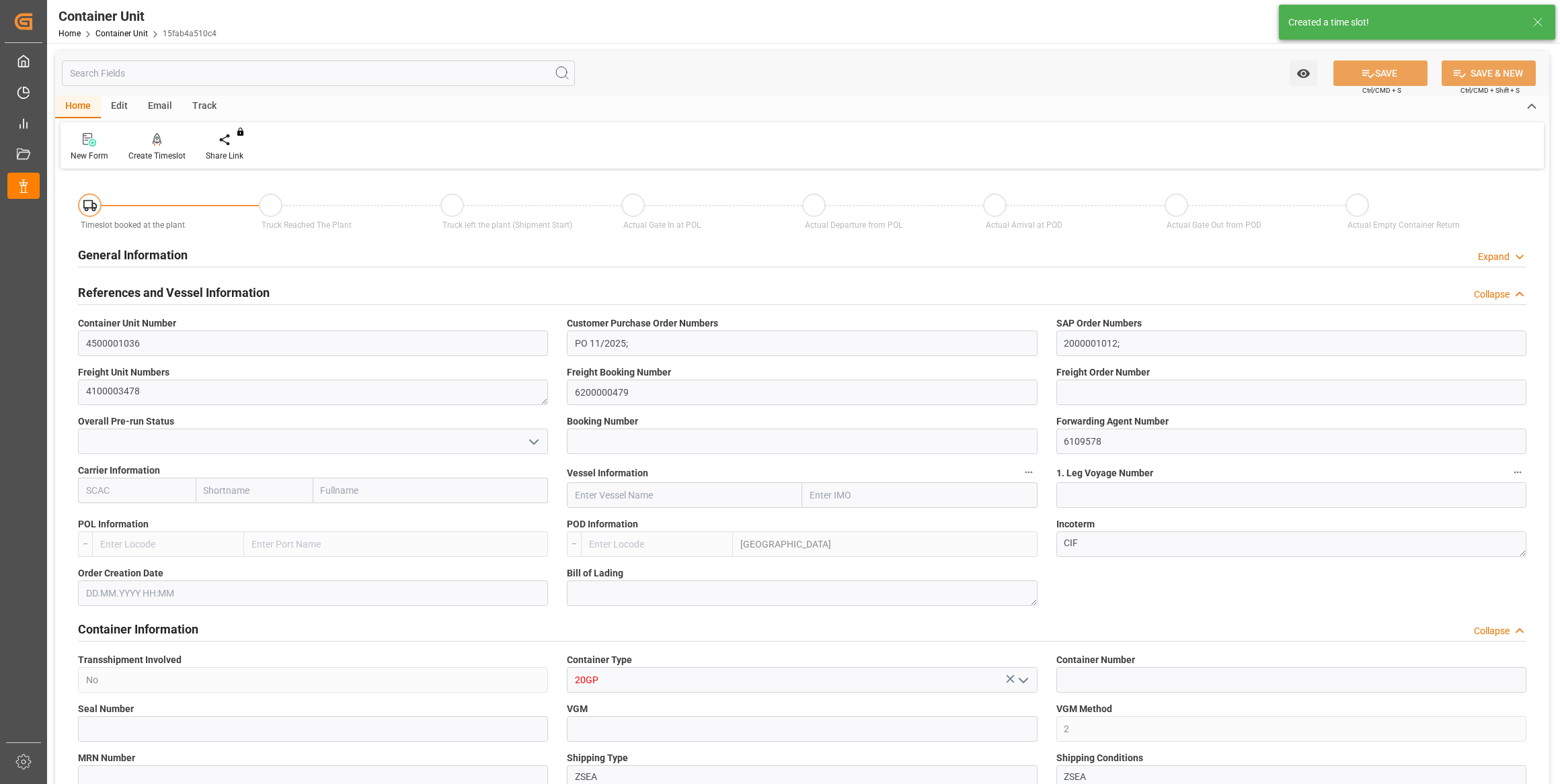
type input "LKCMB"
type input "7"
type input "0"
type input "7"
type input "0"
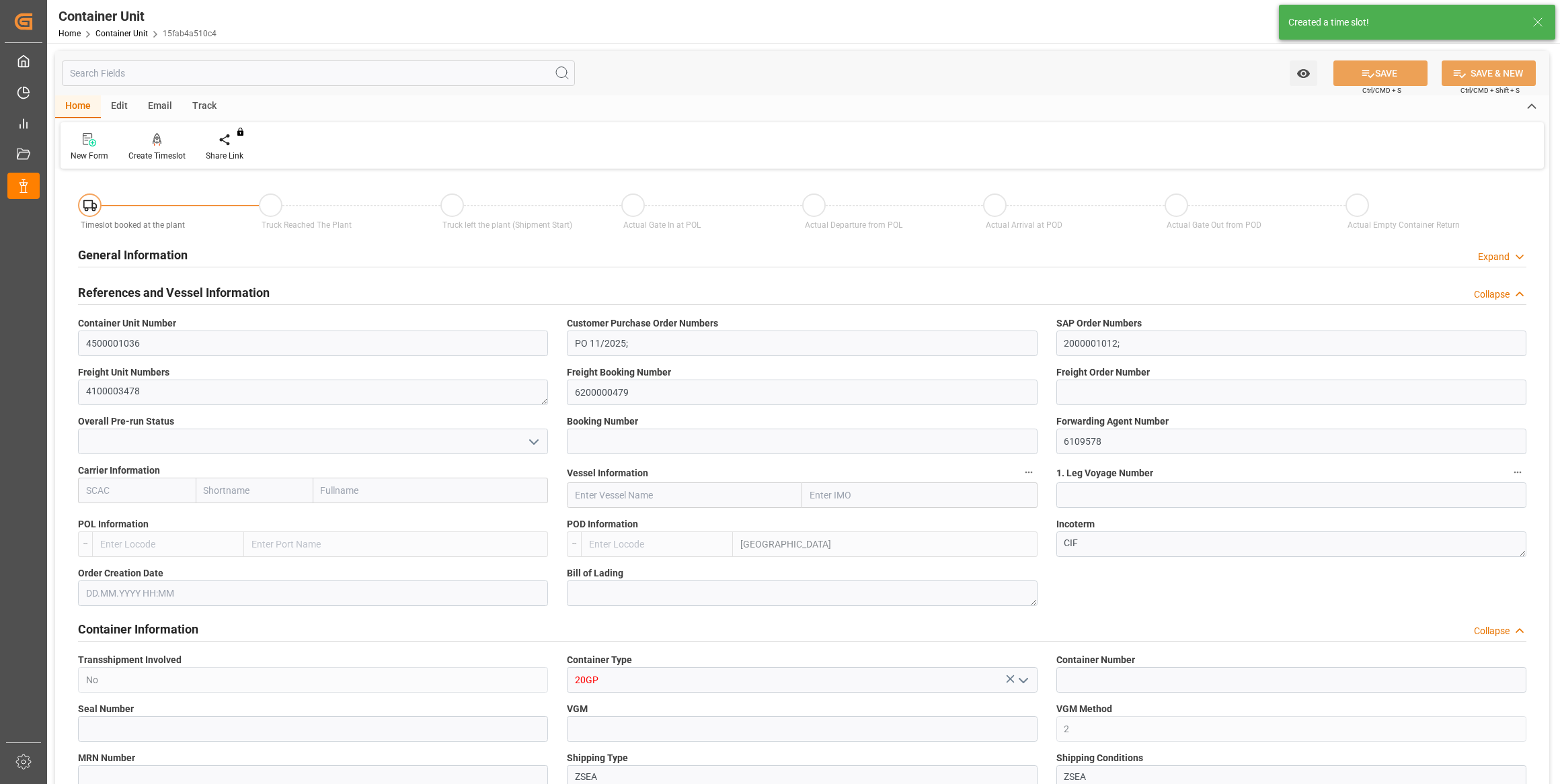
type input "0"
type input "21252"
type input "[DATE]"
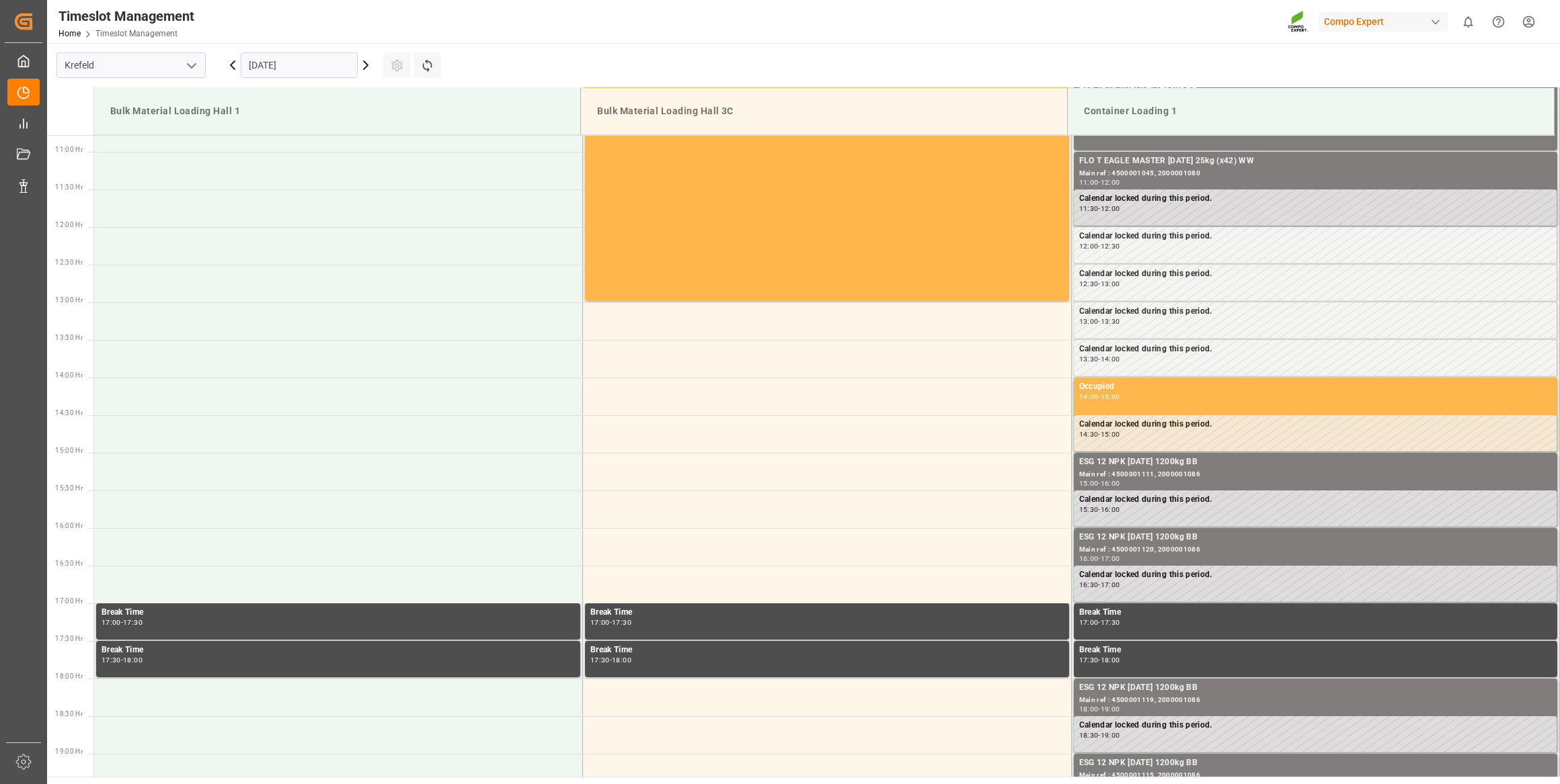
scroll to position [819, 0]
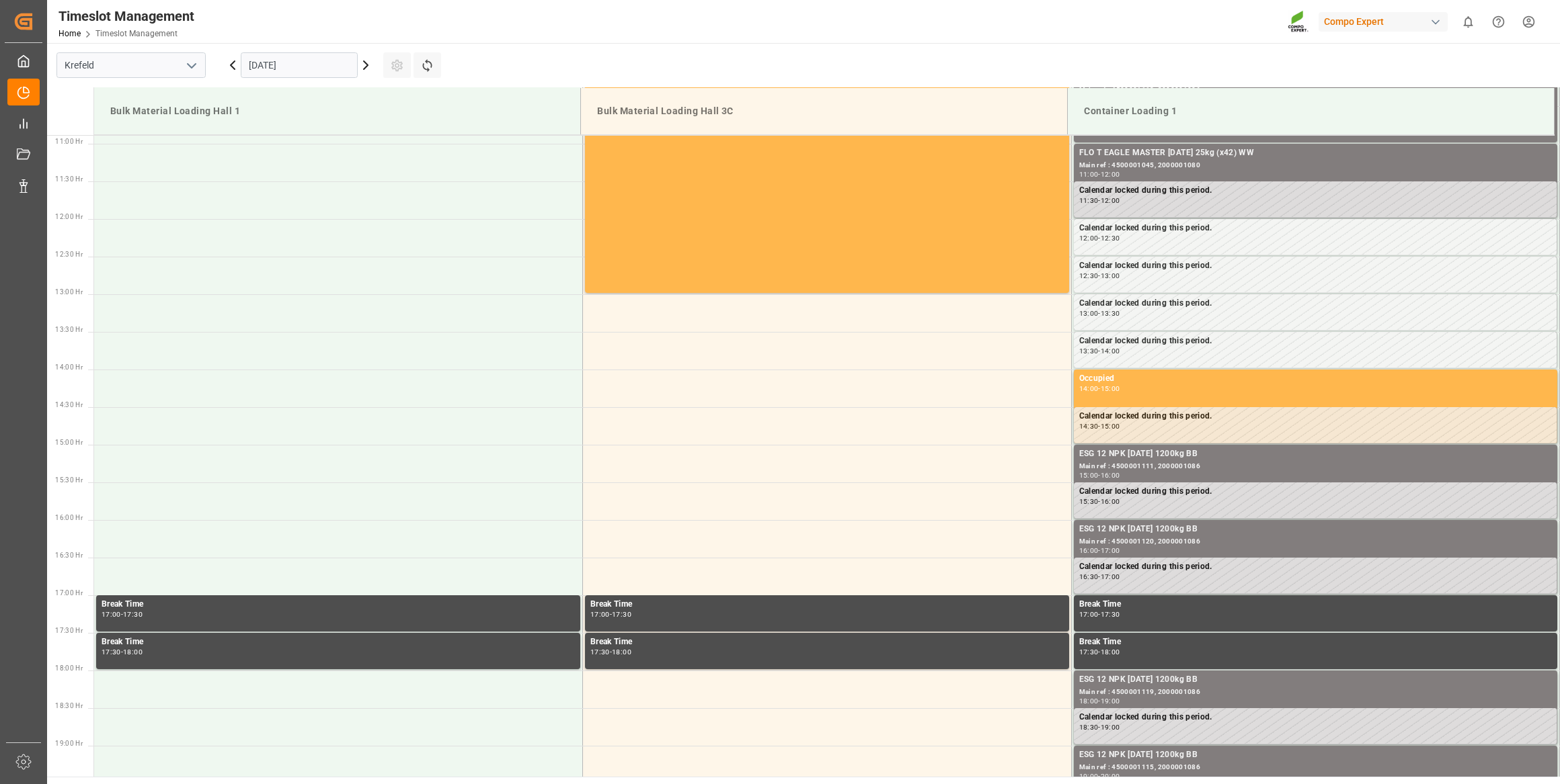
click at [298, 75] on input "08.09.2025" at bounding box center [299, 65] width 117 height 25
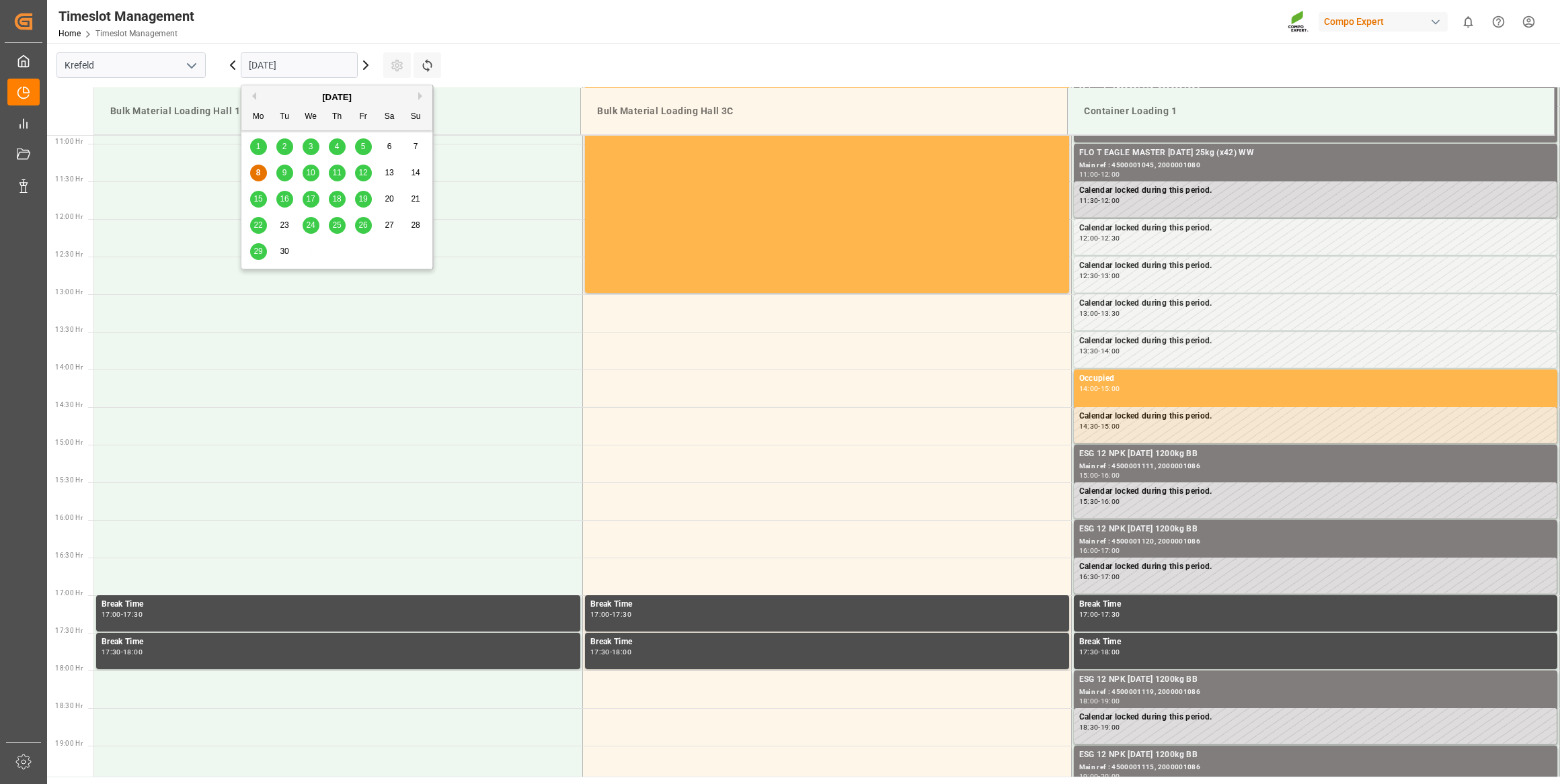
click at [256, 247] on span "29" at bounding box center [258, 252] width 9 height 10
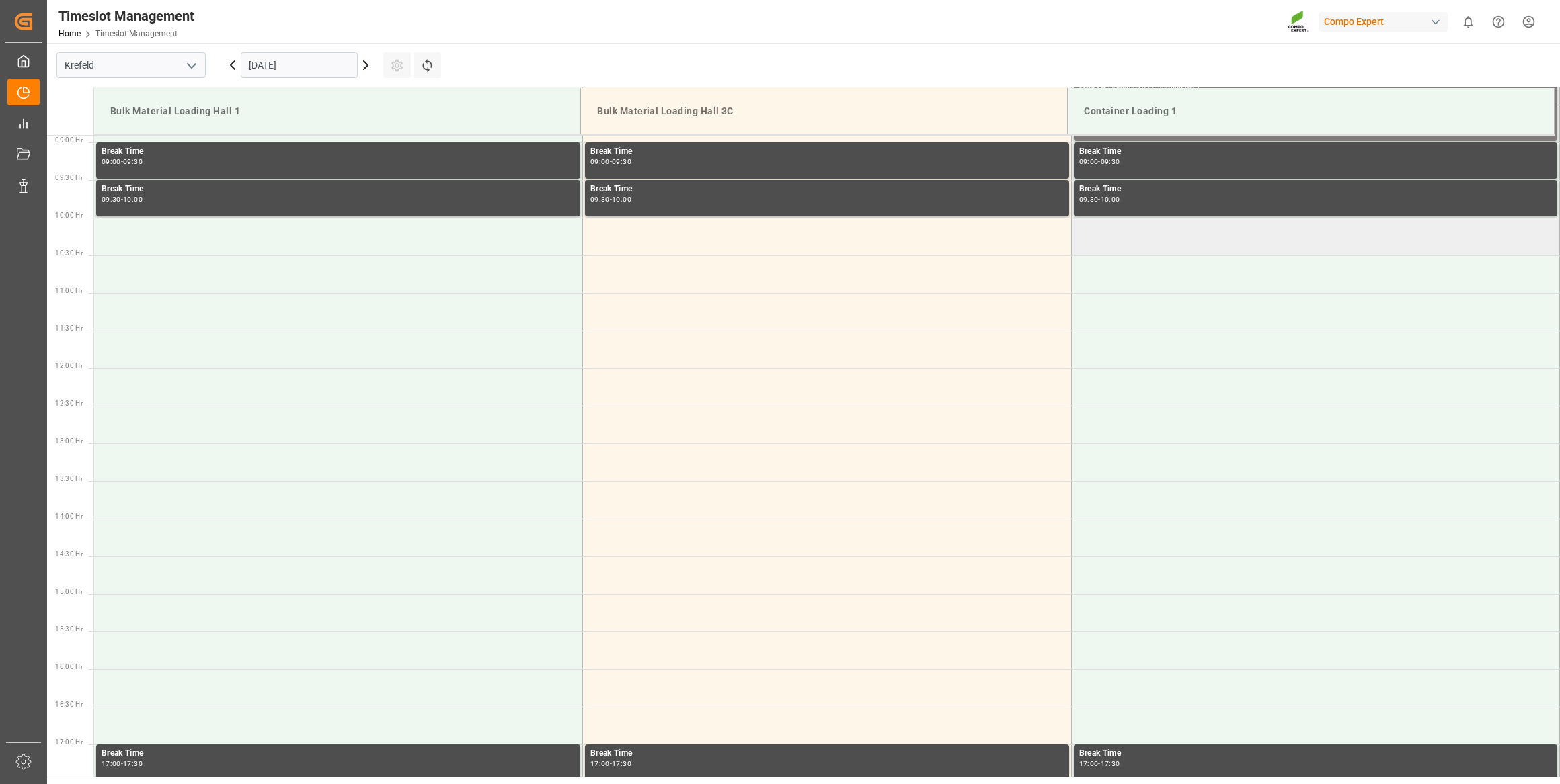
scroll to position [636, 0]
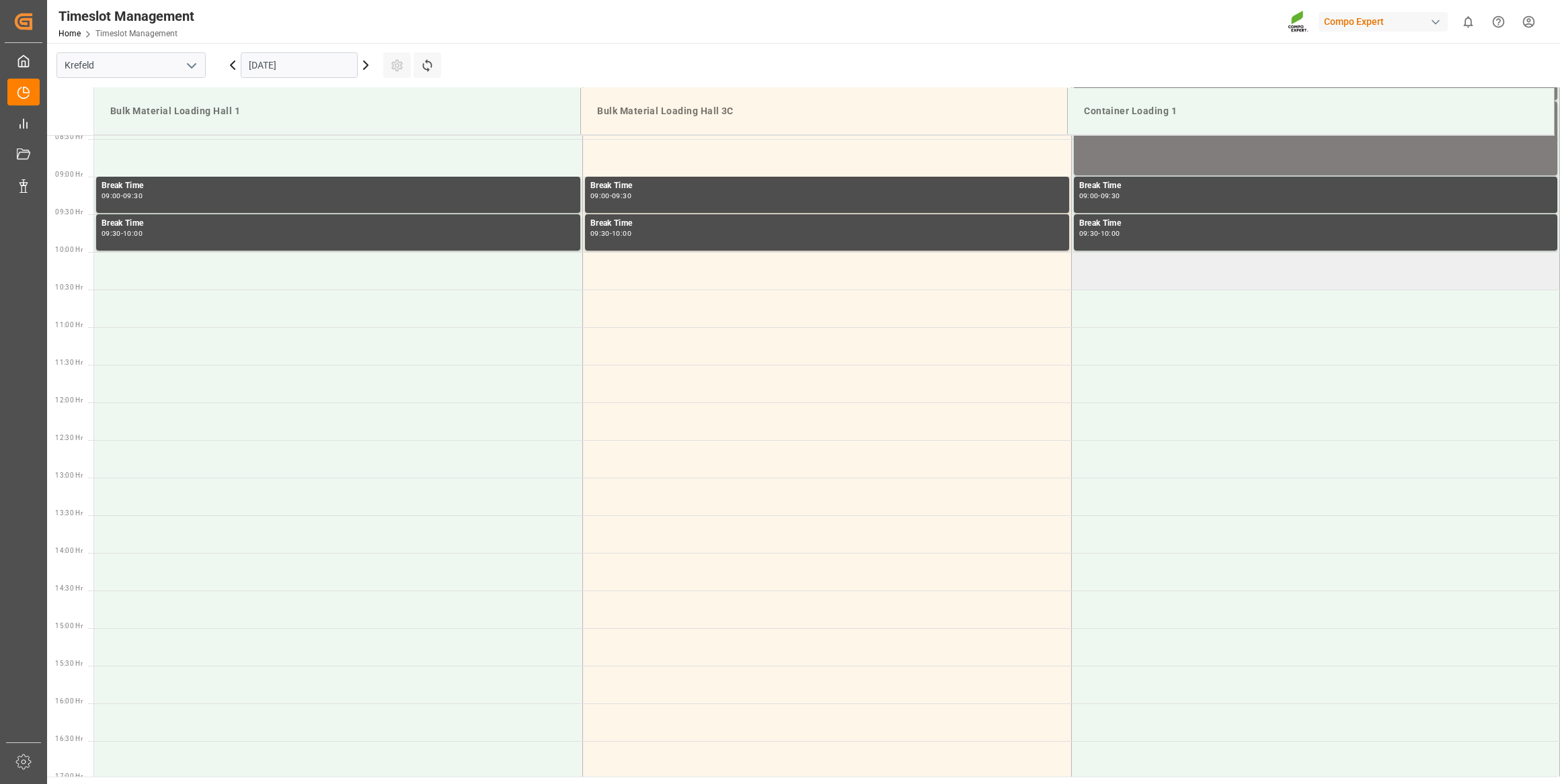
click at [1127, 275] on td at bounding box center [1315, 270] width 489 height 37
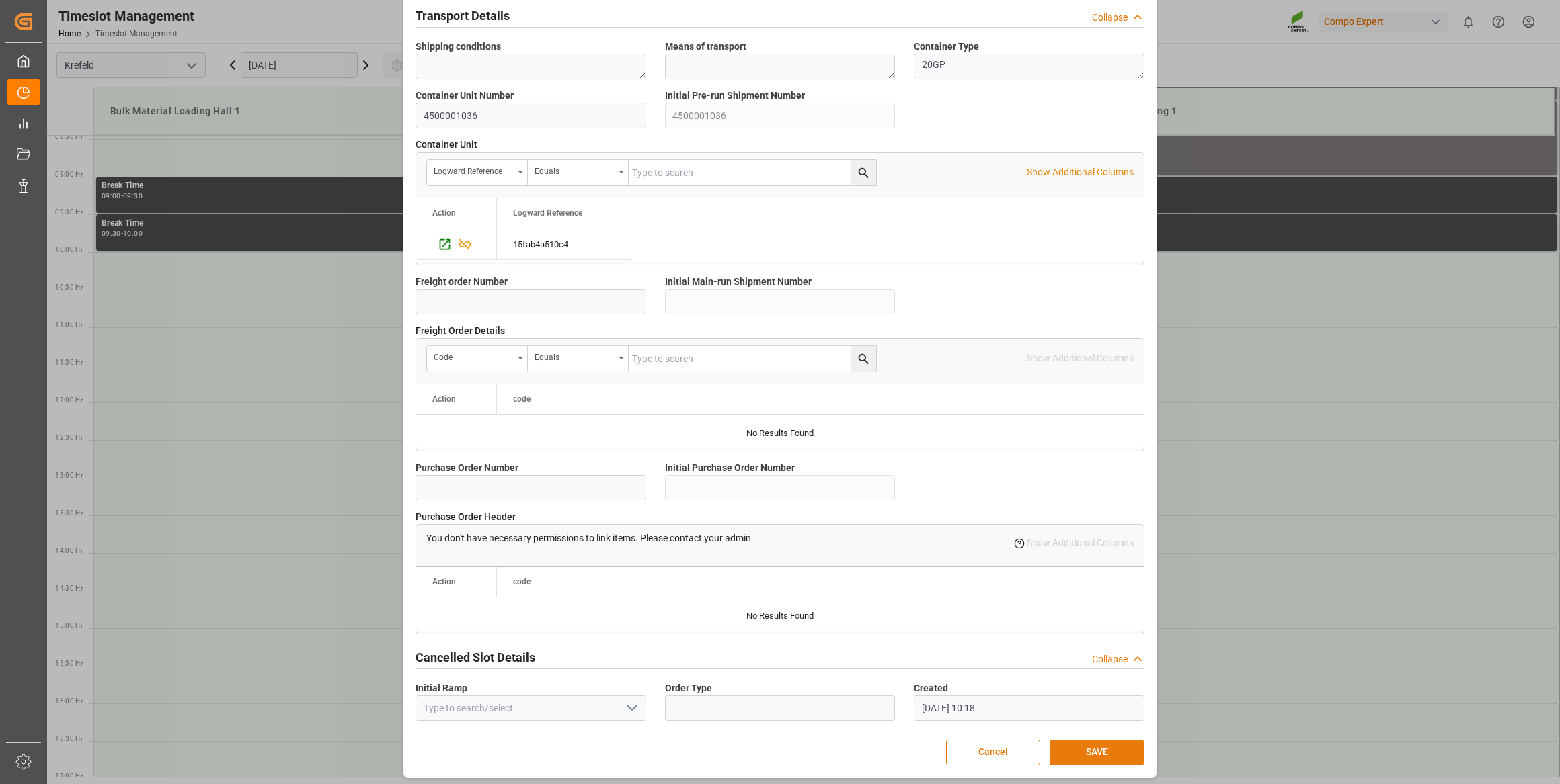
scroll to position [987, 0]
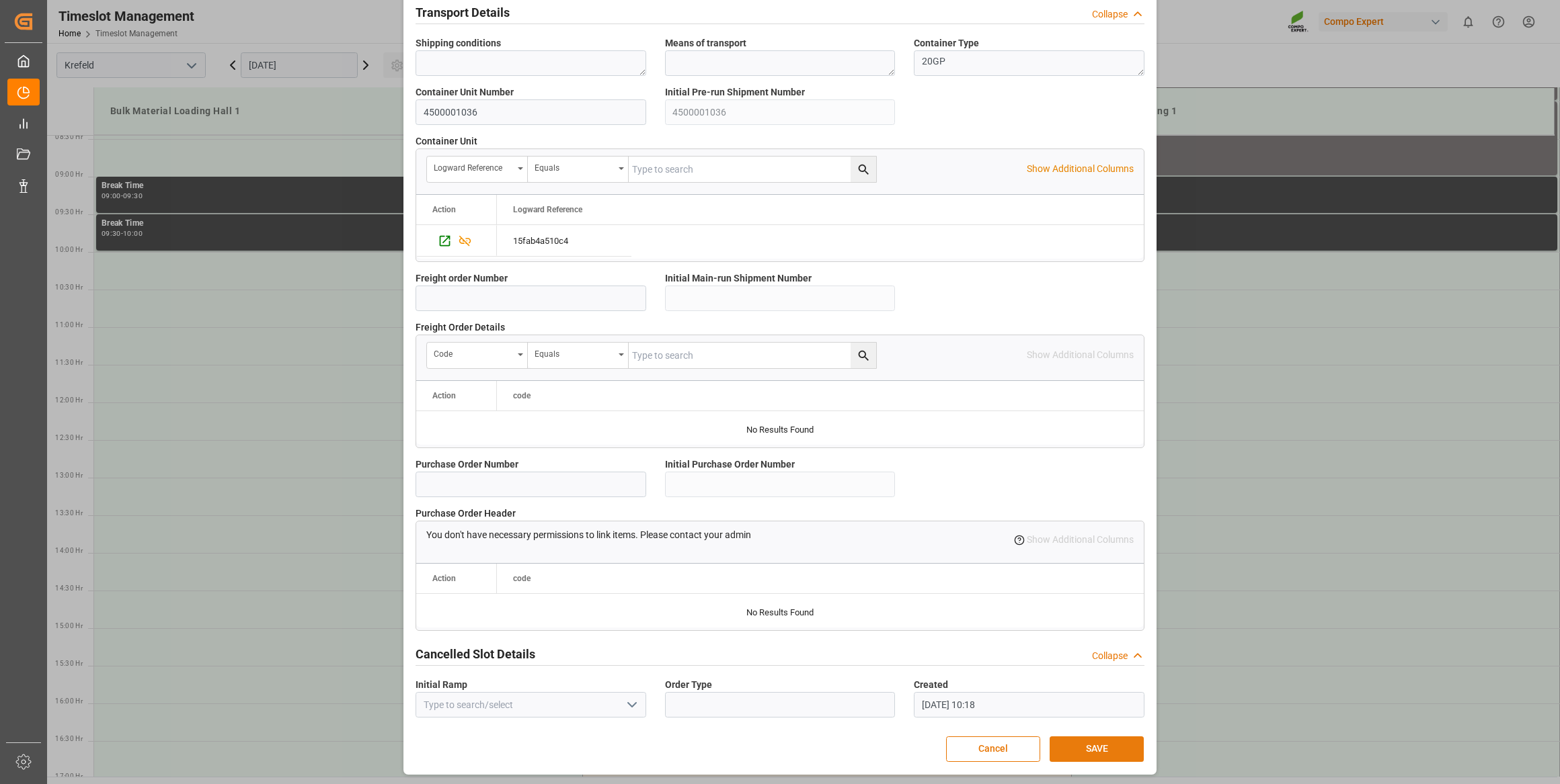
click at [1069, 742] on button "SAVE" at bounding box center [1096, 750] width 94 height 25
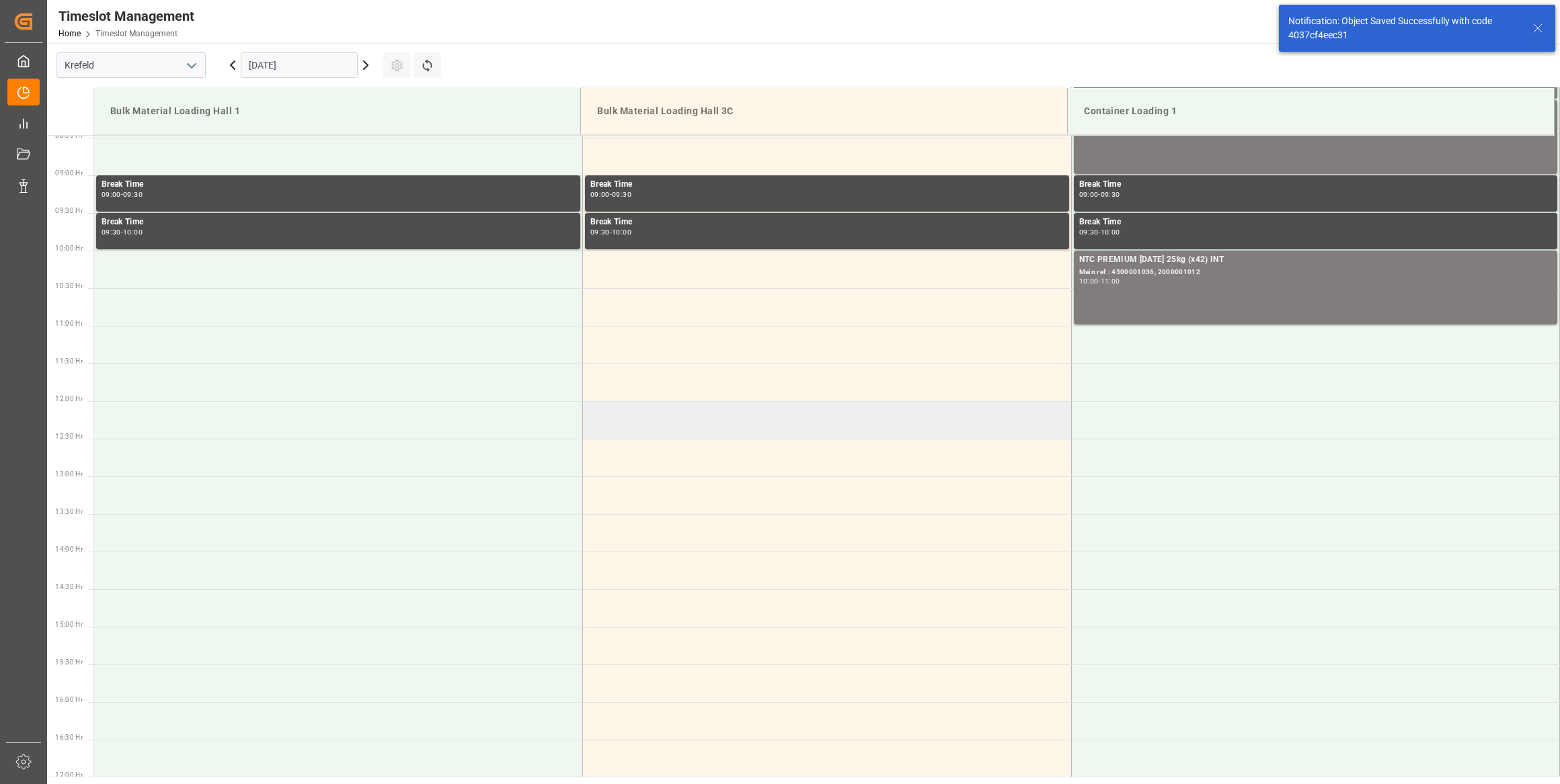
scroll to position [668, 0]
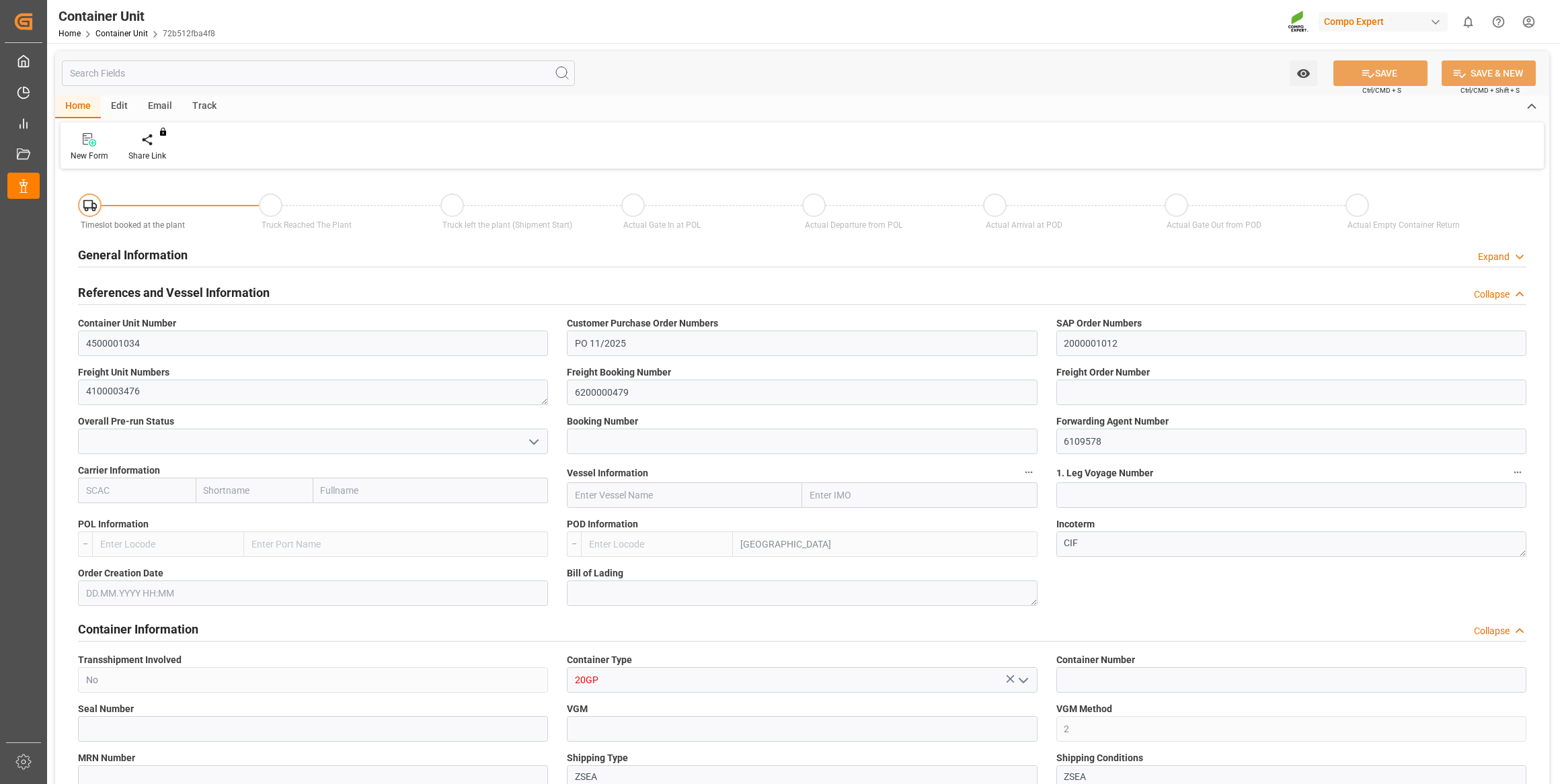
type input "LKCMB"
type input "7"
type input "0"
type input "7"
type input "0"
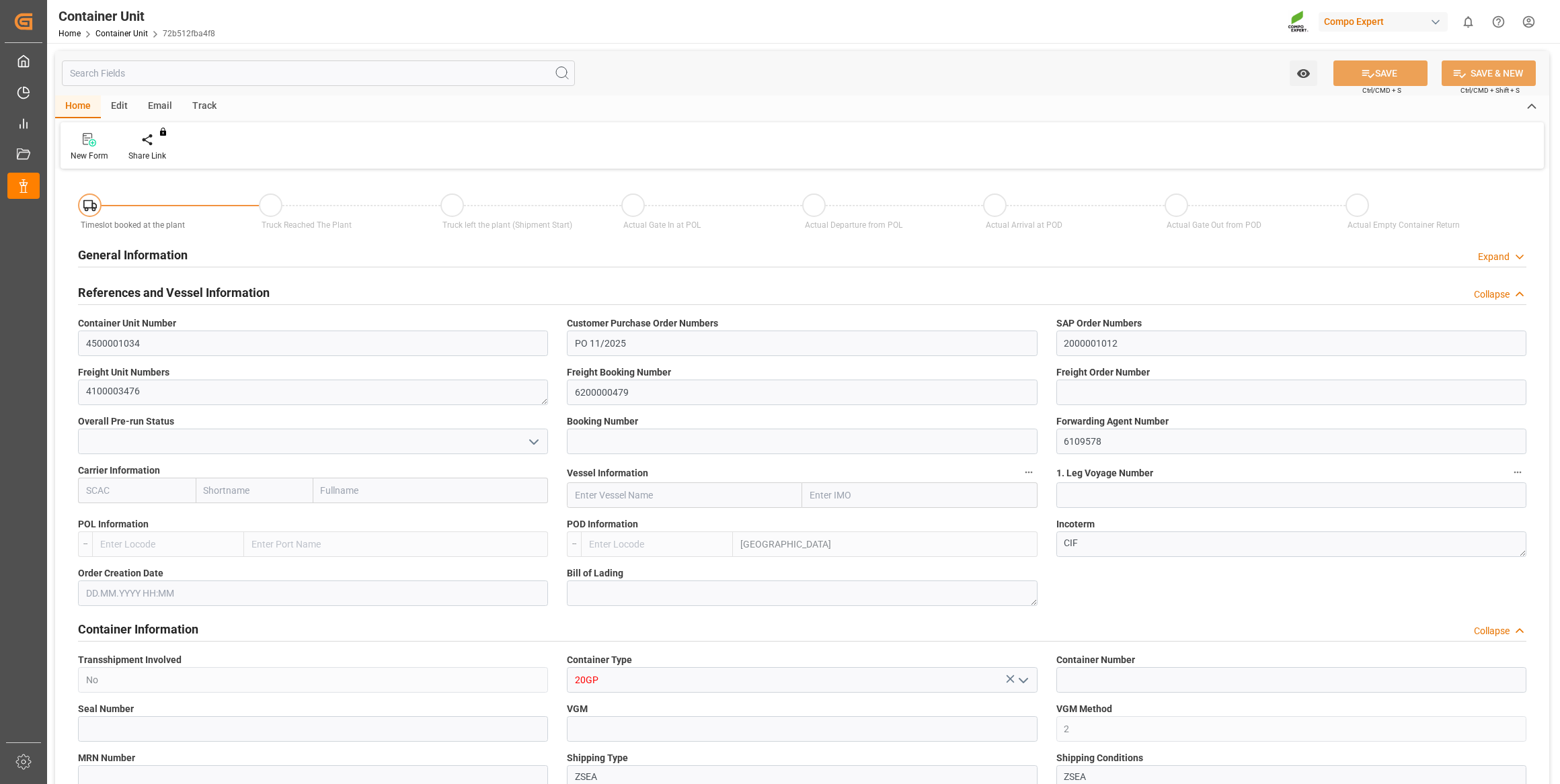
type input "0"
type input "21252"
type input "[DATE]"
click at [160, 144] on icon at bounding box center [158, 139] width 10 height 12
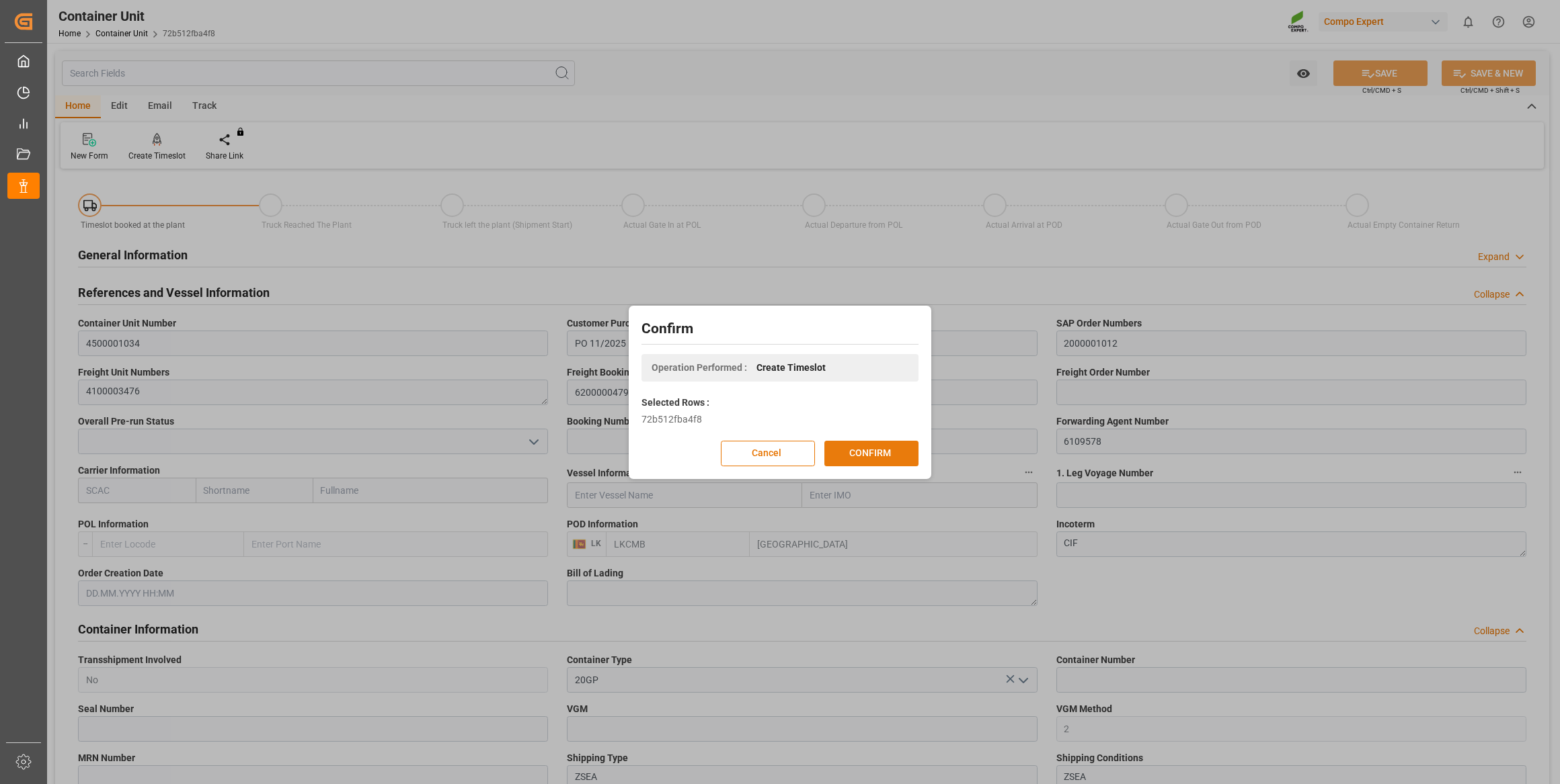
click at [881, 444] on button "CONFIRM" at bounding box center [872, 454] width 94 height 25
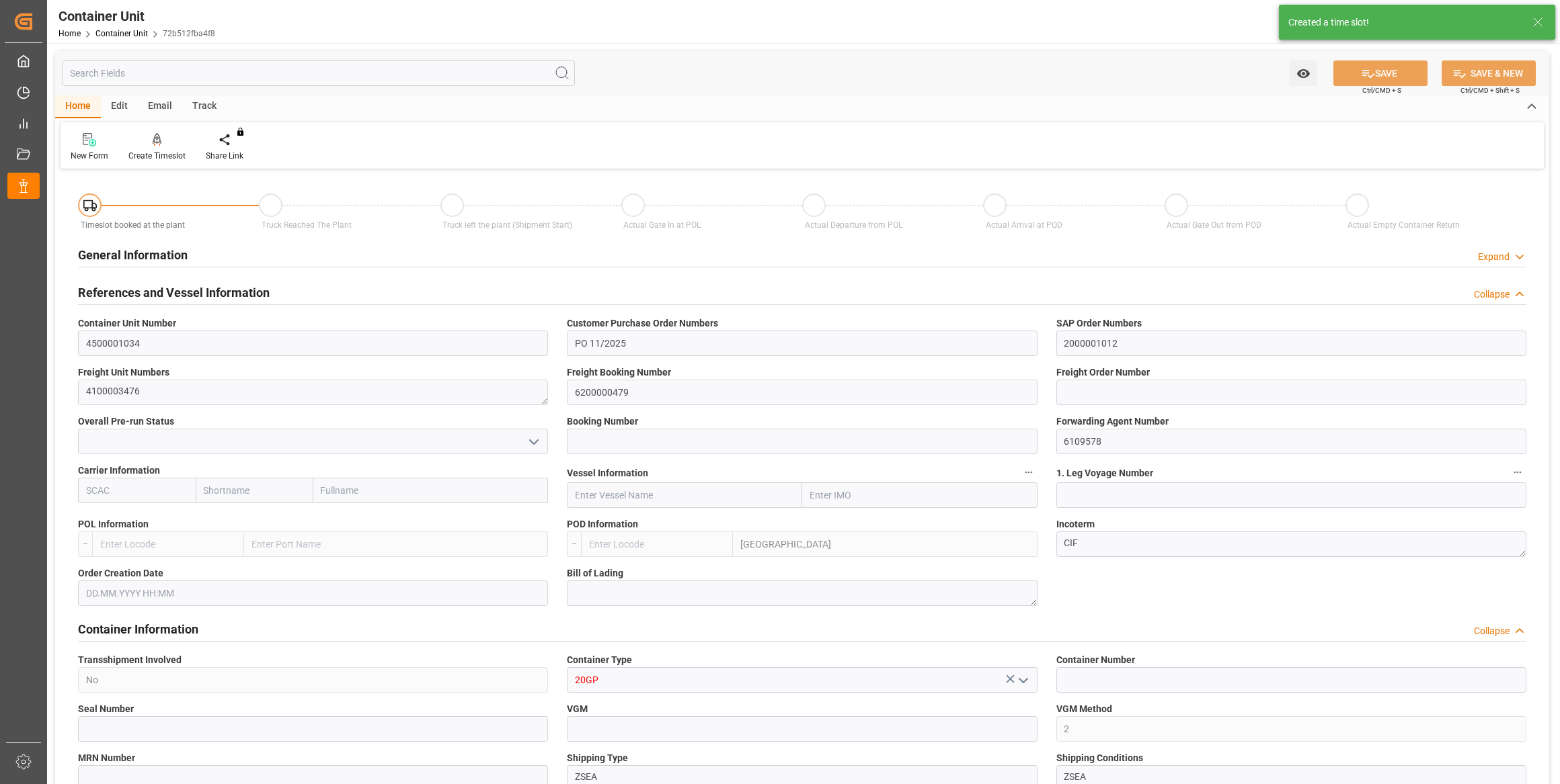
type input "LKCMB"
type input "7"
type input "0"
type input "7"
type input "0"
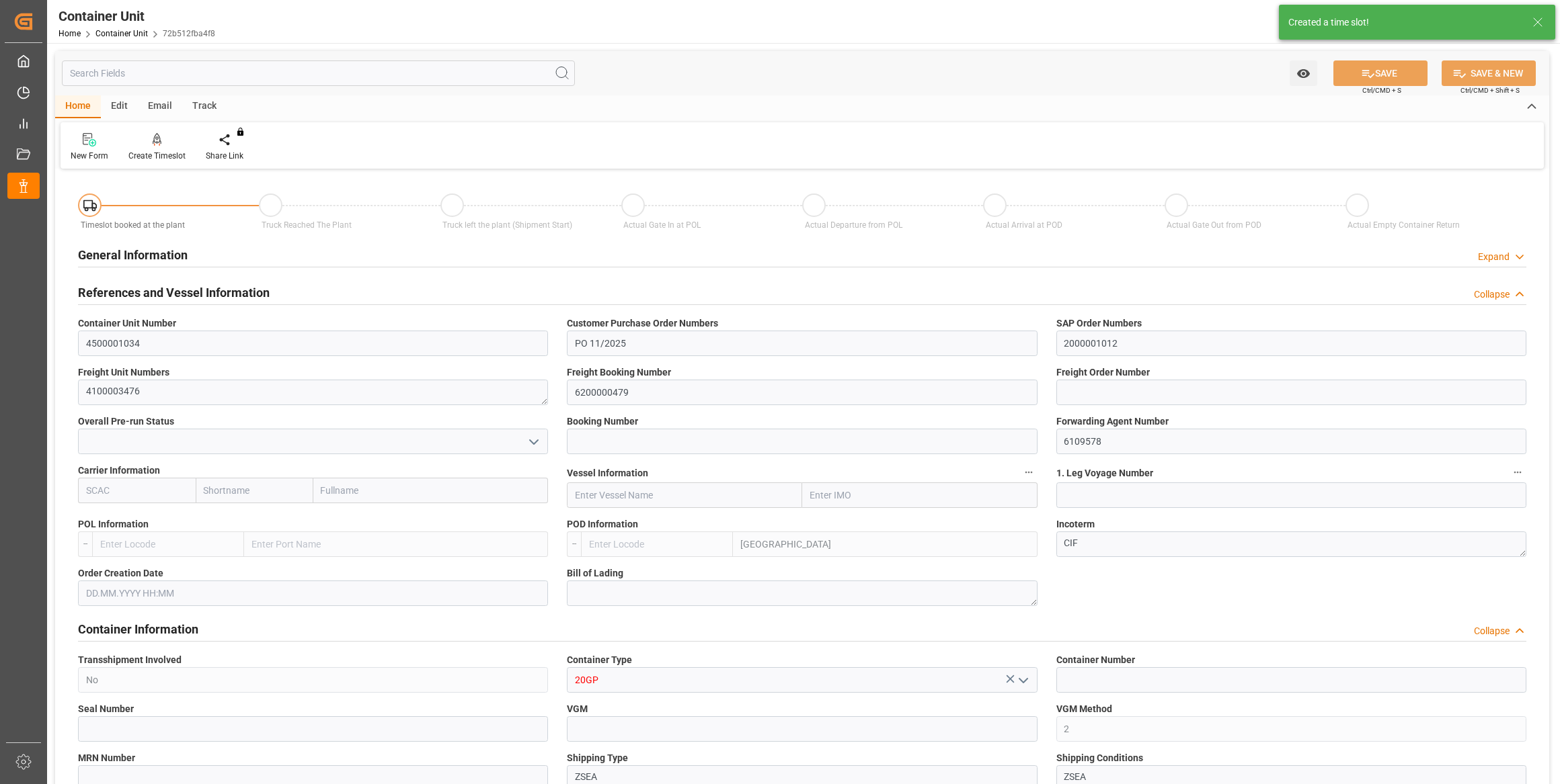
type input "0"
type input "21252"
type input "26.09.2025"
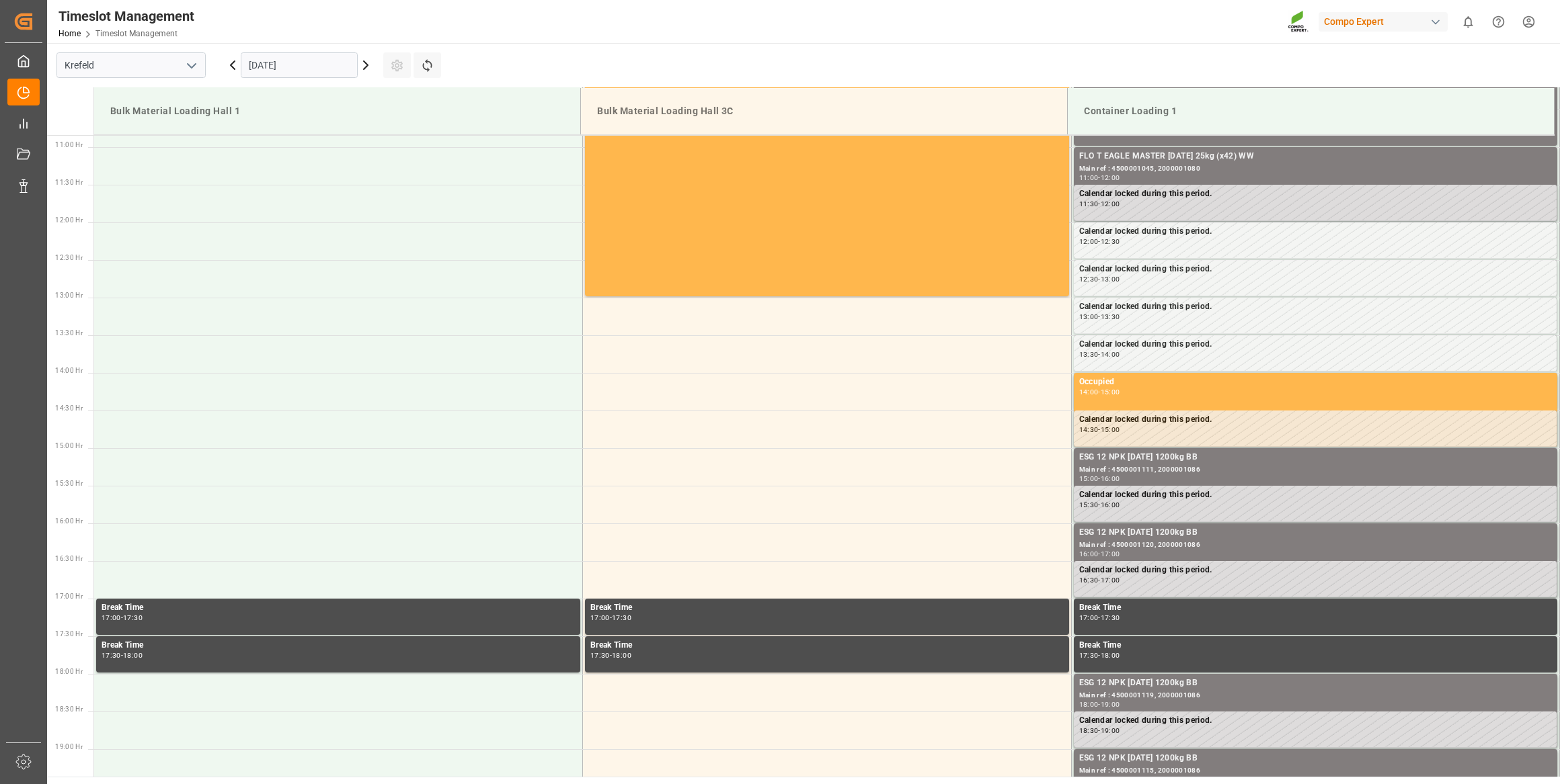
scroll to position [819, 0]
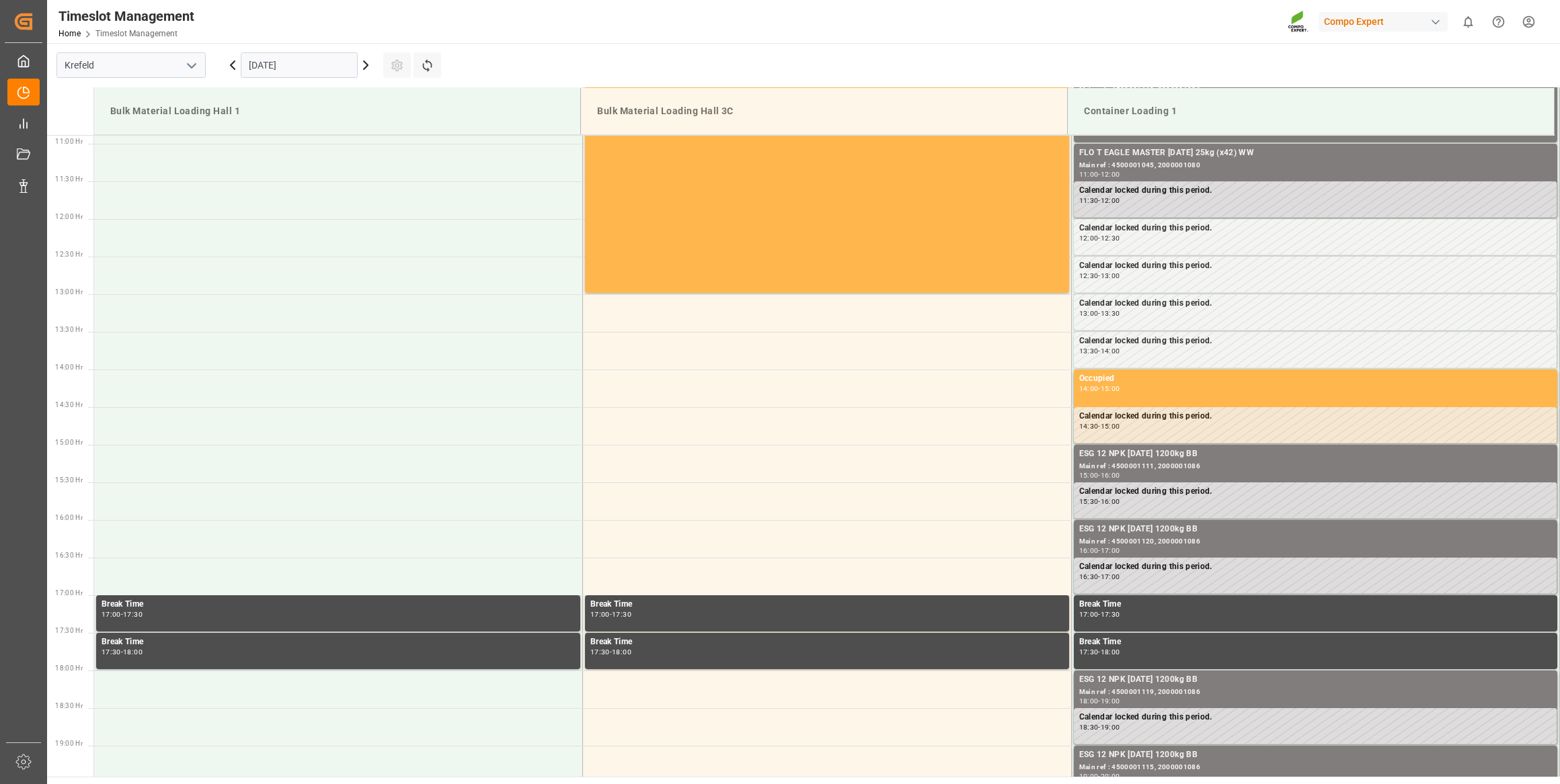
click at [301, 67] on input "08.09.2025" at bounding box center [299, 65] width 117 height 25
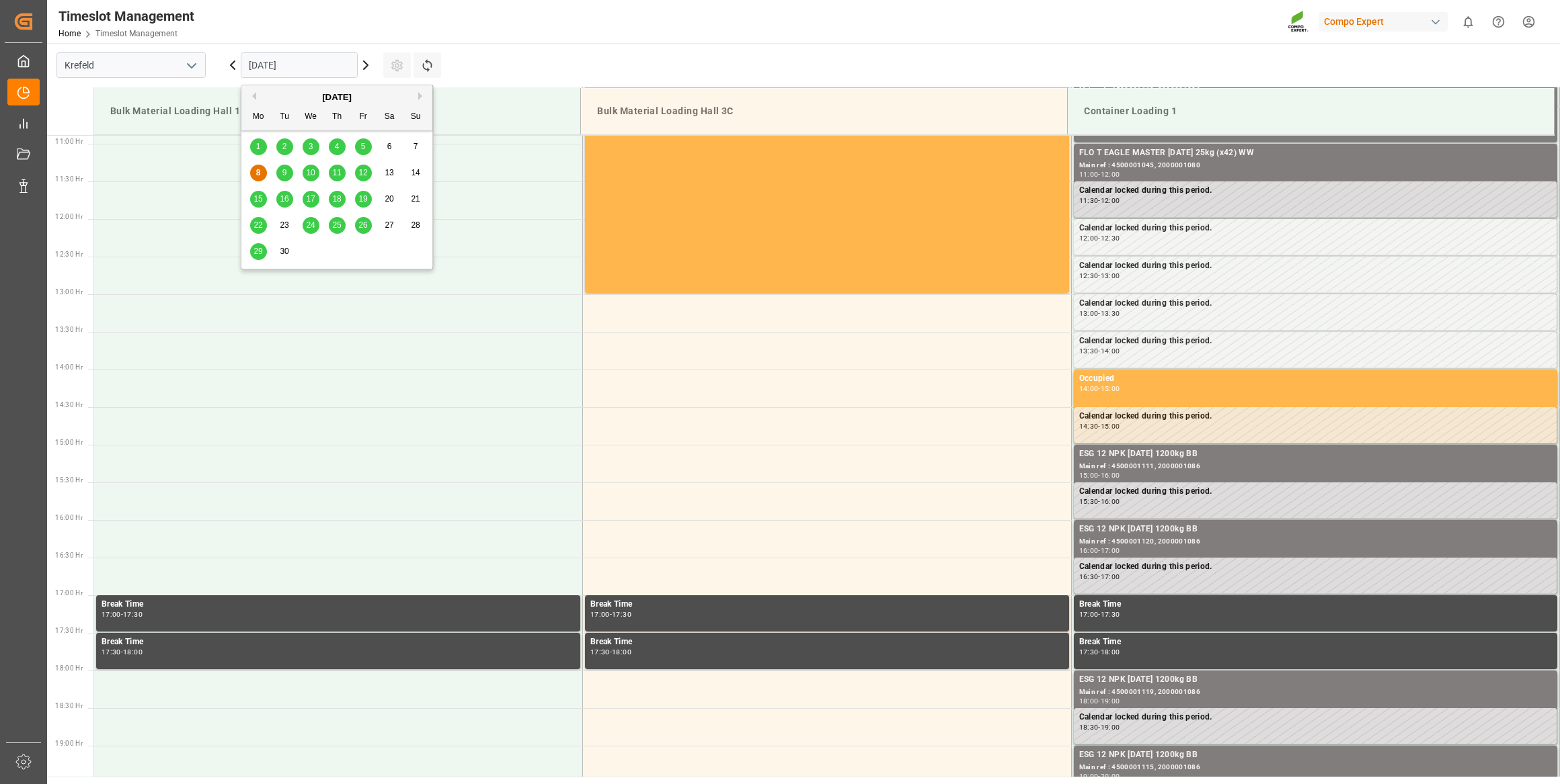
click at [262, 248] on span "29" at bounding box center [258, 252] width 9 height 10
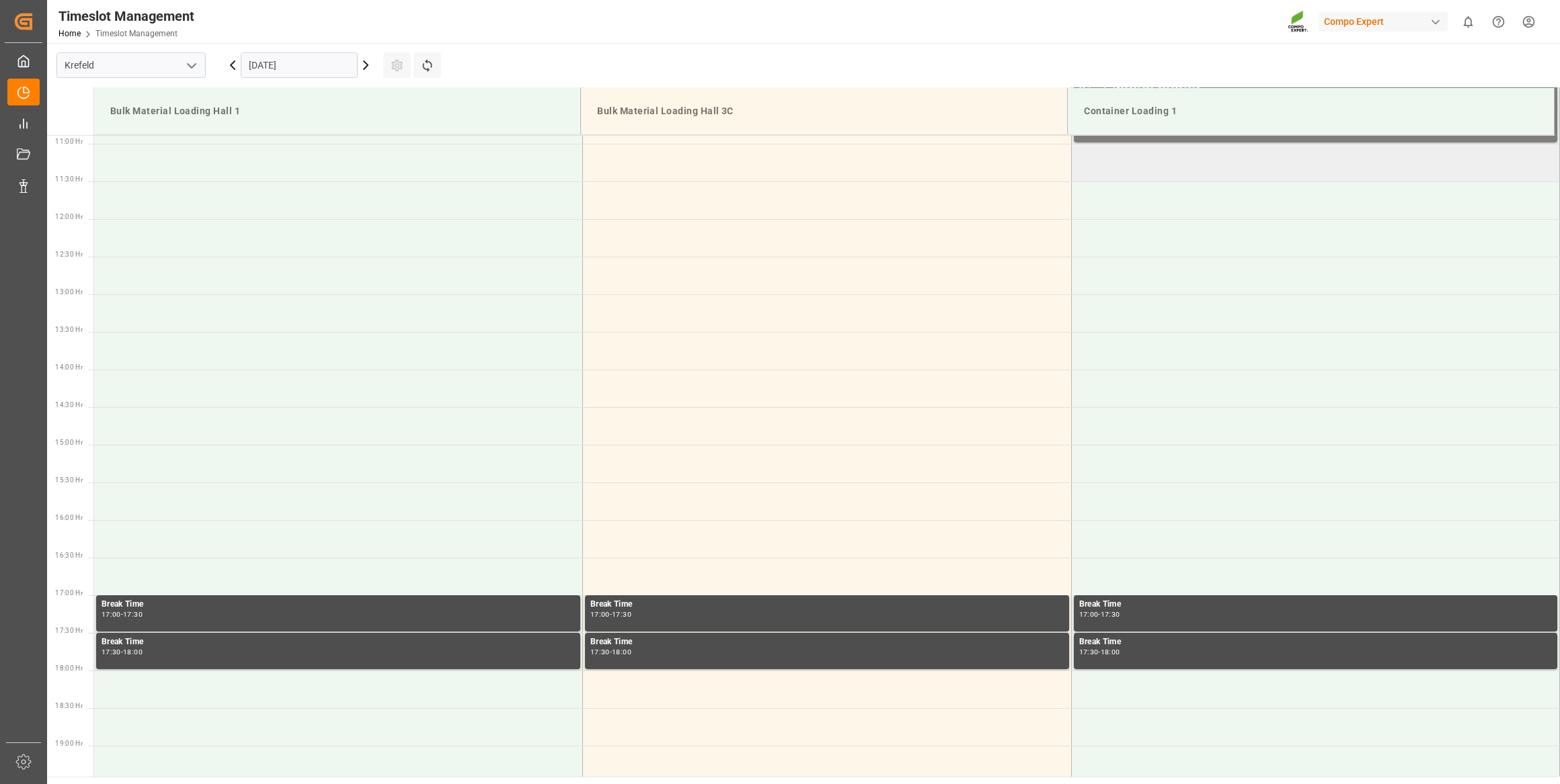
click at [1117, 155] on td at bounding box center [1315, 163] width 489 height 37
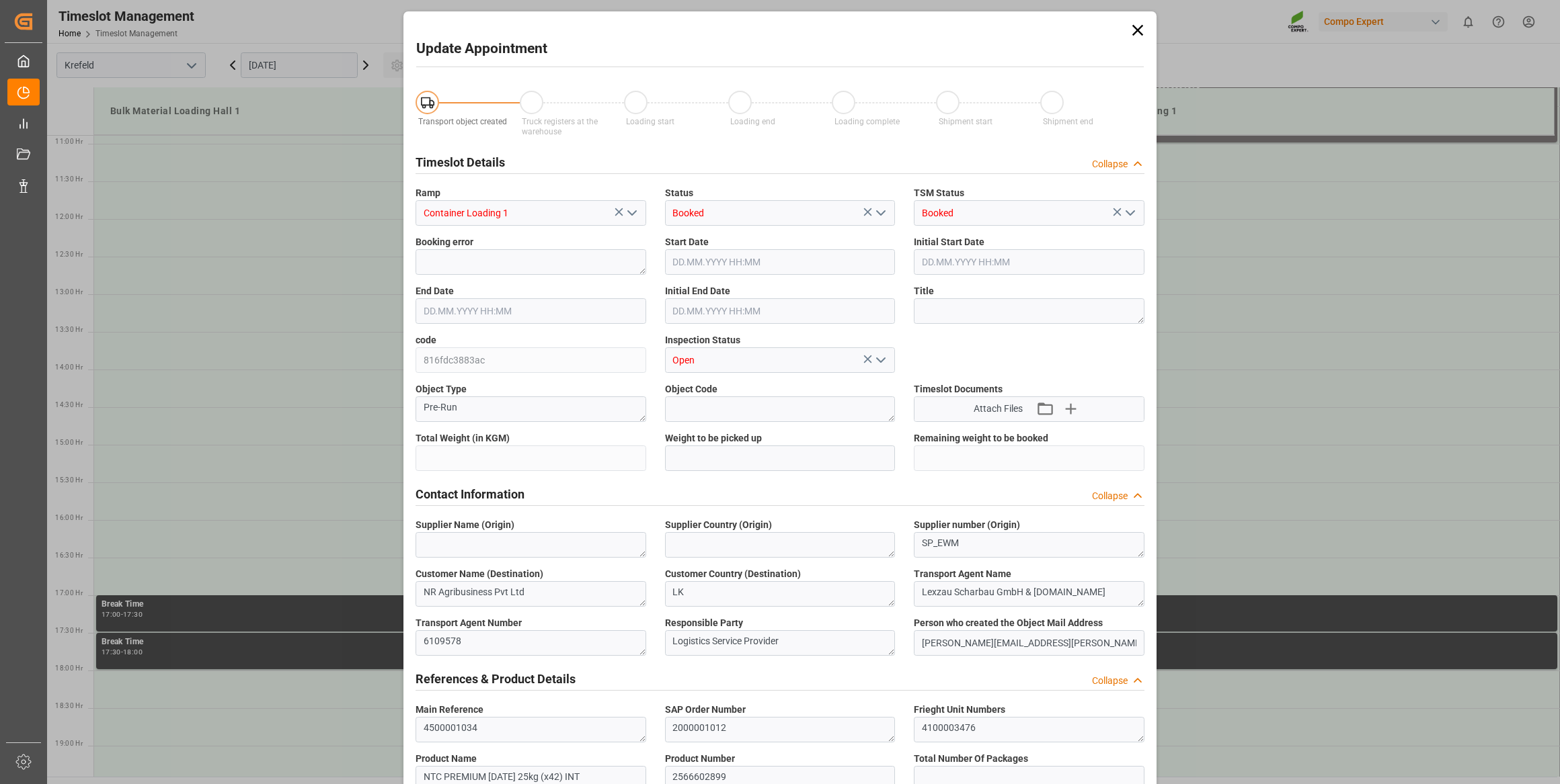
type input "21252"
type input "0"
type input "29.09.2025 11:00"
type input "29.09.2025 11:30"
type input "[DATE] 10:18"
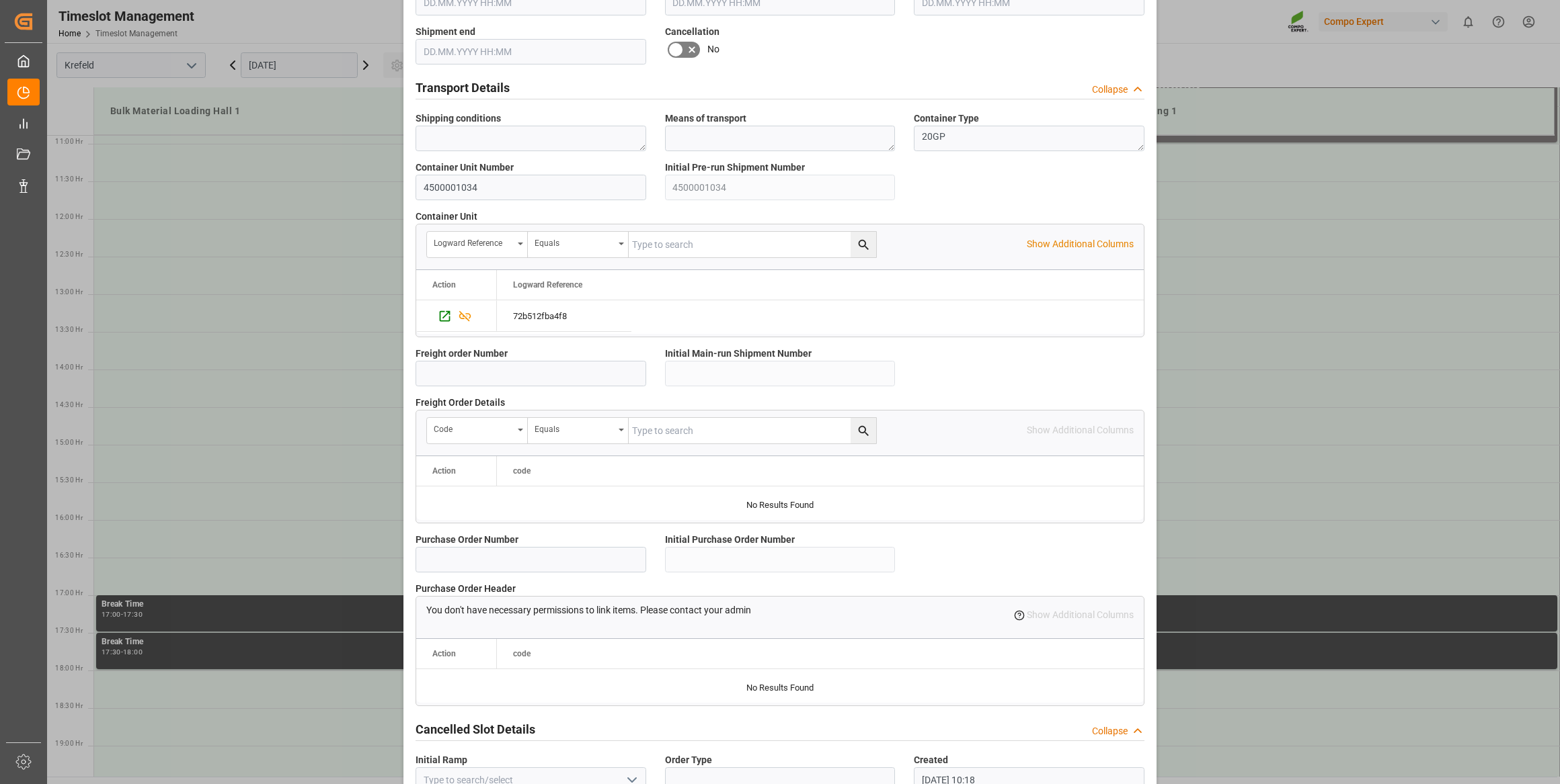
scroll to position [987, 0]
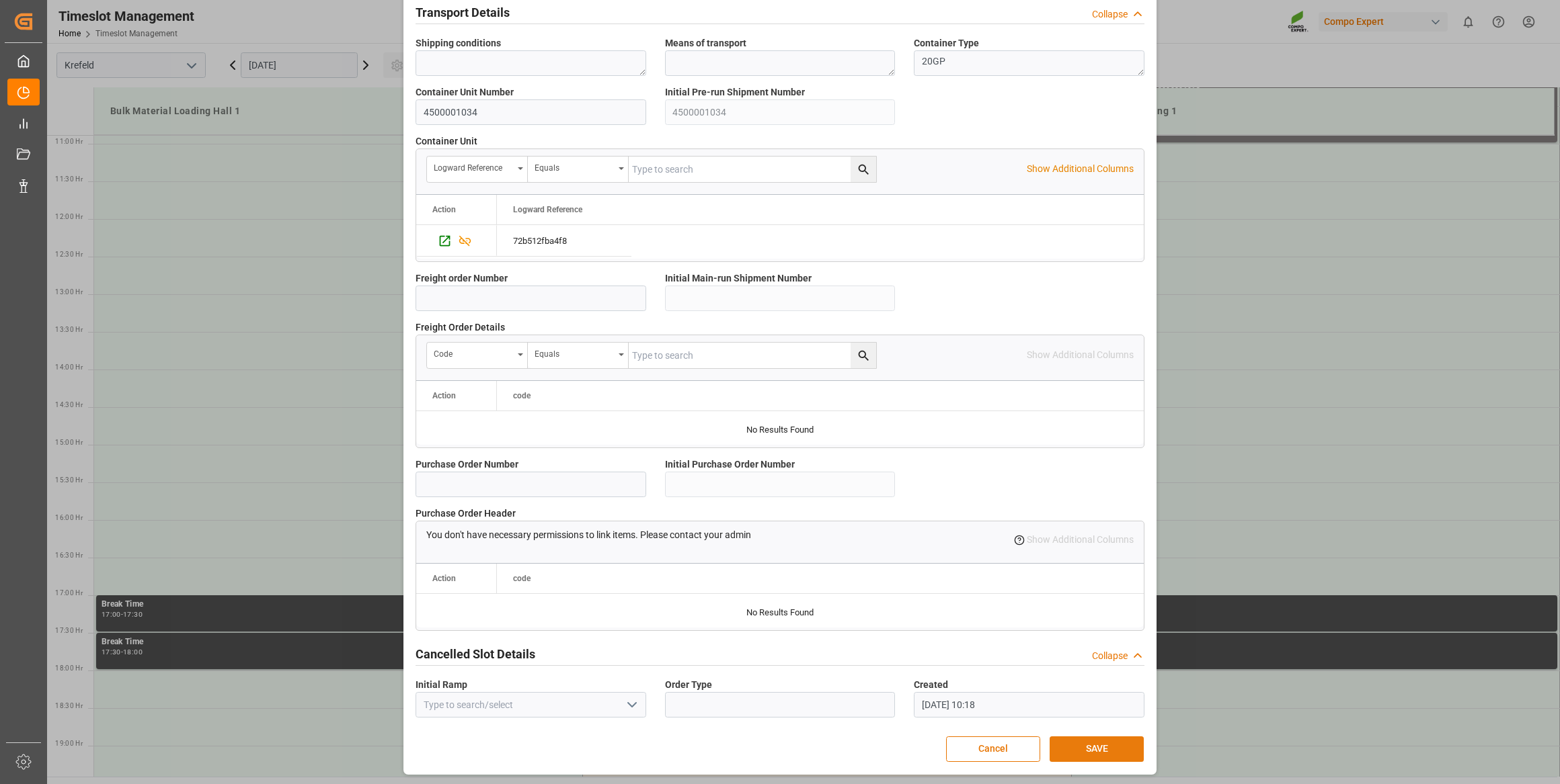
click at [1058, 739] on button "SAVE" at bounding box center [1096, 750] width 94 height 25
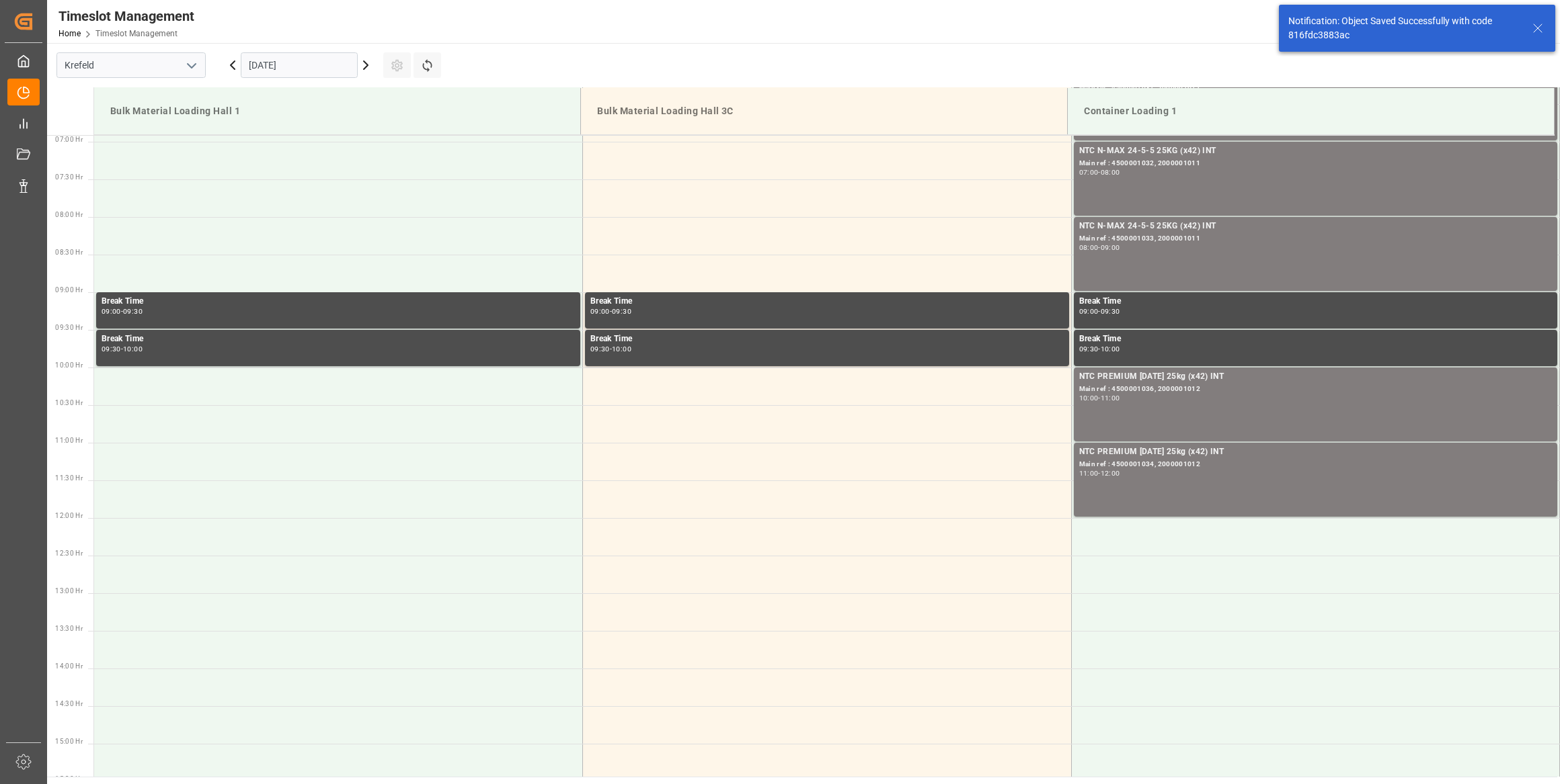
scroll to position [697, 0]
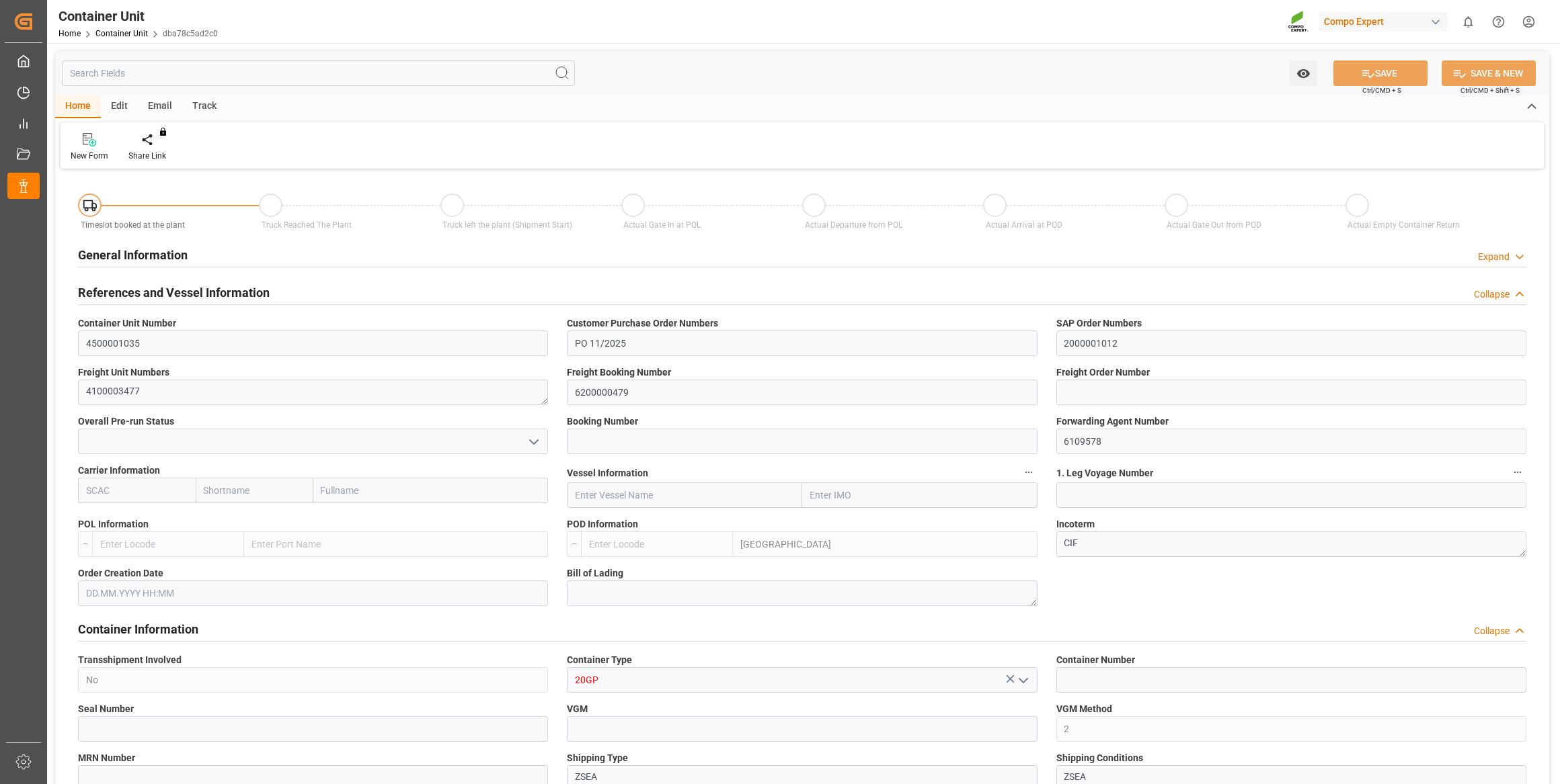
type input "LKCMB"
type input "7"
type input "0"
type input "7"
type input "0"
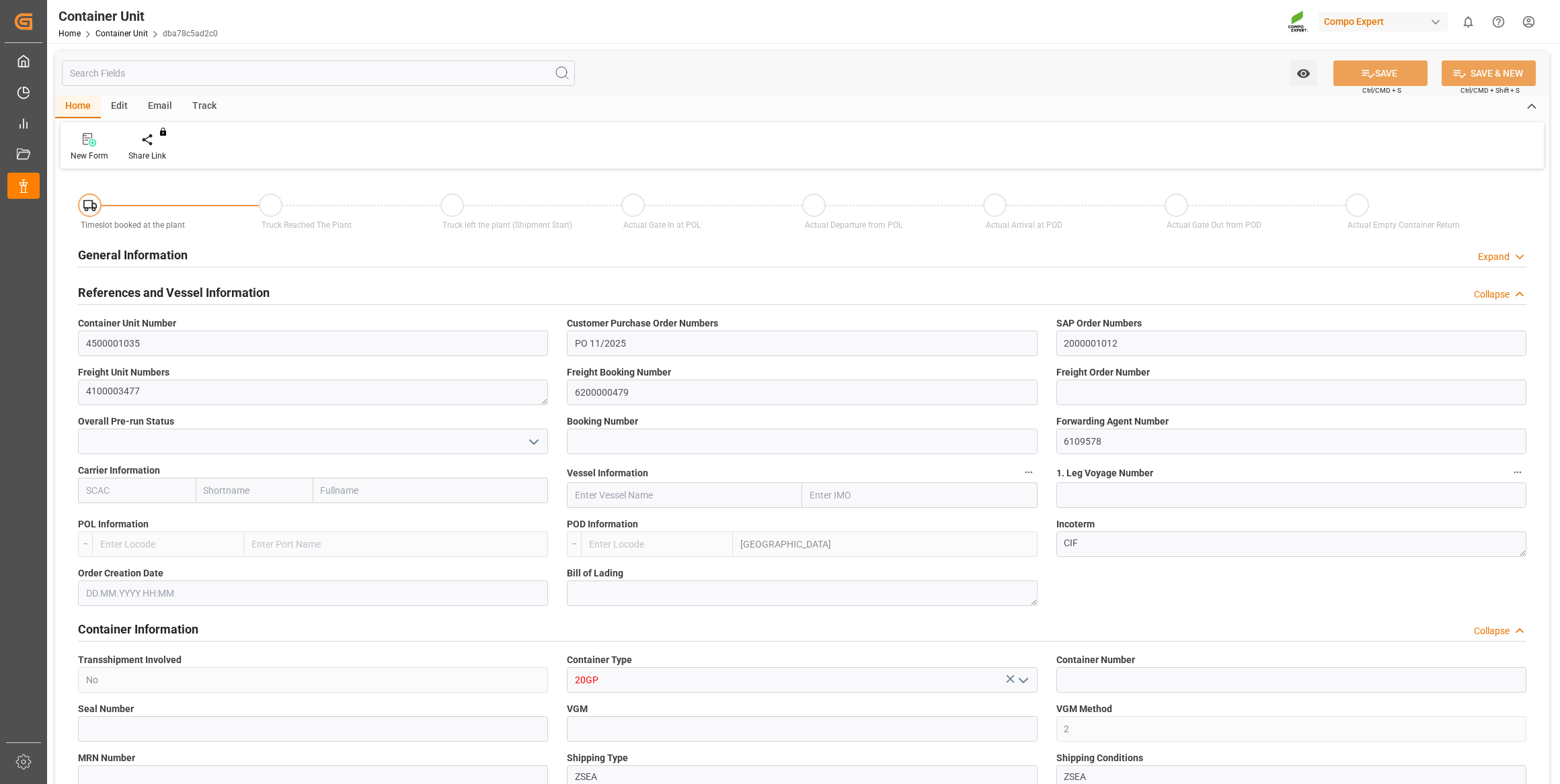
type input "0"
type input "21252"
type input "[DATE]"
click at [151, 131] on div "New Form Create Timeslot Share Link You don't have permission for this feature.…" at bounding box center [802, 145] width 1484 height 46
click at [153, 135] on icon at bounding box center [158, 140] width 10 height 14
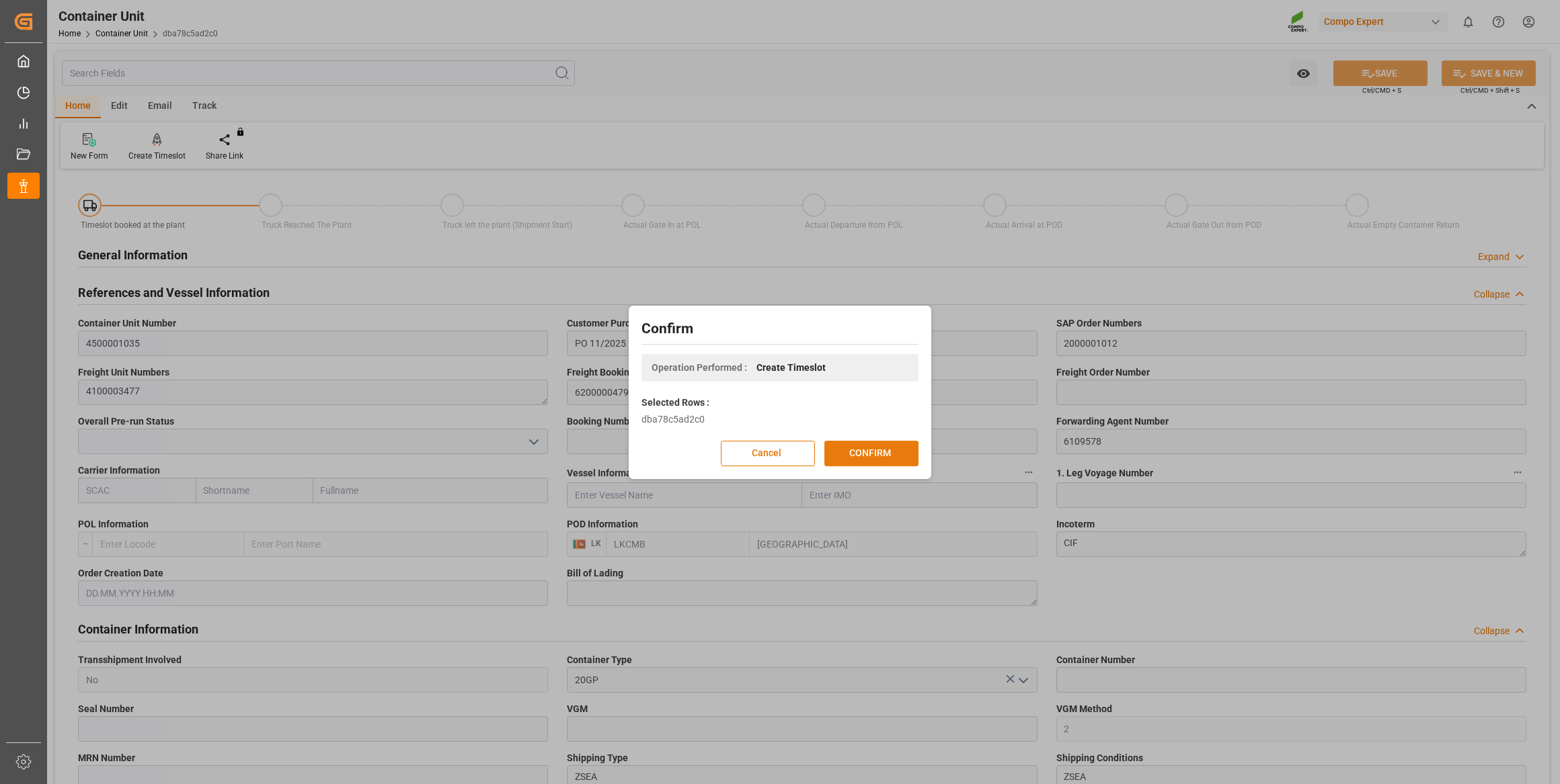
click at [877, 450] on button "CONFIRM" at bounding box center [872, 454] width 94 height 25
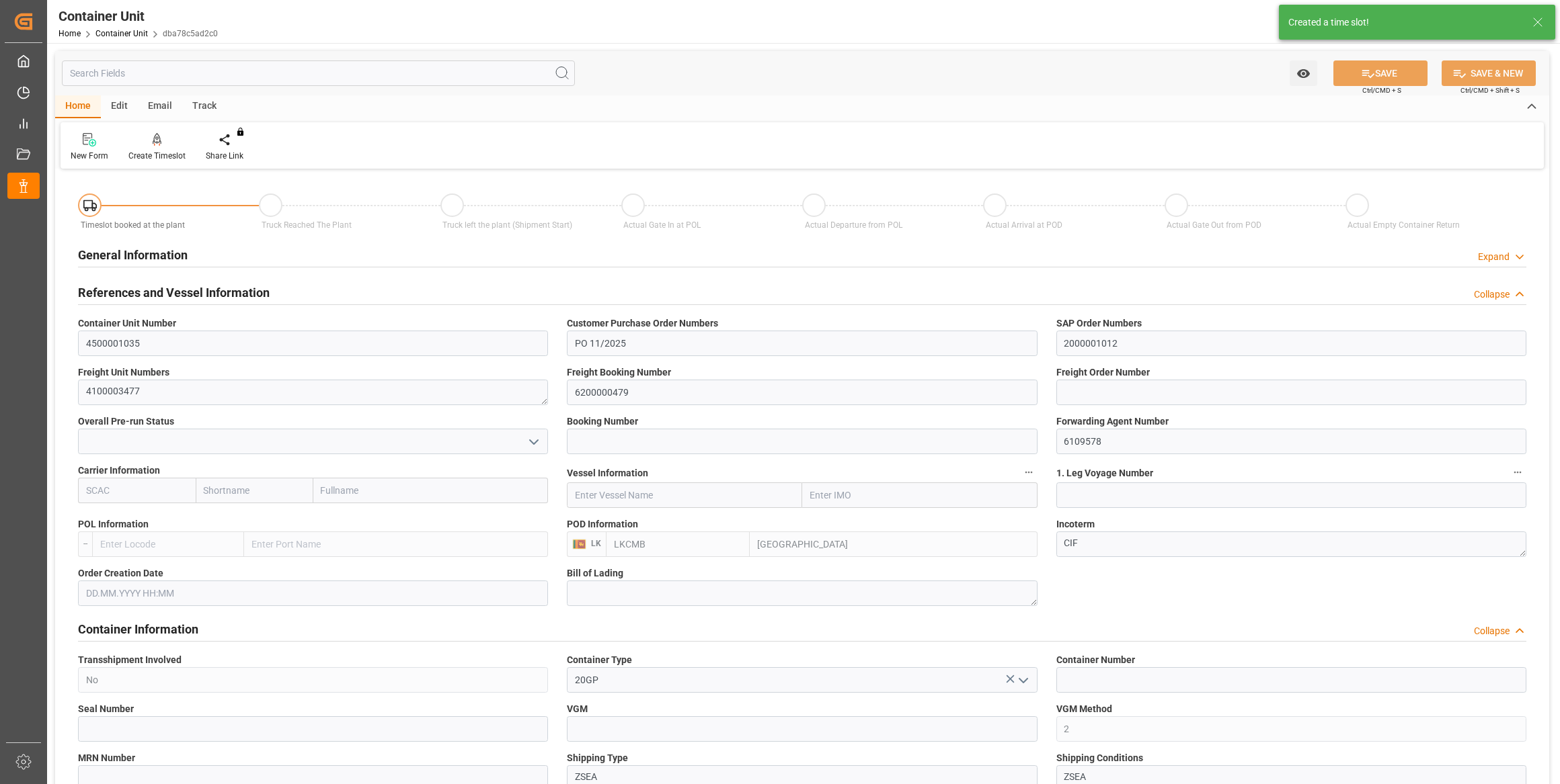
type input "LKCMB"
type input "7"
type input "0"
type input "7"
type input "0"
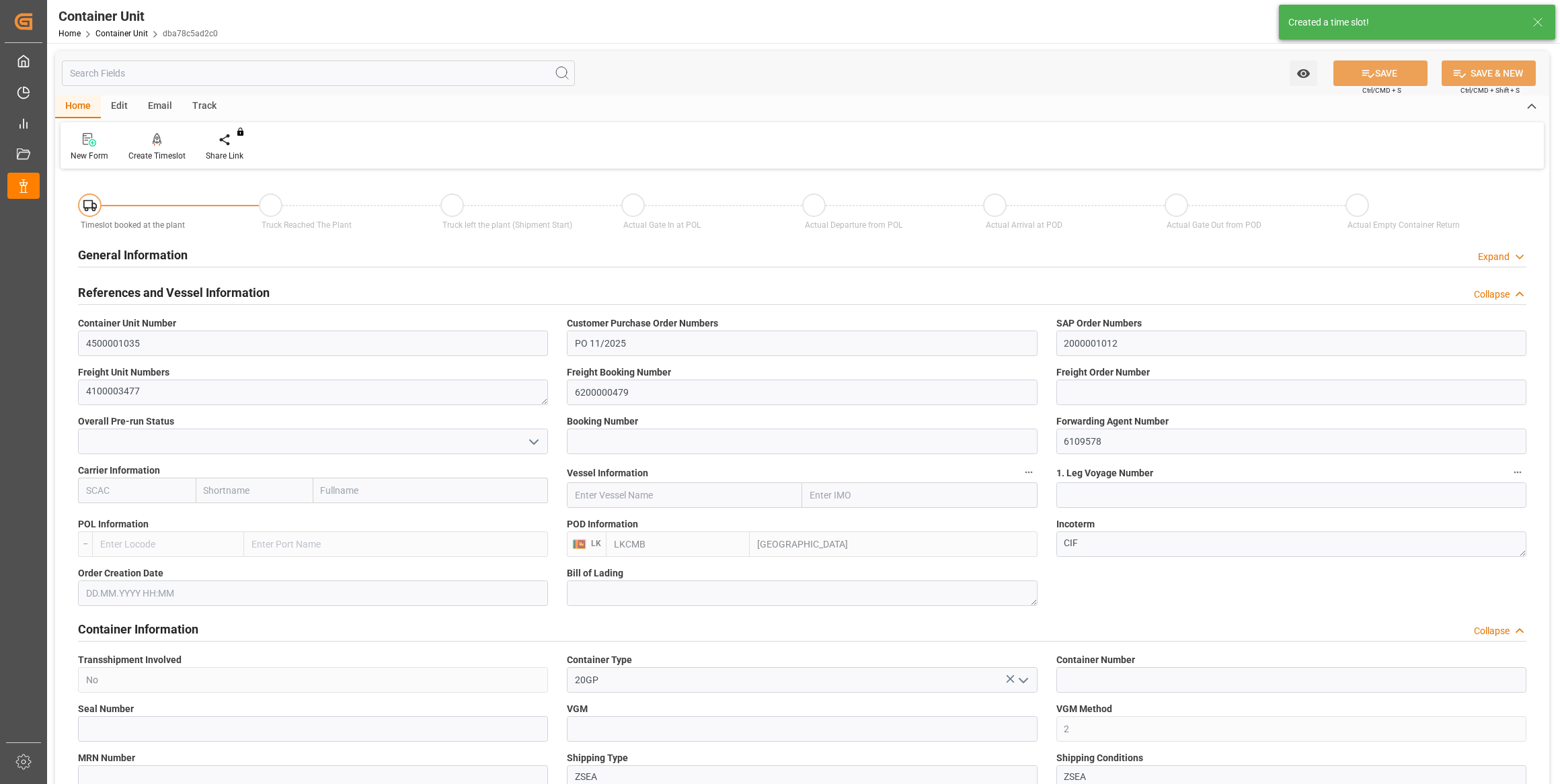
type input "0"
type input "21252"
type input "[DATE]"
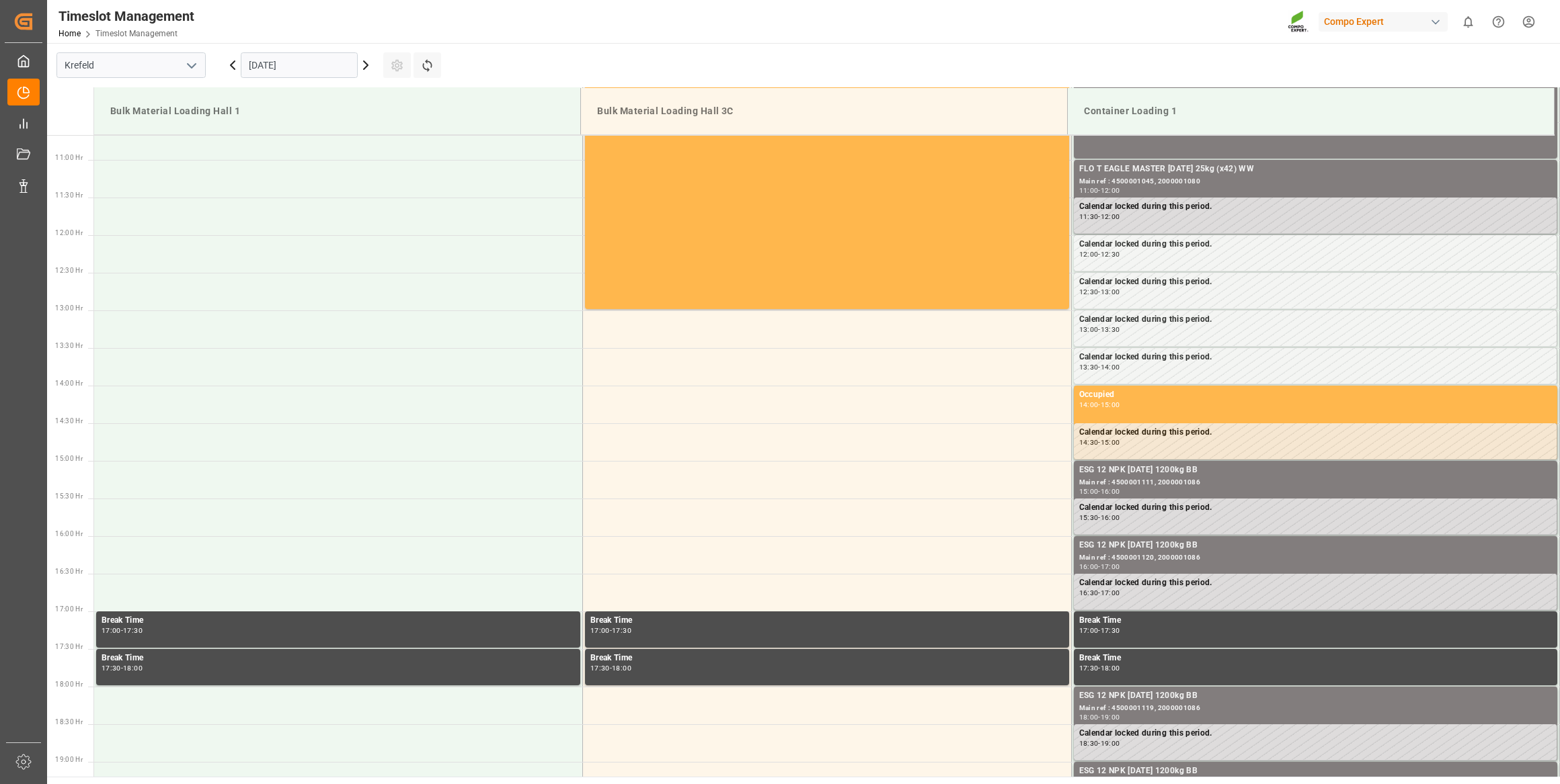
scroll to position [819, 0]
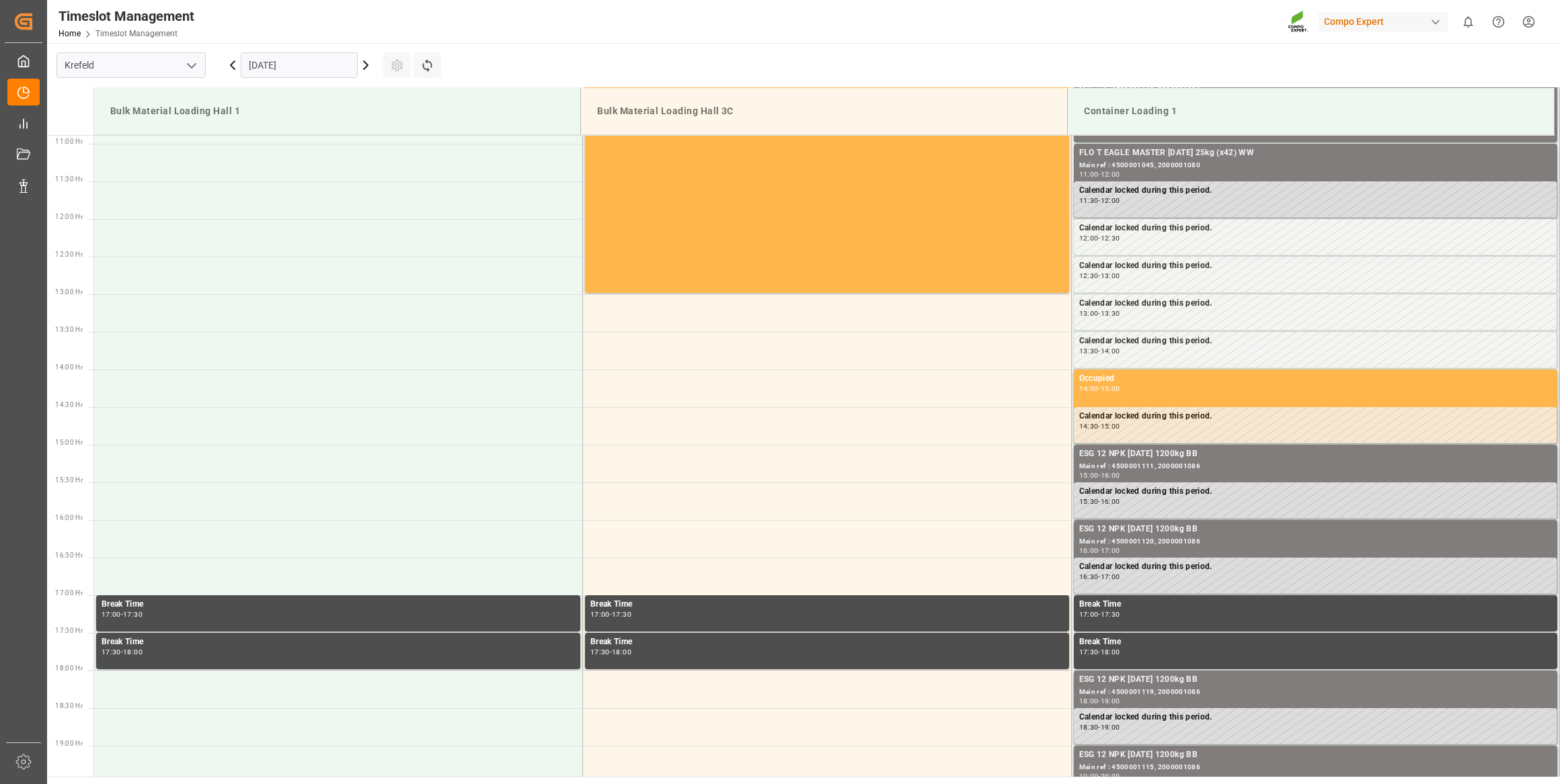
click at [256, 68] on input "[DATE]" at bounding box center [299, 65] width 117 height 25
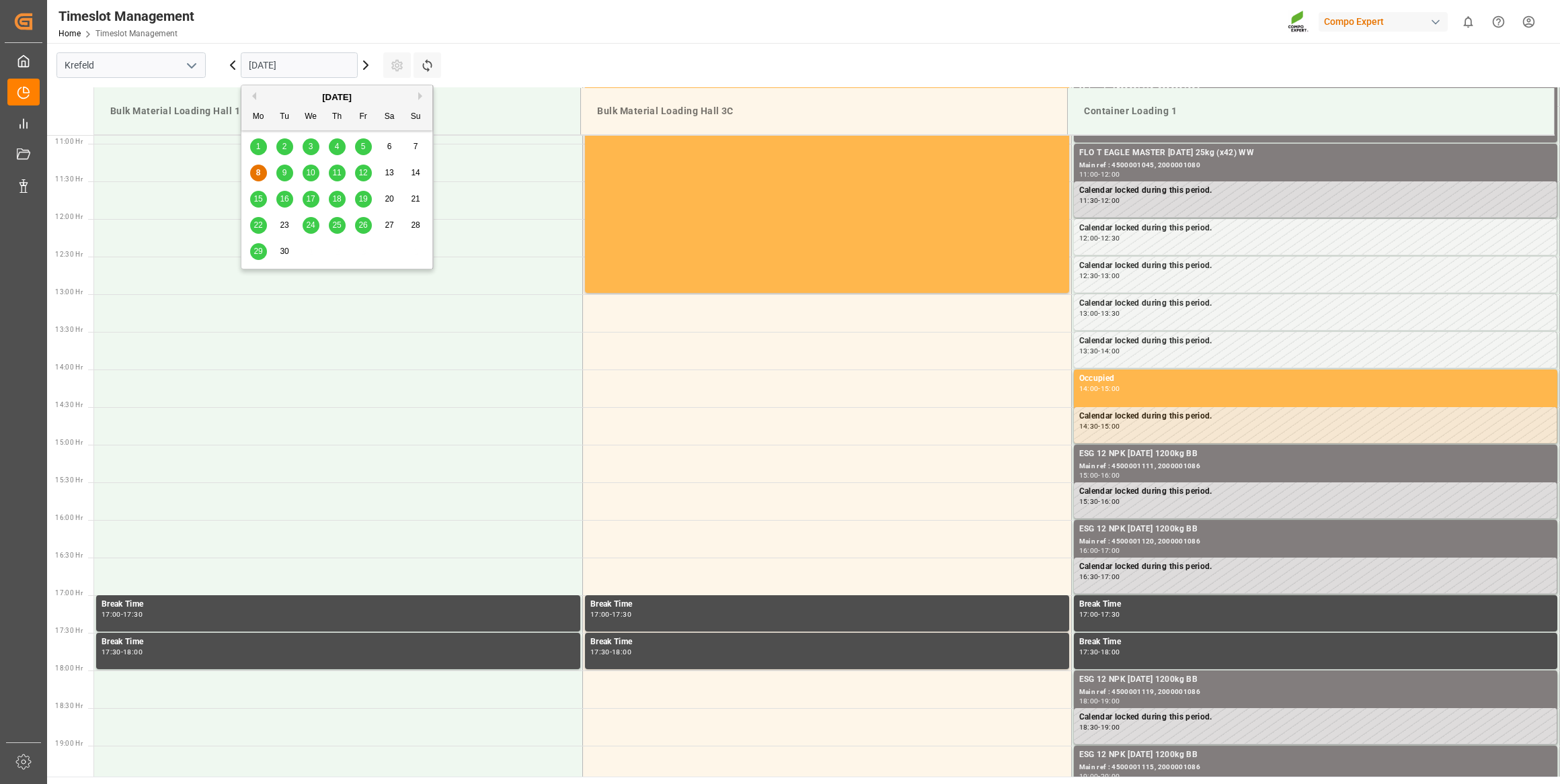
click at [258, 251] on span "29" at bounding box center [258, 252] width 9 height 10
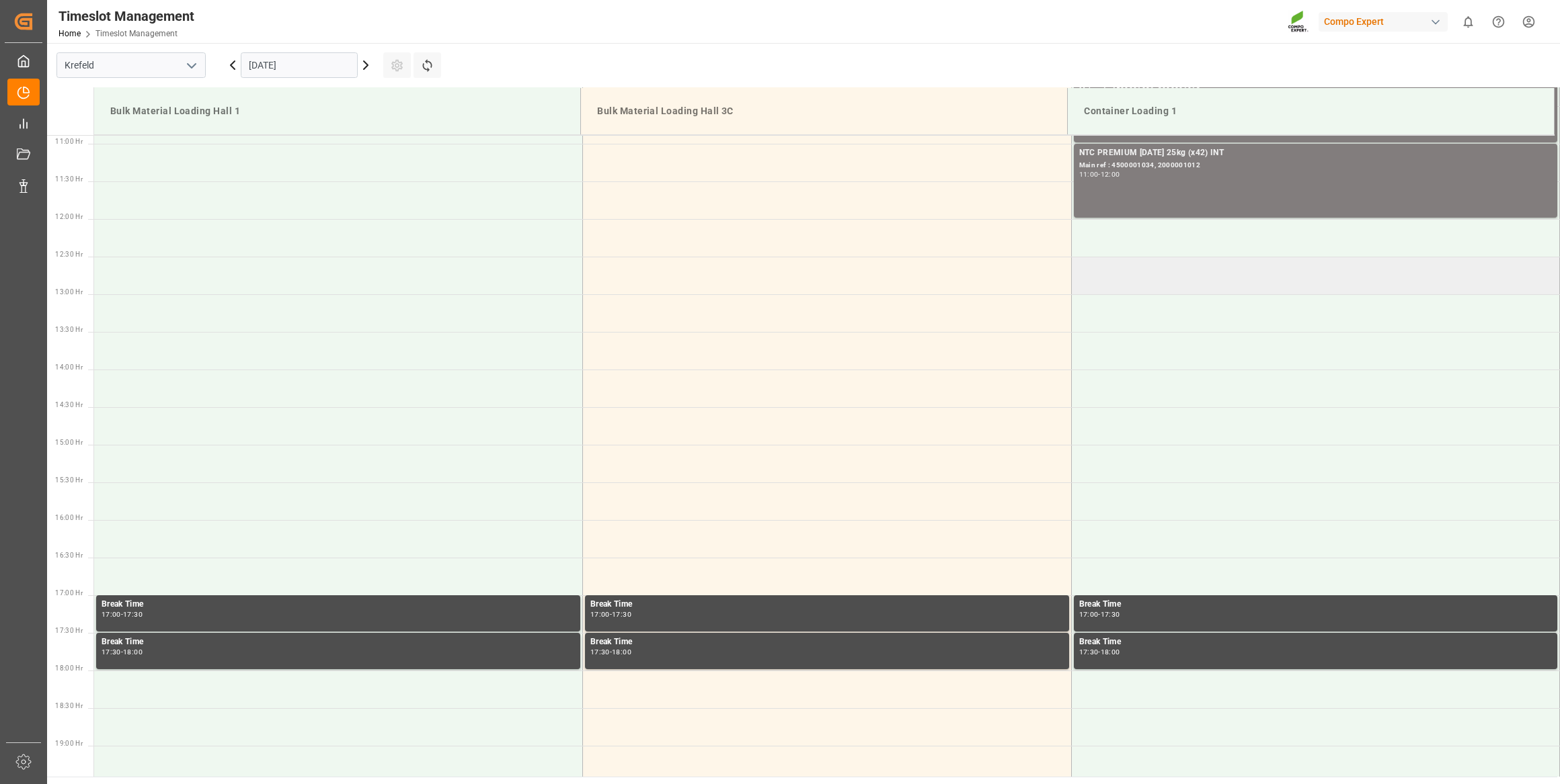
click at [1129, 257] on td at bounding box center [1315, 275] width 489 height 37
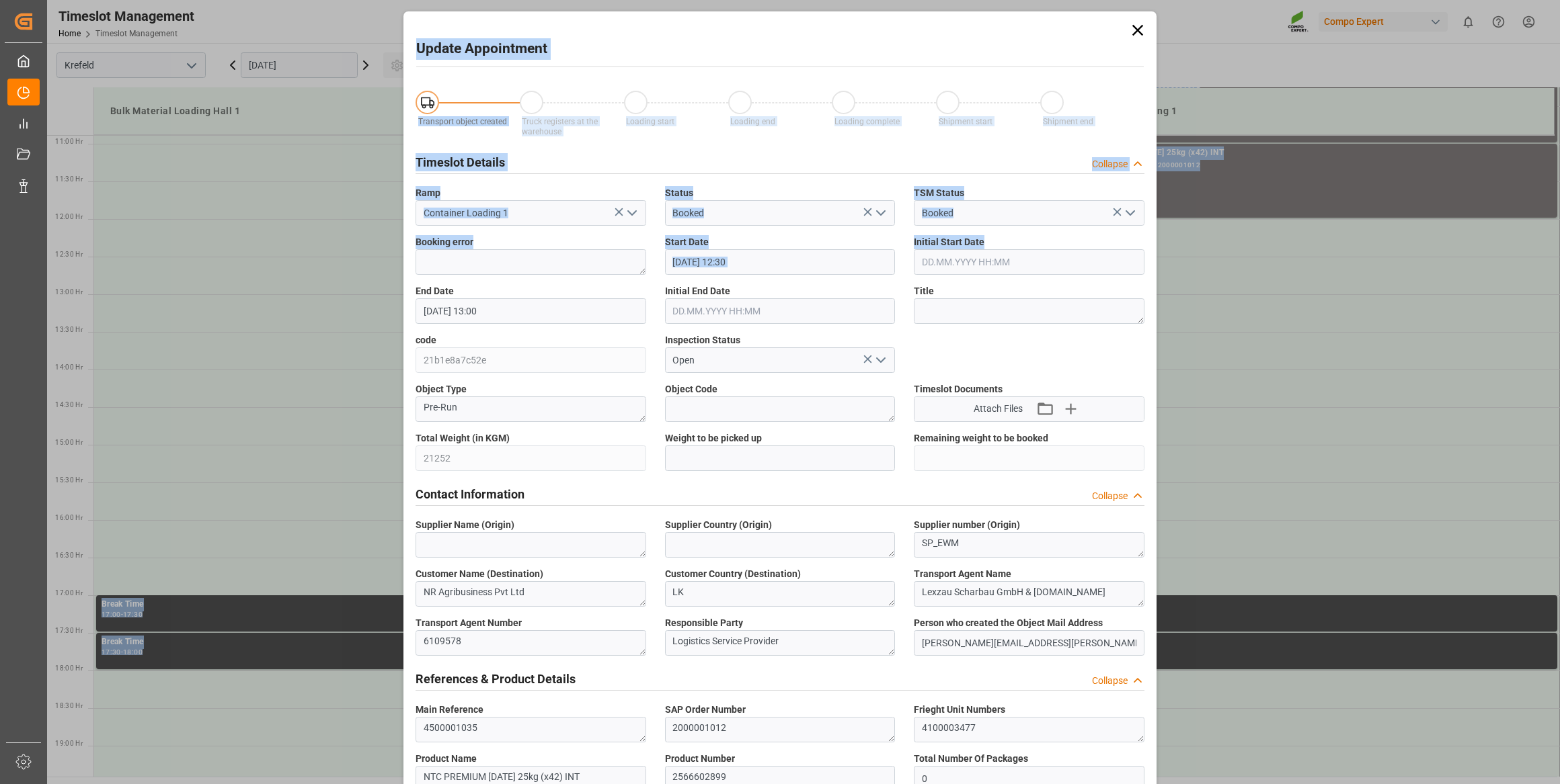
click at [1134, 33] on icon at bounding box center [1137, 29] width 19 height 19
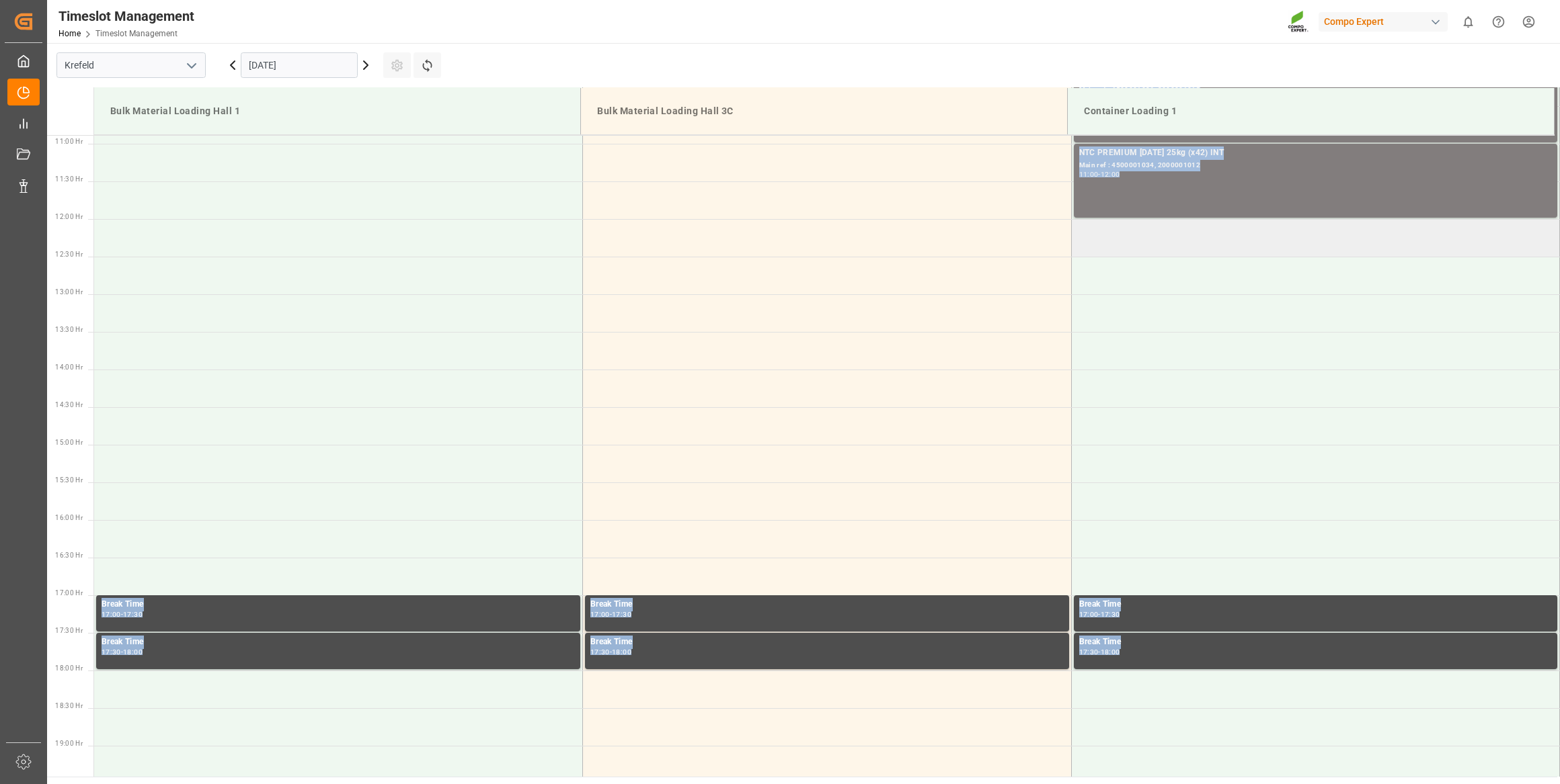
click at [1150, 223] on td at bounding box center [1315, 238] width 489 height 37
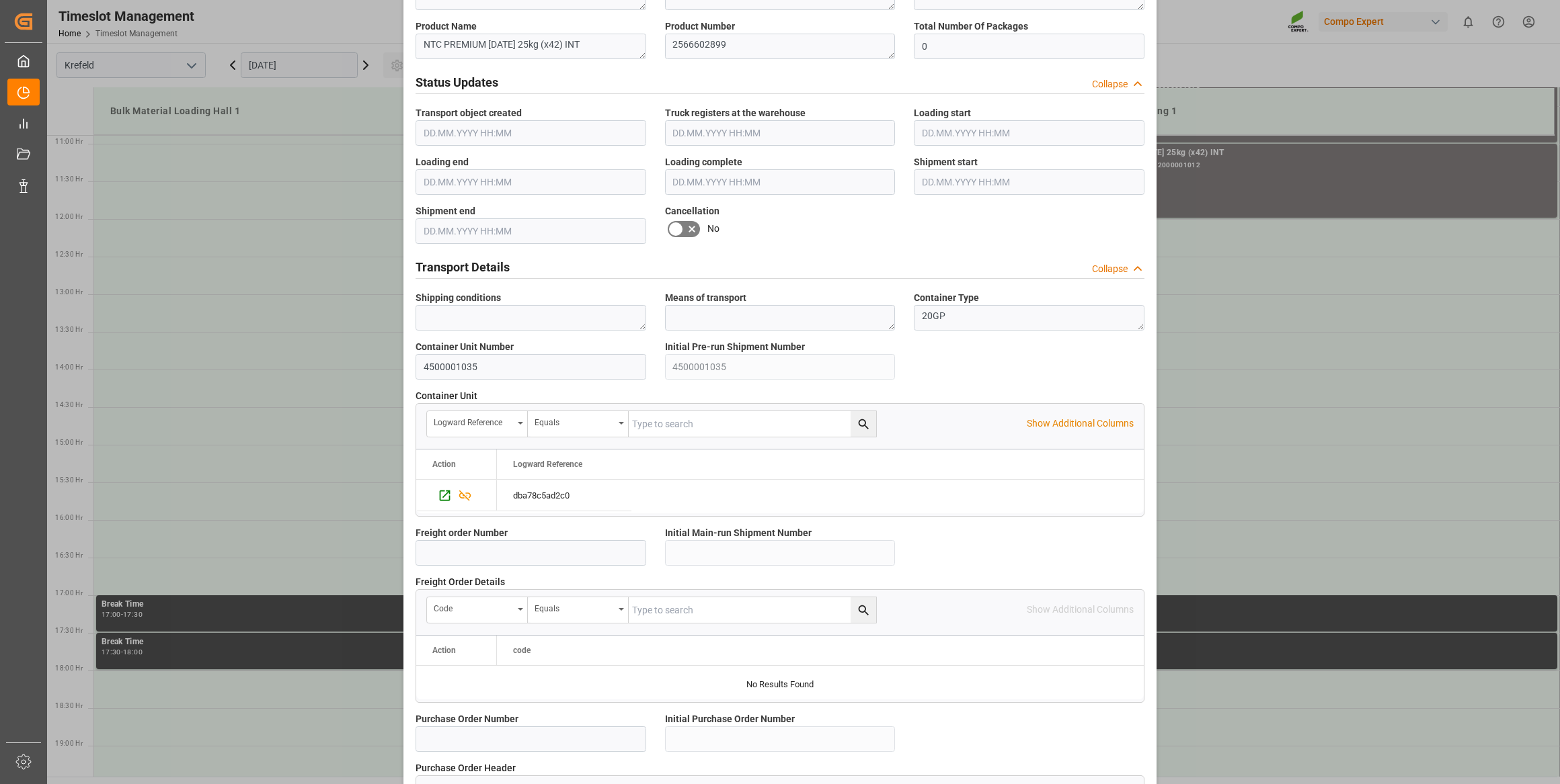
scroll to position [987, 0]
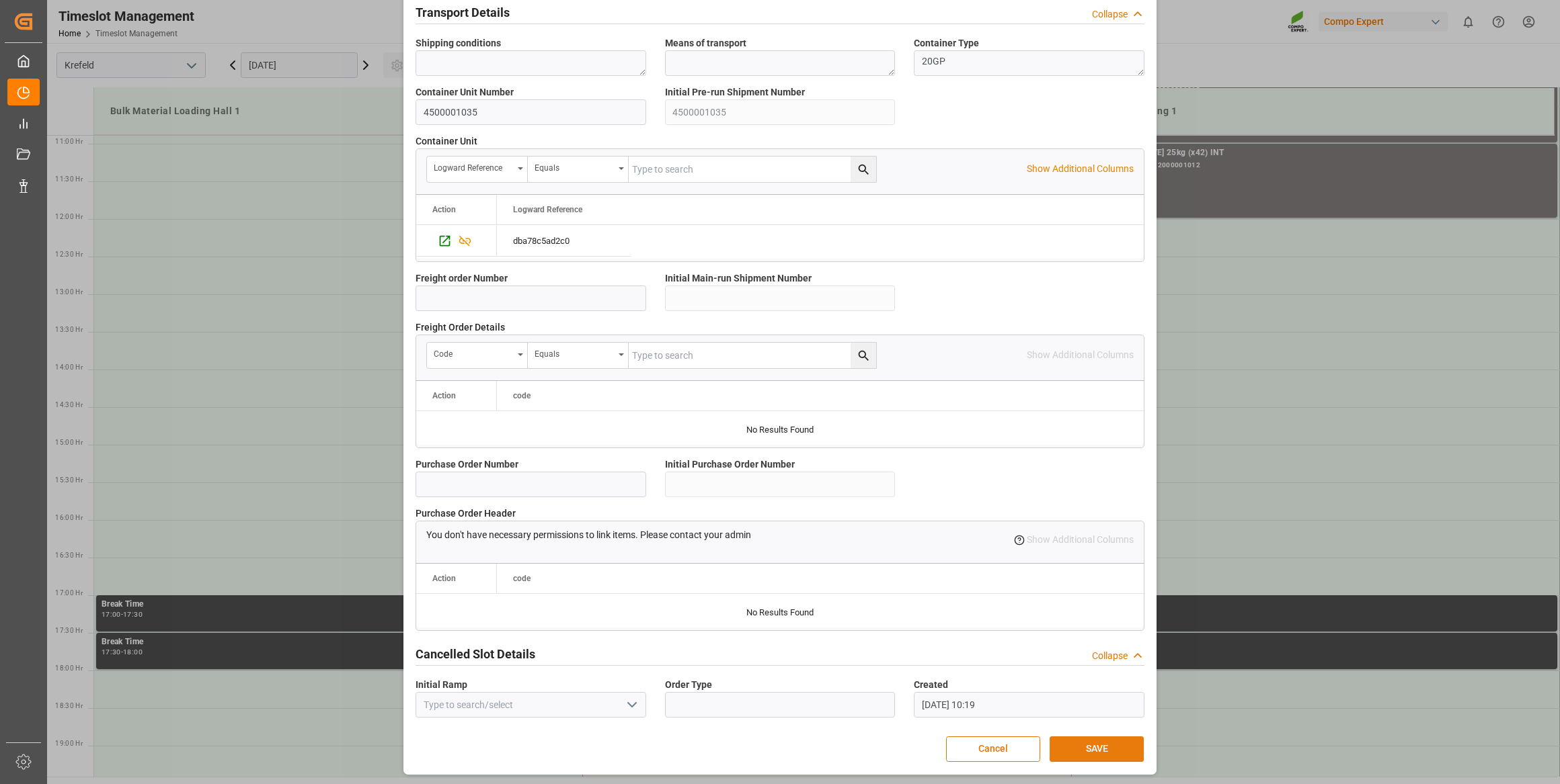
click at [1102, 743] on button "SAVE" at bounding box center [1096, 750] width 94 height 25
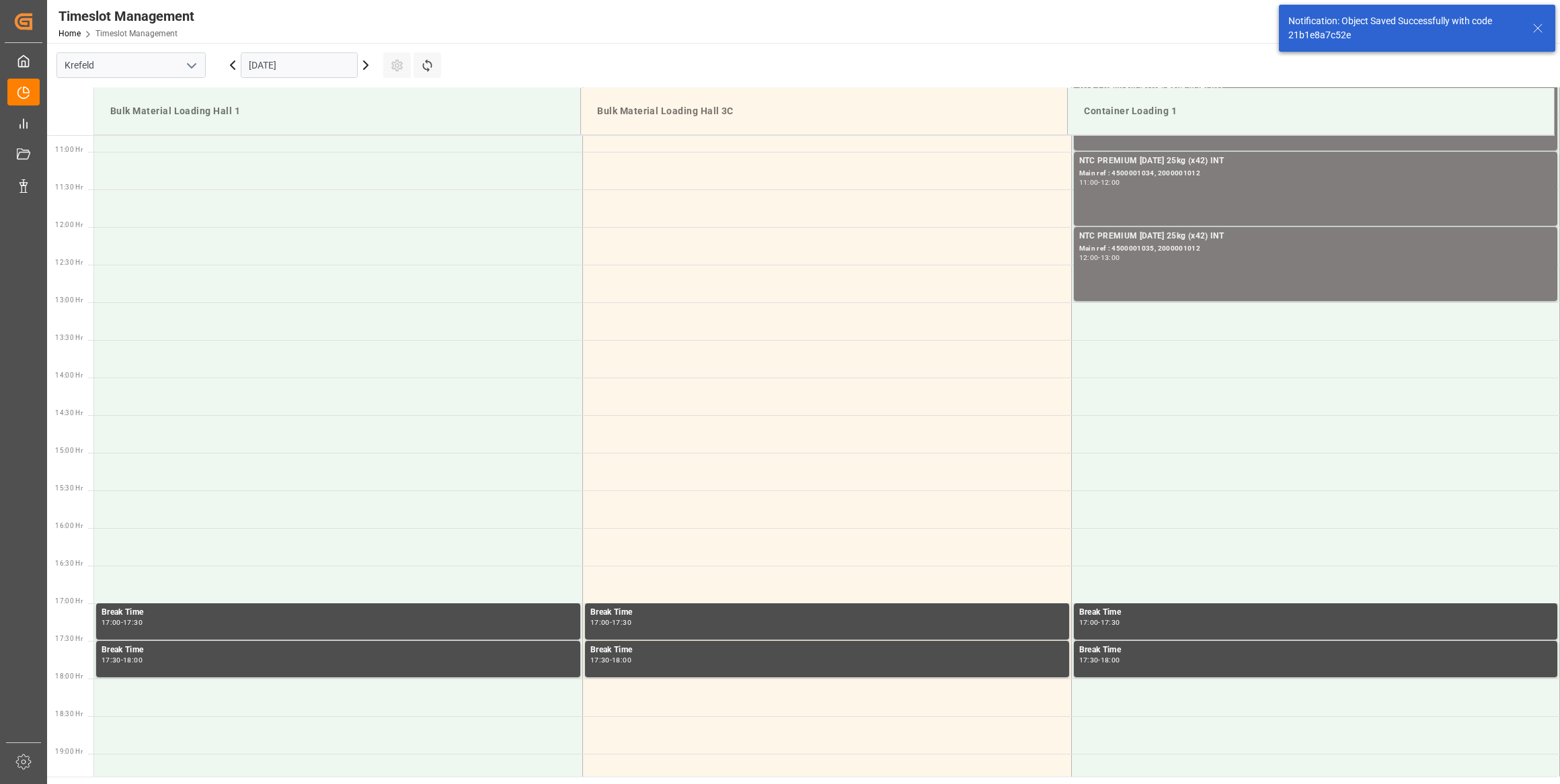
scroll to position [819, 0]
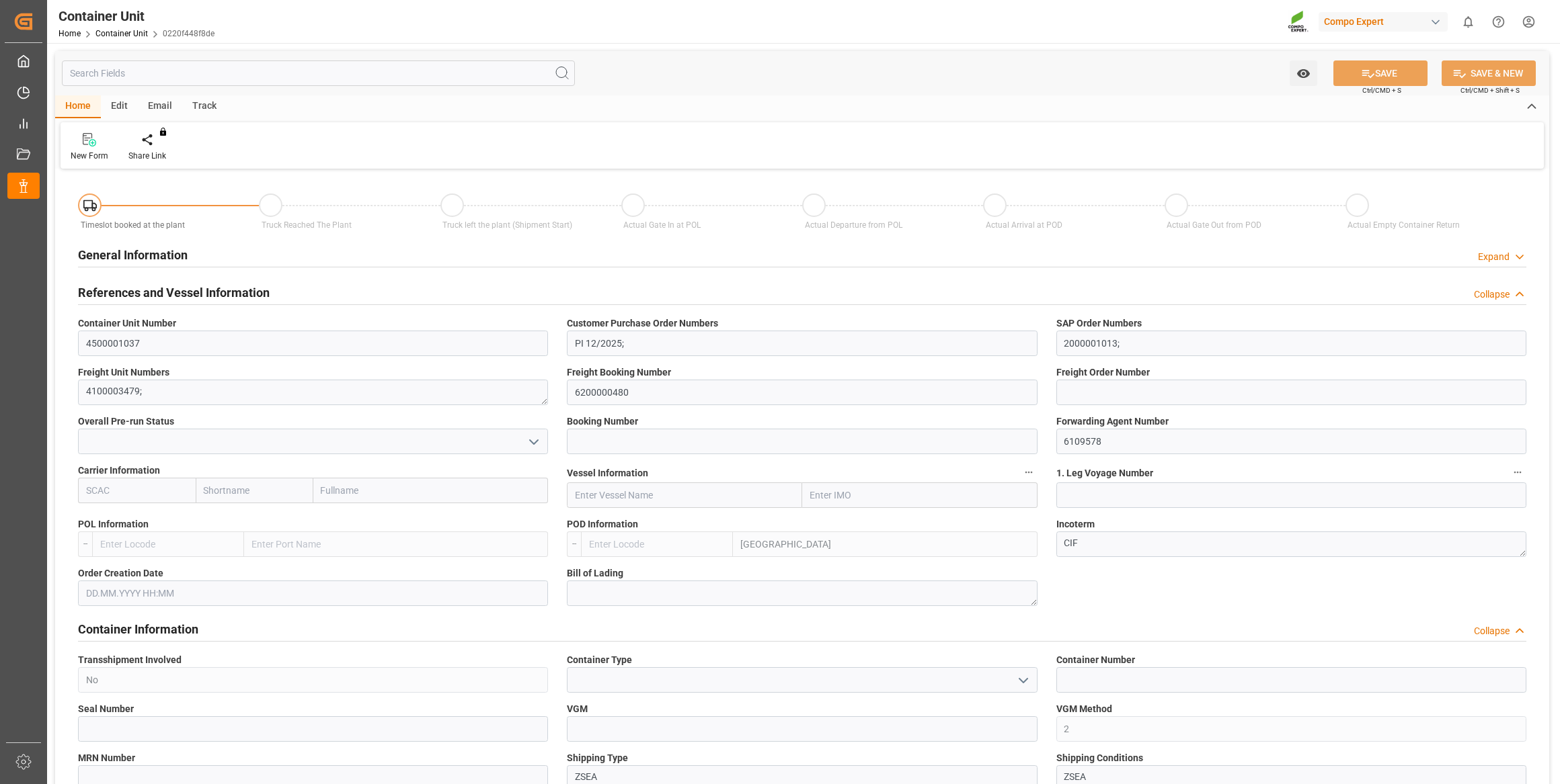
type input "LKCMB"
type input "0"
type input "21500"
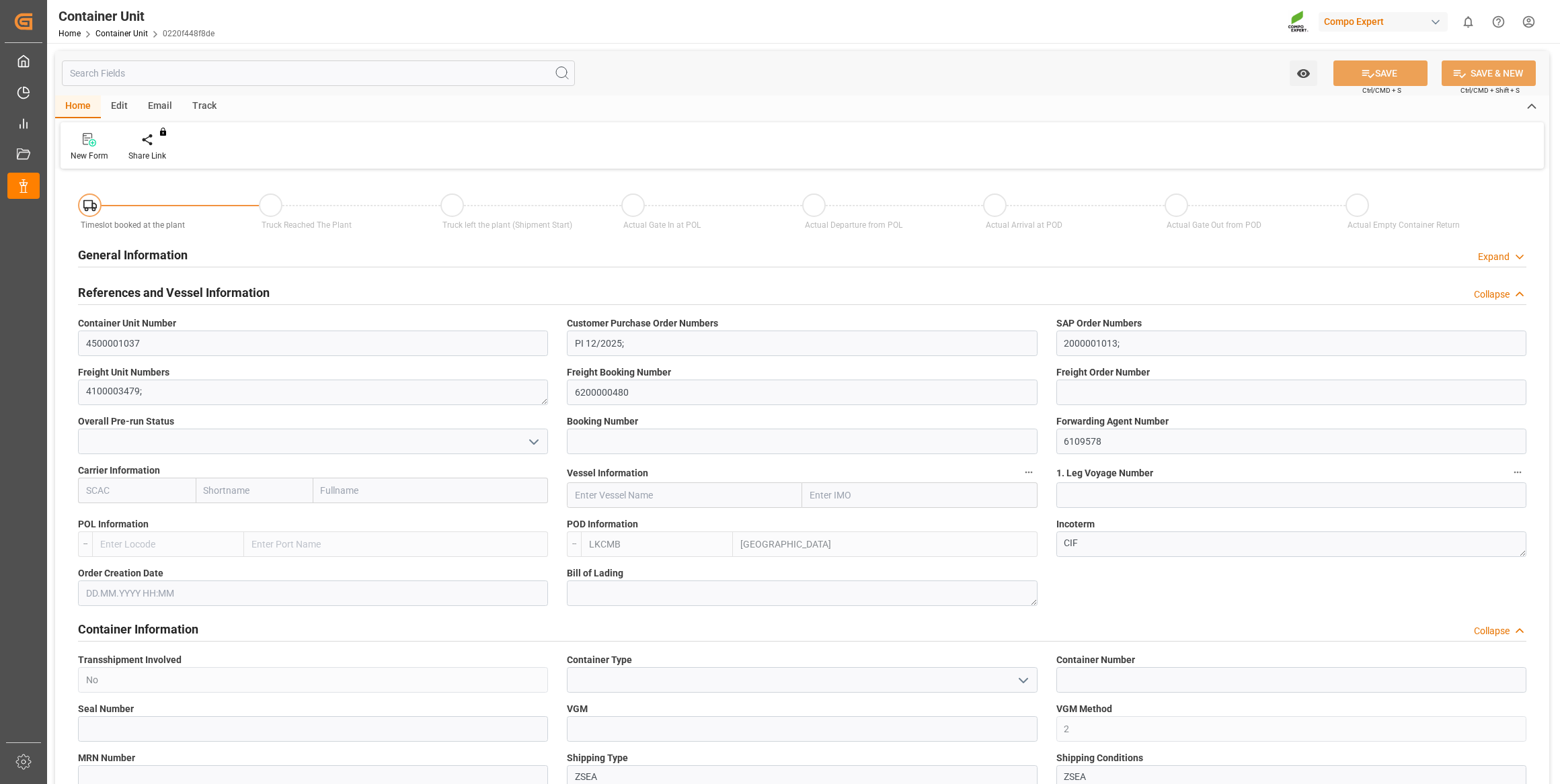
type input "[DATE]"
click at [159, 144] on icon at bounding box center [158, 140] width 10 height 14
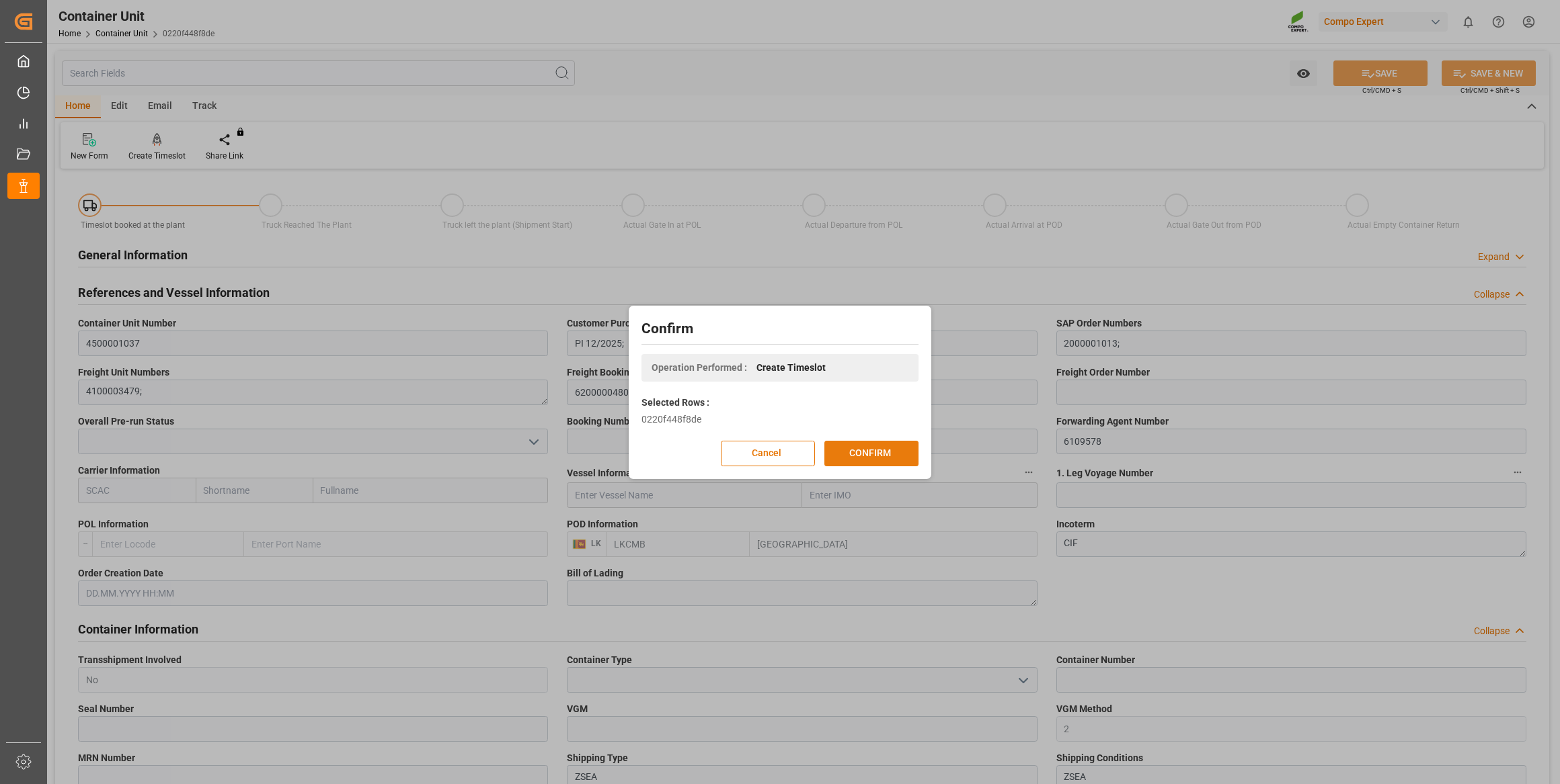
click at [881, 445] on button "CONFIRM" at bounding box center [872, 454] width 94 height 25
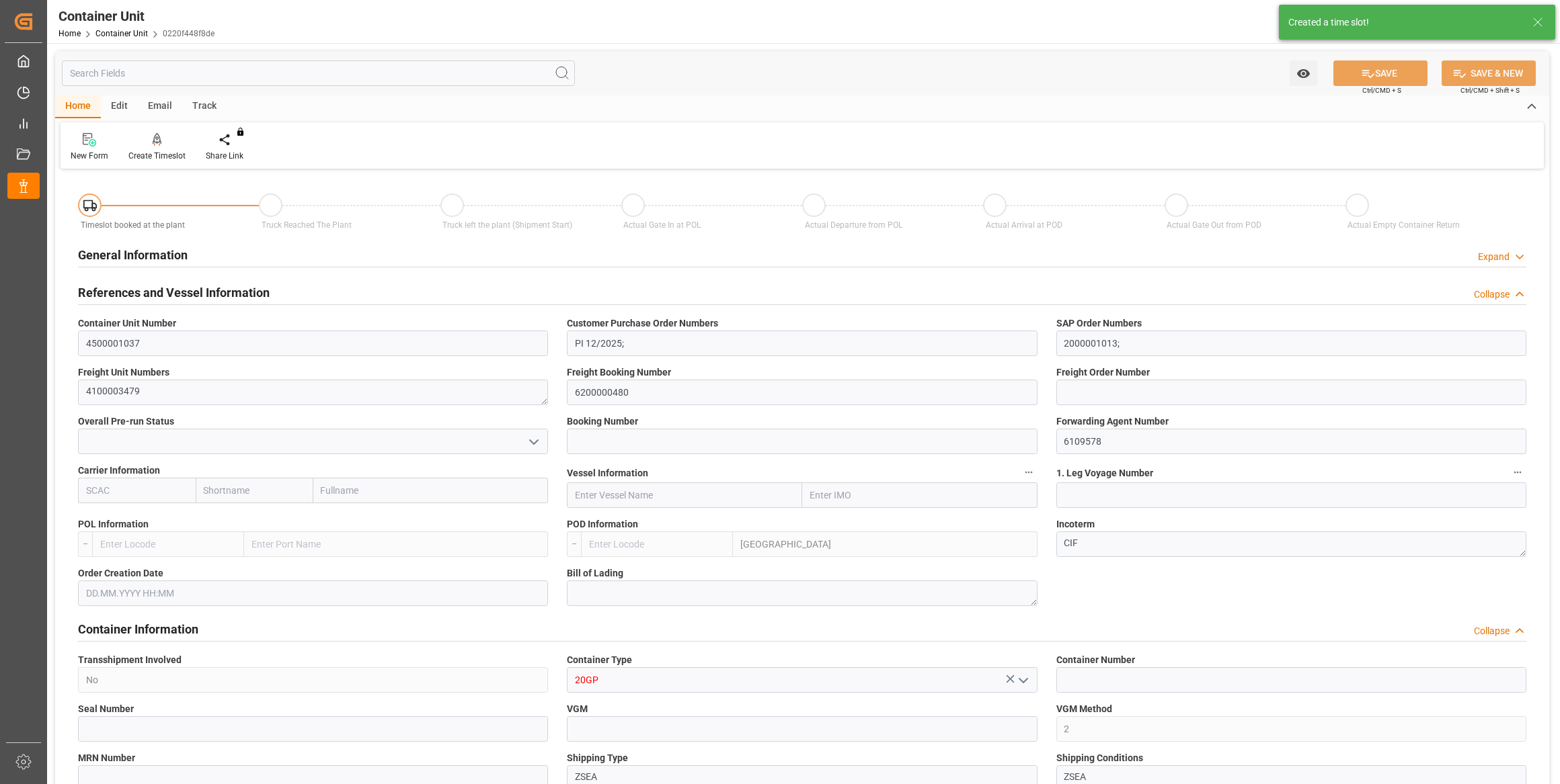
type input "LKCMB"
type input "7"
type input "0"
type input "7"
type input "0"
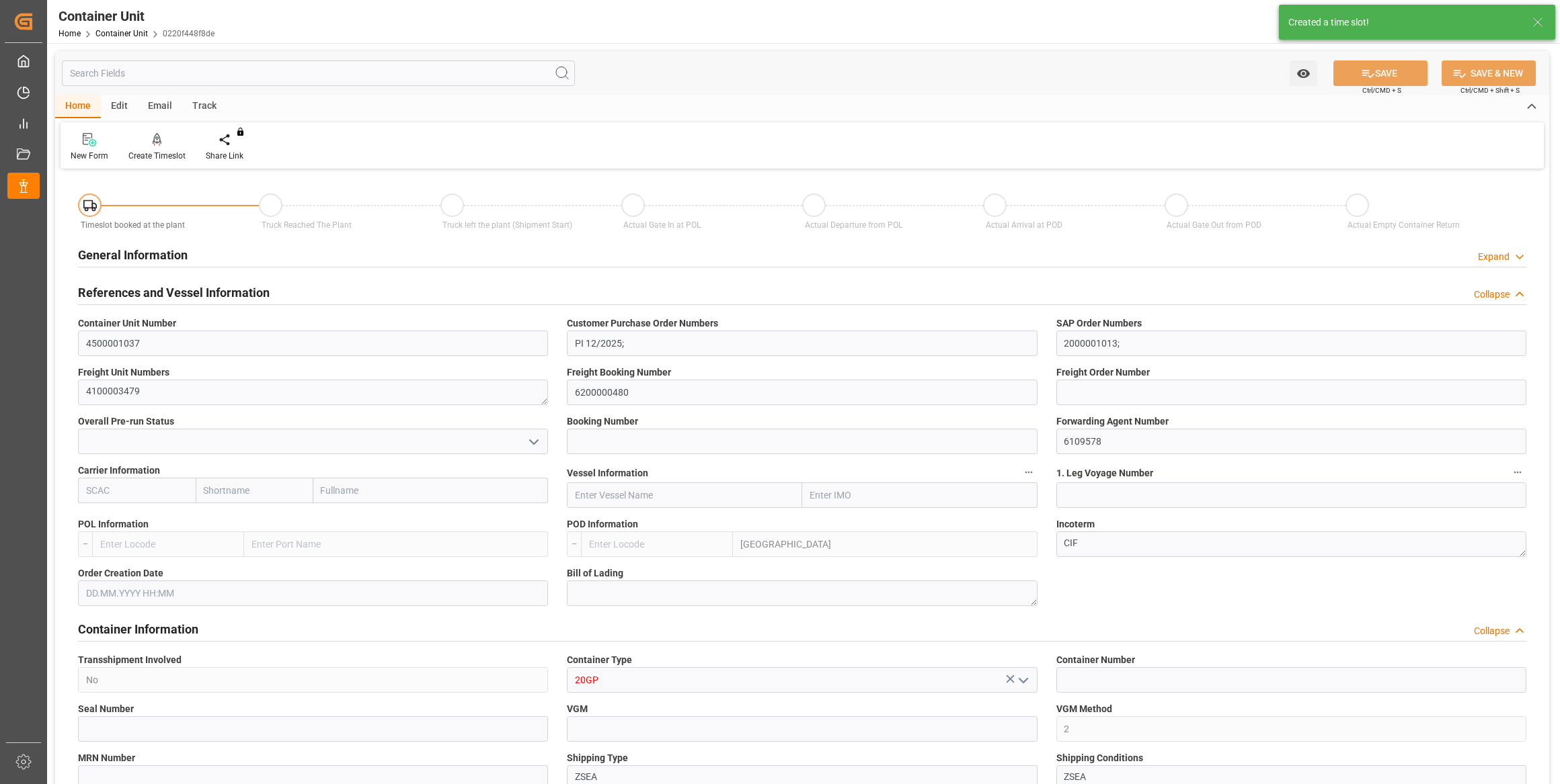
type input "0"
type input "21500"
type input "26.09.2025"
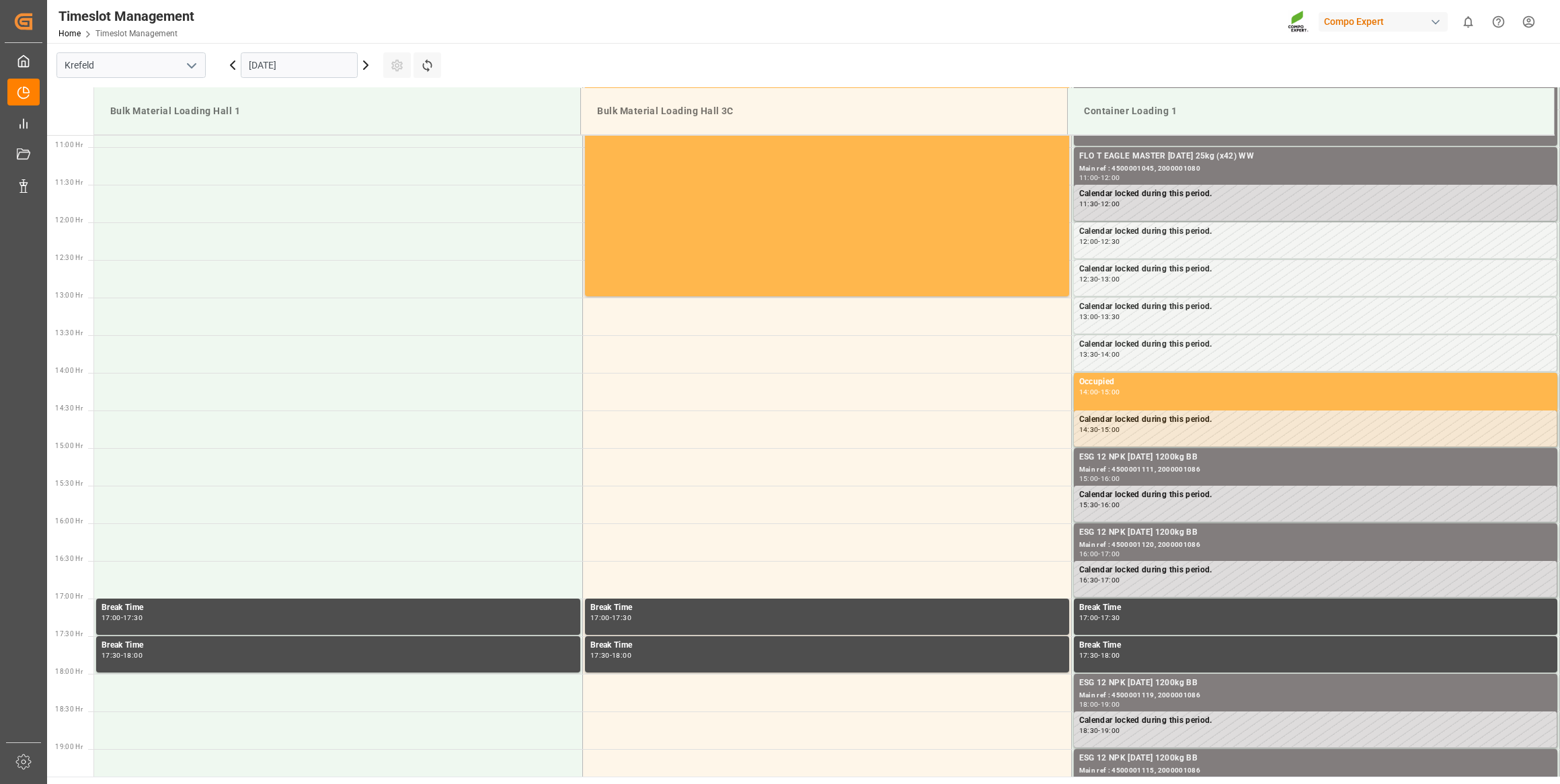
scroll to position [819, 0]
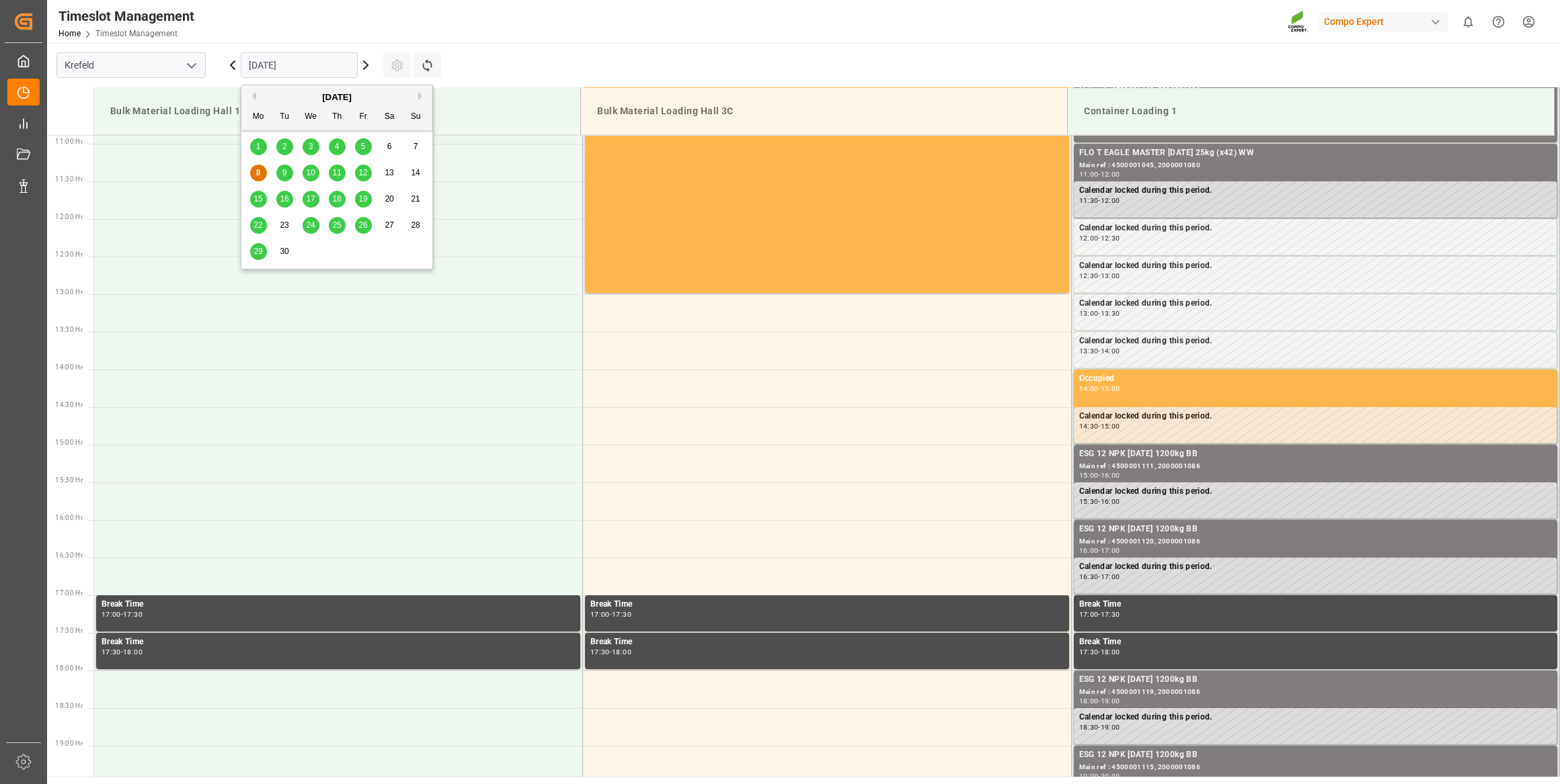
click at [326, 71] on input "[DATE]" at bounding box center [299, 65] width 117 height 25
click at [258, 258] on div "29" at bounding box center [258, 252] width 17 height 16
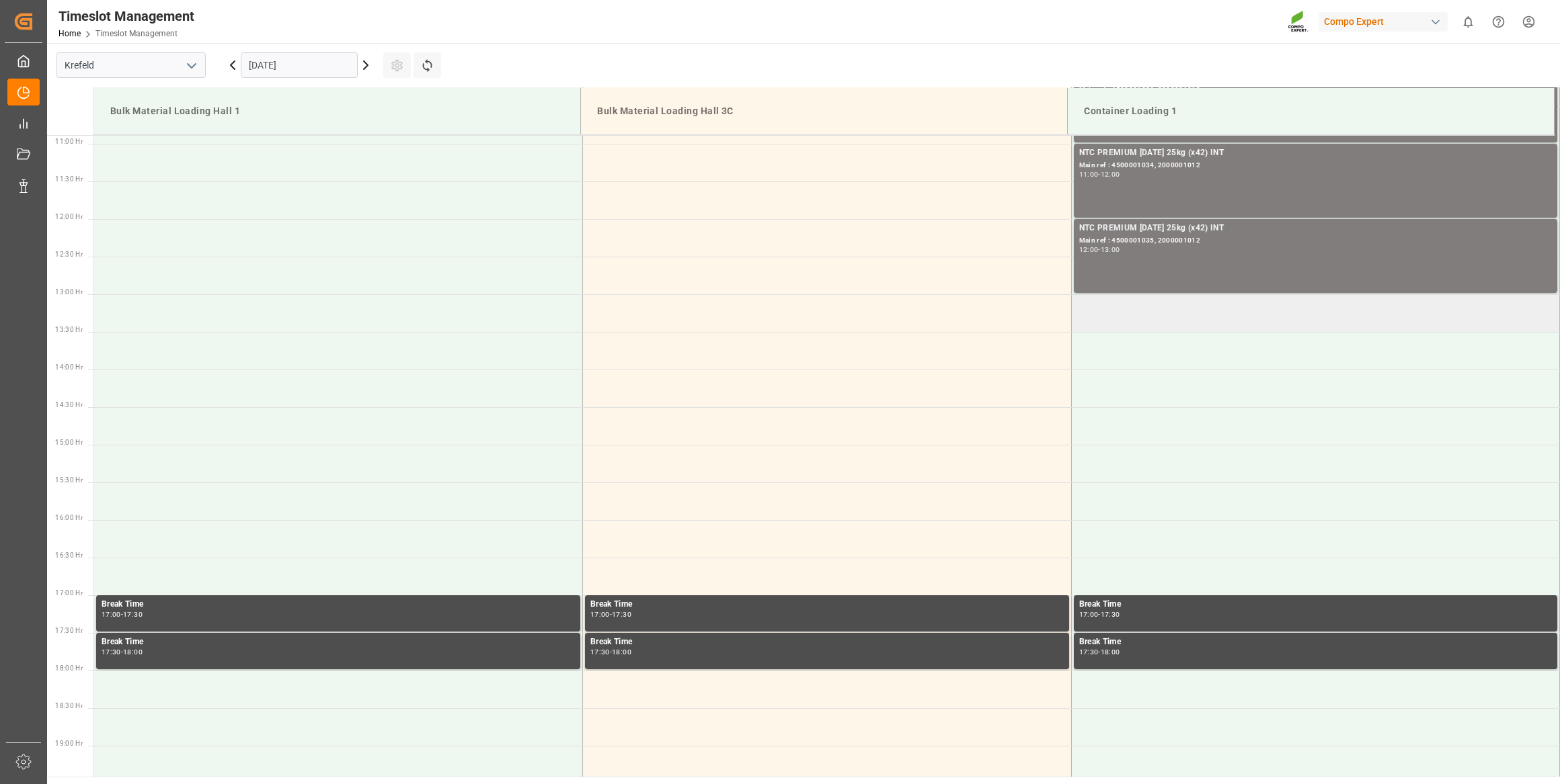
click at [1207, 321] on td at bounding box center [1315, 313] width 489 height 37
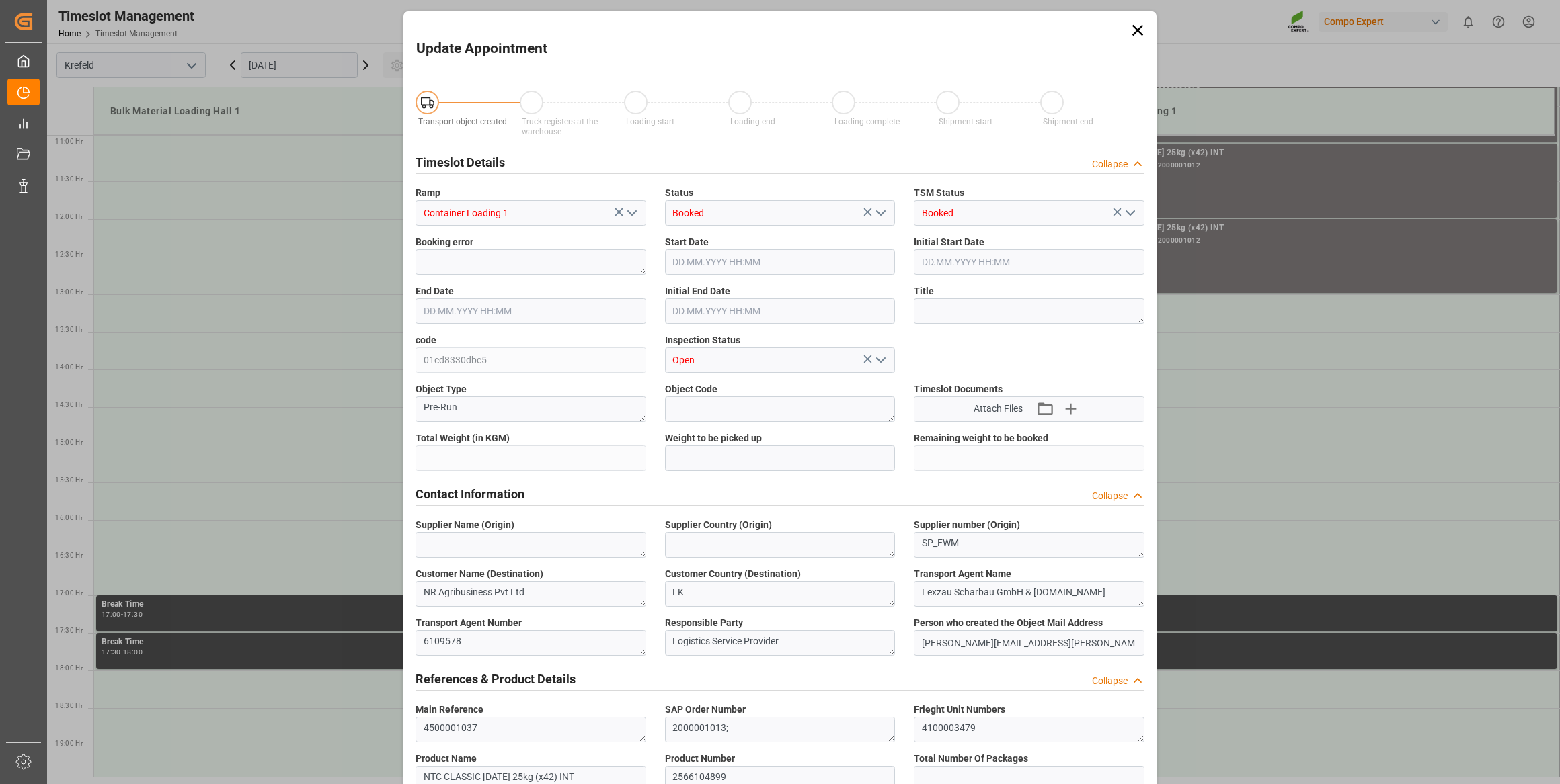
type input "21500"
type input "0"
type input "29.09.2025 13:00"
type input "29.09.2025 13:30"
type input "08.09.2025 10:19"
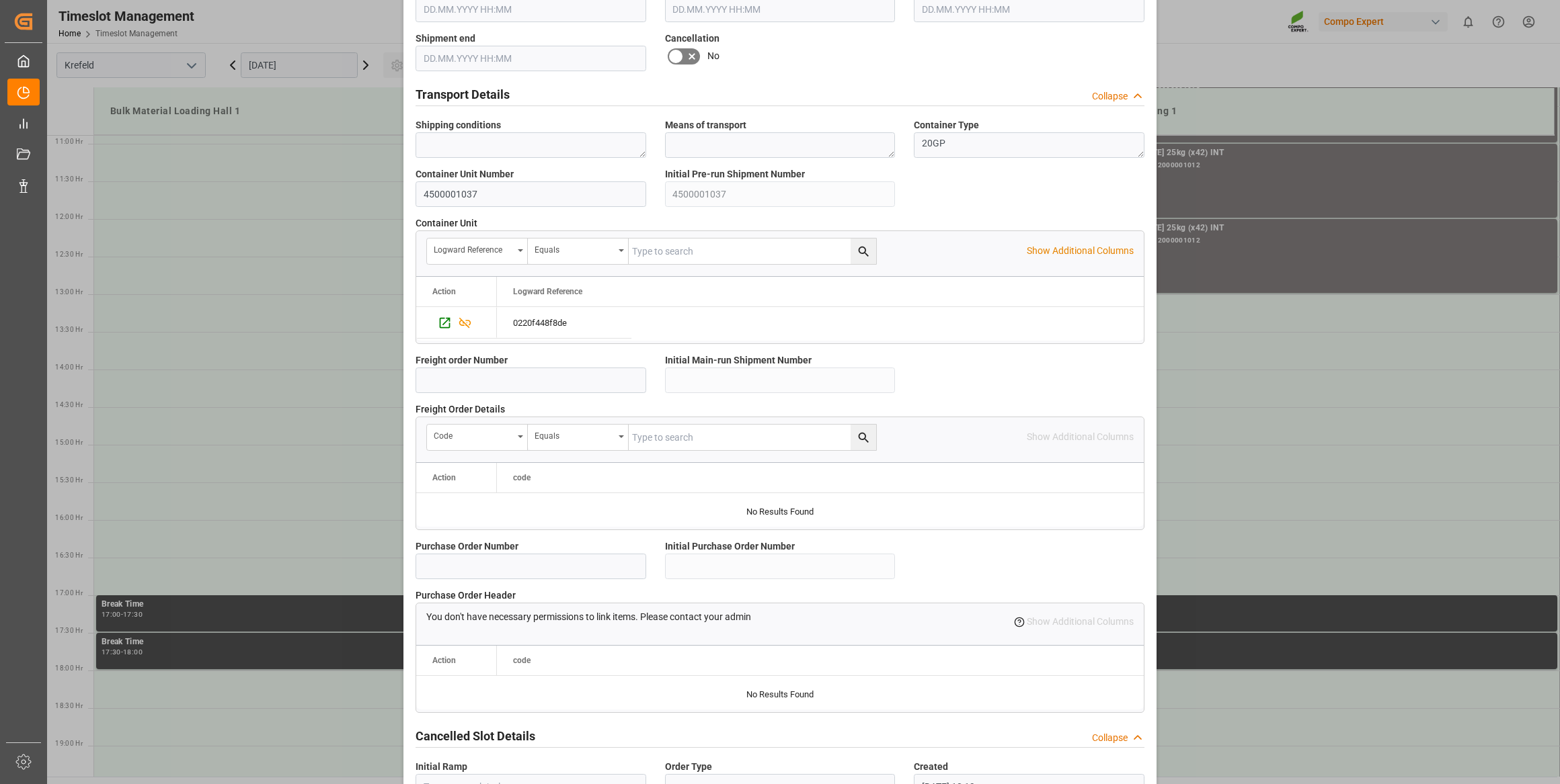
scroll to position [987, 0]
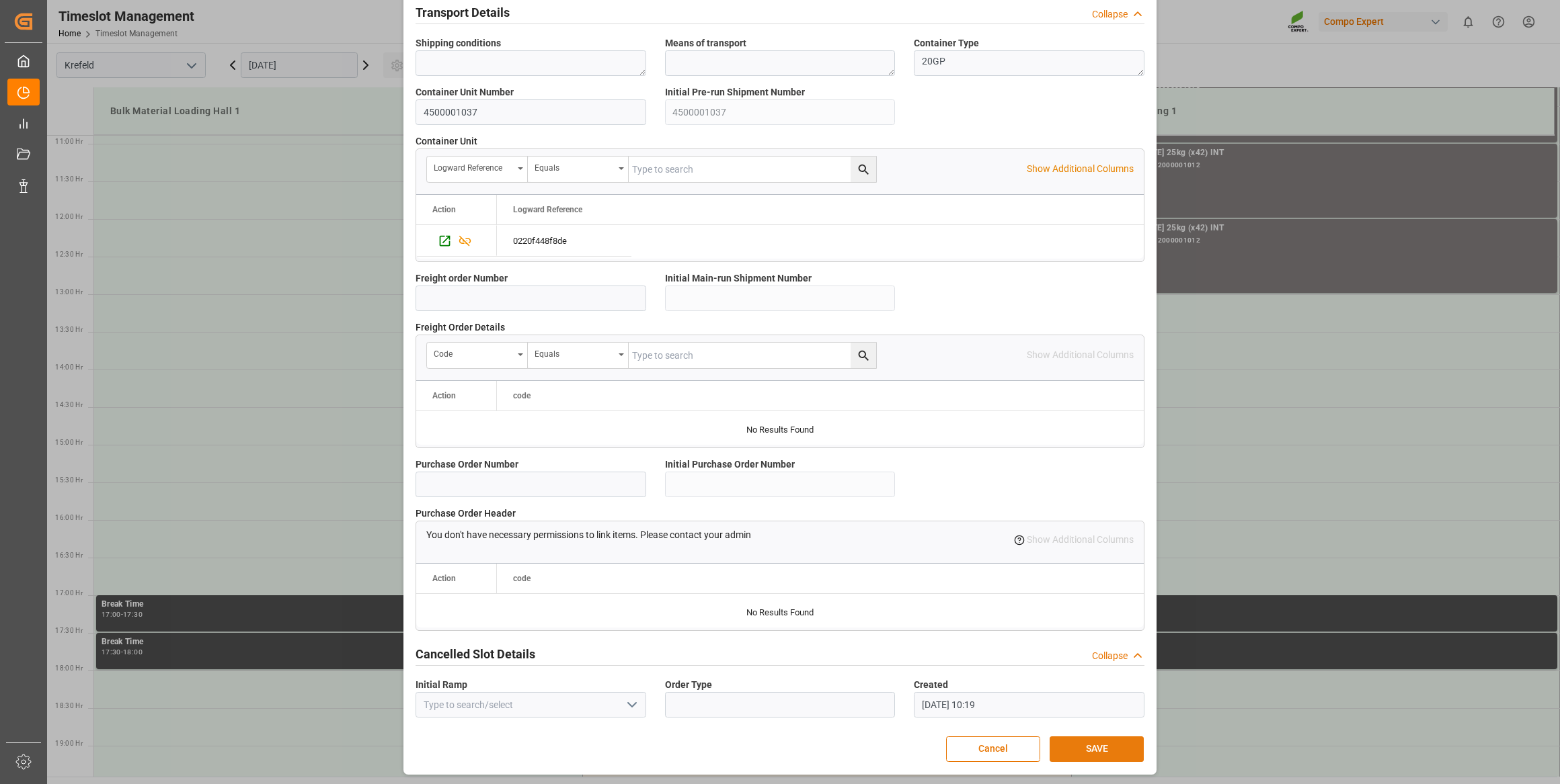
click at [1071, 741] on button "SAVE" at bounding box center [1096, 750] width 94 height 25
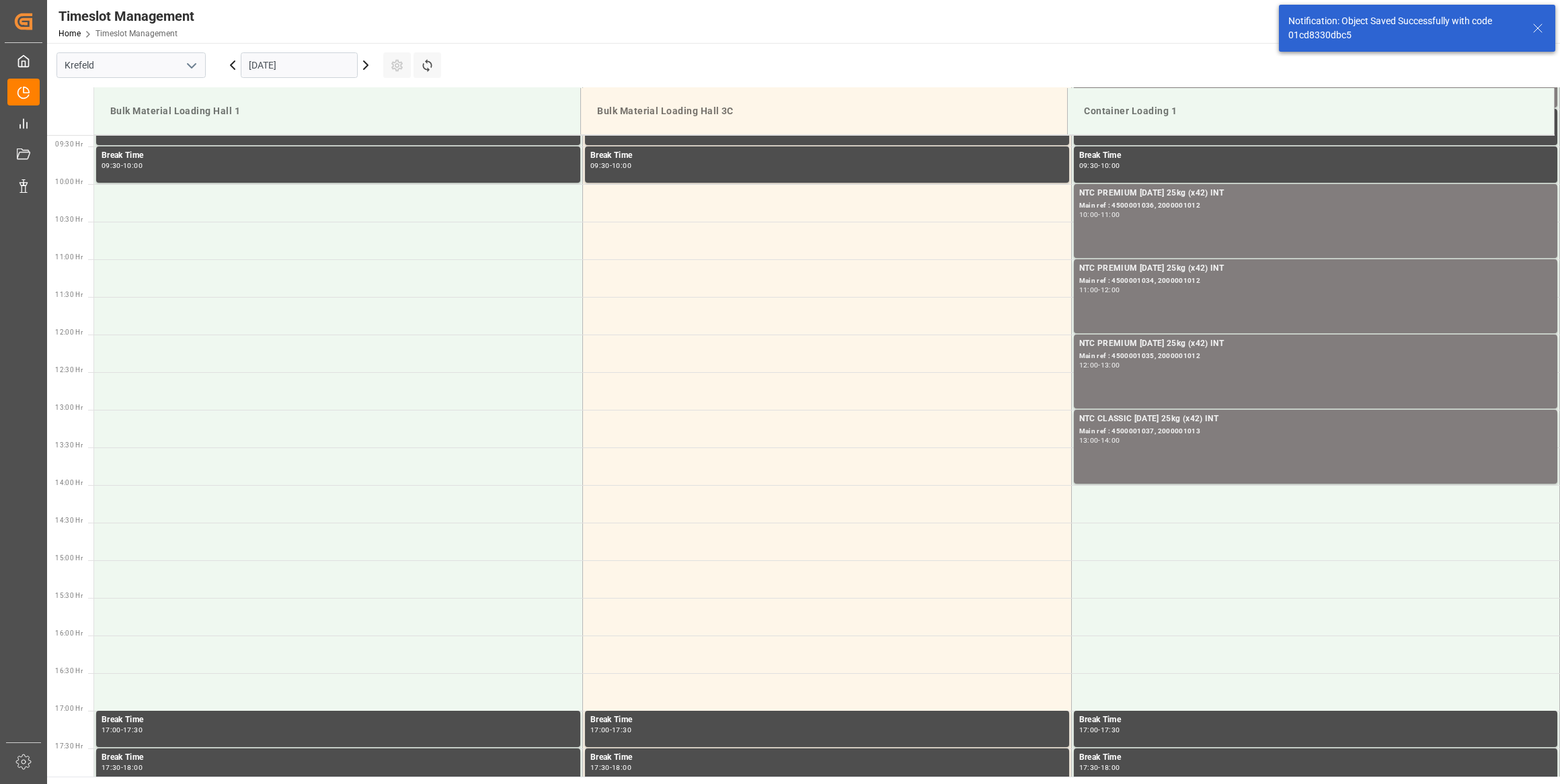
scroll to position [894, 0]
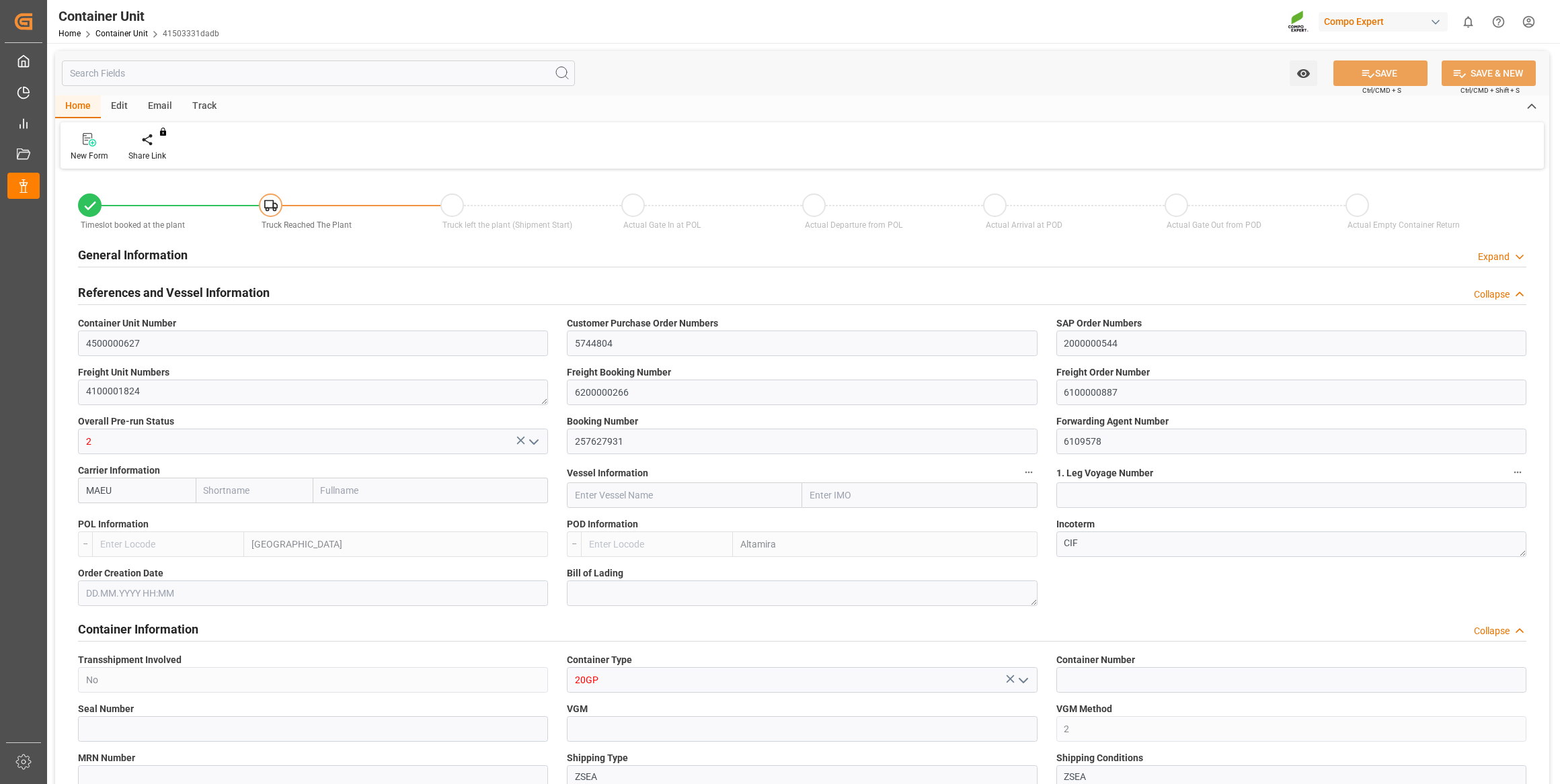
type input "Maersk"
type input "Maersk Line AS"
type input "BEANR"
type input "MXATM"
type input "7"
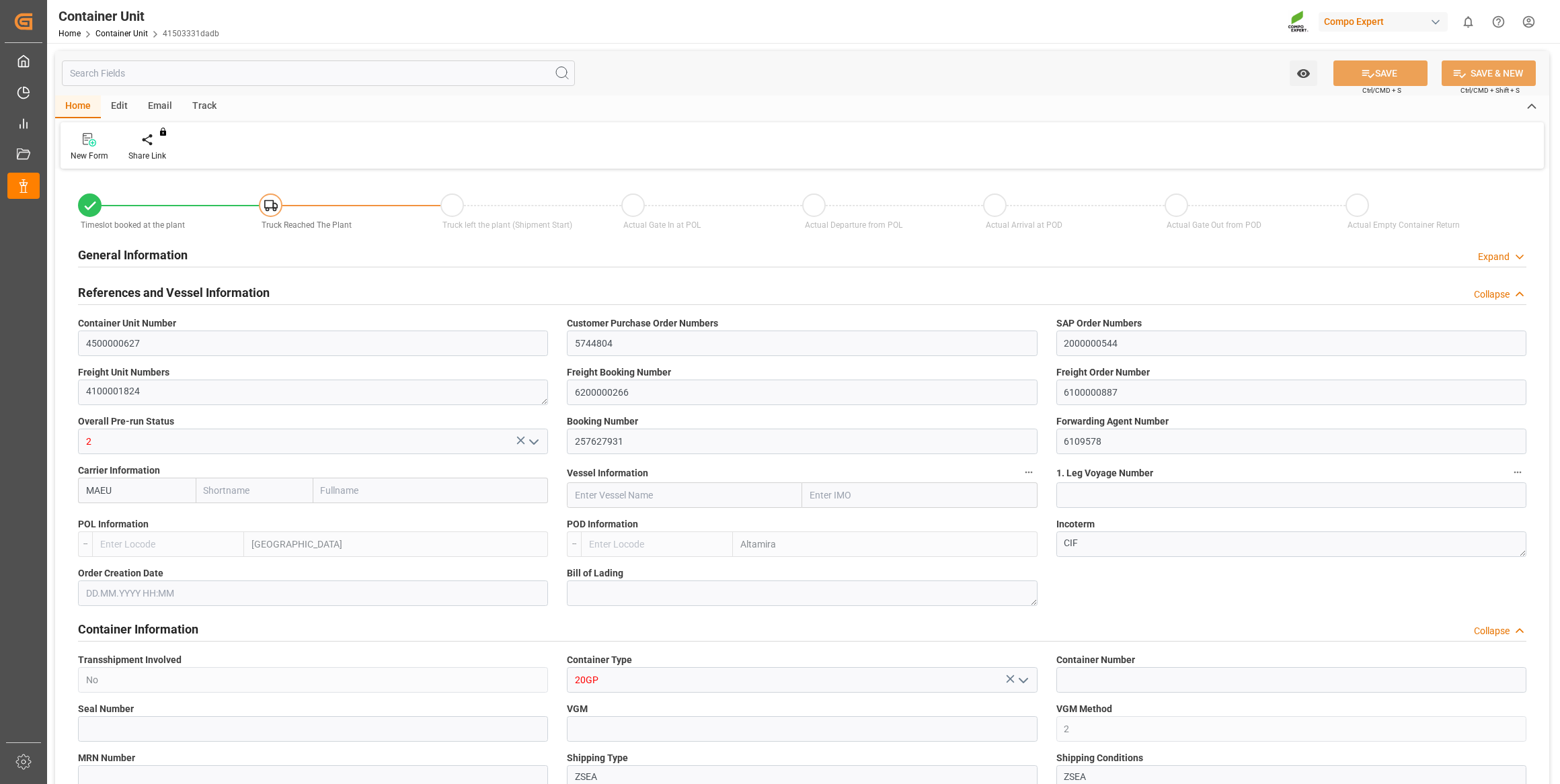
type input "0"
type input "8"
type input "0"
type input "28400"
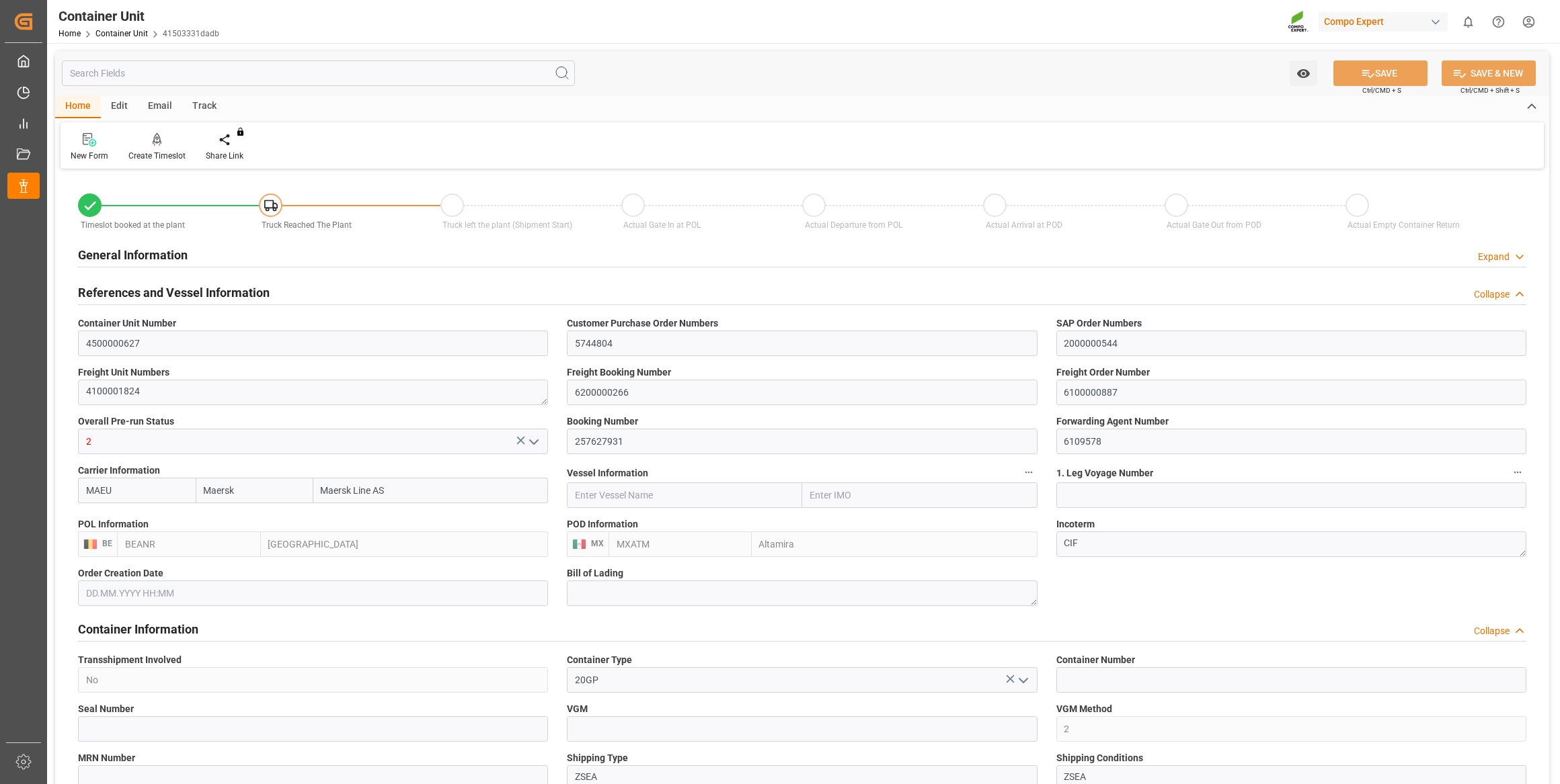
type input "01.09.2025"
click at [150, 113] on div "Email" at bounding box center [160, 106] width 44 height 23
click at [84, 108] on div "Home" at bounding box center [77, 106] width 46 height 23
click at [151, 157] on div "Create Timeslot" at bounding box center [157, 156] width 57 height 12
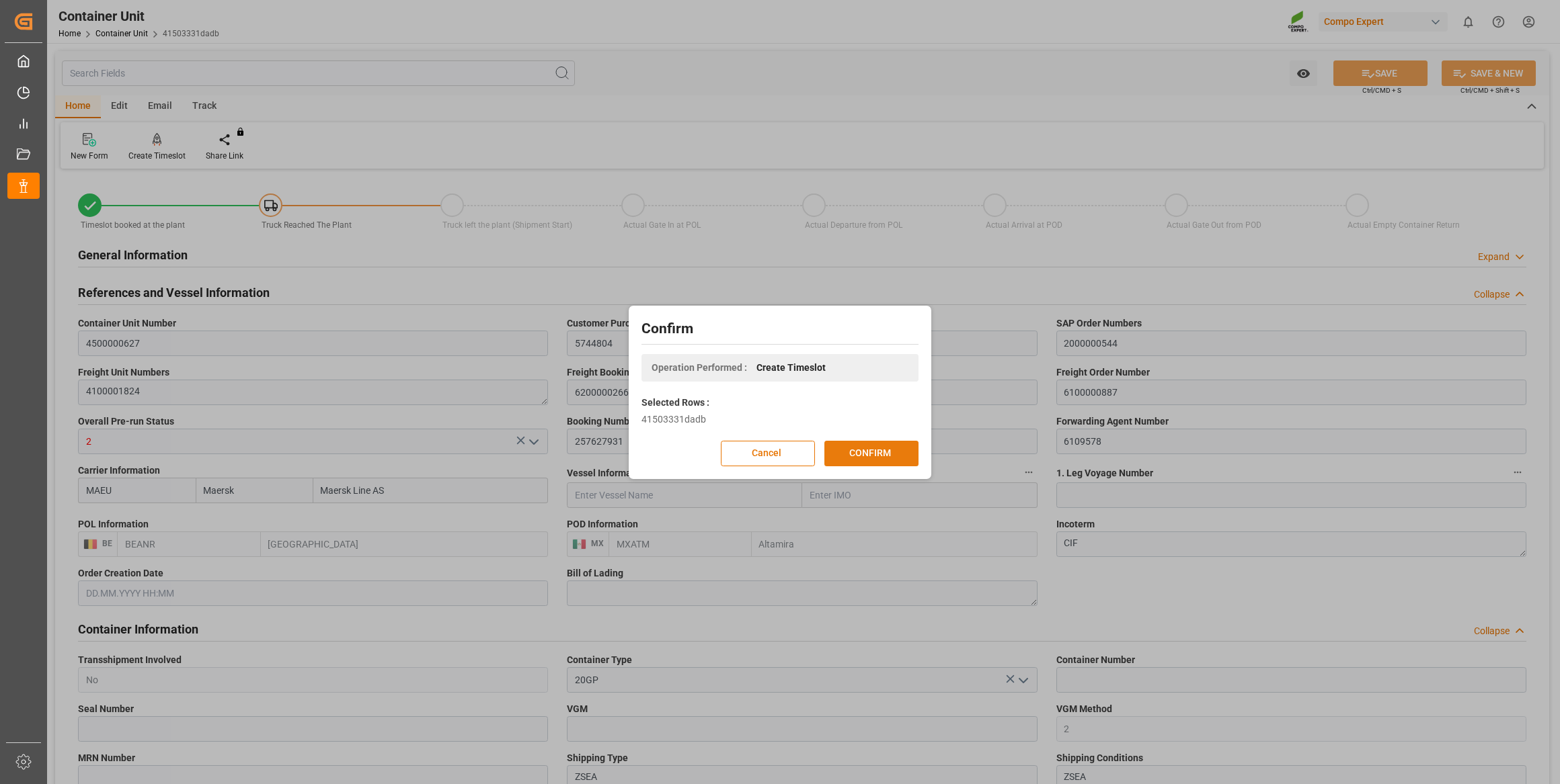
click at [847, 455] on button "CONFIRM" at bounding box center [872, 454] width 94 height 25
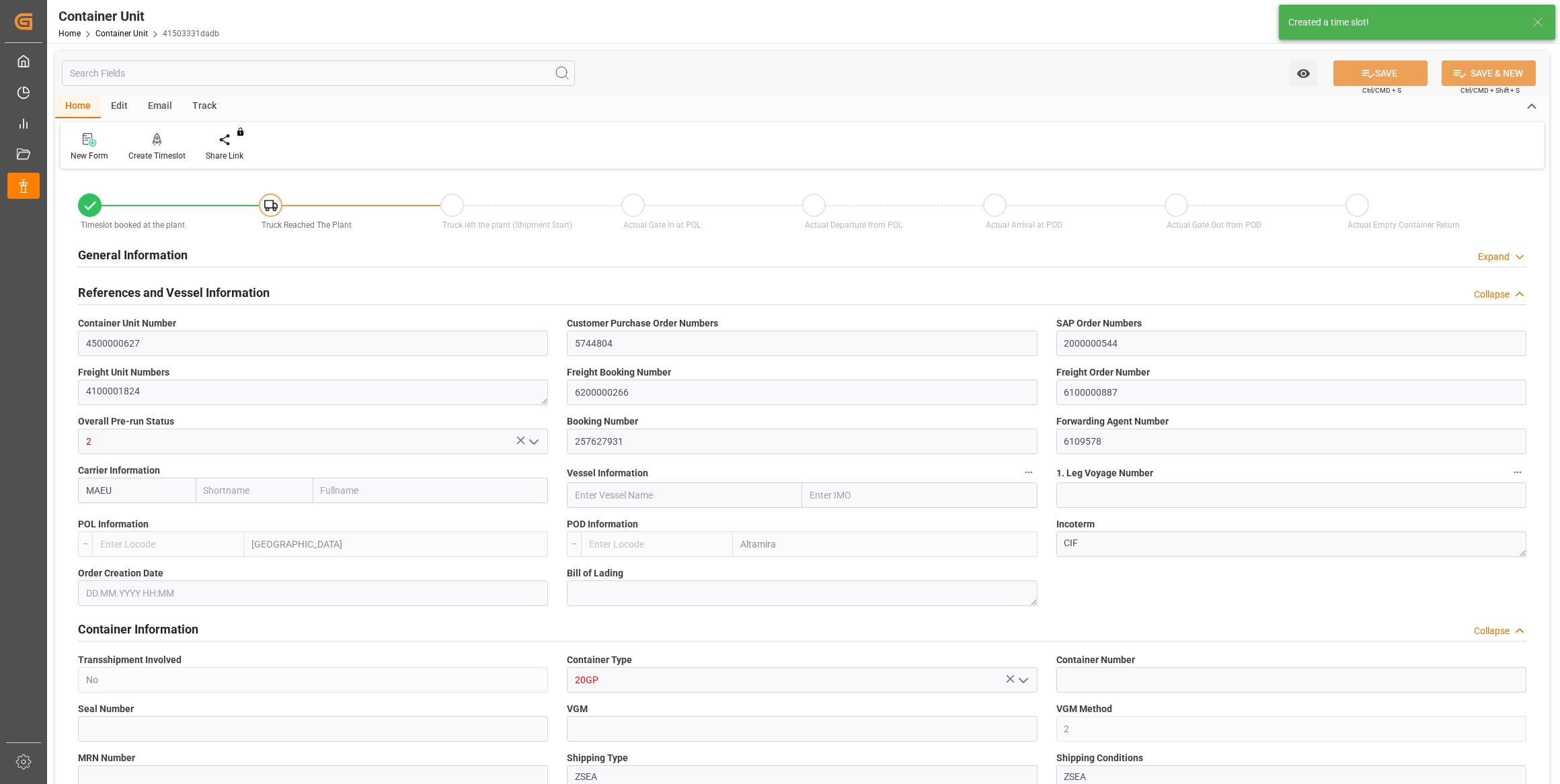
type input "Maersk"
type input "Maersk Line AS"
type input "BEANR"
type input "MXATM"
type input "7"
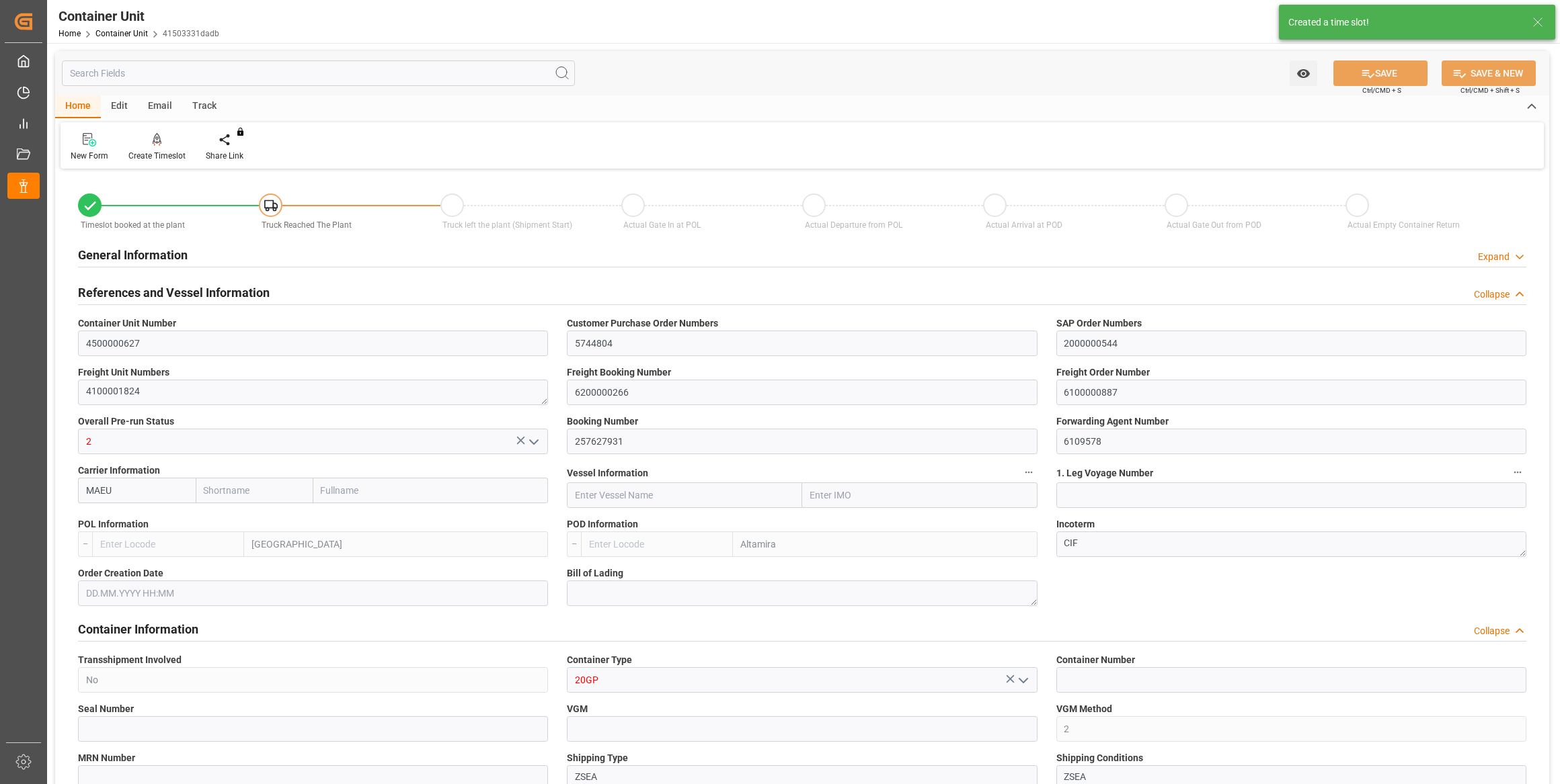
type input "0"
type input "8"
type input "0"
type input "28400"
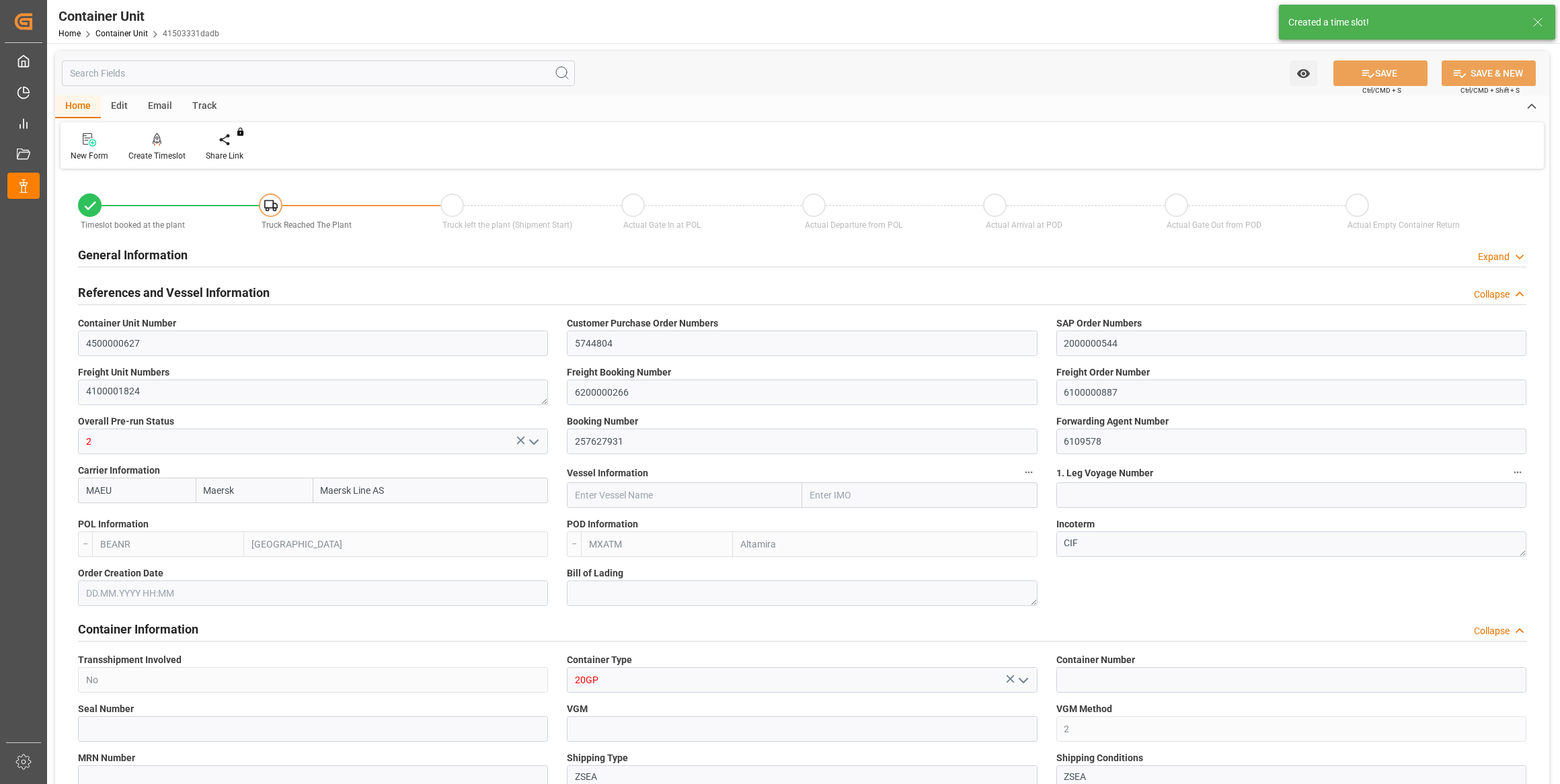
type input "01.09.2025"
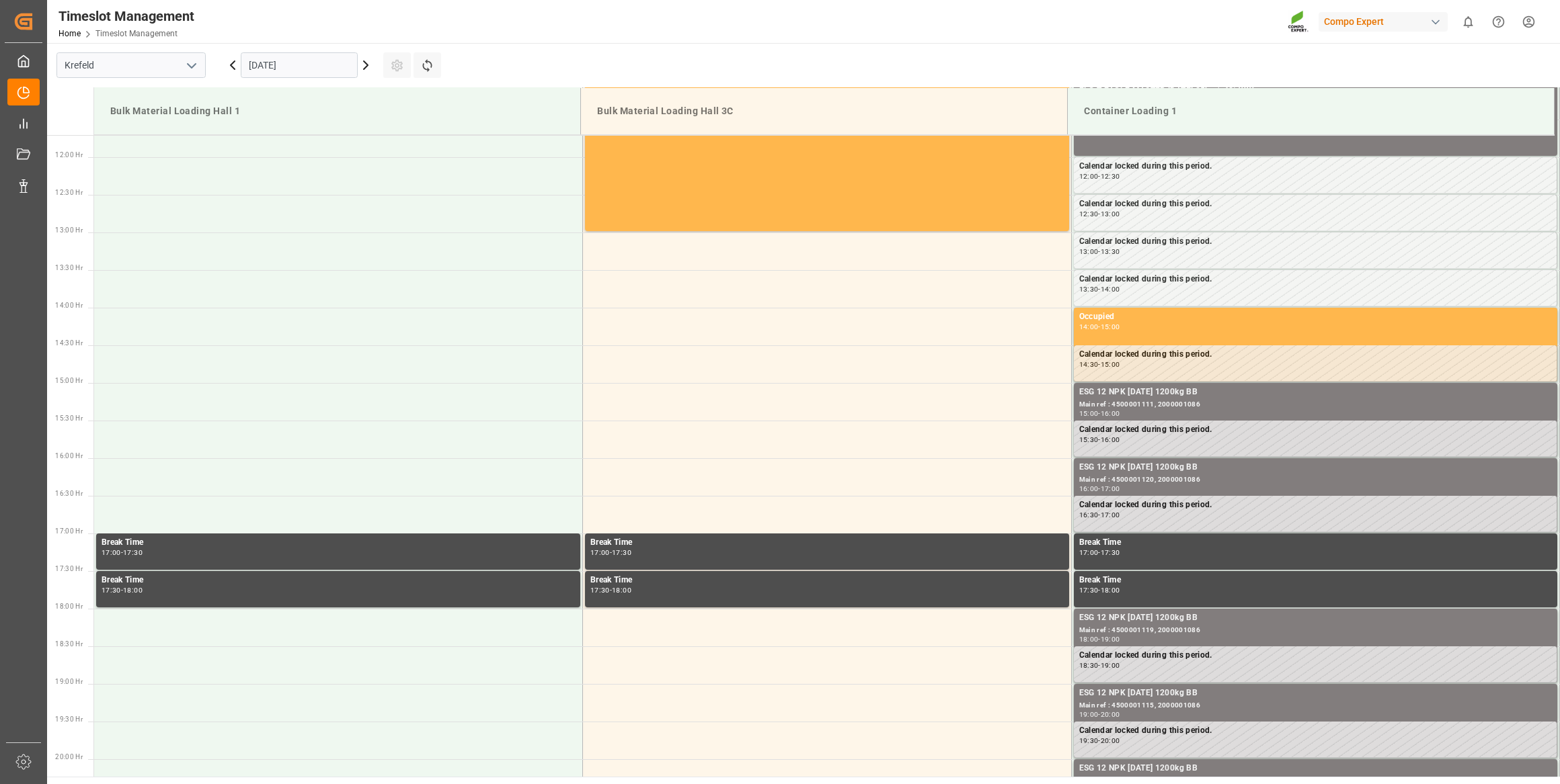
scroll to position [894, 0]
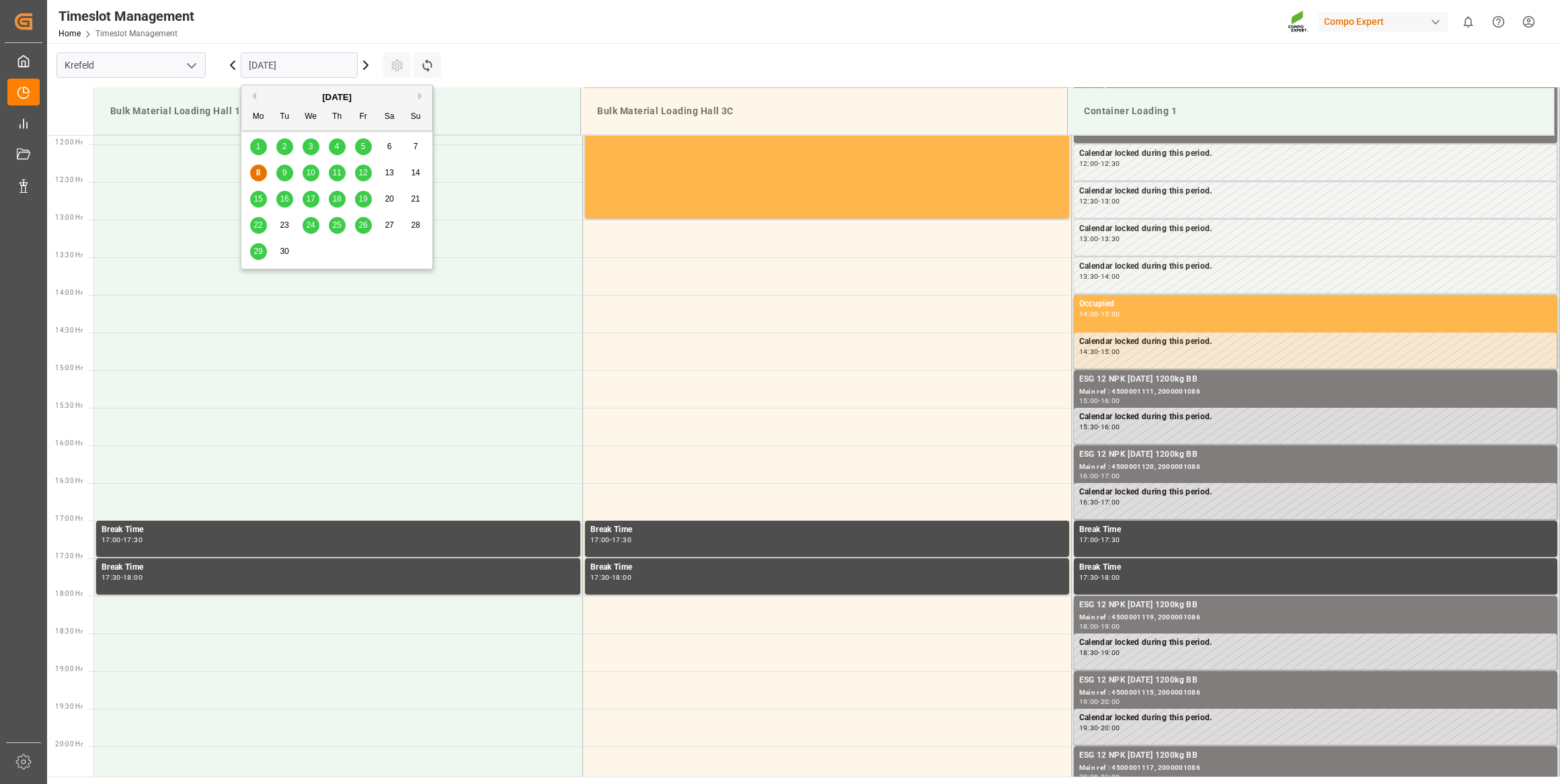
click at [257, 75] on input "[DATE]" at bounding box center [299, 65] width 117 height 25
click at [285, 201] on span "16" at bounding box center [283, 199] width 9 height 10
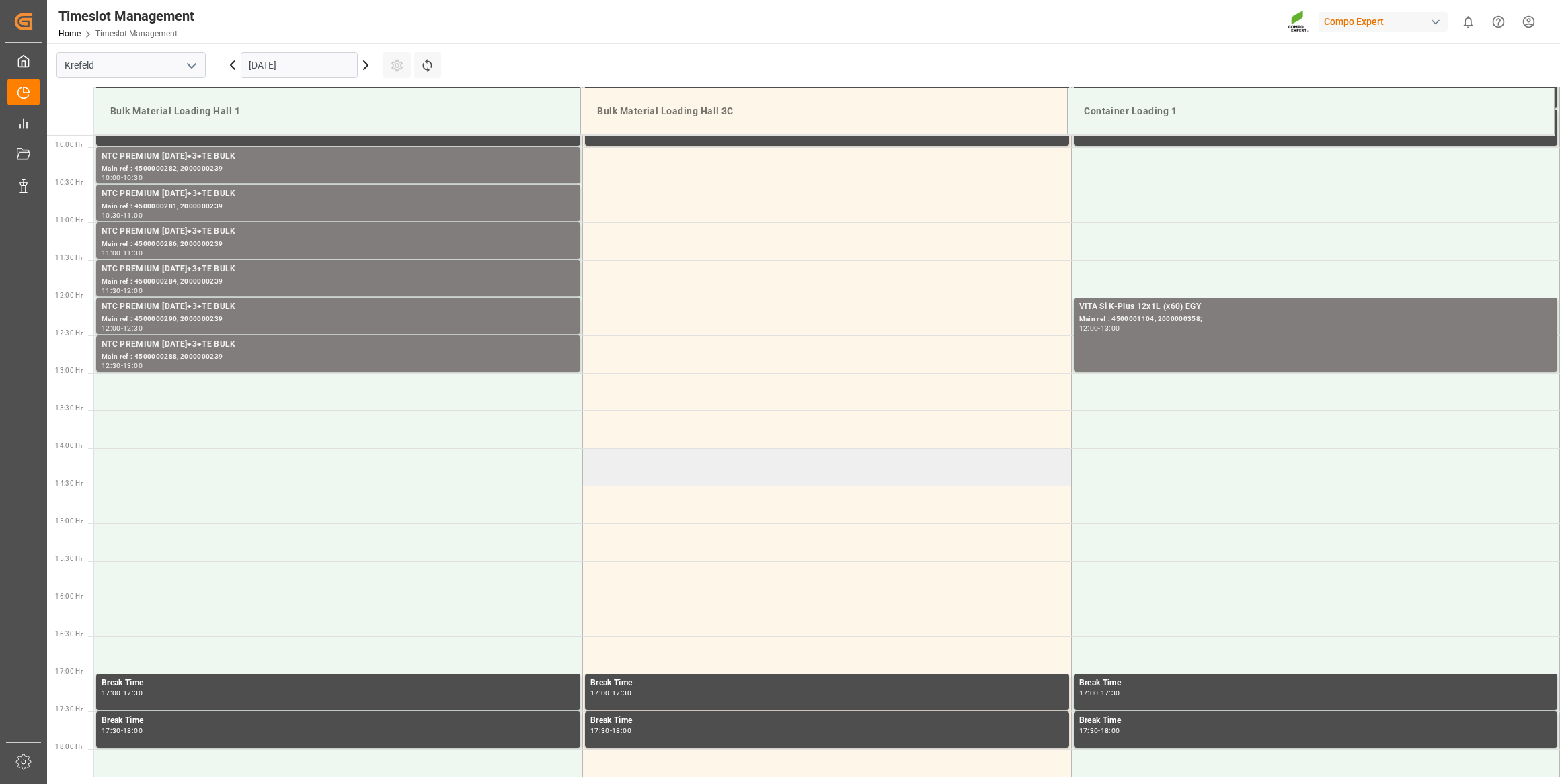
scroll to position [711, 0]
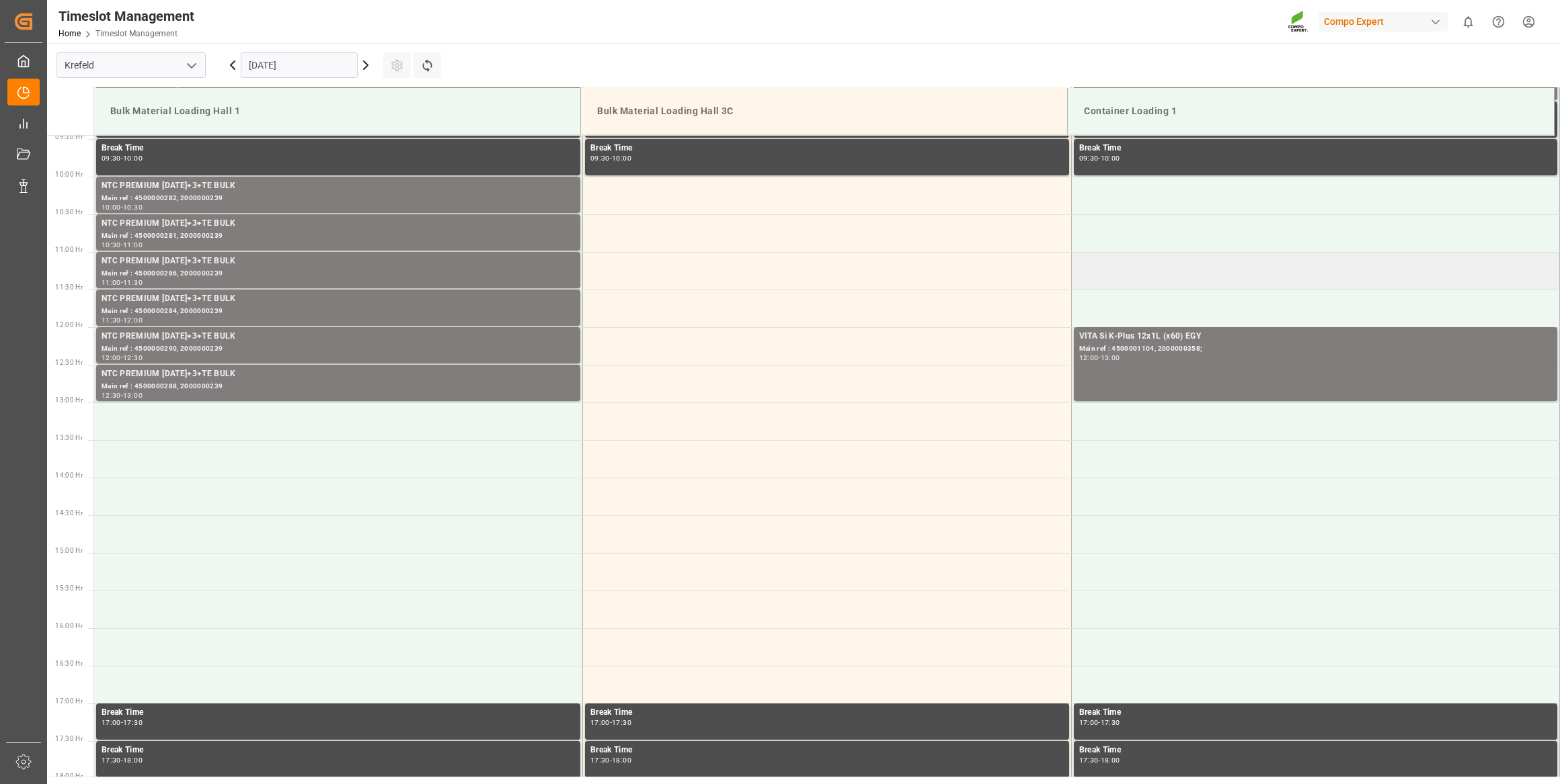
click at [1123, 282] on td at bounding box center [1315, 270] width 489 height 37
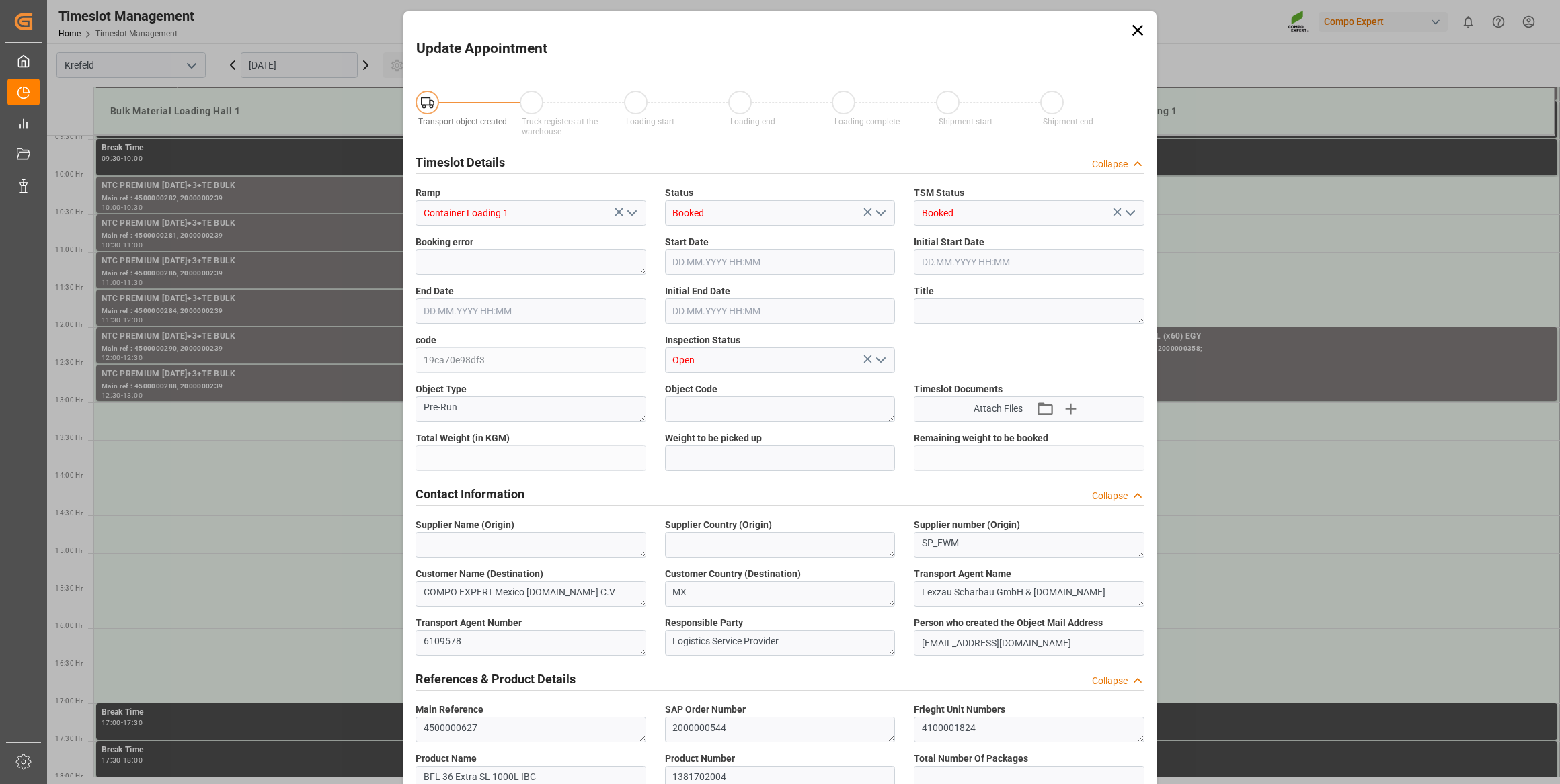
type input "28400"
type input "0"
type input "[DATE] 11:00"
type input "[DATE] 11:30"
type input "[DATE] 10:49"
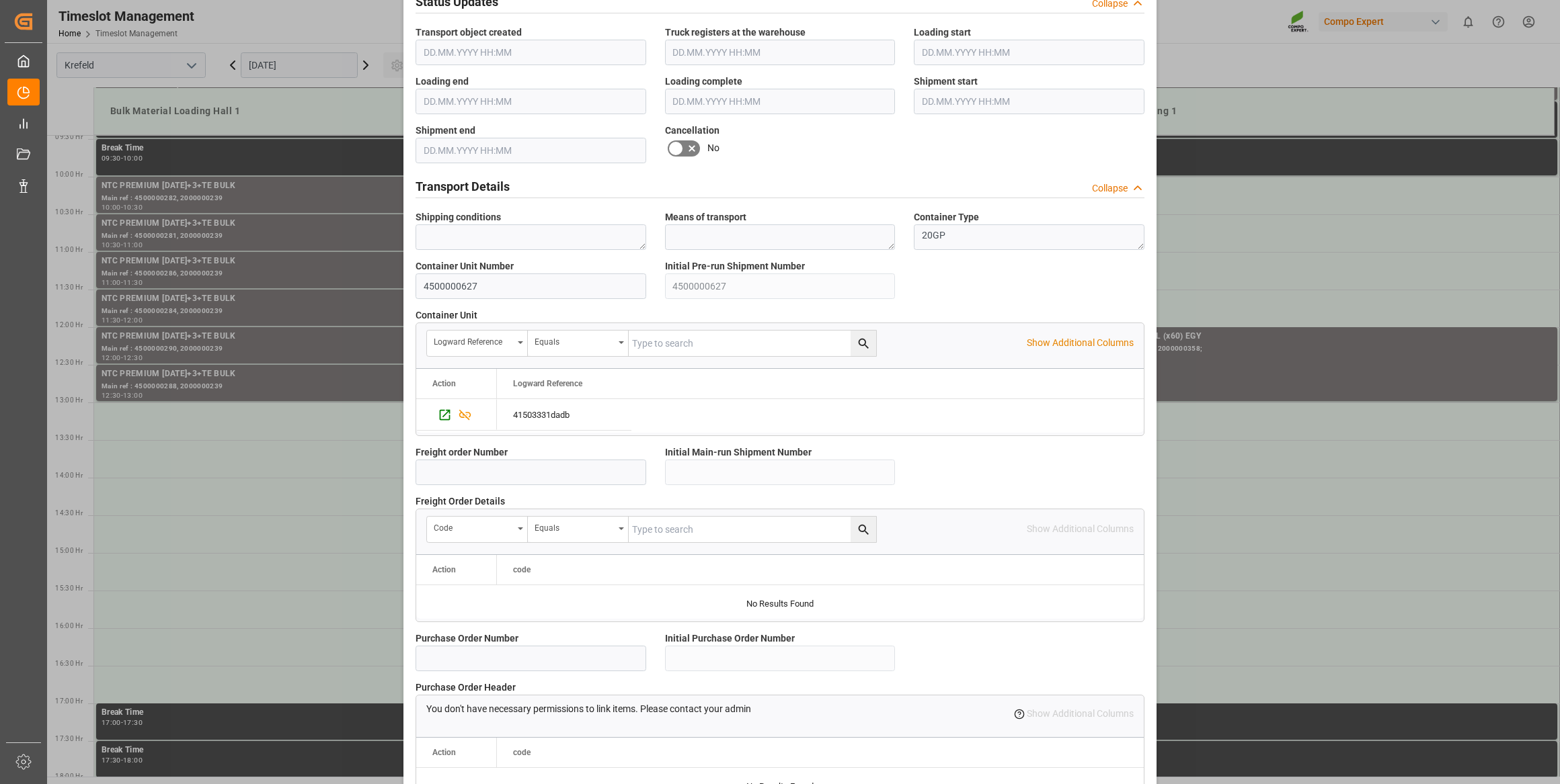
scroll to position [987, 0]
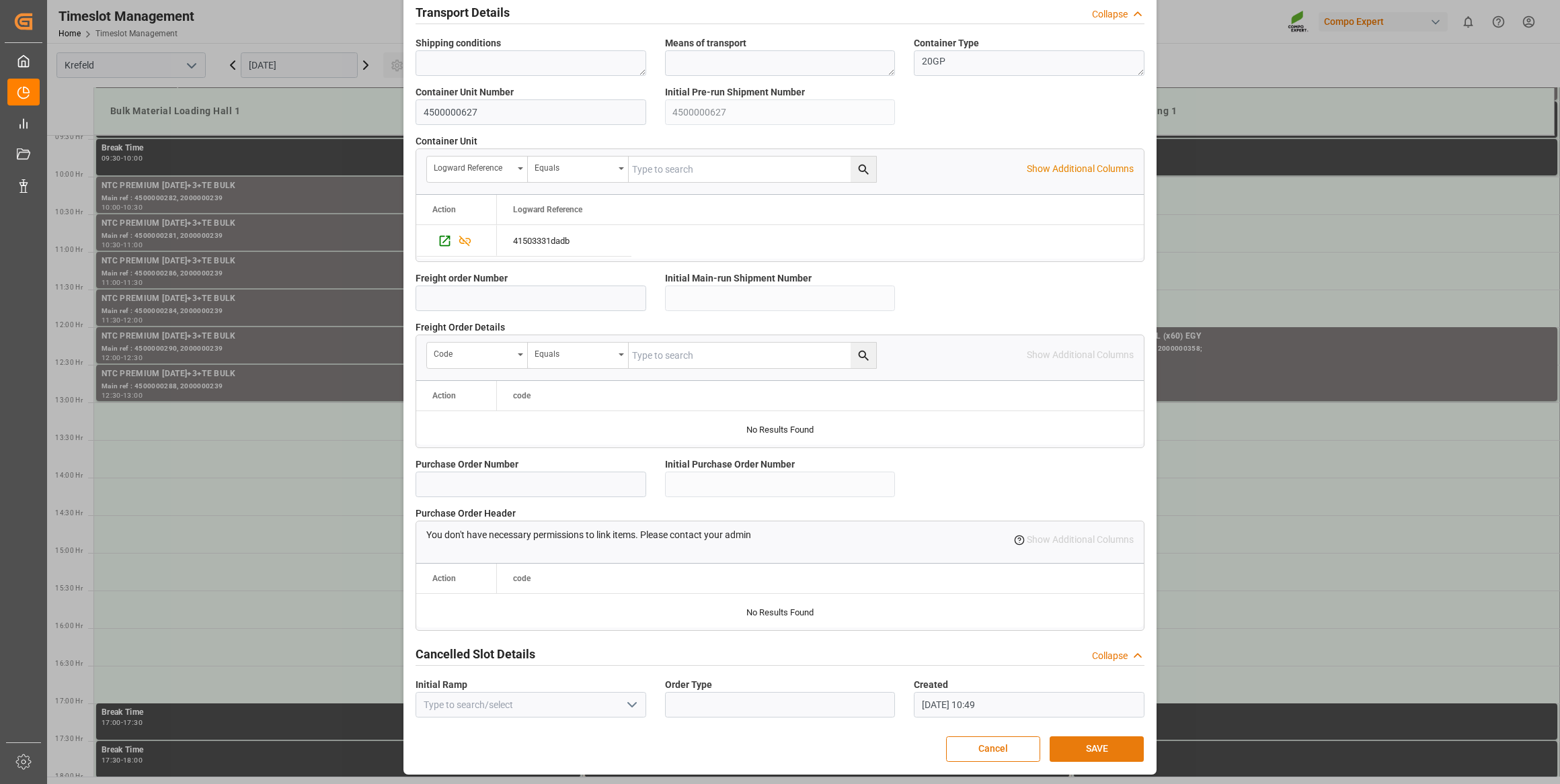
click at [1089, 743] on button "SAVE" at bounding box center [1096, 750] width 94 height 25
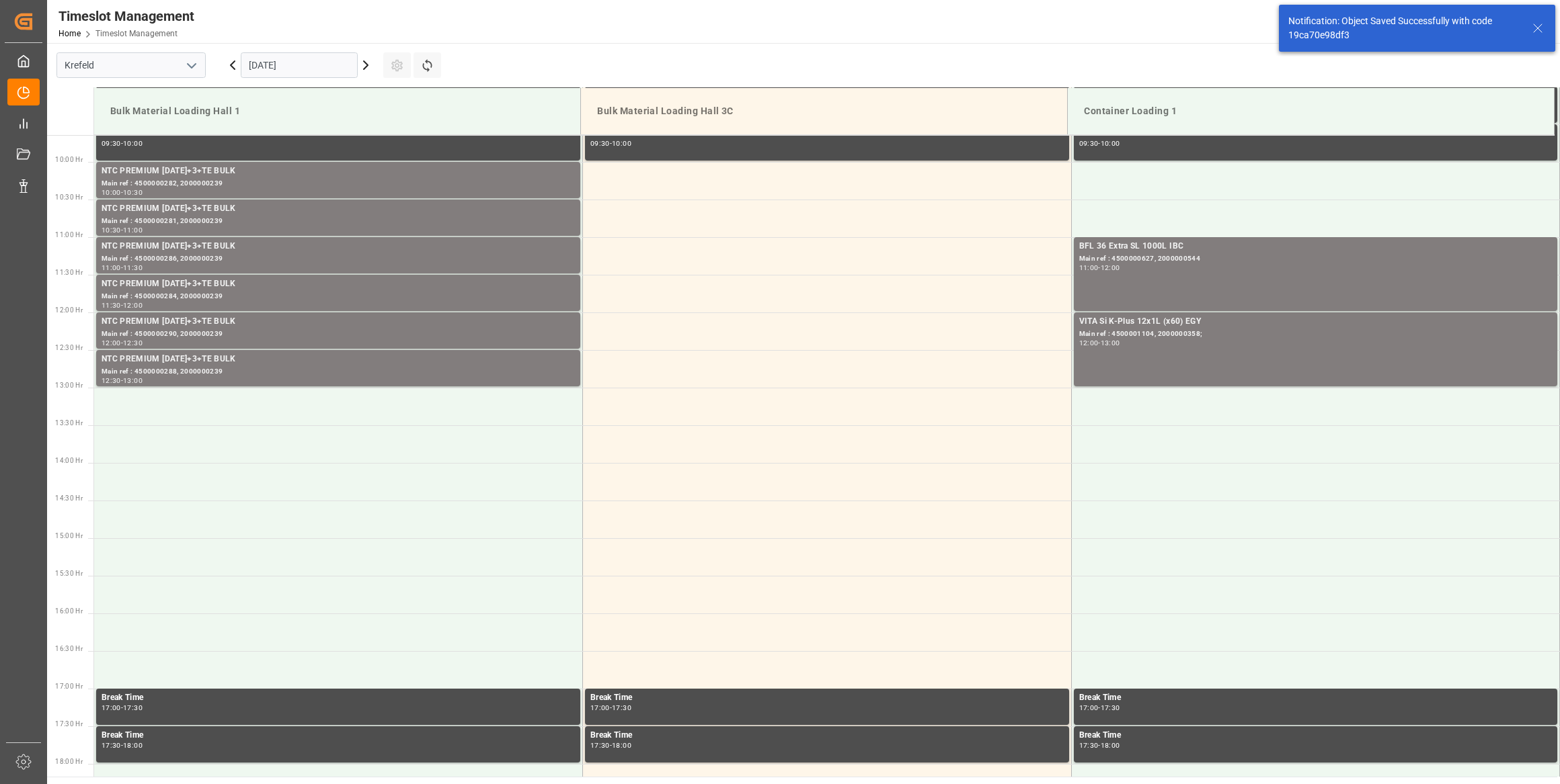
scroll to position [744, 0]
